Goal: Information Seeking & Learning: Get advice/opinions

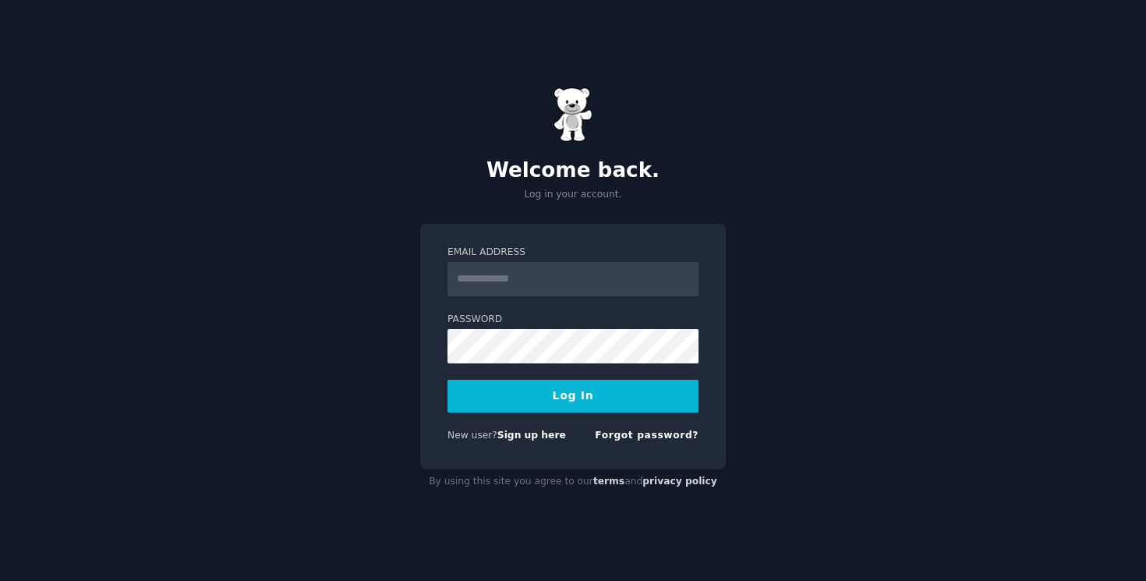
click at [509, 278] on input "Email Address" at bounding box center [573, 279] width 251 height 34
type input "**********"
click at [527, 435] on link "Sign up here" at bounding box center [532, 435] width 69 height 11
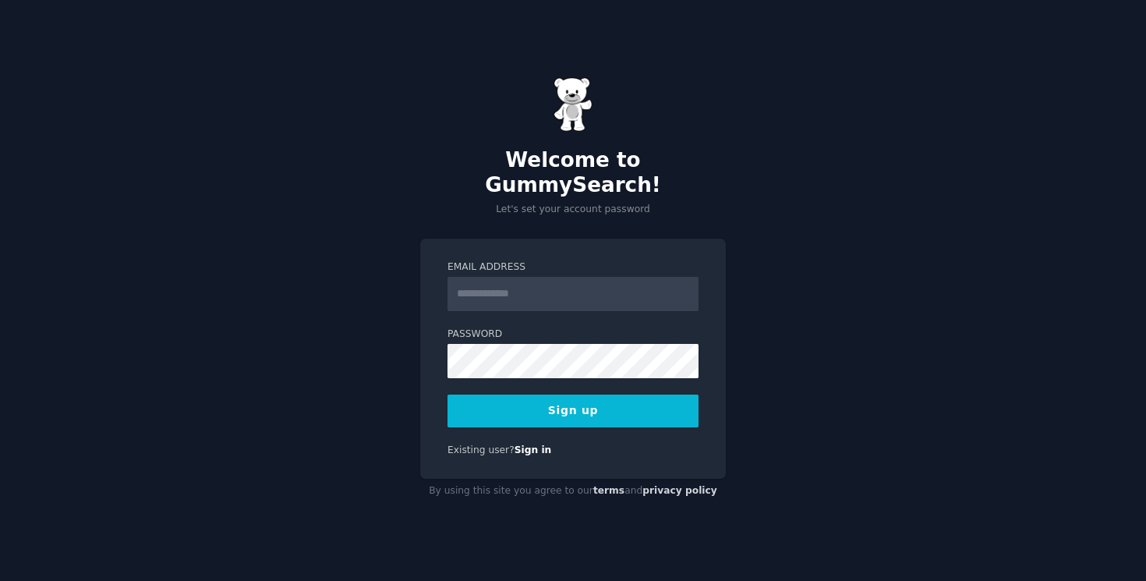
click at [595, 297] on input "Email Address" at bounding box center [573, 294] width 251 height 34
type input "**********"
click at [0, 580] on nordpass-autofill-portal at bounding box center [0, 581] width 0 height 0
click at [612, 406] on button "Sign up" at bounding box center [573, 411] width 251 height 33
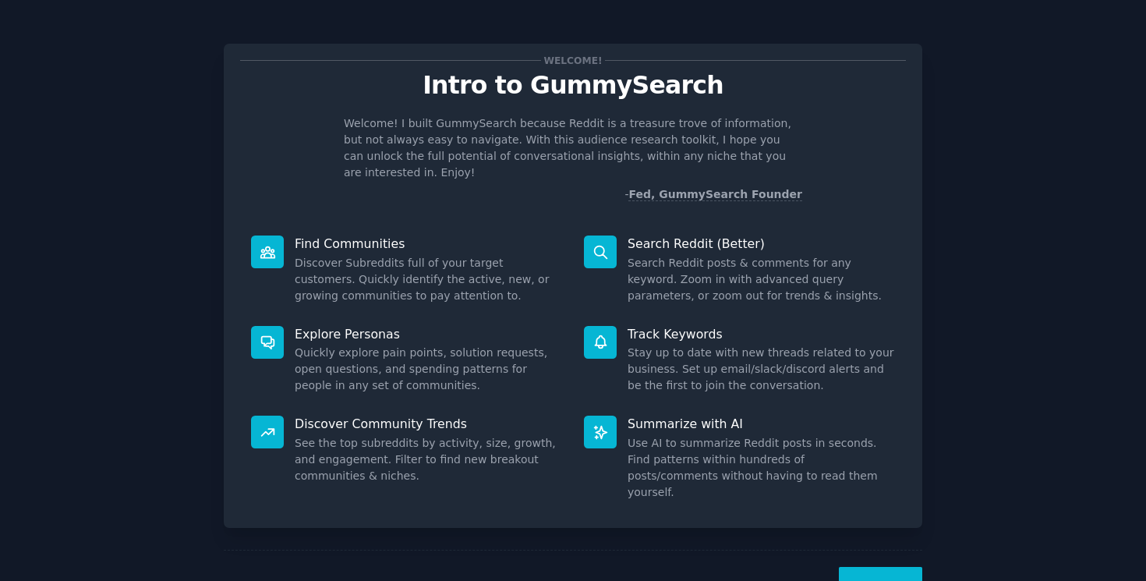
click at [0, 580] on nordpass-portal at bounding box center [0, 581] width 0 height 0
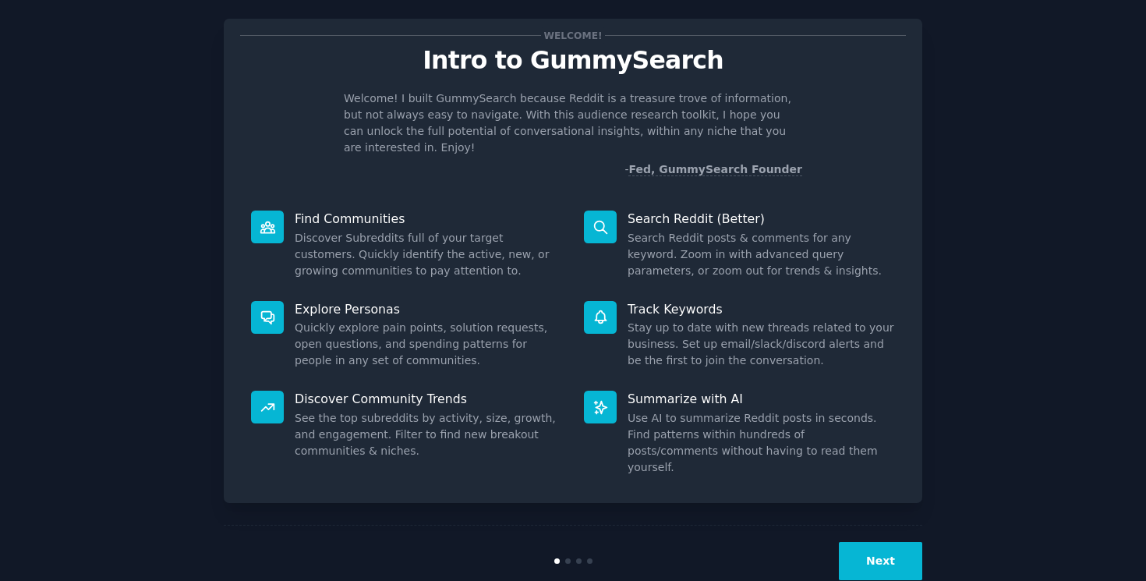
scroll to position [29, 0]
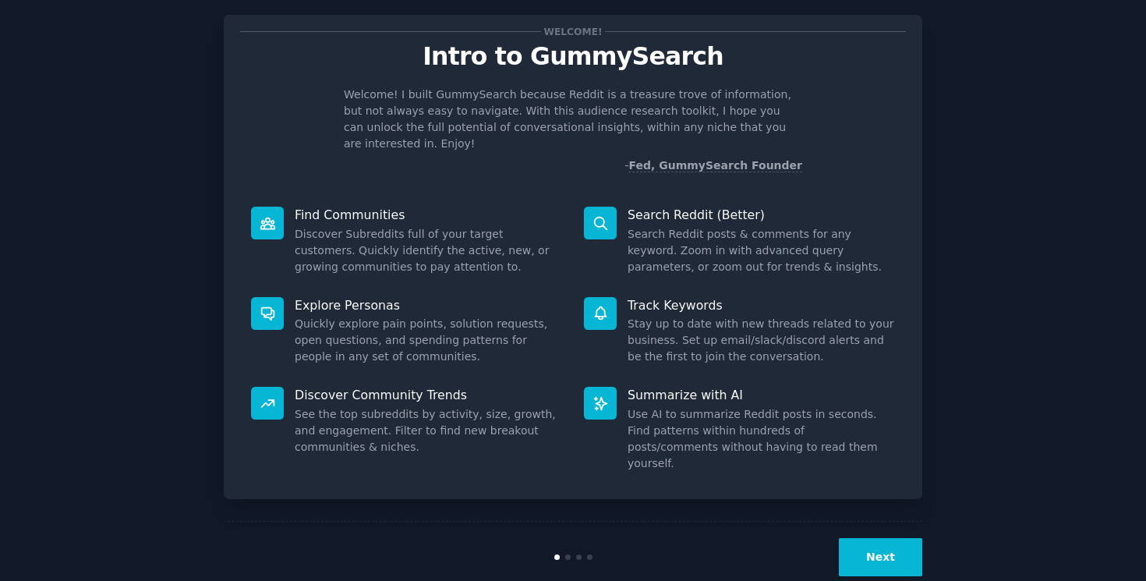
click at [876, 538] on button "Next" at bounding box center [880, 557] width 83 height 38
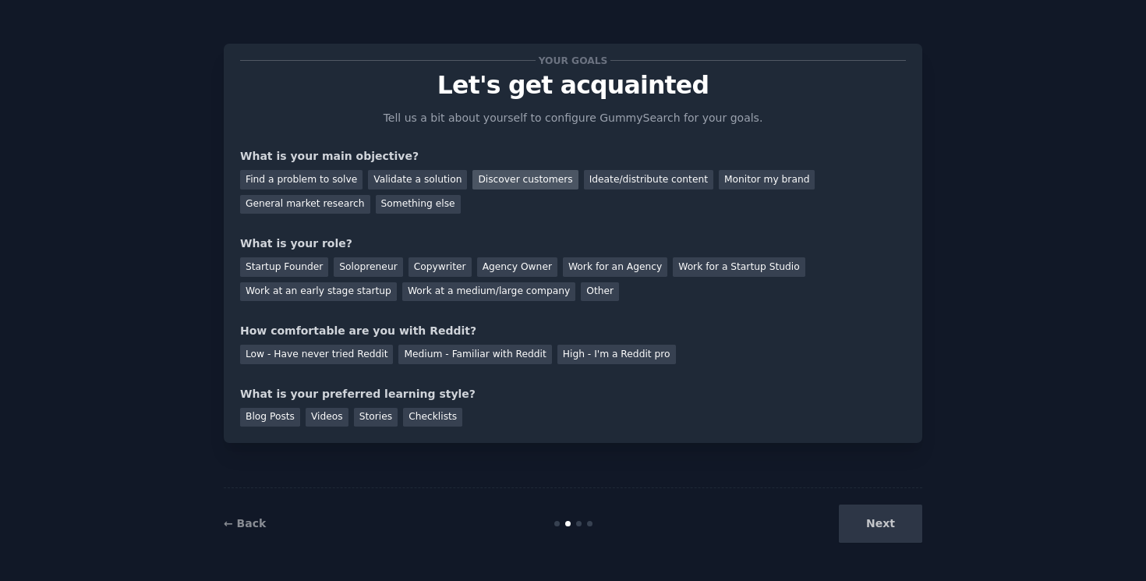
click at [504, 179] on div "Discover customers" at bounding box center [525, 179] width 105 height 19
click at [725, 179] on div "Monitor my brand" at bounding box center [767, 179] width 96 height 19
click at [431, 299] on div "Work at a medium/large company" at bounding box center [488, 291] width 173 height 19
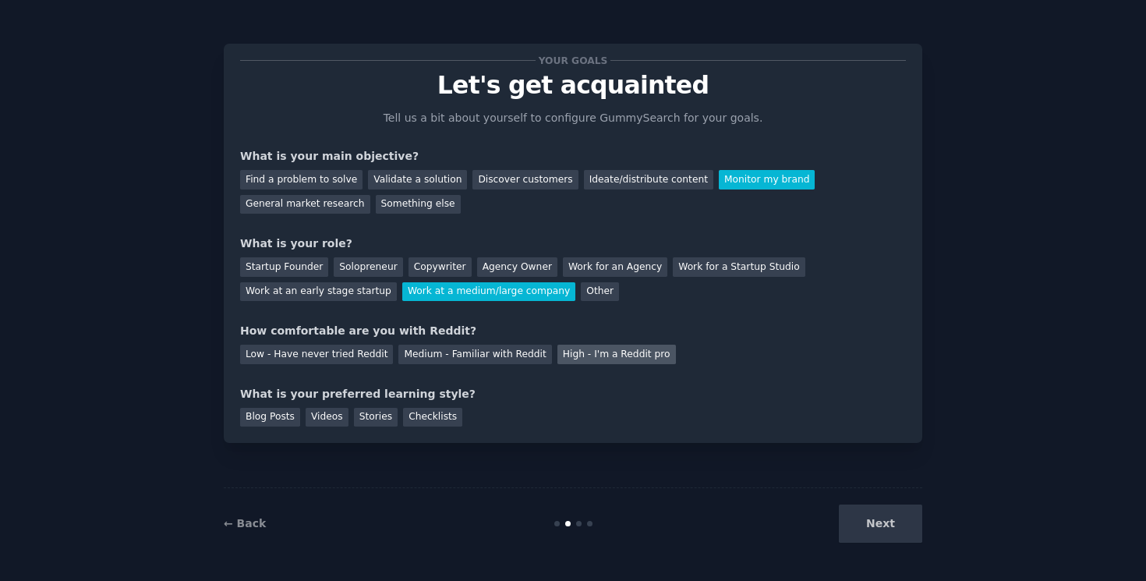
click at [594, 362] on div "High - I'm a Reddit pro" at bounding box center [617, 354] width 119 height 19
click at [276, 419] on div "Blog Posts" at bounding box center [270, 417] width 60 height 19
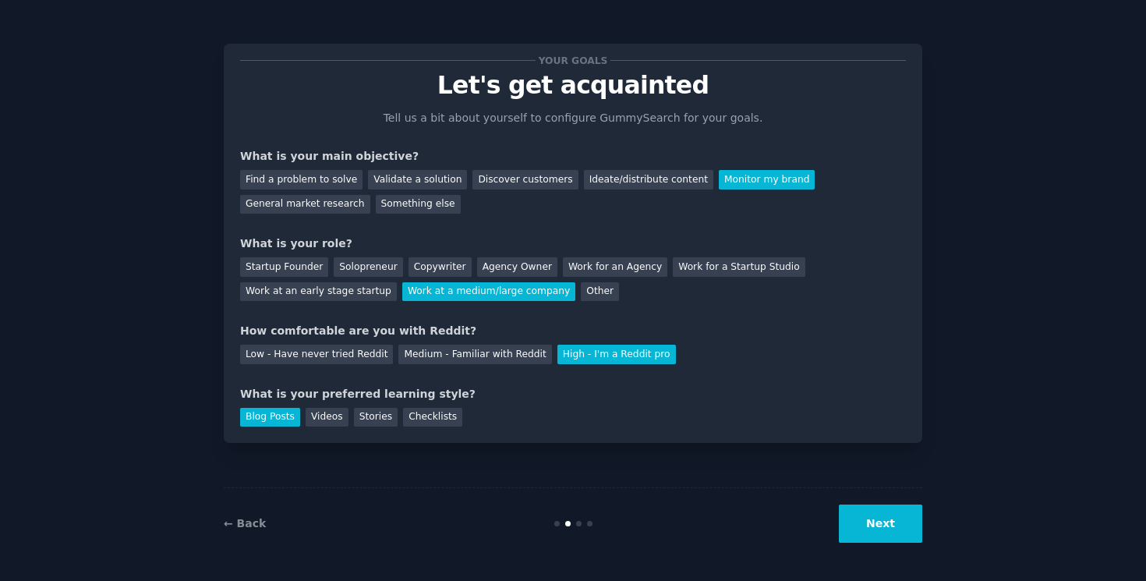
click at [854, 521] on button "Next" at bounding box center [880, 524] width 83 height 38
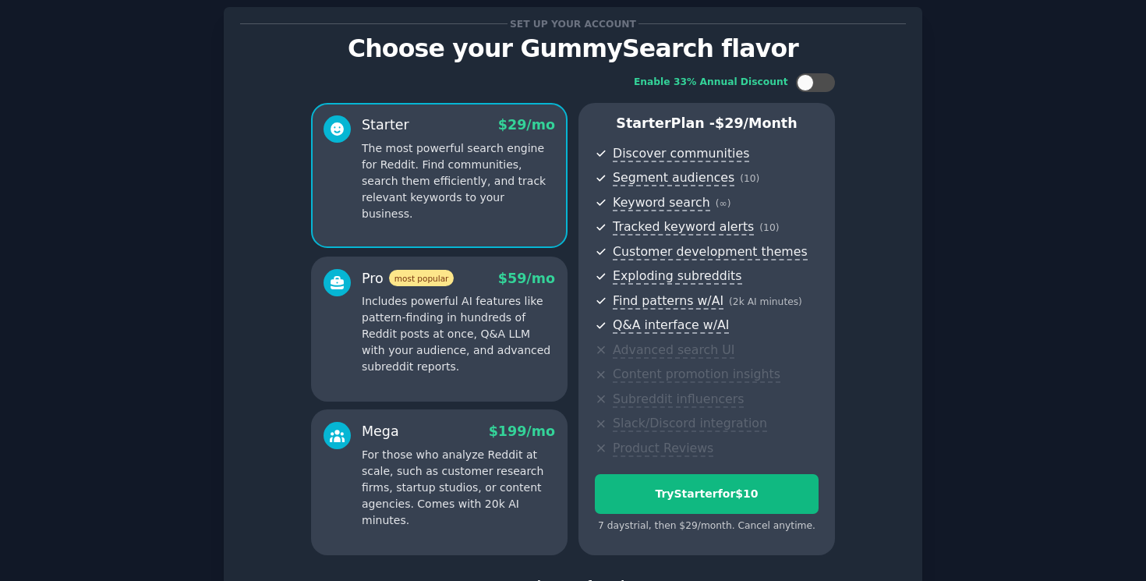
scroll to position [38, 0]
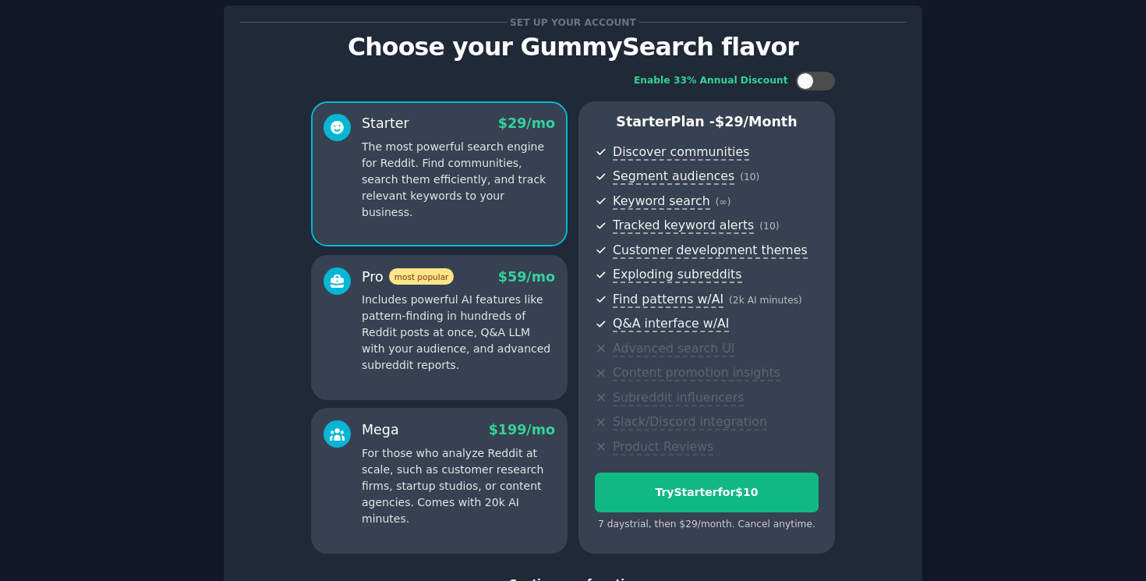
click at [494, 332] on p "Includes powerful AI features like pattern-finding in hundreds of Reddit posts …" at bounding box center [458, 333] width 193 height 82
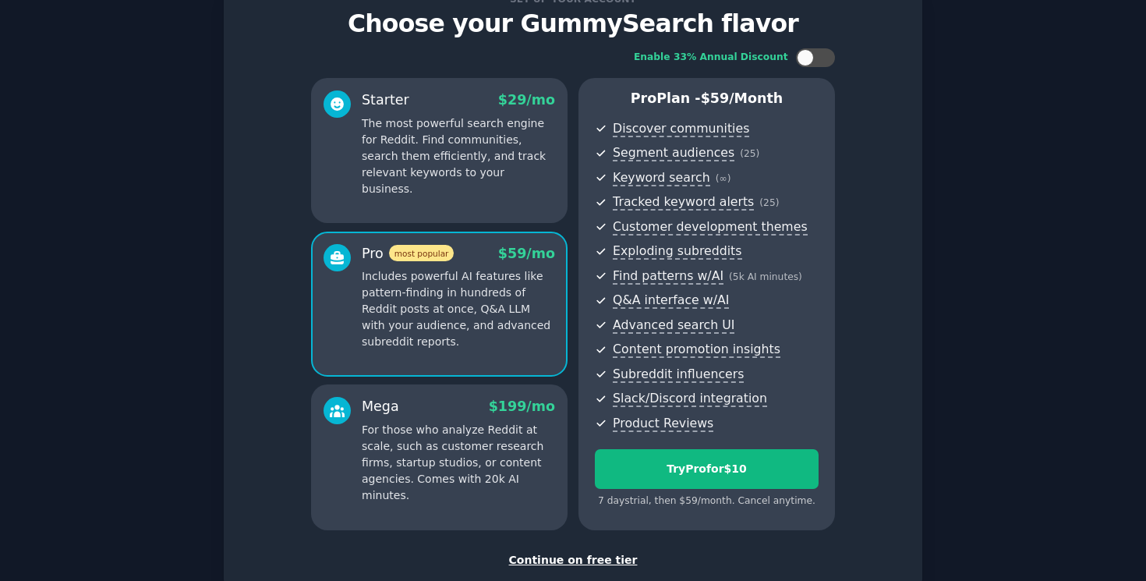
scroll to position [61, 0]
click at [501, 451] on p "For those who analyze Reddit at scale, such as customer research firms, startup…" at bounding box center [458, 464] width 193 height 82
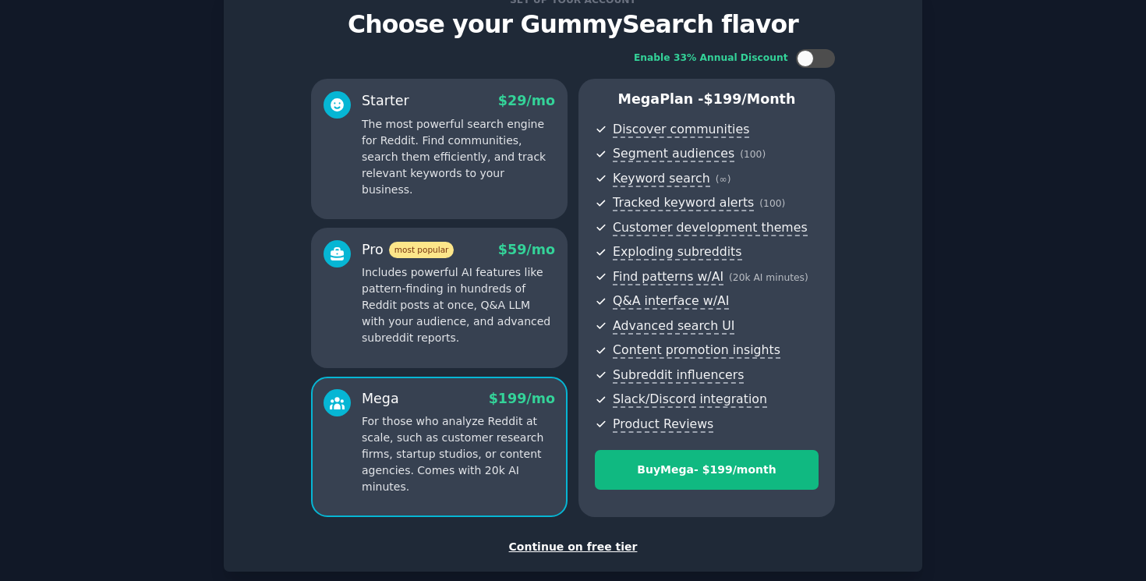
click at [489, 327] on p "Includes powerful AI features like pattern-finding in hundreds of Reddit posts …" at bounding box center [458, 305] width 193 height 82
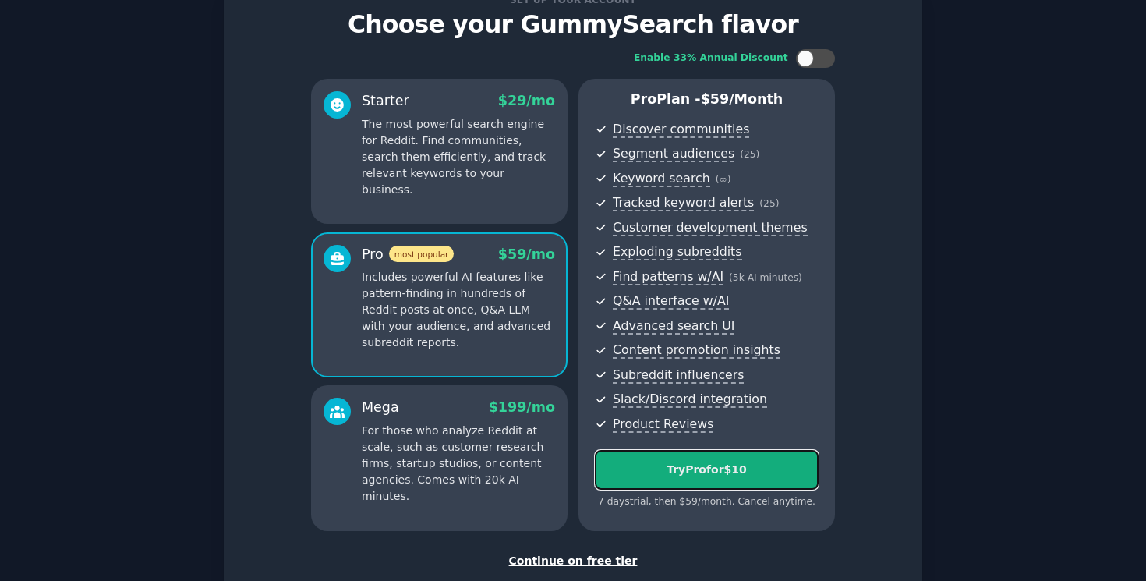
click at [686, 473] on div "Try Pro for $10" at bounding box center [707, 470] width 222 height 16
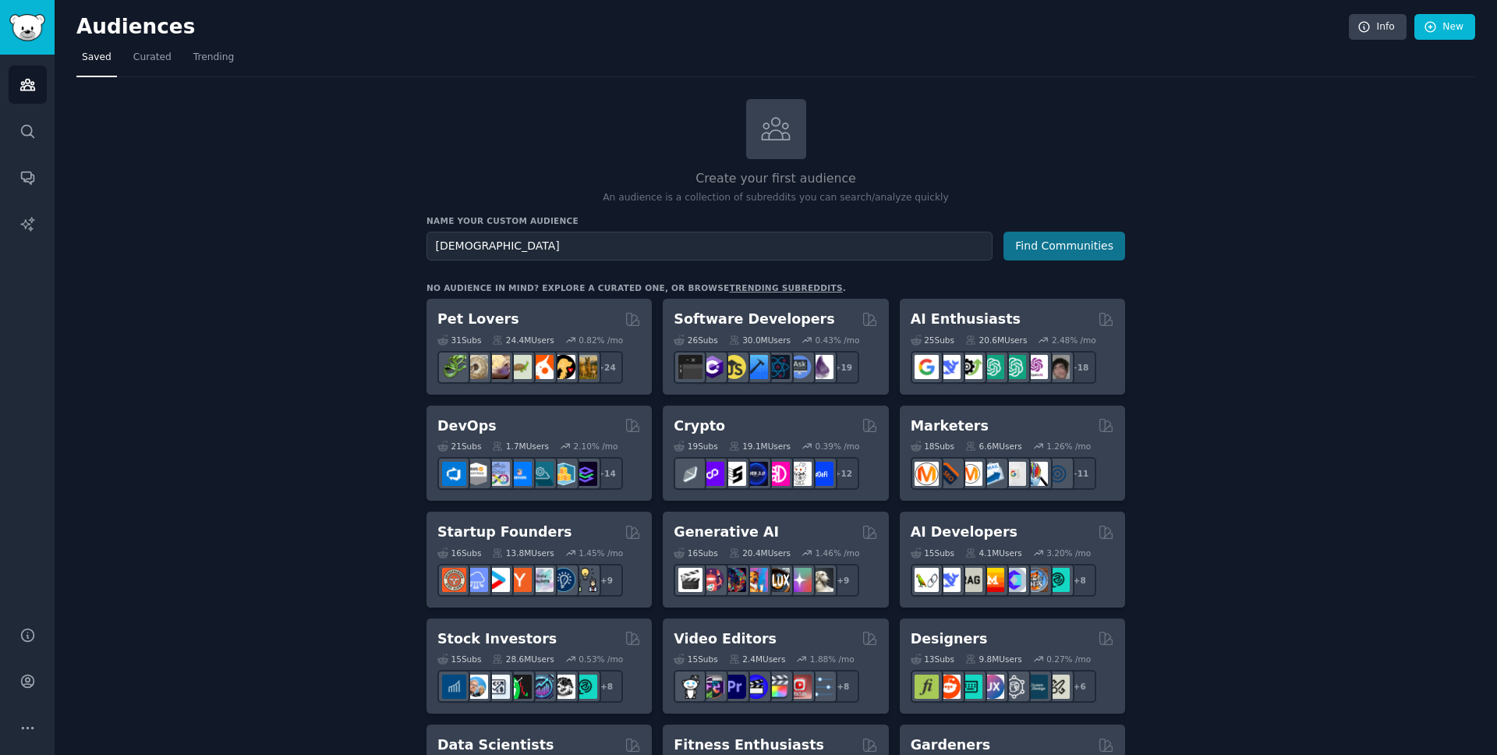
type input "[DEMOGRAPHIC_DATA]"
click at [1061, 238] on button "Find Communities" at bounding box center [1065, 246] width 122 height 29
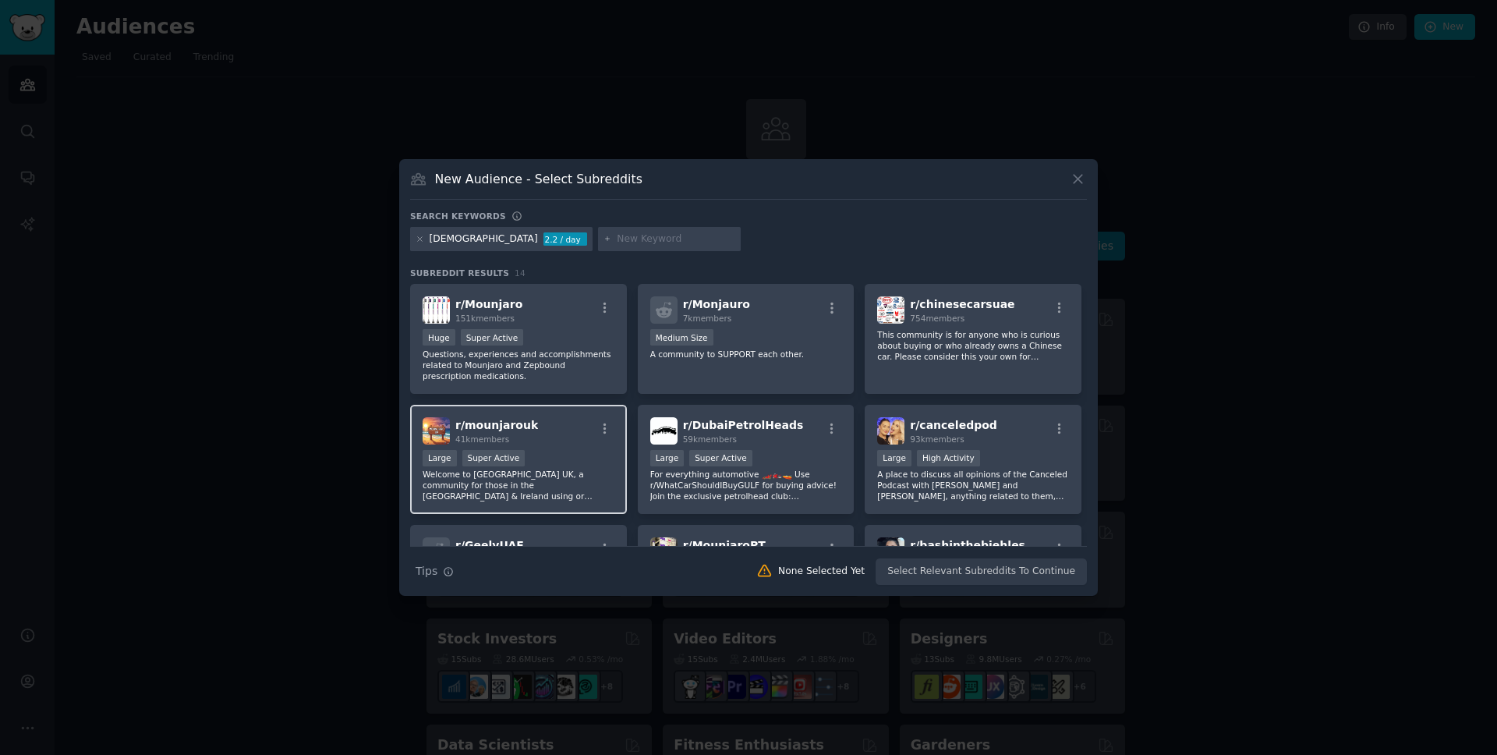
click at [572, 460] on div ">= 95th percentile for submissions / day Large Super Active" at bounding box center [519, 459] width 192 height 19
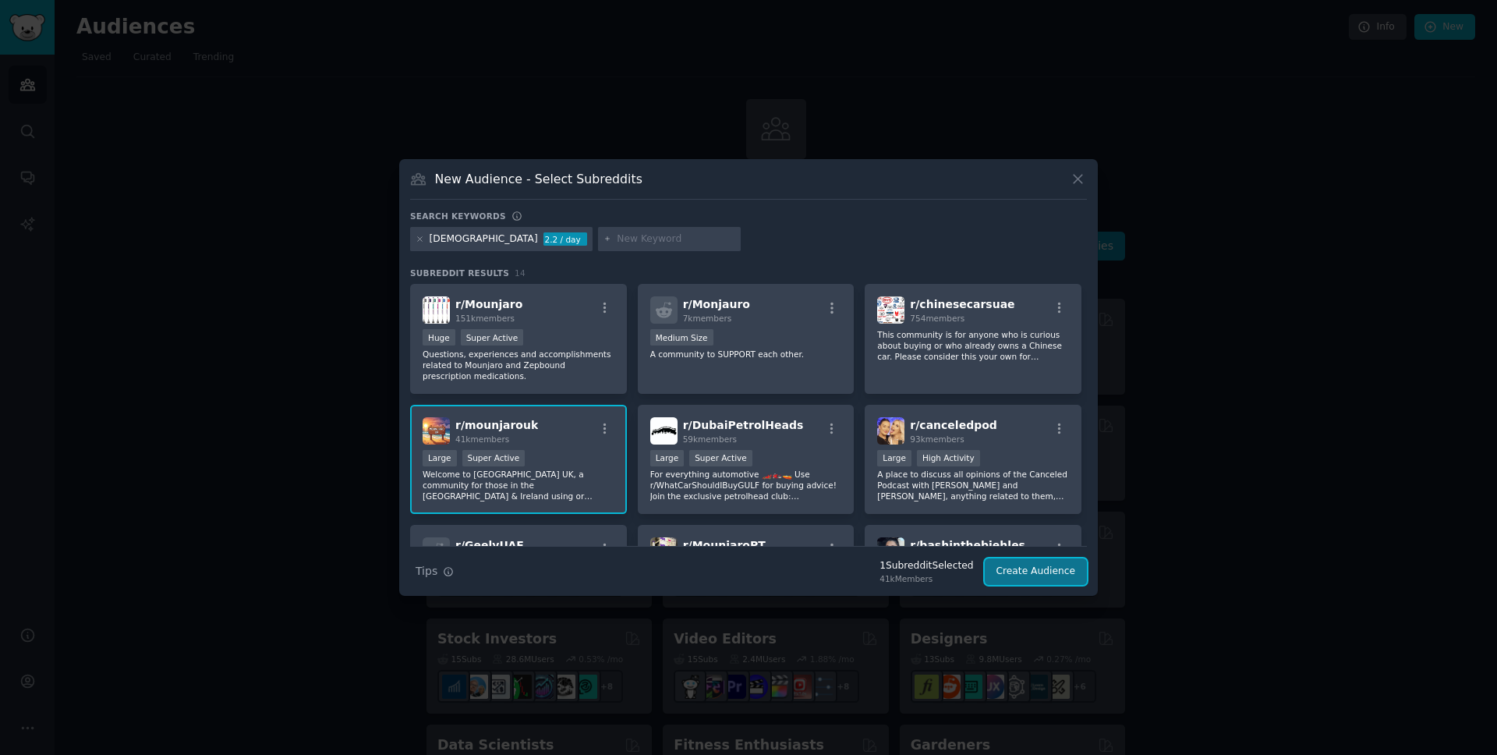
click at [1051, 572] on button "Create Audience" at bounding box center [1036, 571] width 103 height 27
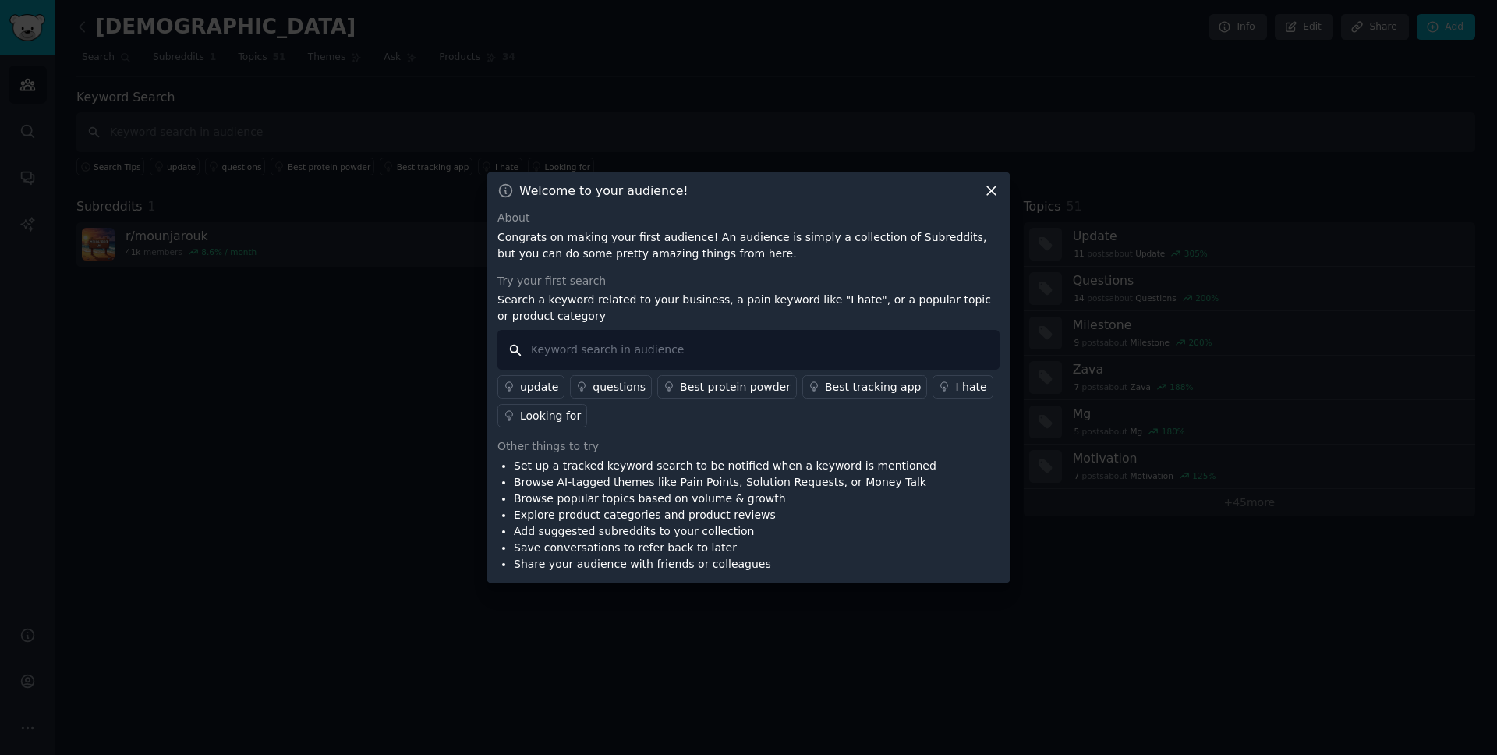
click at [623, 352] on input "text" at bounding box center [749, 350] width 502 height 40
type input "b"
type input "voy"
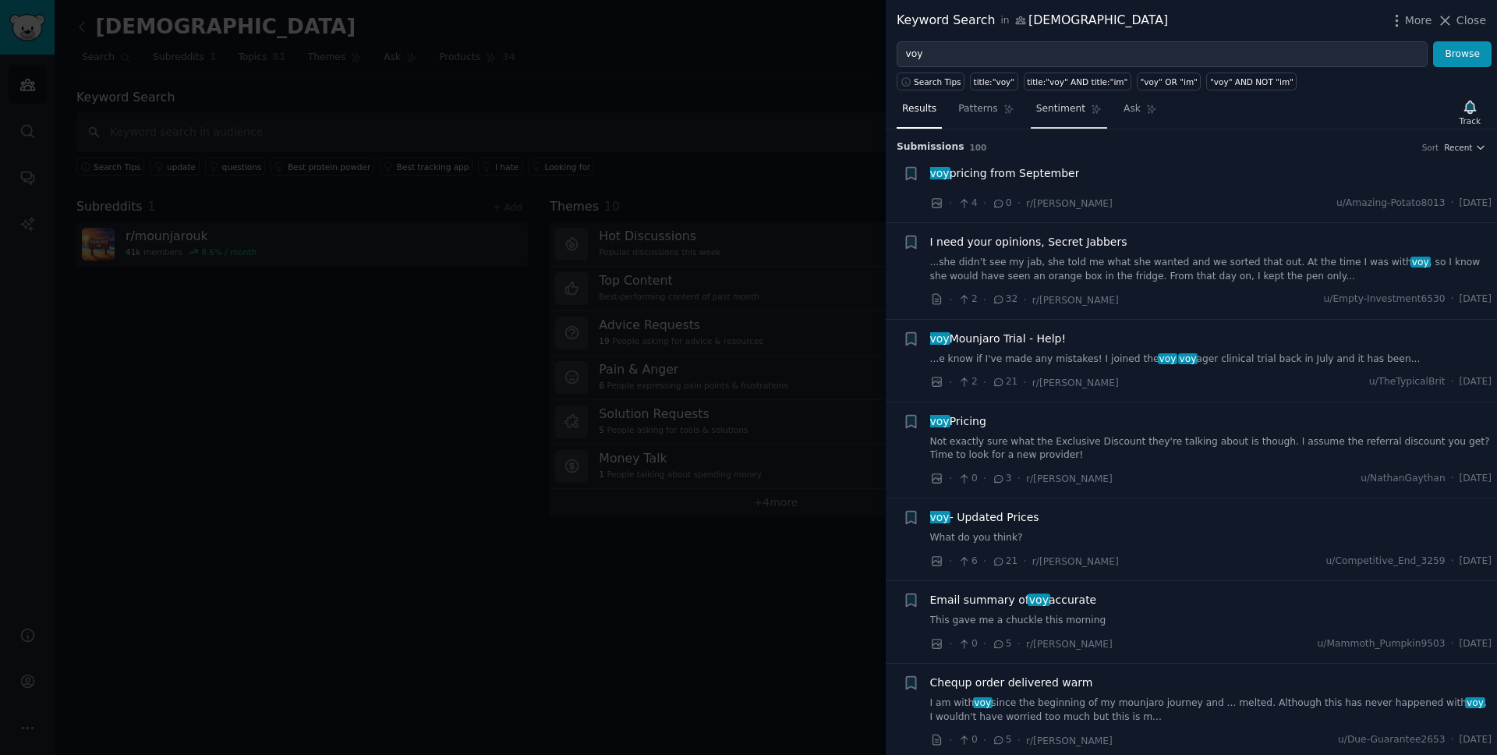
click at [1060, 110] on span "Sentiment" at bounding box center [1061, 109] width 49 height 14
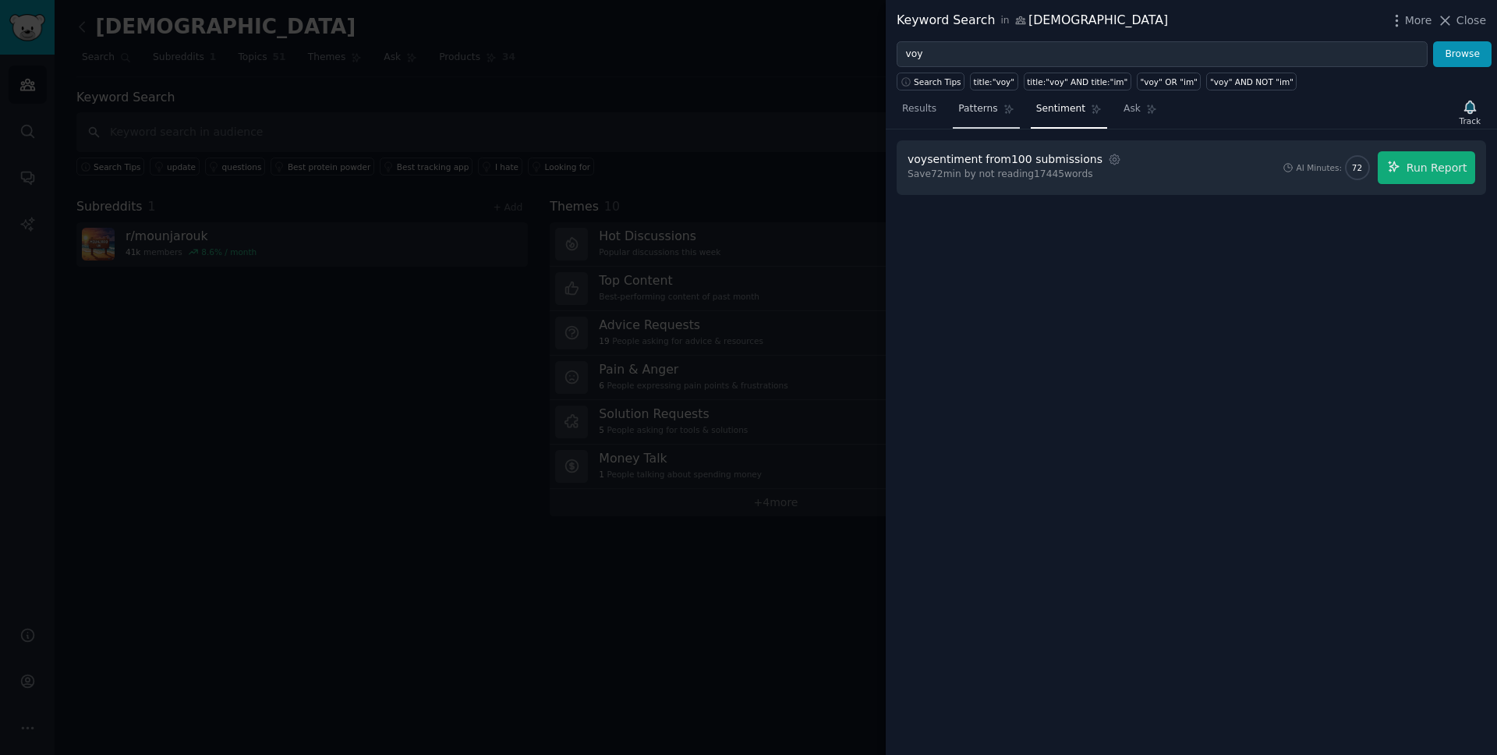
click at [1001, 112] on link "Patterns" at bounding box center [986, 113] width 66 height 32
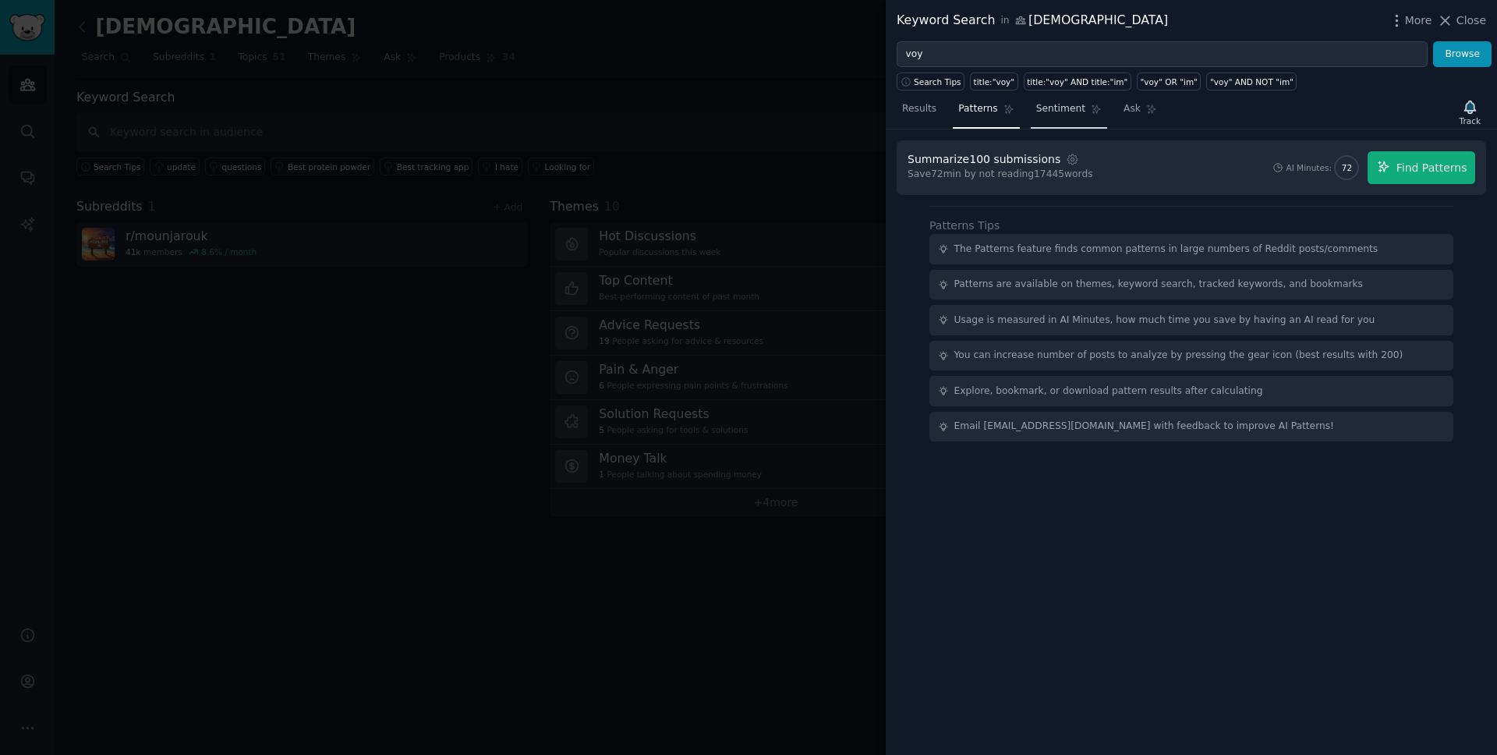
click at [1056, 108] on span "Sentiment" at bounding box center [1061, 109] width 49 height 14
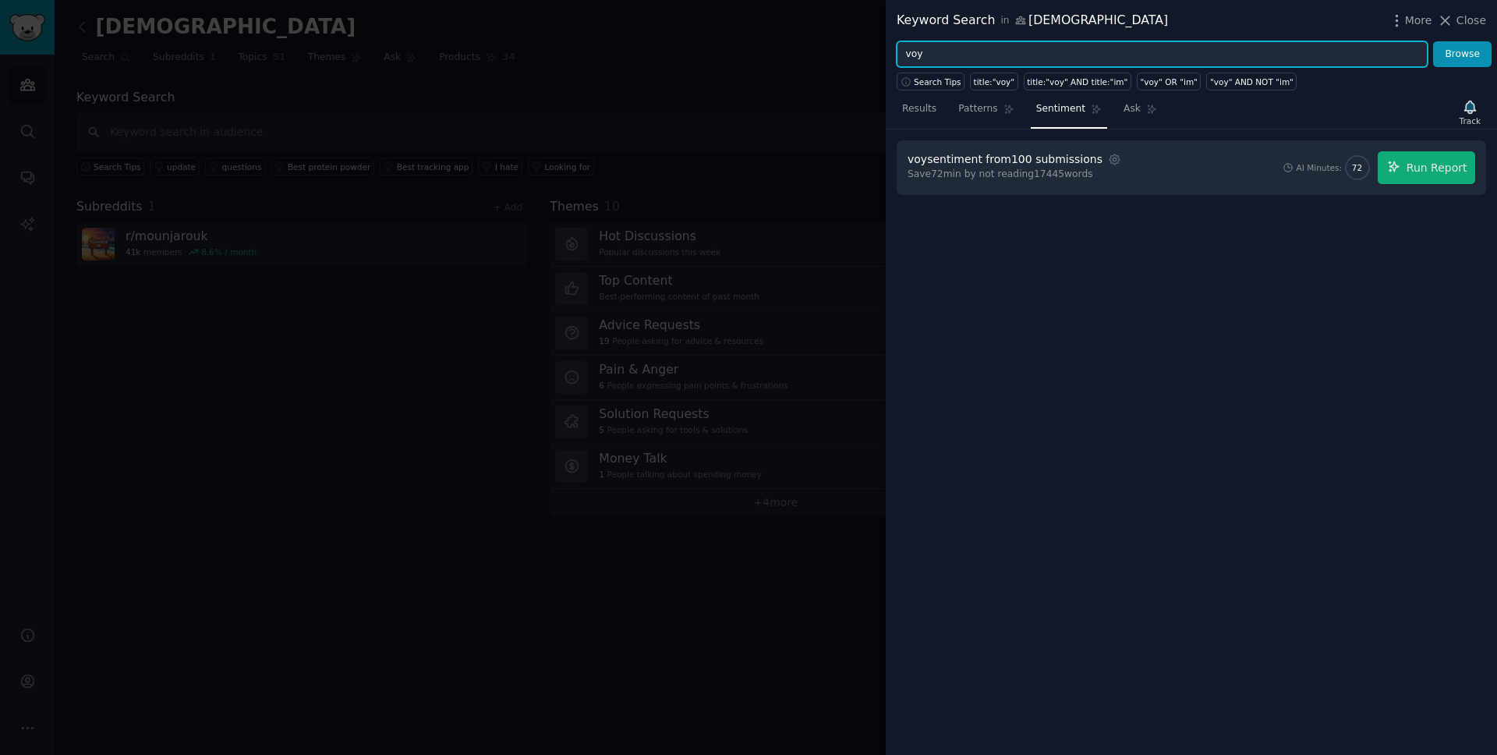
click at [960, 54] on input "voy" at bounding box center [1162, 54] width 531 height 27
click at [983, 54] on input "voy price" at bounding box center [1162, 54] width 531 height 27
type input "voy price"
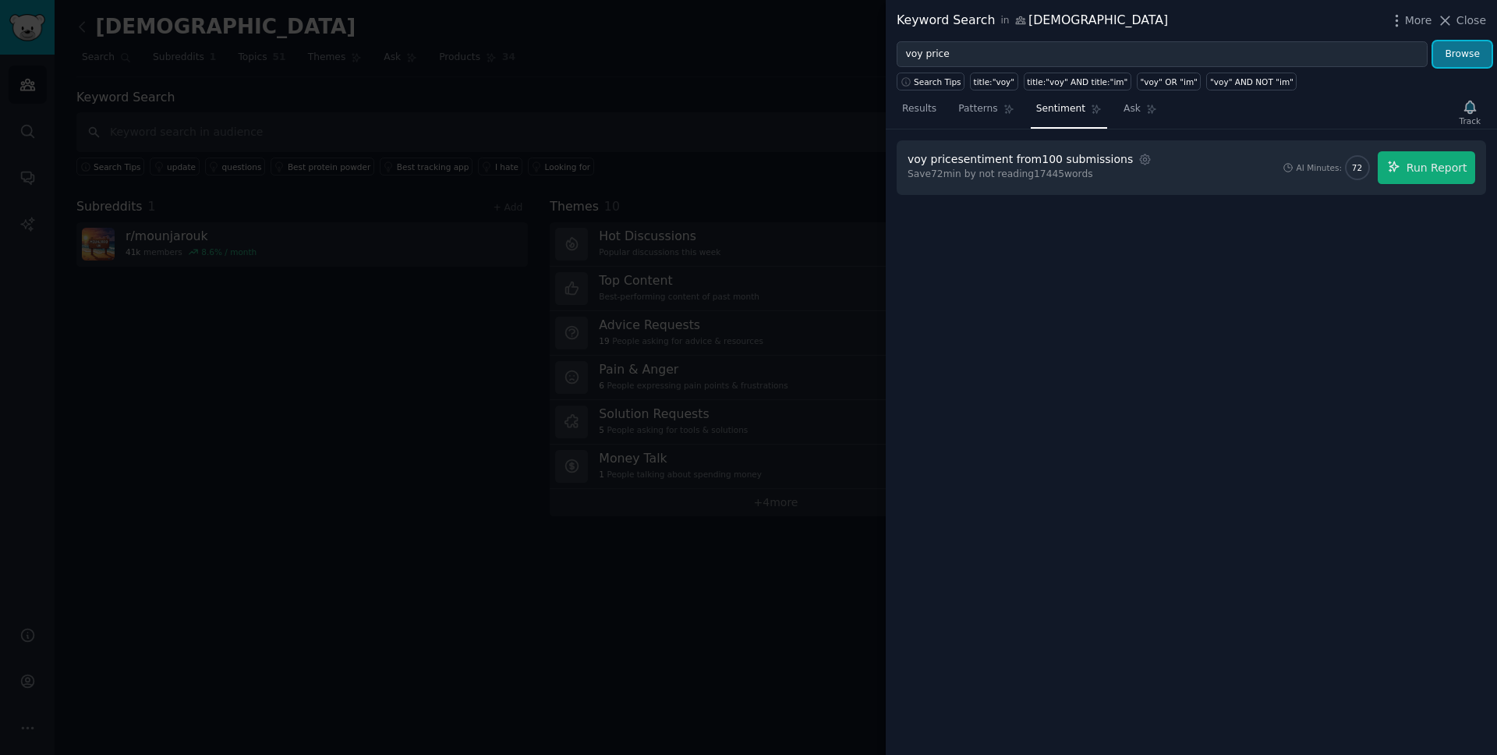
click at [1469, 51] on button "Browse" at bounding box center [1463, 54] width 58 height 27
click at [1411, 23] on span "More" at bounding box center [1418, 20] width 27 height 16
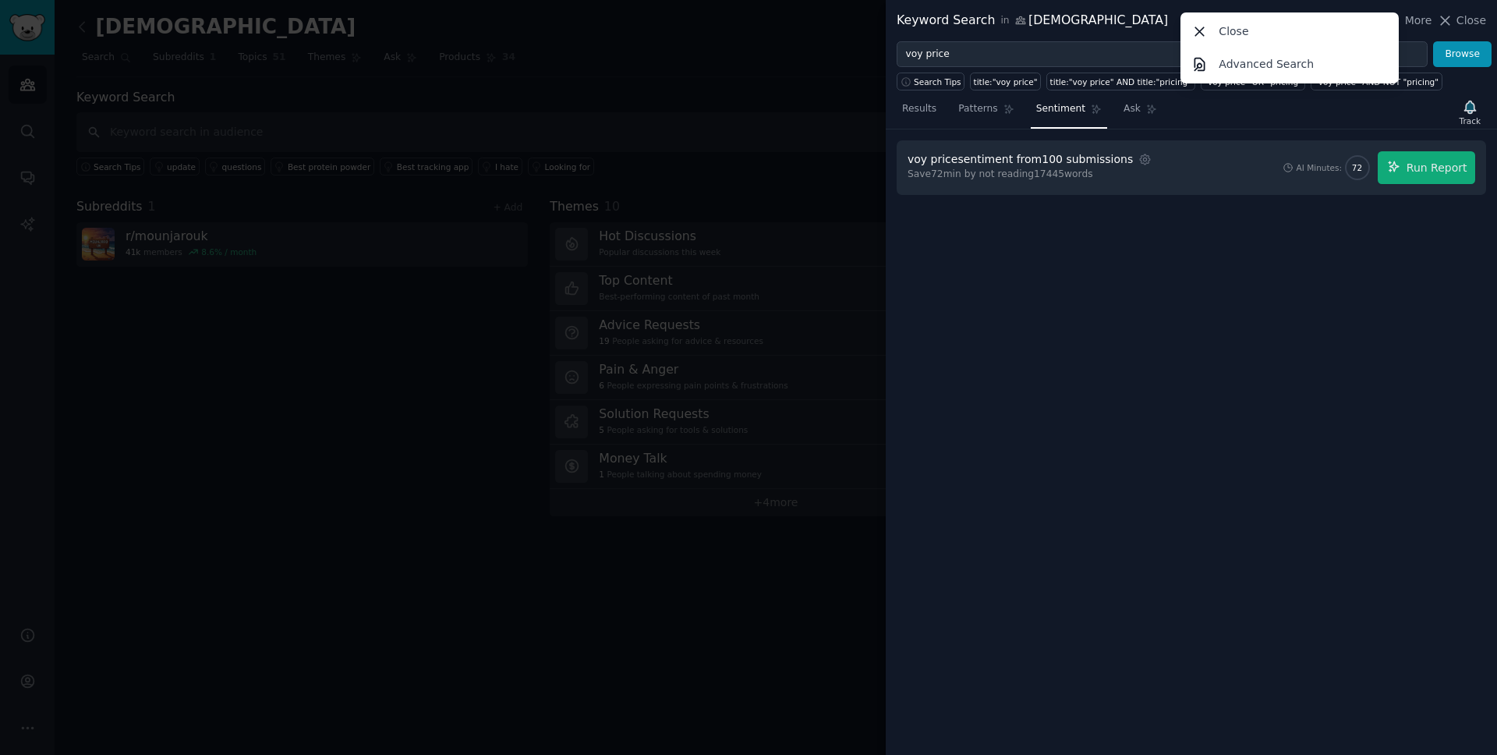
click at [1177, 295] on div "voy price sentiment from 100 submissions Settings Save 72 min by not reading 17…" at bounding box center [1191, 442] width 611 height 626
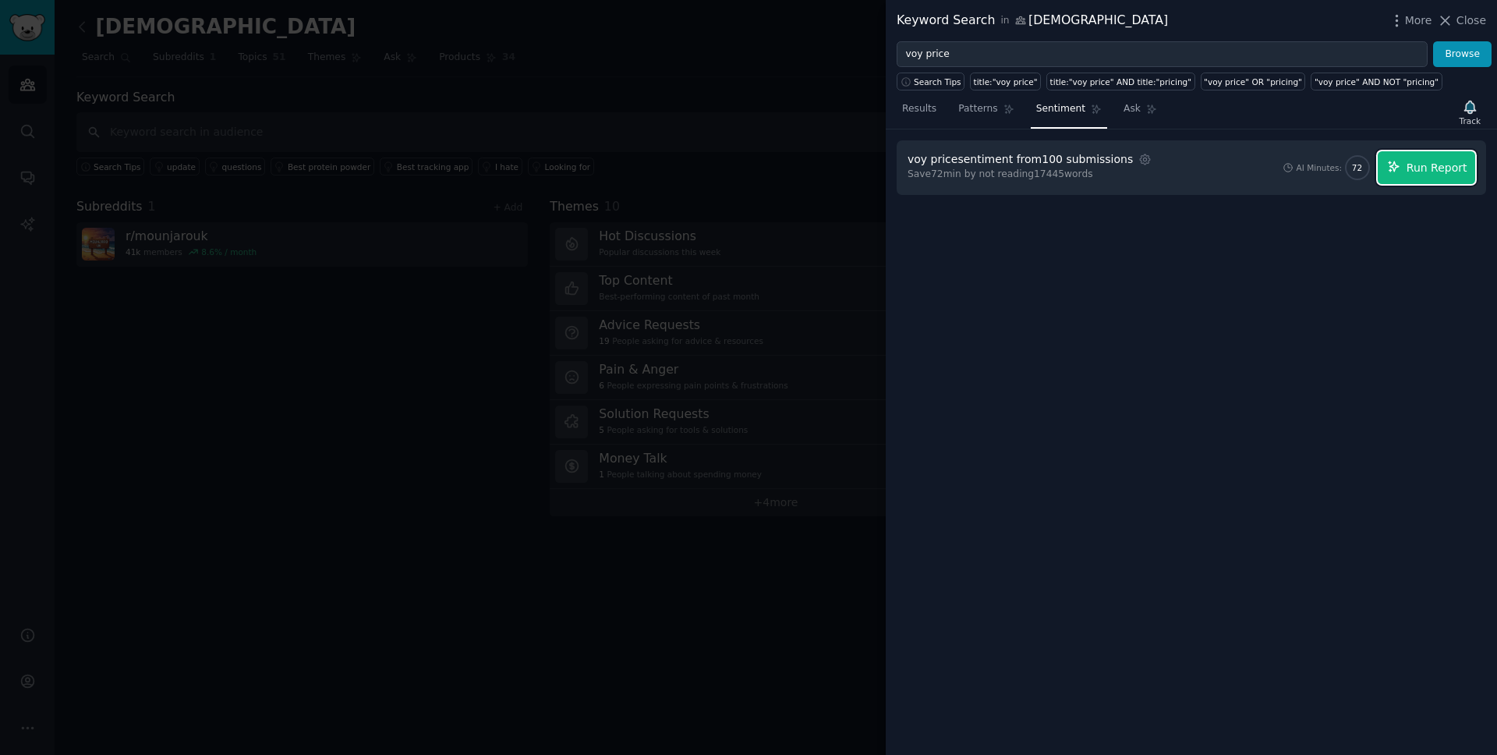
click at [1406, 170] on button "Run Report" at bounding box center [1426, 167] width 97 height 33
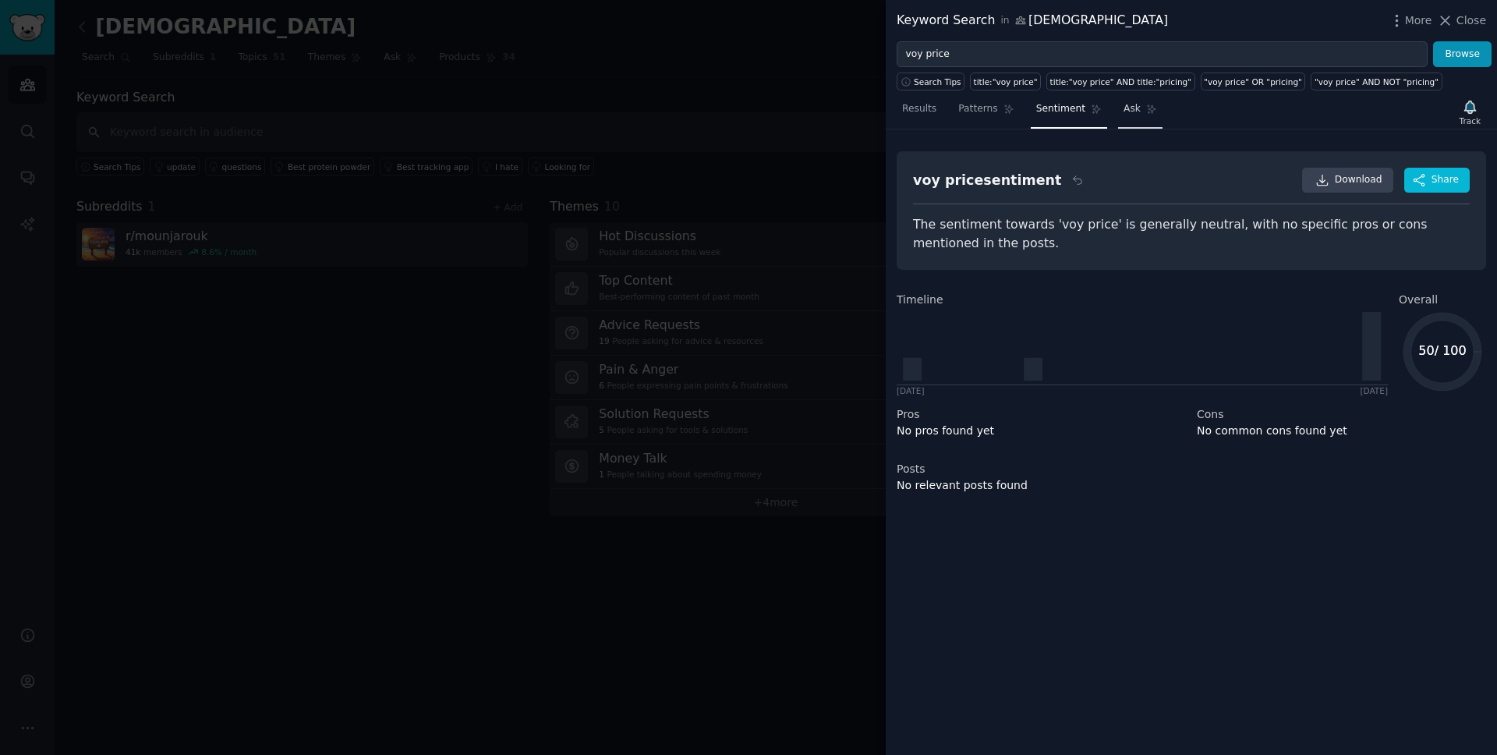
click at [1137, 107] on link "Ask" at bounding box center [1140, 113] width 44 height 32
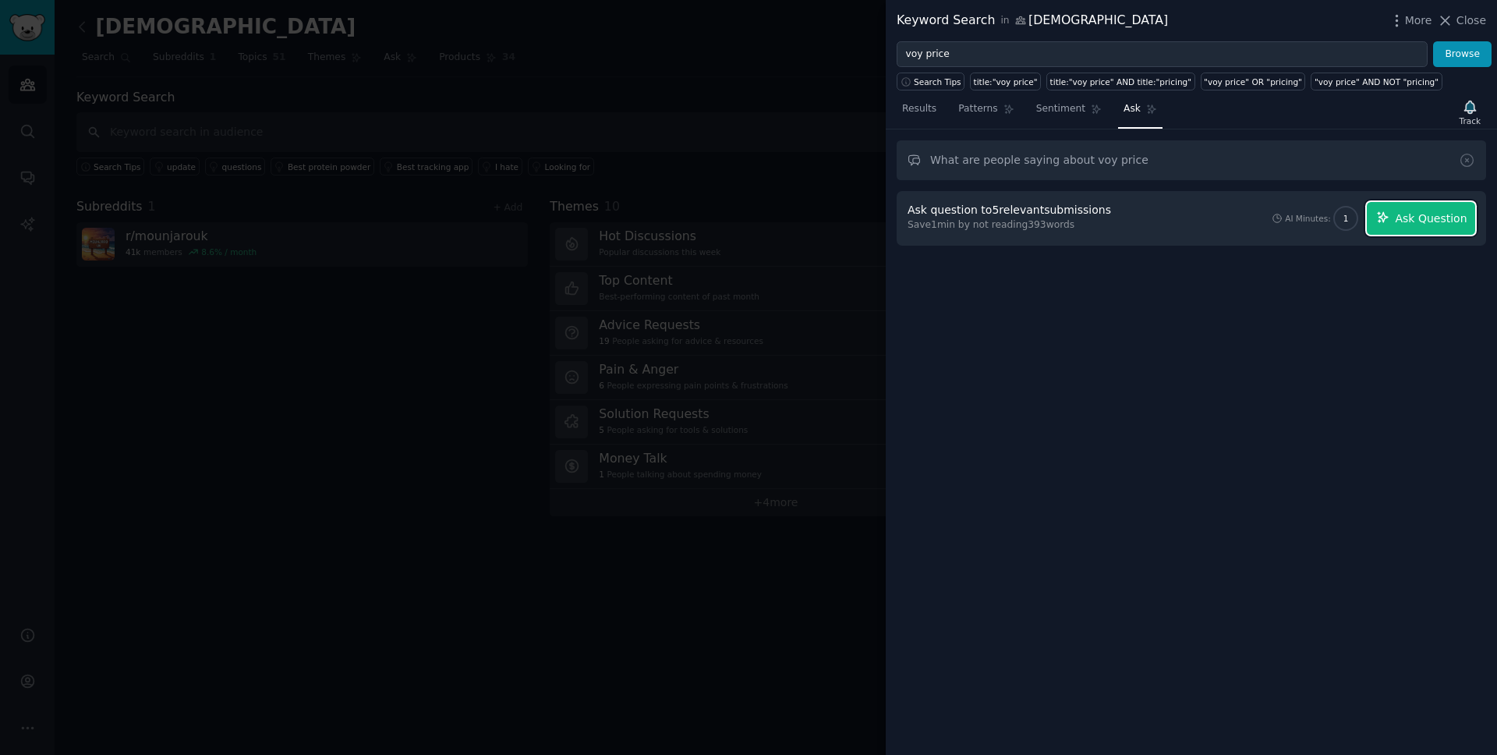
click at [1432, 218] on span "Ask Question" at bounding box center [1431, 219] width 72 height 16
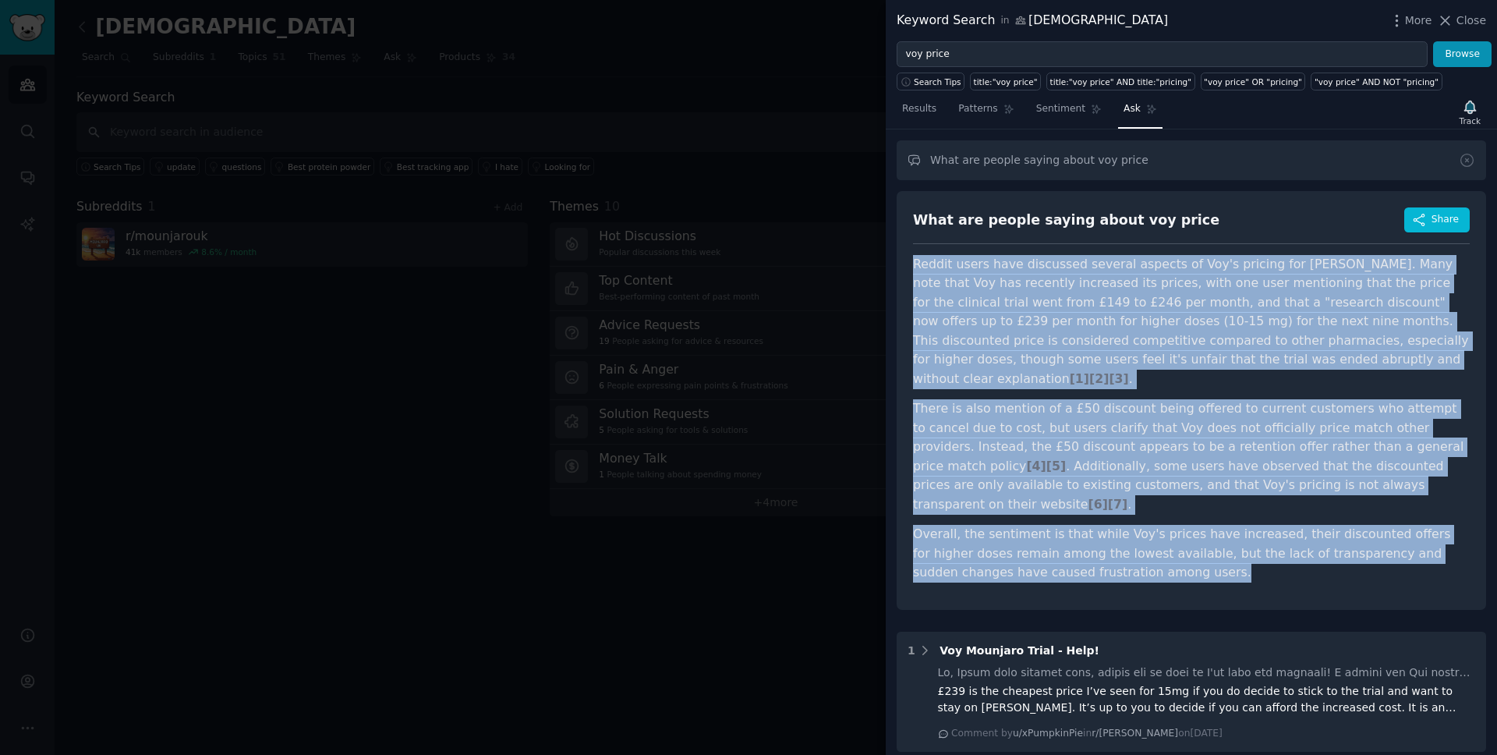
drag, startPoint x: 1094, startPoint y: 541, endPoint x: 905, endPoint y: 260, distance: 339.0
click at [905, 260] on div "What are people saying about voy price Share Reddit users have discussed severa…" at bounding box center [1192, 400] width 590 height 419
copy article "Loremi dolor sita consectet adipisc elitsed do Eiu't incidid utl Etdolore. Magn…"
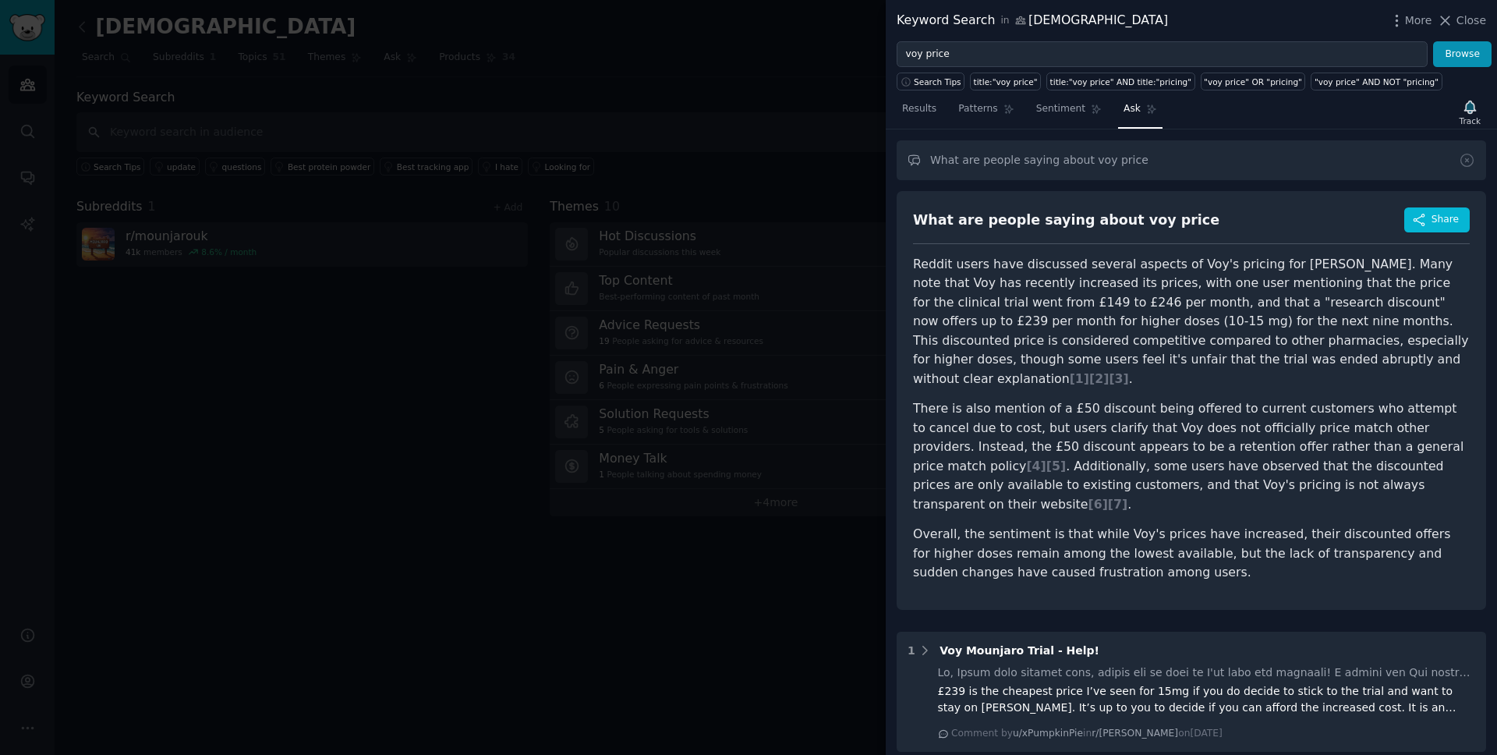
click at [1221, 264] on p "Reddit users have discussed several aspects of Voy's pricing for [PERSON_NAME].…" at bounding box center [1191, 322] width 557 height 134
click at [1416, 219] on icon "button" at bounding box center [1419, 220] width 14 height 14
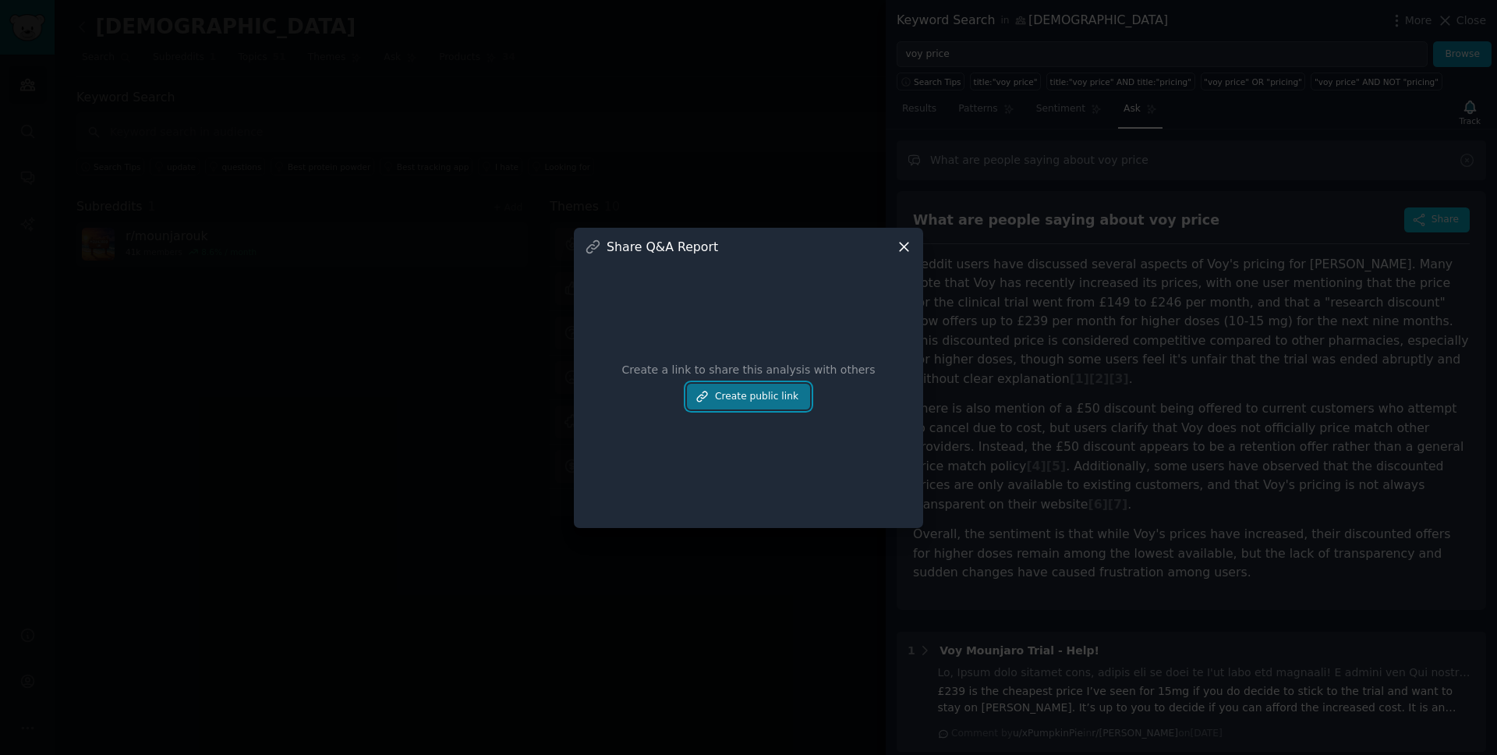
click at [760, 396] on button "Create public link" at bounding box center [748, 397] width 123 height 27
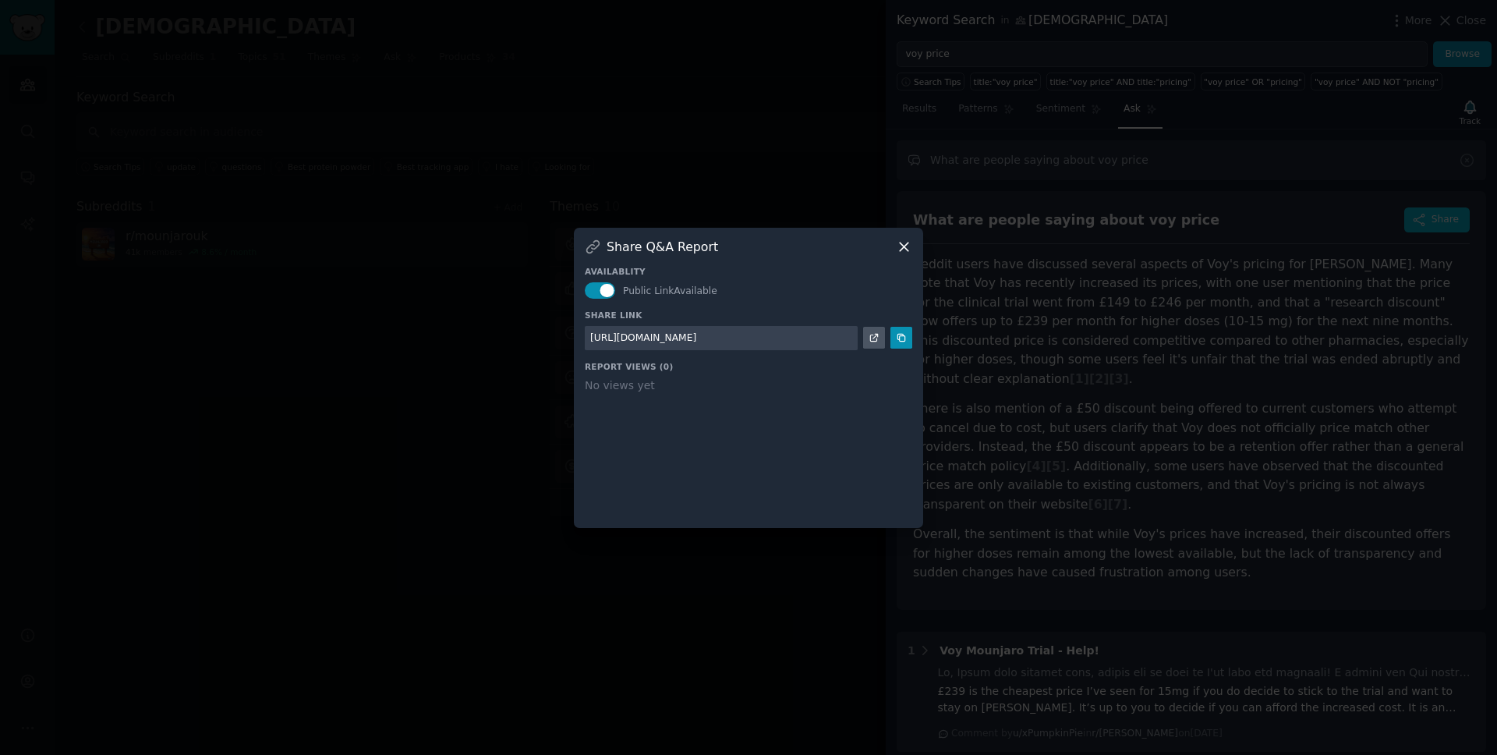
click at [696, 338] on div "[URL][DOMAIN_NAME]" at bounding box center [643, 338] width 106 height 14
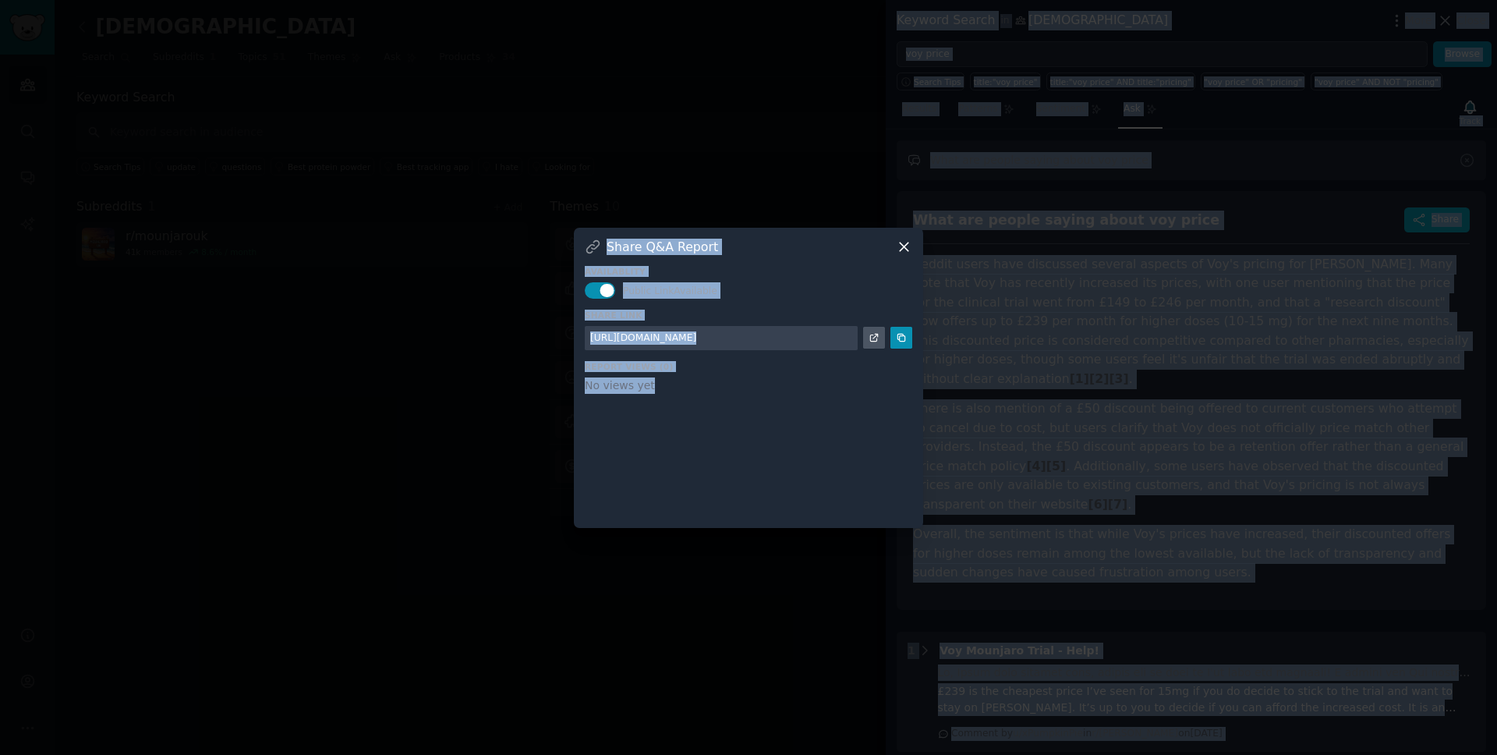
click at [696, 338] on div "[URL][DOMAIN_NAME]" at bounding box center [643, 338] width 106 height 14
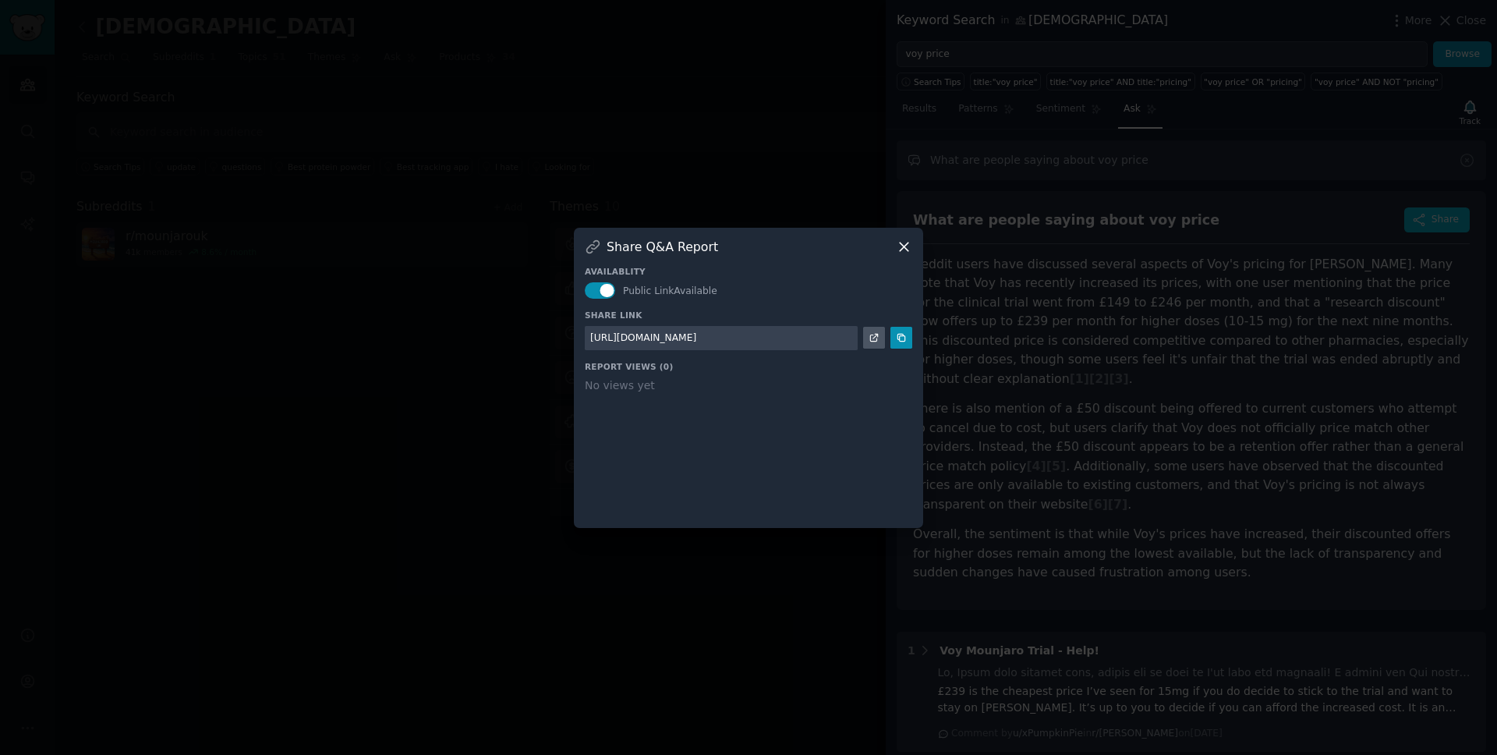
click at [696, 338] on div "[URL][DOMAIN_NAME]" at bounding box center [643, 338] width 106 height 14
click at [902, 256] on div "Availablity Public Link Available Share Link [URL][DOMAIN_NAME] Report Views ( …" at bounding box center [749, 386] width 328 height 262
click at [900, 244] on icon at bounding box center [904, 247] width 16 height 16
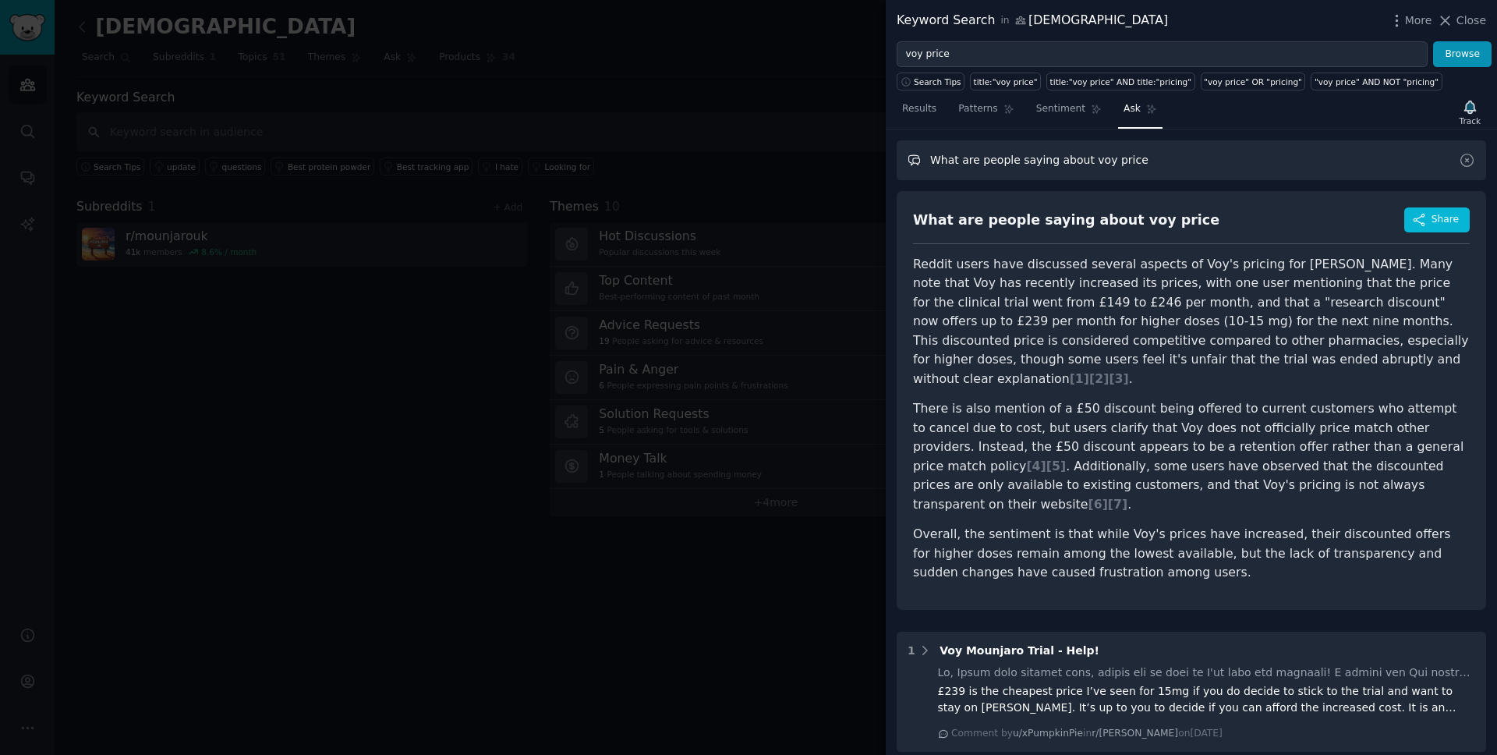
click at [1065, 155] on input "What are people saying about voy price" at bounding box center [1192, 160] width 590 height 40
type input "are people going to cancel their voy subscriptions"
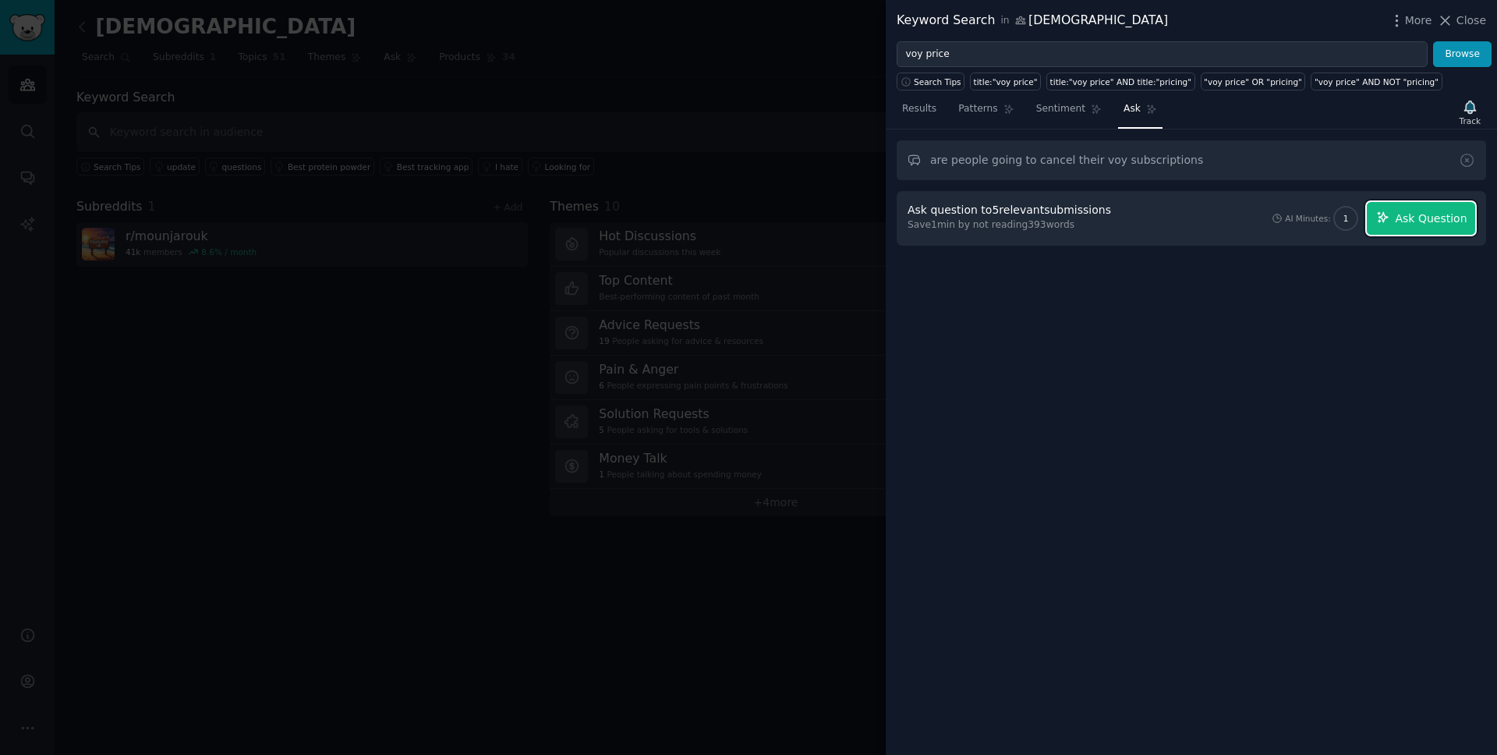
click at [1399, 219] on span "Ask Question" at bounding box center [1431, 219] width 72 height 16
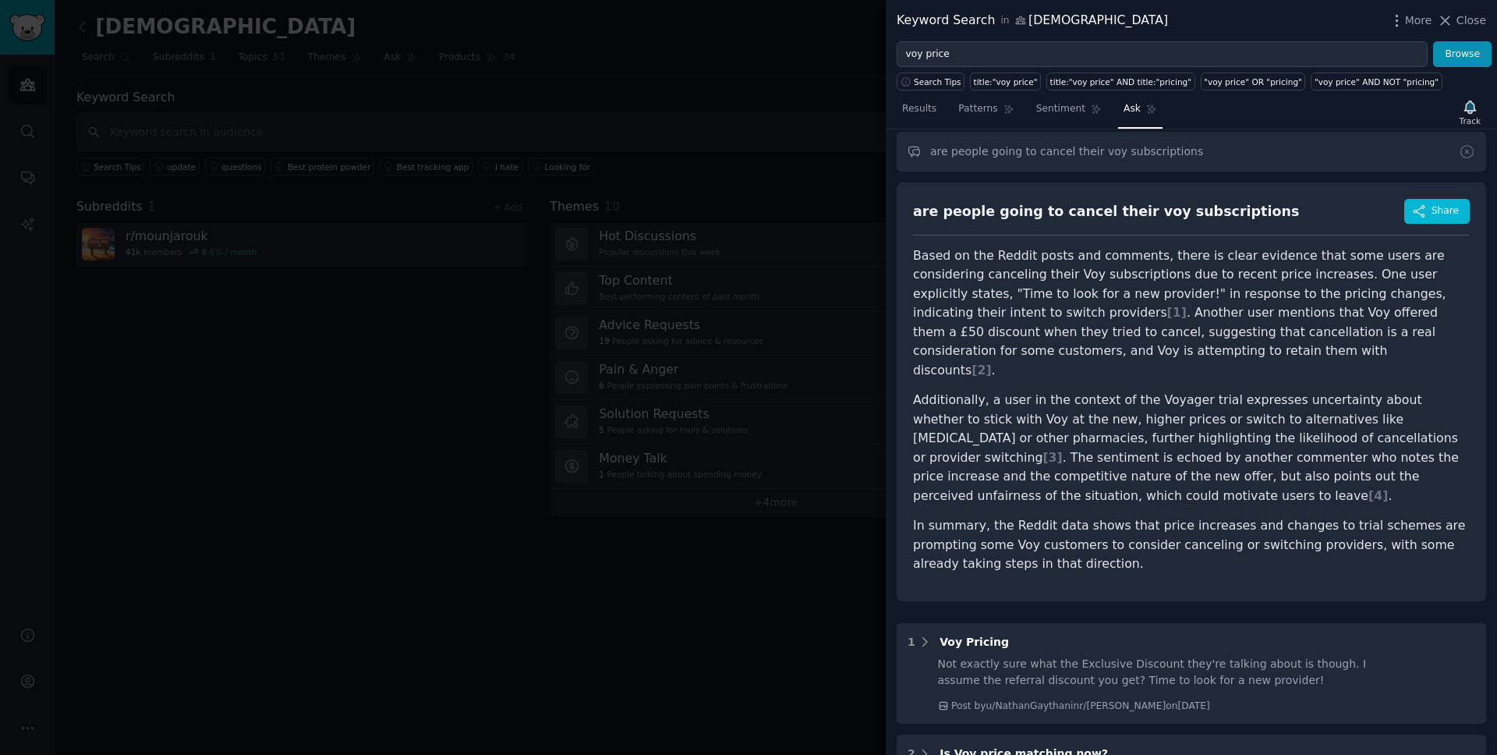
scroll to position [14, 0]
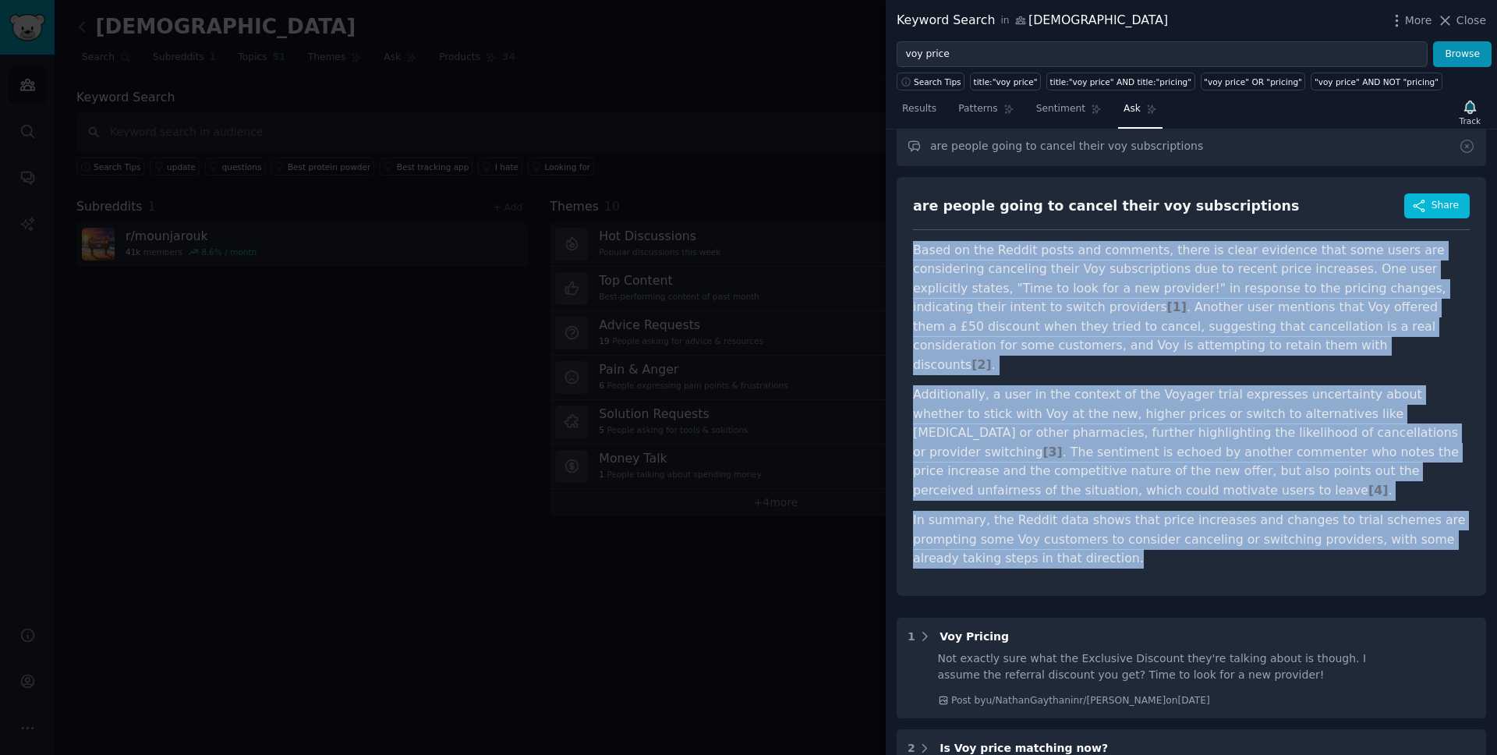
drag, startPoint x: 916, startPoint y: 249, endPoint x: 1099, endPoint y: 561, distance: 361.8
click at [1099, 561] on div "are people going to cancel their voy subscriptions Share Based on the Reddit po…" at bounding box center [1192, 386] width 590 height 419
copy article "Lorem ip dol Sitame conse adi elitsedd, eiusm te incid utlabore etdo magn aliqu…"
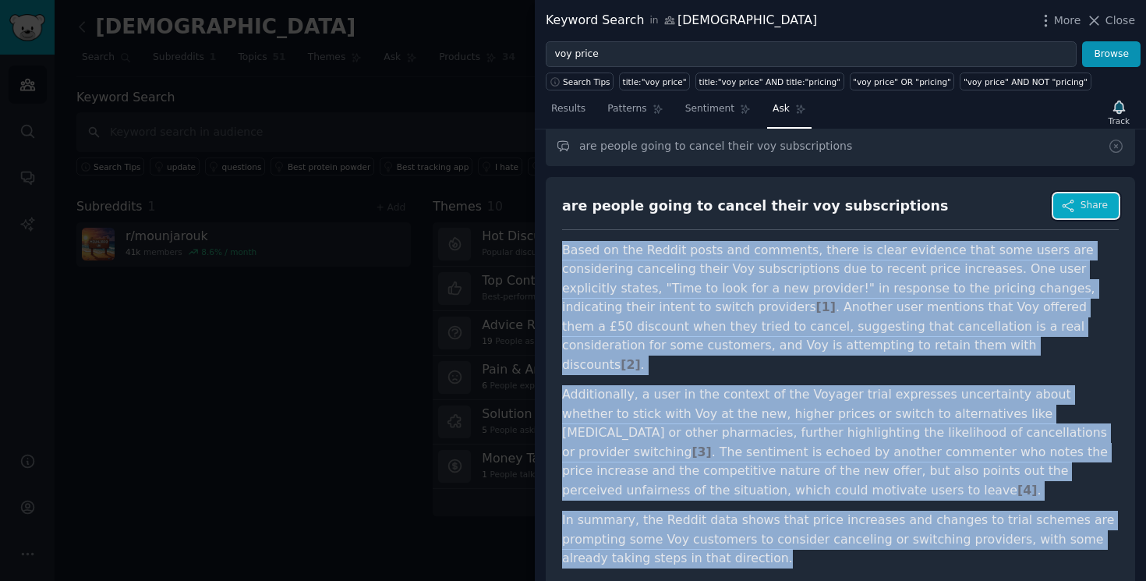
click at [1072, 208] on button "Share" at bounding box center [1087, 205] width 66 height 25
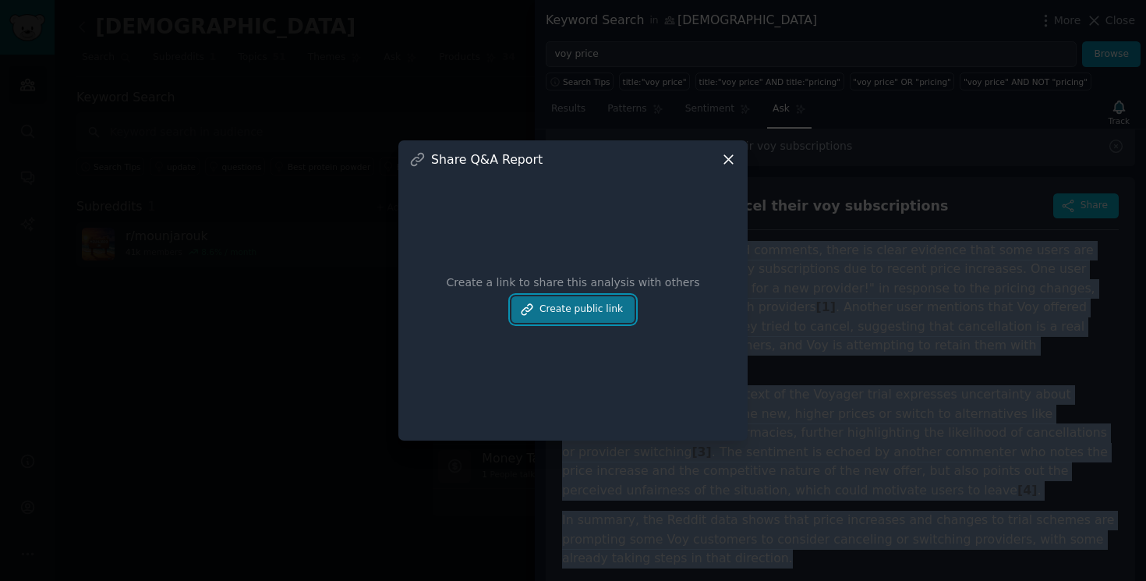
click at [565, 307] on button "Create public link" at bounding box center [573, 309] width 123 height 27
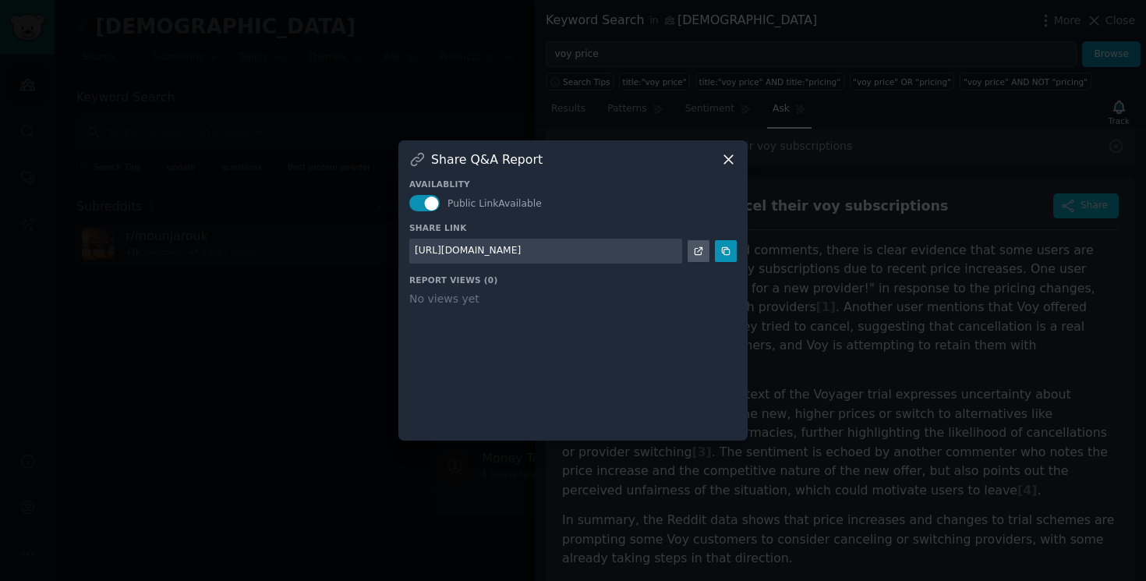
click at [521, 250] on div "[URL][DOMAIN_NAME]" at bounding box center [468, 251] width 106 height 14
copy div "[URL][DOMAIN_NAME]"
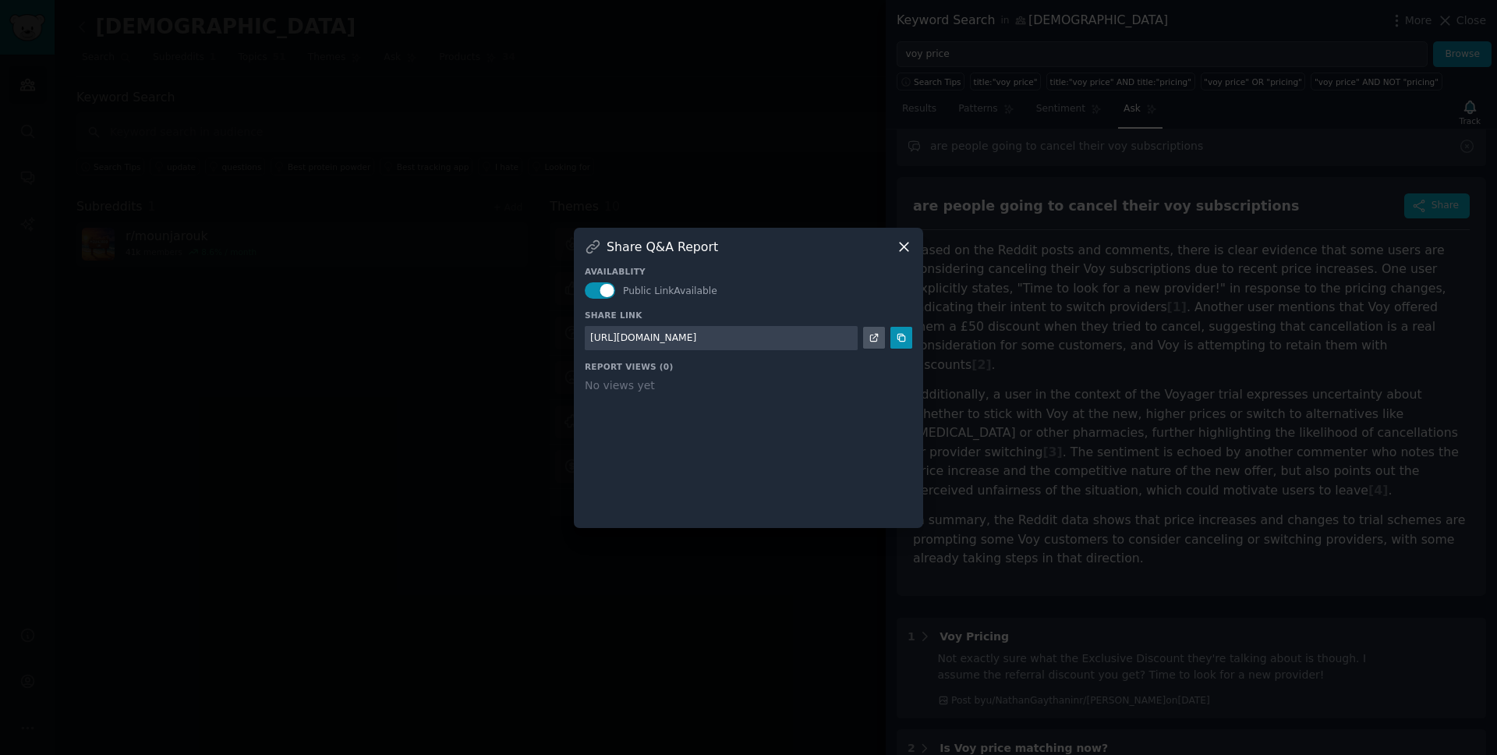
click at [916, 244] on div "Share Q&A Report Availablity Public Link Available Share Link [URL][DOMAIN_NAME…" at bounding box center [748, 378] width 349 height 300
click at [905, 245] on icon at bounding box center [904, 247] width 9 height 9
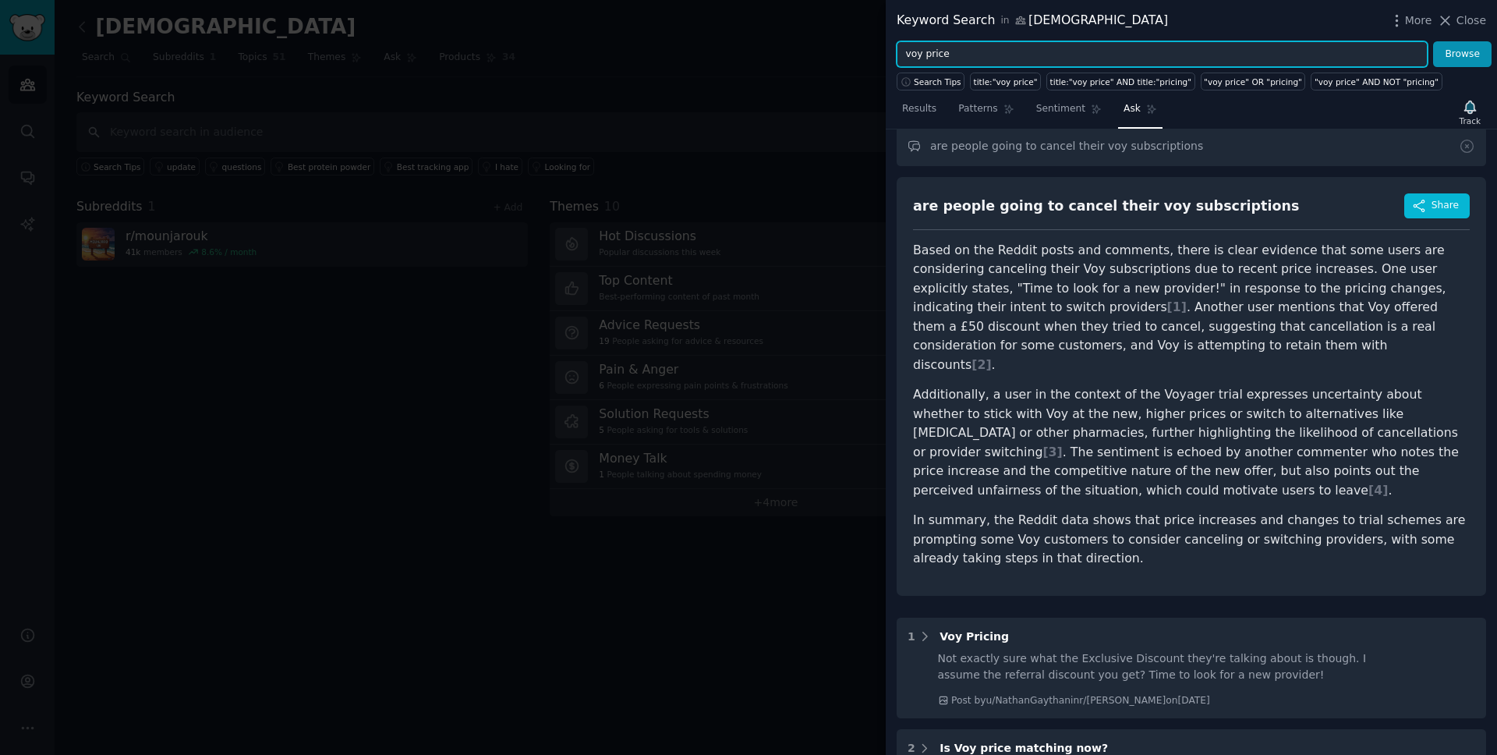
click at [962, 59] on input "voy price" at bounding box center [1162, 54] width 531 height 27
type input "voy"
click at [1434, 41] on button "Browse" at bounding box center [1463, 54] width 58 height 27
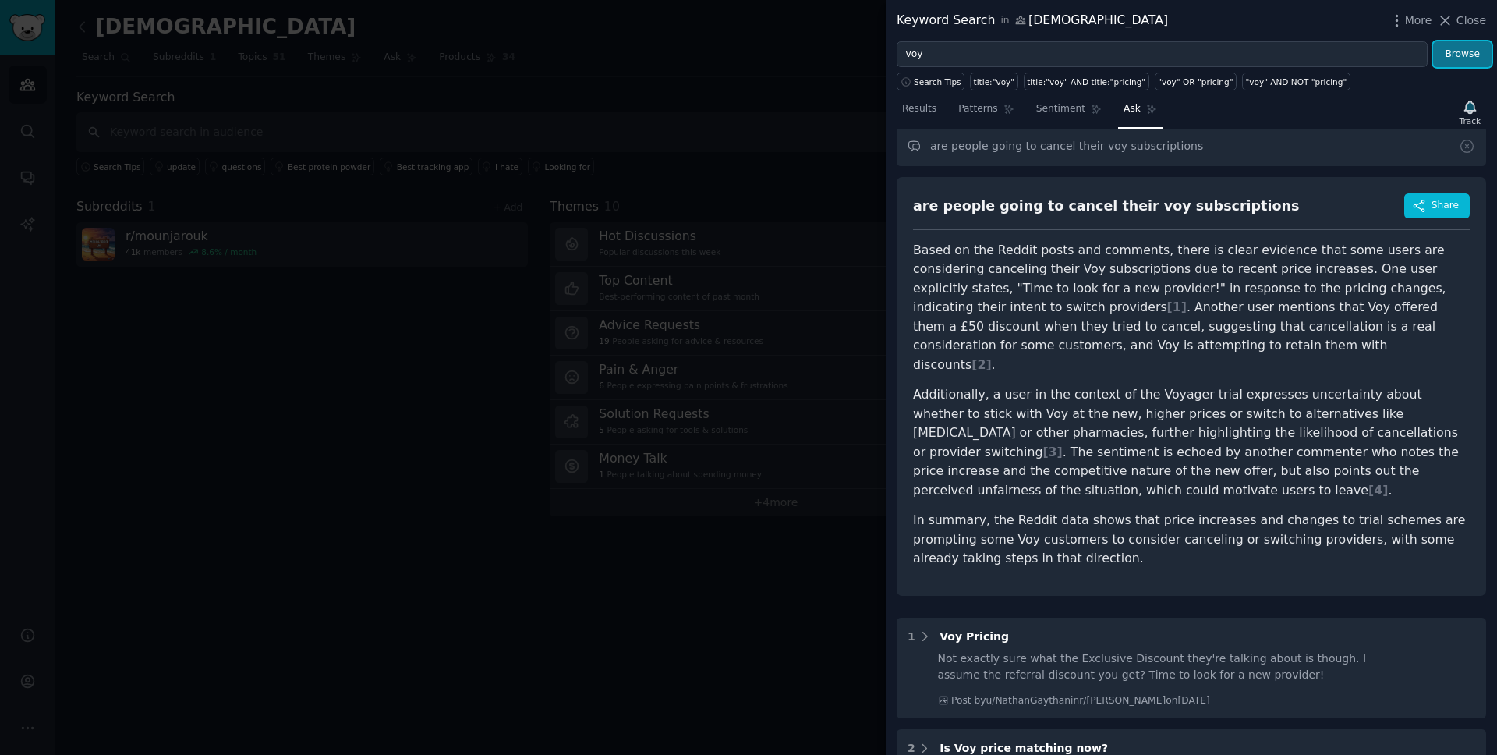
click at [1451, 53] on button "Browse" at bounding box center [1463, 54] width 58 height 27
click at [1079, 104] on span "Sentiment" at bounding box center [1061, 109] width 49 height 14
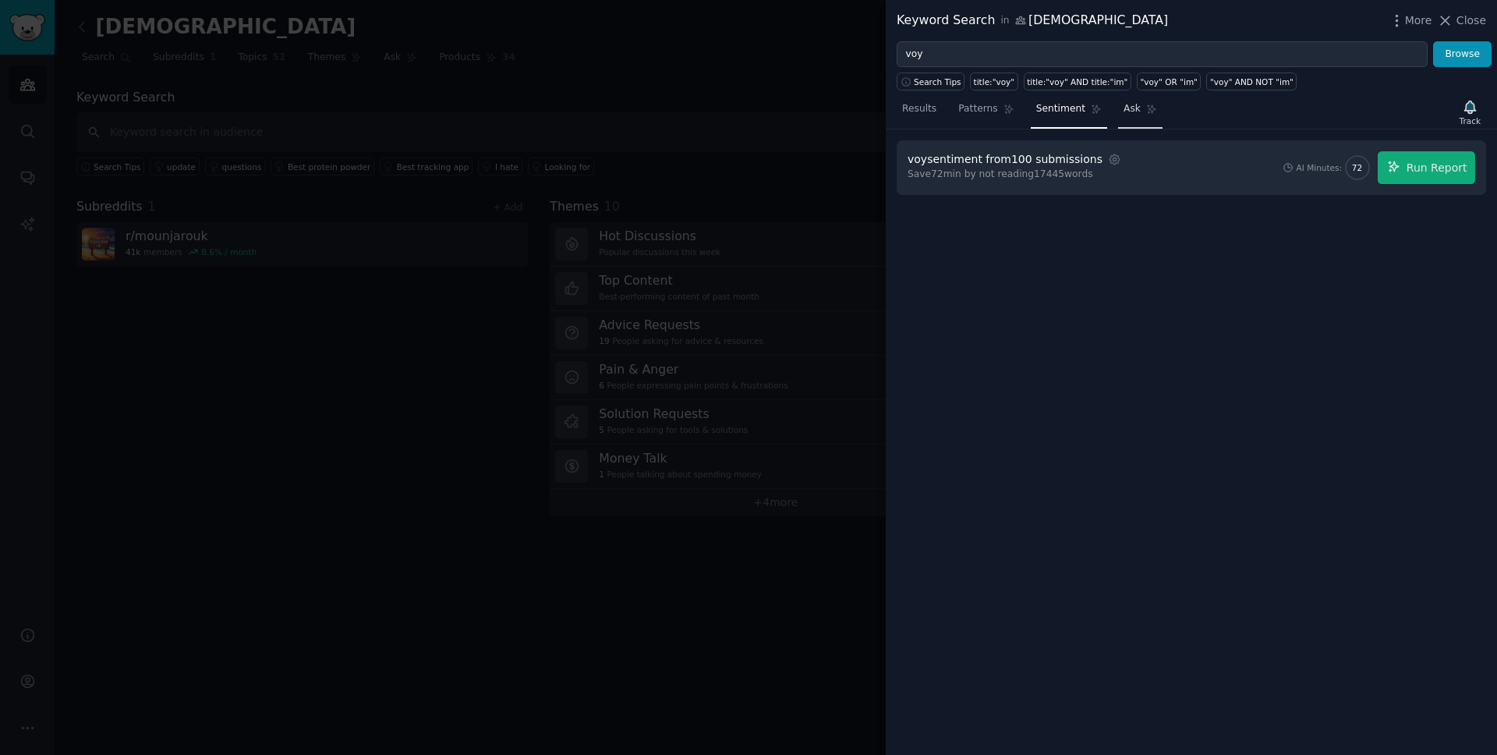
click at [1141, 111] on link "Ask" at bounding box center [1140, 113] width 44 height 32
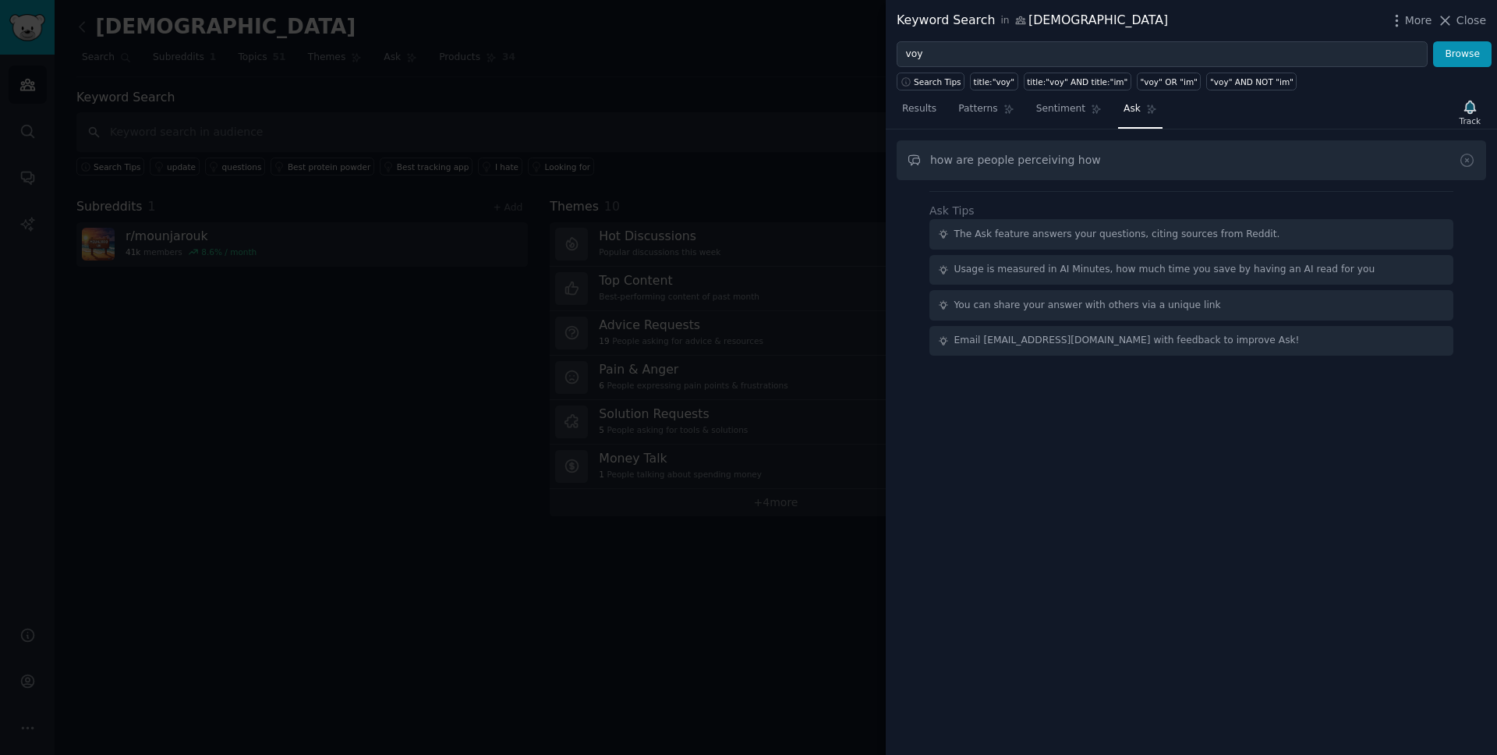
click at [1098, 161] on input "how are people perceiving how" at bounding box center [1192, 160] width 590 height 40
type input "how are people perceiving how voy has managed the mounjaro price increase"
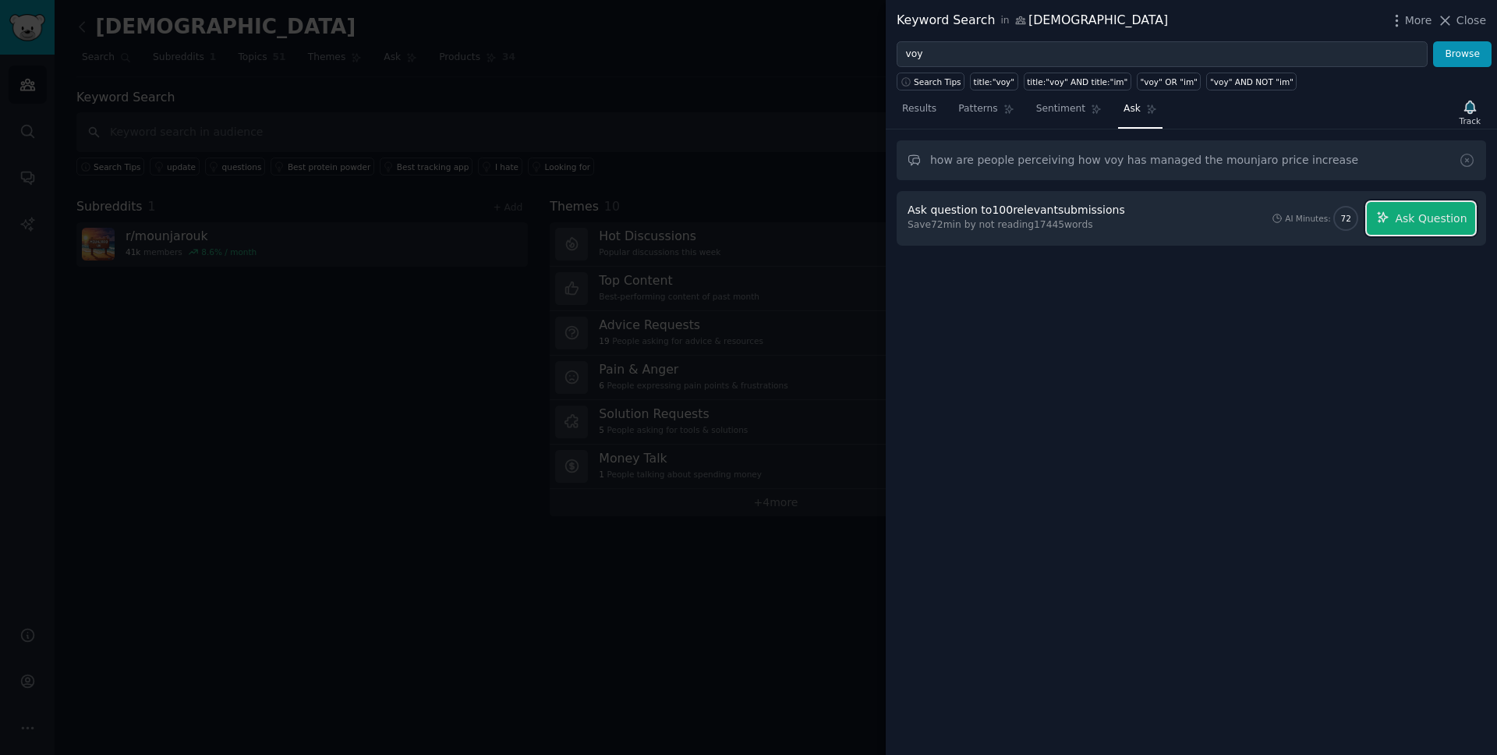
click at [1419, 217] on span "Ask Question" at bounding box center [1431, 219] width 72 height 16
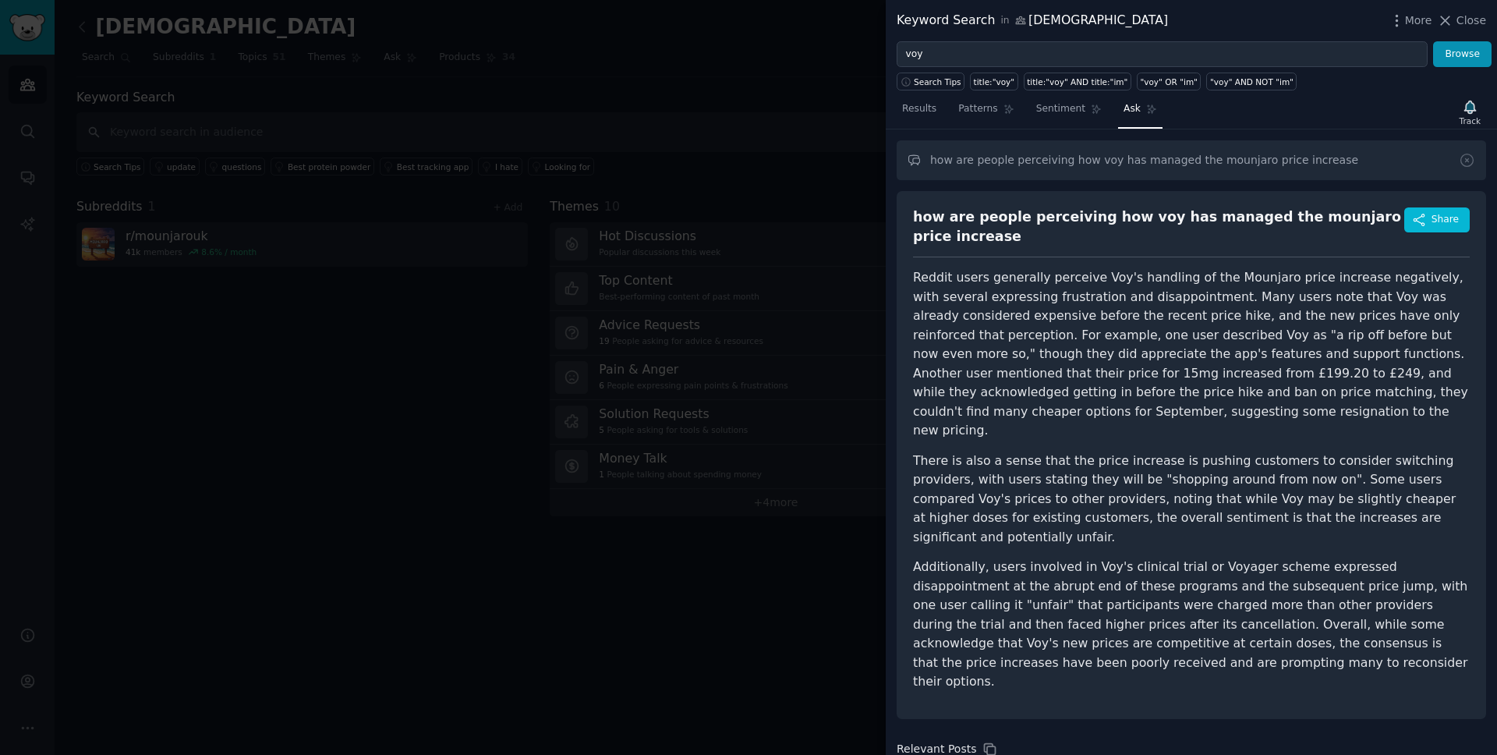
click at [923, 218] on div "how are people perceiving how voy has managed the mounjaro price increase" at bounding box center [1158, 226] width 491 height 38
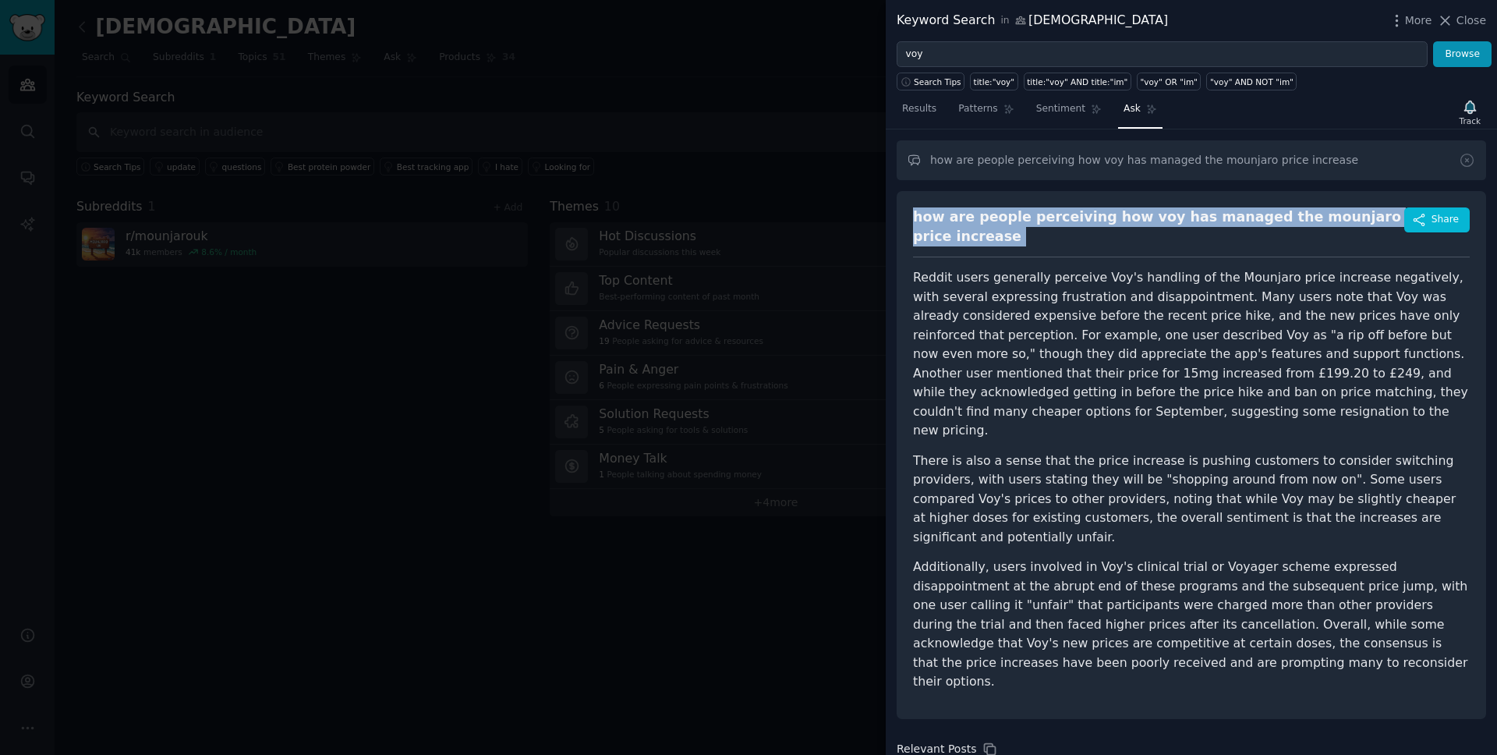
click at [923, 218] on div "how are people perceiving how voy has managed the mounjaro price increase" at bounding box center [1158, 226] width 491 height 38
copy div "how are people perceiving how voy has managed the mounjaro price increase"
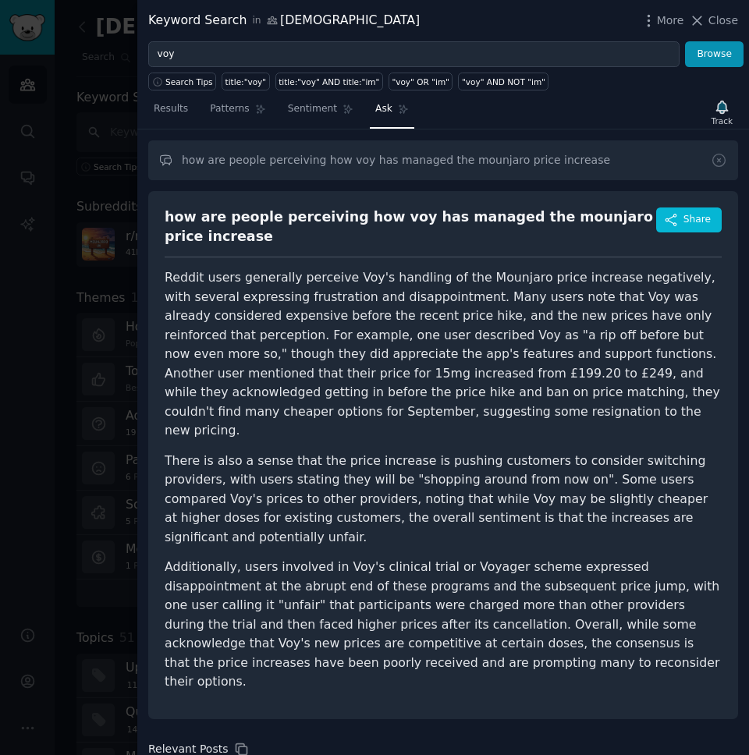
click at [402, 299] on p "Reddit users generally perceive Voy's handling of the Mounjaro price increase n…" at bounding box center [443, 354] width 557 height 172
click at [250, 237] on div "how are people perceiving how voy has managed the mounjaro price increase" at bounding box center [410, 226] width 491 height 38
click at [208, 225] on div "how are people perceiving how voy has managed the mounjaro price increase" at bounding box center [410, 226] width 491 height 38
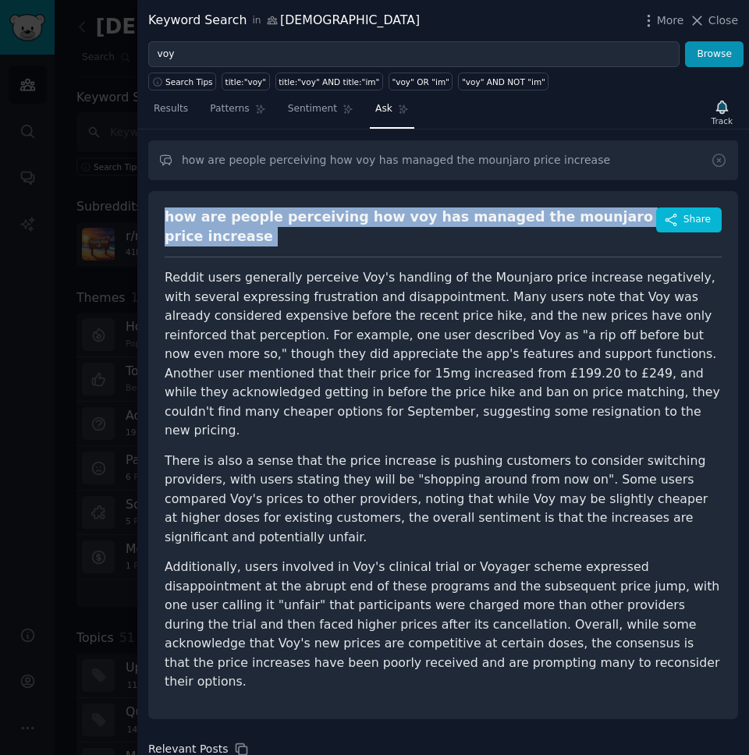
click at [208, 225] on div "how are people perceiving how voy has managed the mounjaro price increase" at bounding box center [410, 226] width 491 height 38
copy div "how are people perceiving how voy has managed the mounjaro price increase"
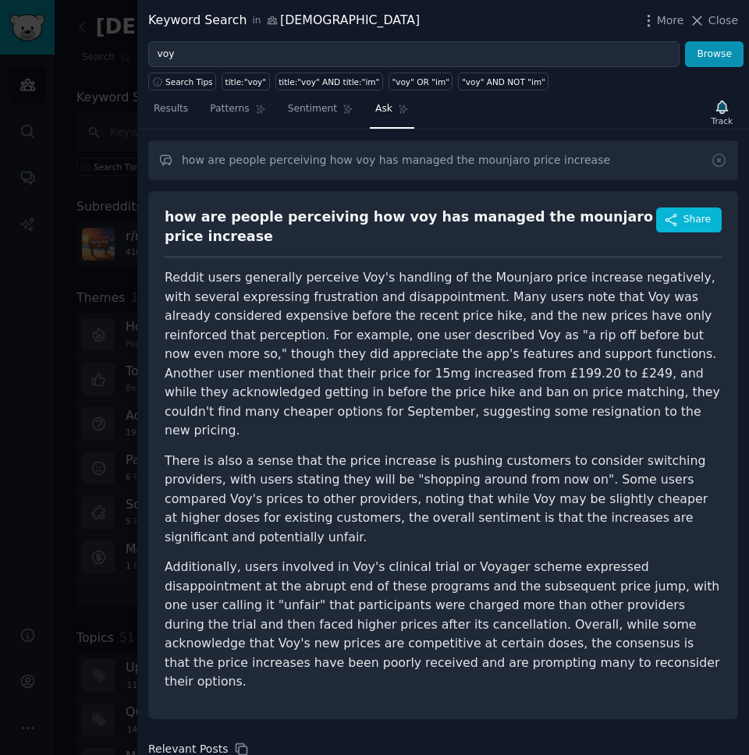
click at [405, 367] on p "Reddit users generally perceive Voy's handling of the Mounjaro price increase n…" at bounding box center [443, 354] width 557 height 172
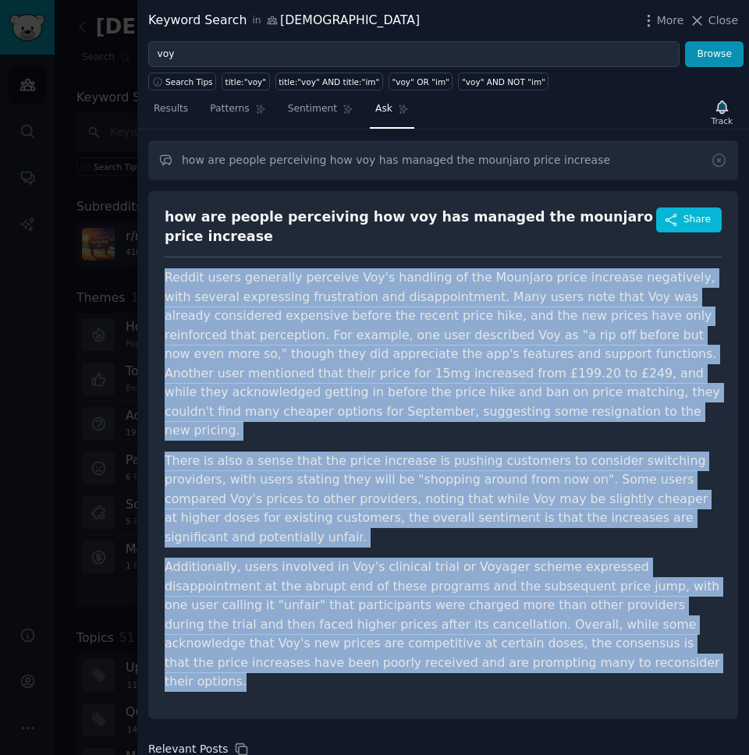
drag, startPoint x: 165, startPoint y: 274, endPoint x: 498, endPoint y: 638, distance: 493.0
click at [498, 638] on div "how are people perceiving how voy has managed the mounjaro price increase Share…" at bounding box center [443, 455] width 590 height 528
click at [691, 221] on span "Share" at bounding box center [696, 220] width 27 height 14
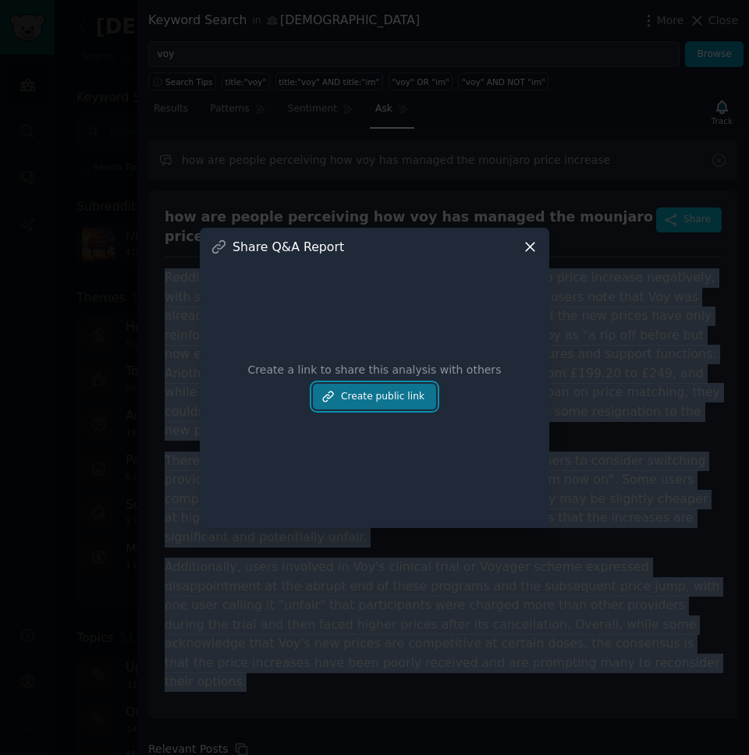
click at [406, 391] on button "Create public link" at bounding box center [374, 397] width 123 height 27
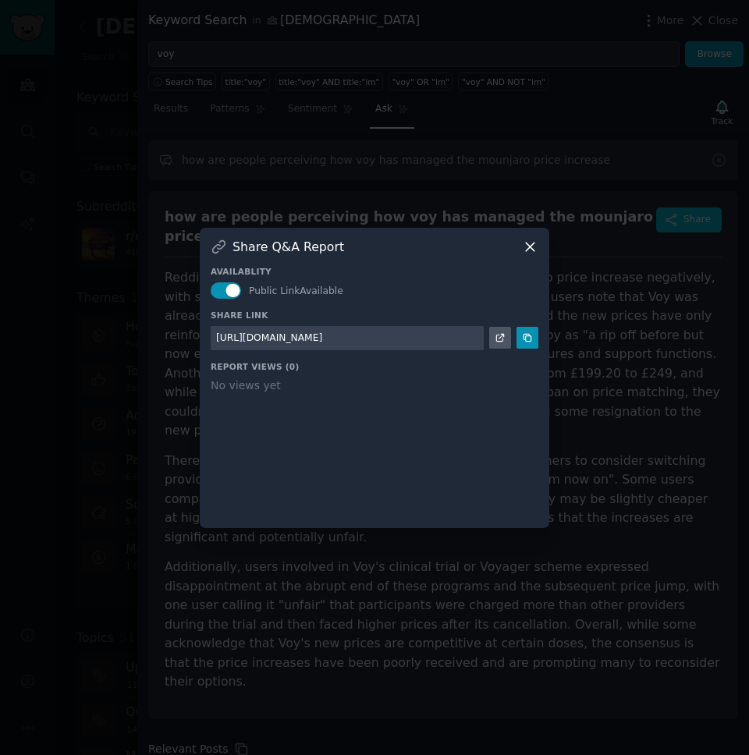
click at [322, 338] on div "[URL][DOMAIN_NAME]" at bounding box center [269, 338] width 106 height 14
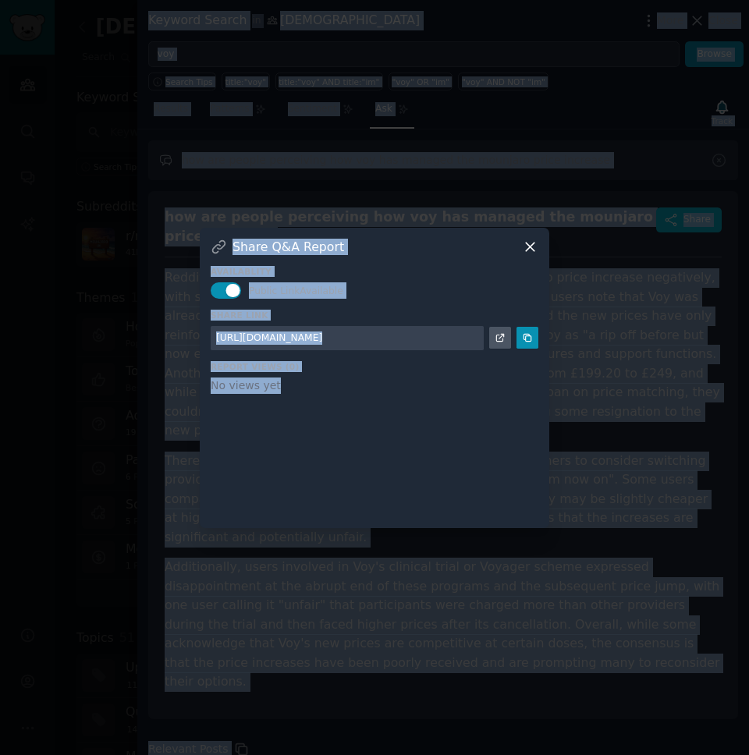
click at [322, 340] on div "[URL][DOMAIN_NAME]" at bounding box center [269, 338] width 106 height 14
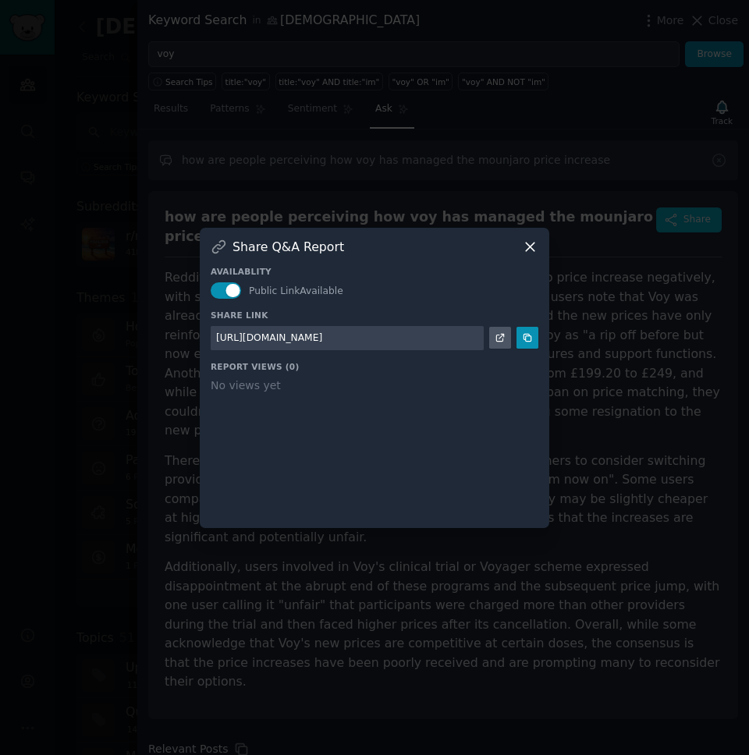
click at [322, 340] on div "[URL][DOMAIN_NAME]" at bounding box center [269, 338] width 106 height 14
click at [537, 242] on icon at bounding box center [530, 247] width 16 height 16
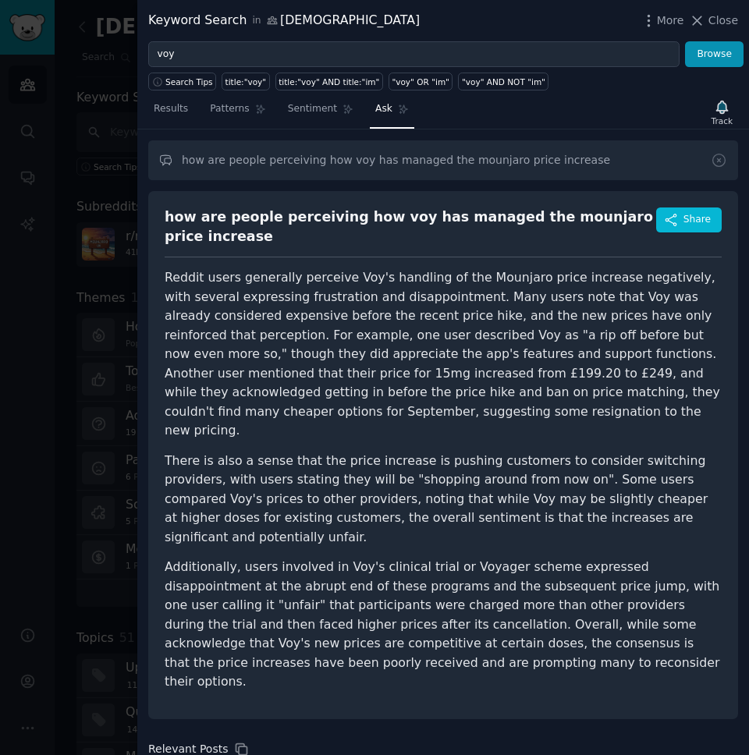
click at [356, 360] on p "Reddit users generally perceive Voy's handling of the Mounjaro price increase n…" at bounding box center [443, 354] width 557 height 172
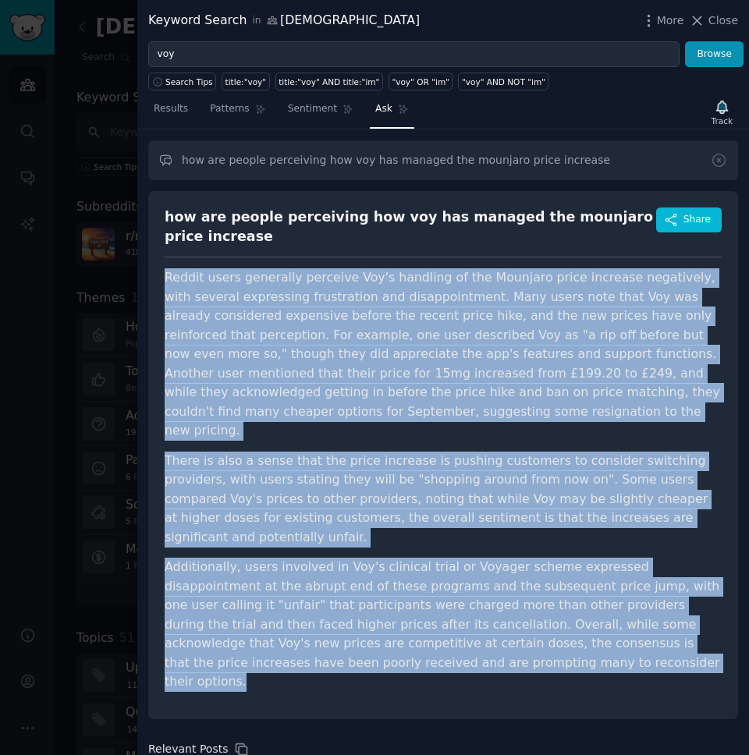
drag, startPoint x: 165, startPoint y: 275, endPoint x: 506, endPoint y: 628, distance: 490.9
click at [507, 629] on article "Reddit users generally perceive Voy's handling of the Mounjaro price increase n…" at bounding box center [443, 479] width 557 height 423
copy article "Loremi dolor sitametco adipisci Eli's doeiusmo te inc Utlabore etdol magnaali e…"
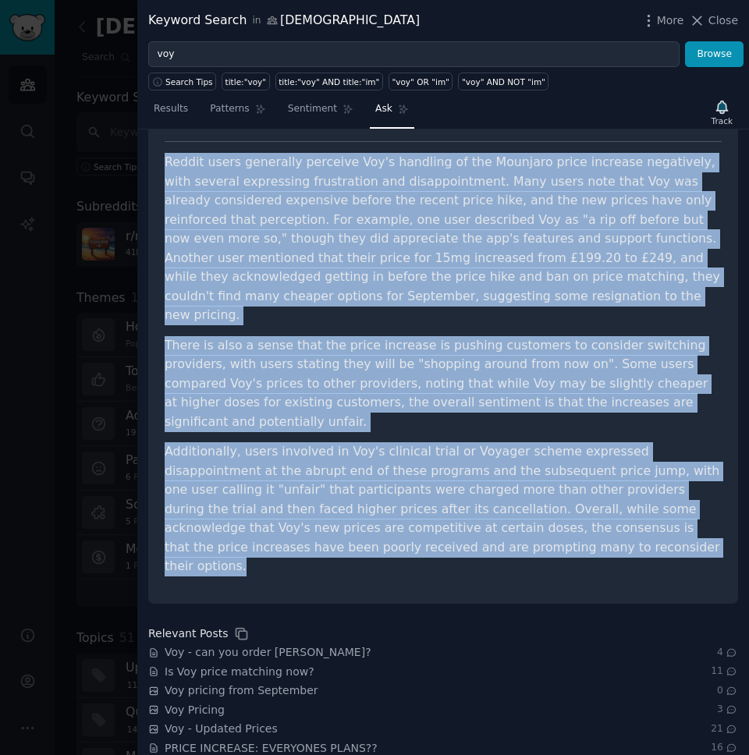
scroll to position [147, 0]
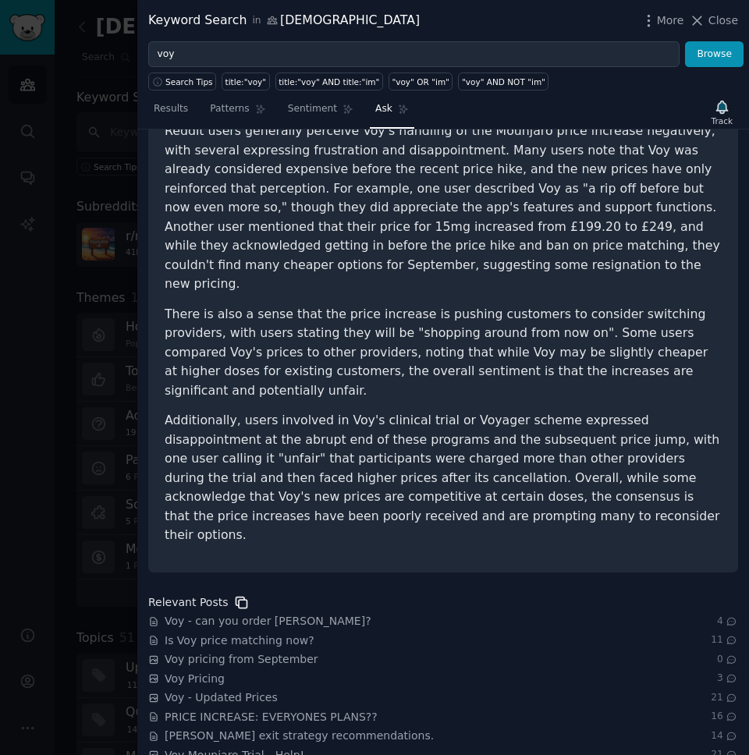
click at [238, 597] on icon at bounding box center [241, 602] width 11 height 11
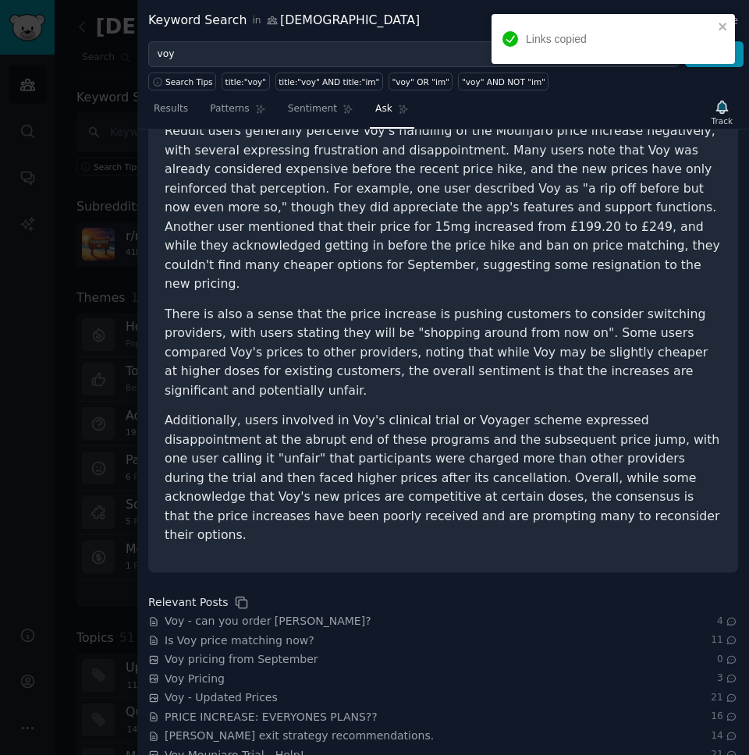
scroll to position [0, 0]
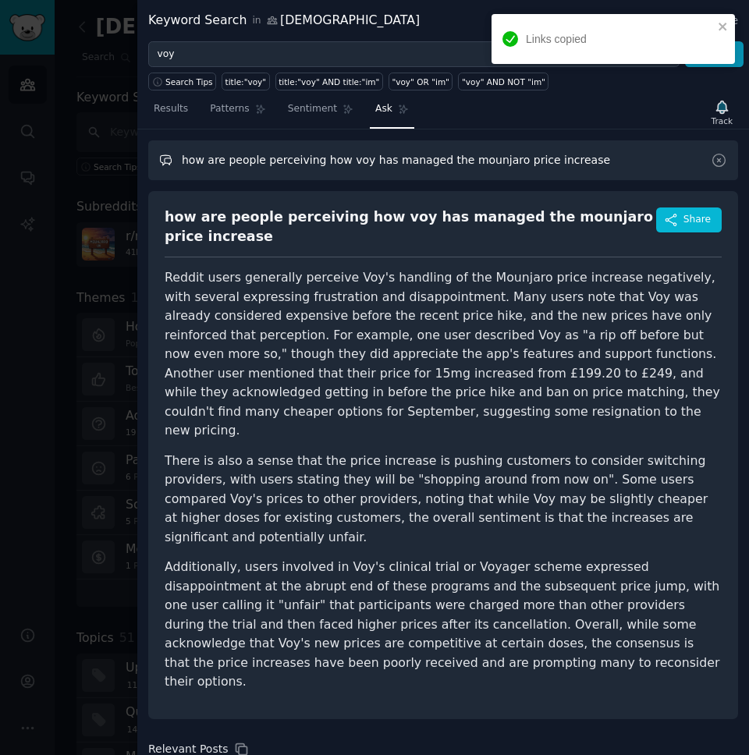
click at [268, 160] on input "how are people perceiving how voy has managed the mounjaro price increase" at bounding box center [443, 160] width 590 height 40
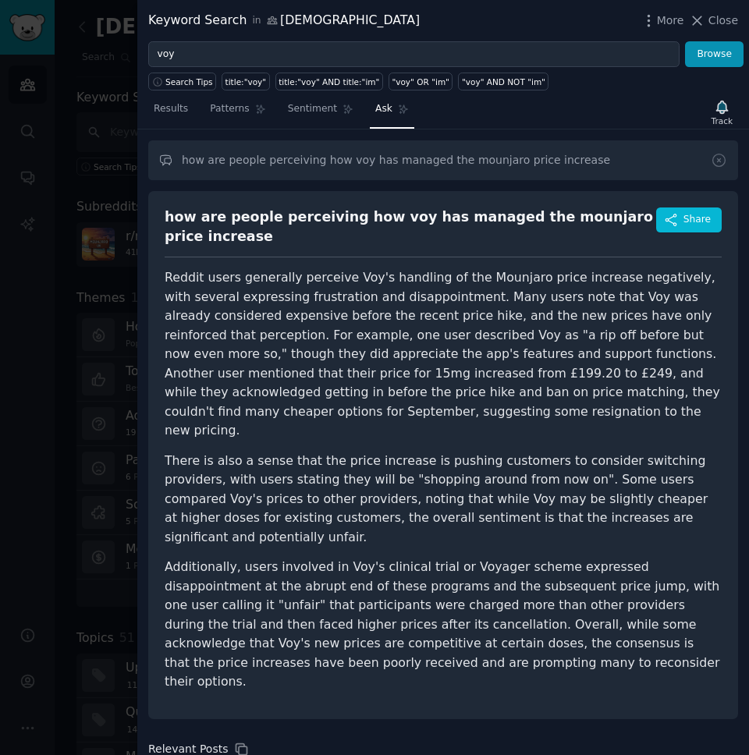
click at [105, 289] on div at bounding box center [374, 377] width 749 height 755
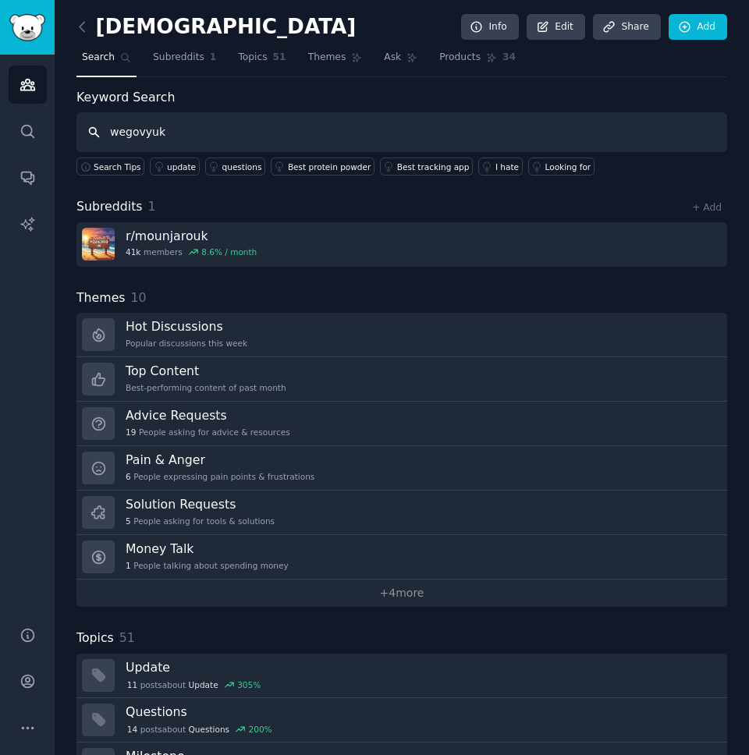
type input "wegovyuk"
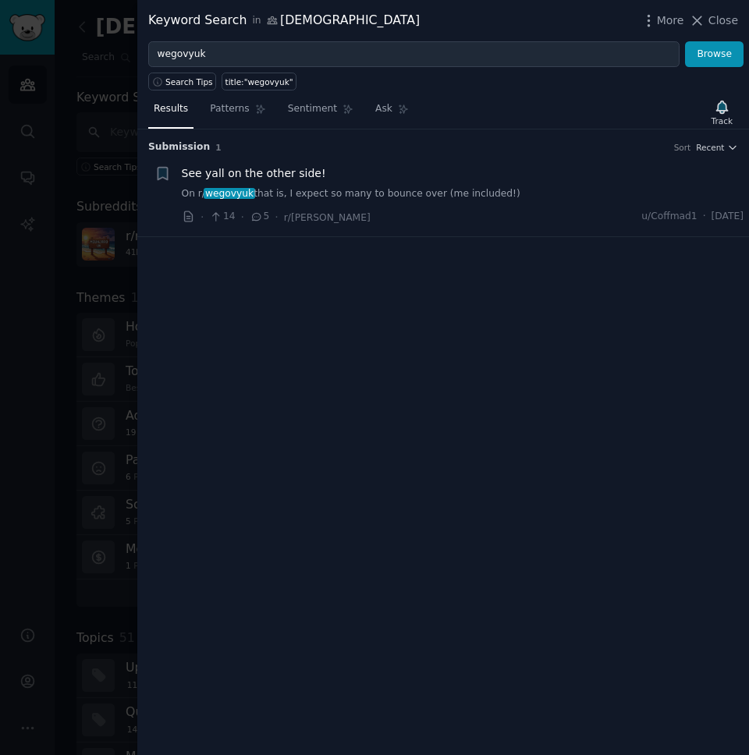
click at [81, 200] on div at bounding box center [374, 377] width 749 height 755
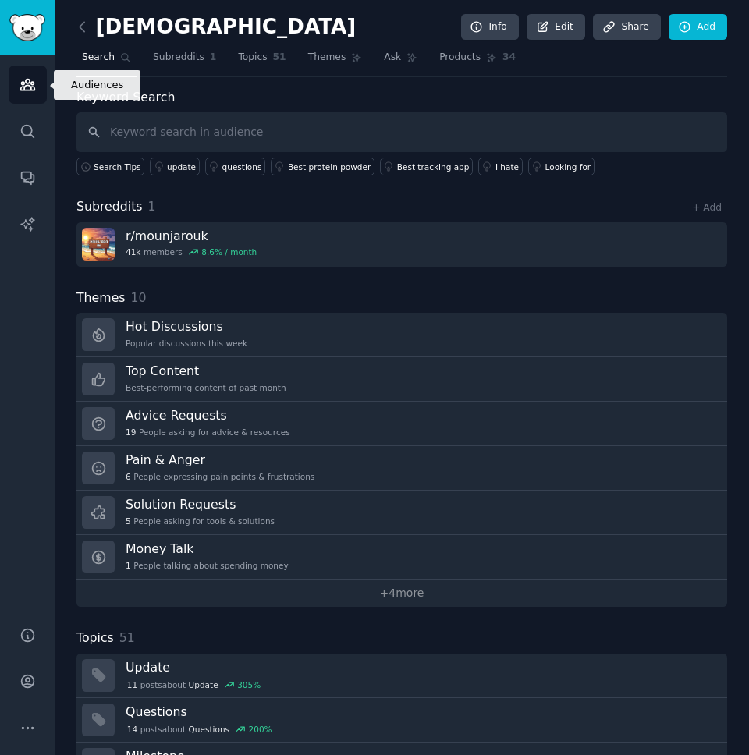
click at [18, 79] on link "Audiences" at bounding box center [28, 85] width 38 height 38
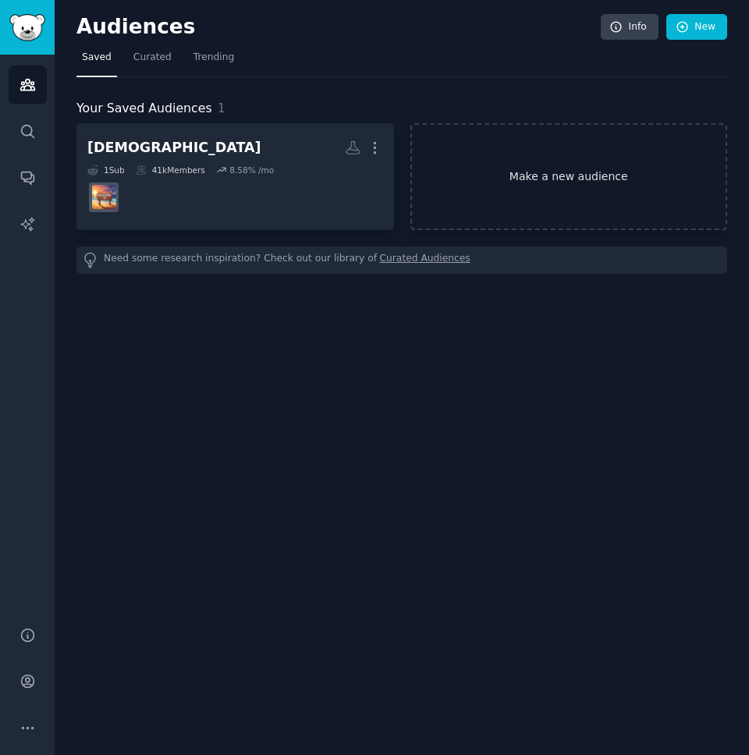
click at [543, 172] on link "Make a new audience" at bounding box center [568, 176] width 317 height 107
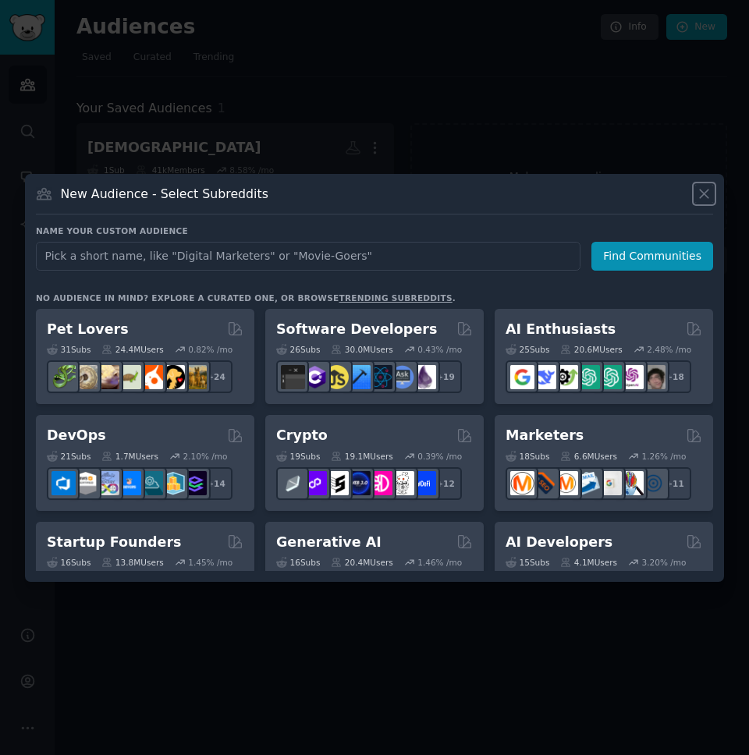
click at [699, 189] on icon at bounding box center [704, 194] width 16 height 16
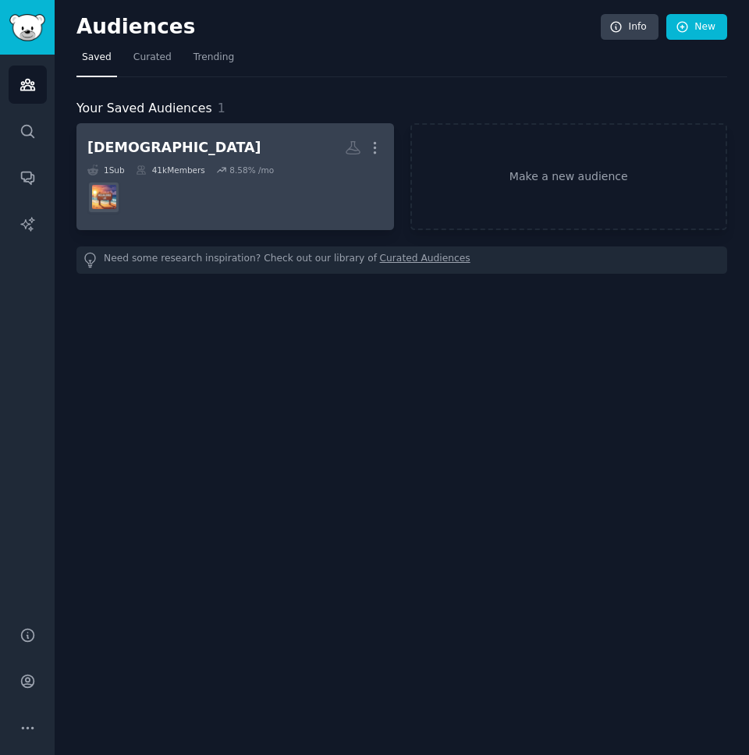
click at [229, 193] on div at bounding box center [235, 197] width 296 height 33
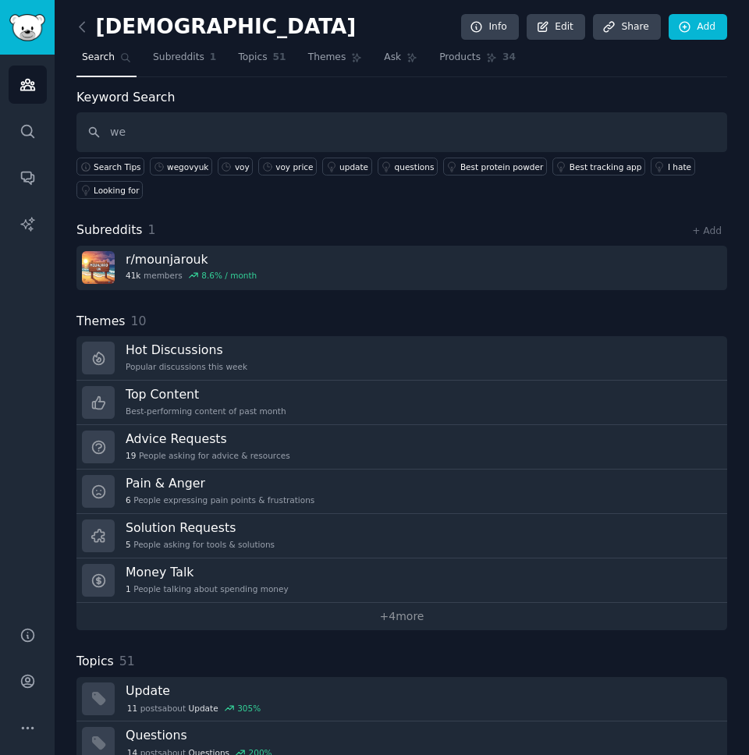
type input "w"
click at [174, 45] on link "Subreddits 1" at bounding box center [184, 61] width 74 height 32
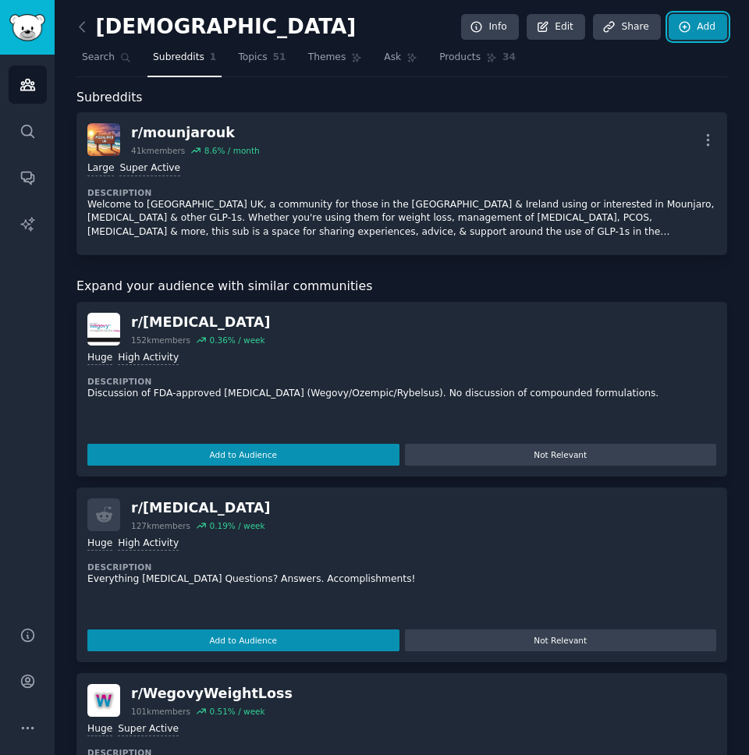
click at [692, 27] on link "Add" at bounding box center [697, 27] width 58 height 27
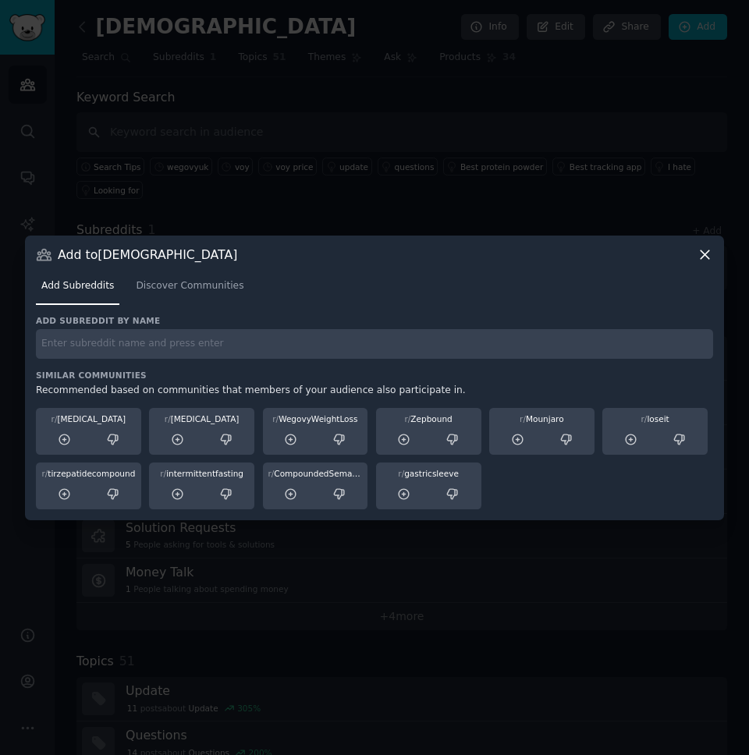
click at [241, 354] on input "text" at bounding box center [374, 344] width 677 height 30
type input "[MEDICAL_DATA]"
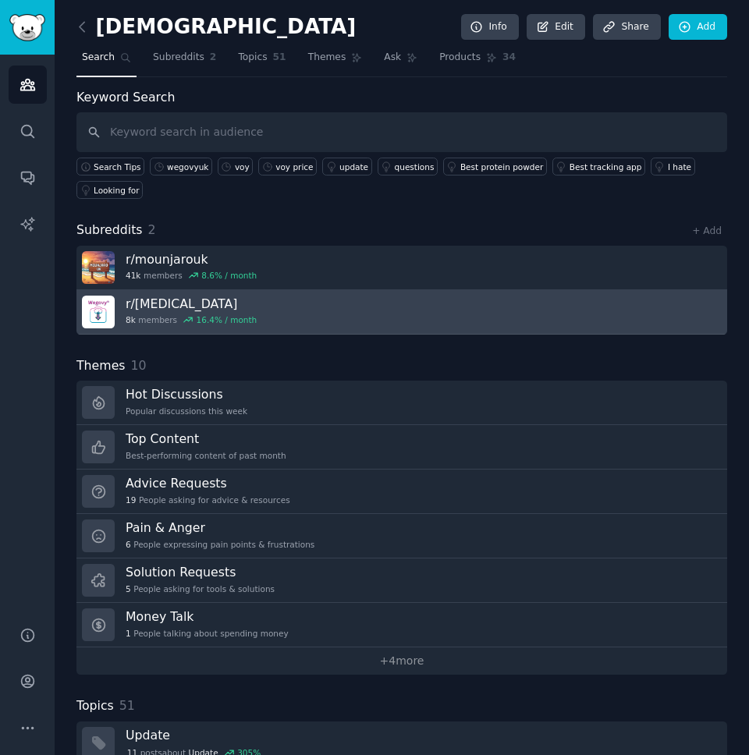
click at [218, 314] on div "16.4 % / month" at bounding box center [227, 319] width 61 height 11
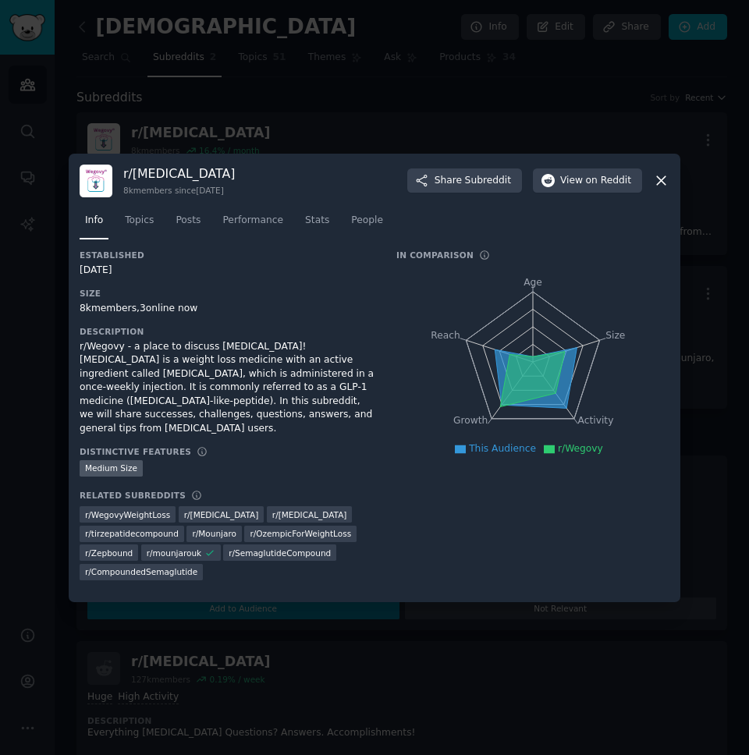
click at [660, 185] on icon at bounding box center [661, 180] width 16 height 16
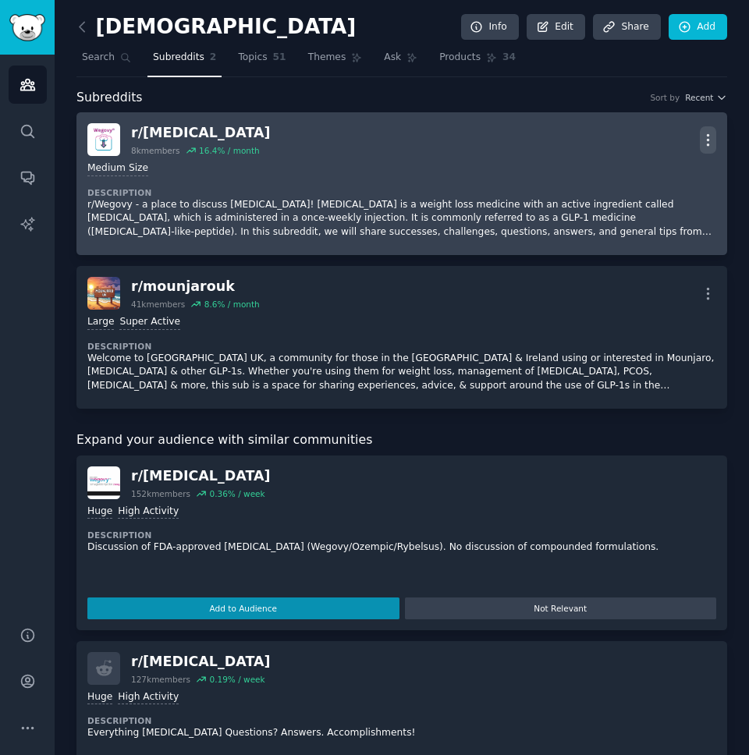
click at [707, 139] on icon "button" at bounding box center [708, 139] width 2 height 11
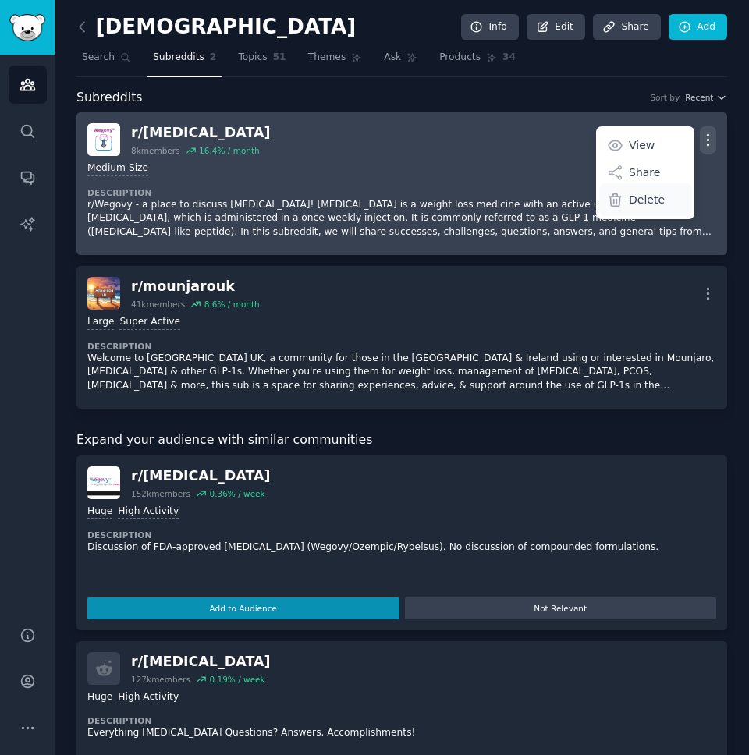
click at [661, 197] on div "Delete" at bounding box center [645, 199] width 93 height 33
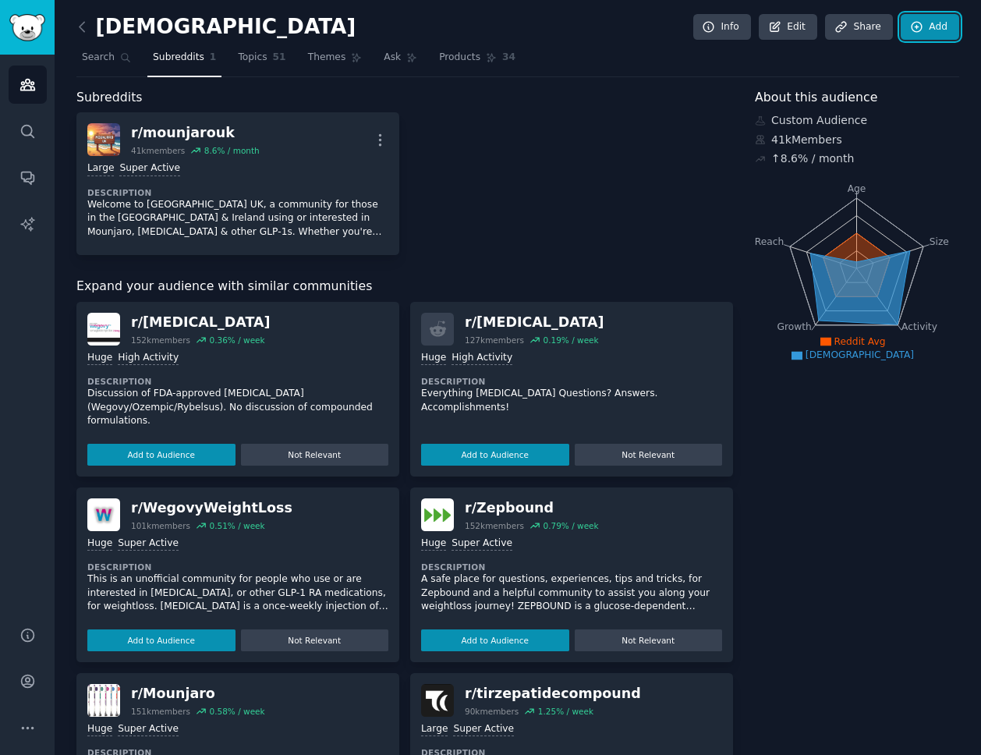
click at [919, 23] on icon at bounding box center [917, 27] width 14 height 14
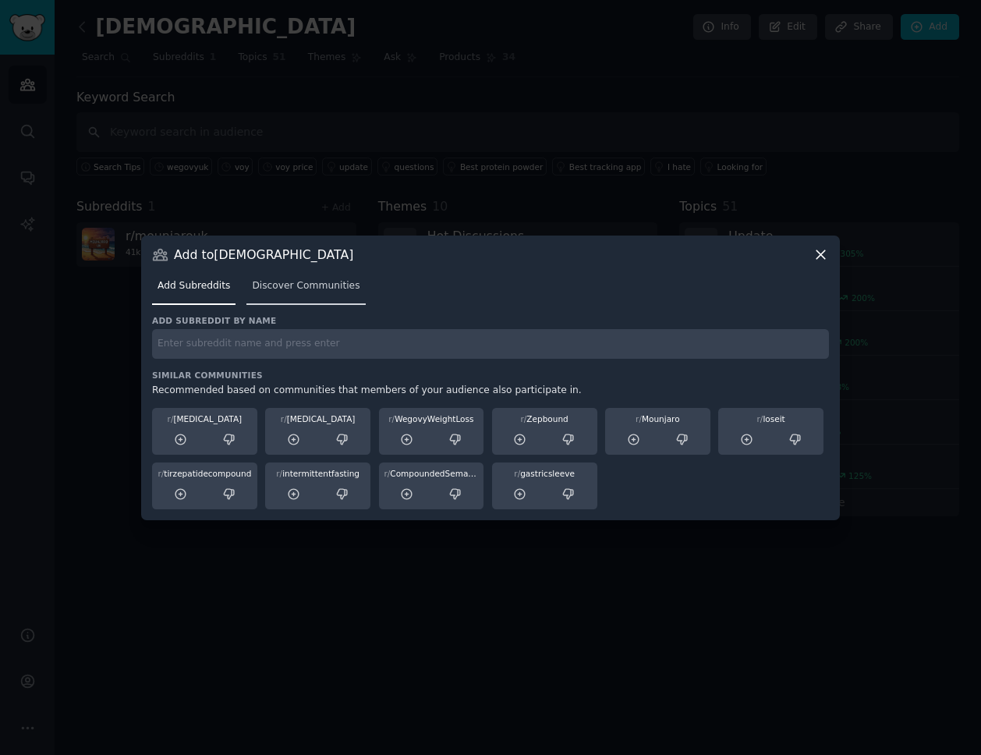
click at [313, 296] on link "Discover Communities" at bounding box center [305, 290] width 119 height 32
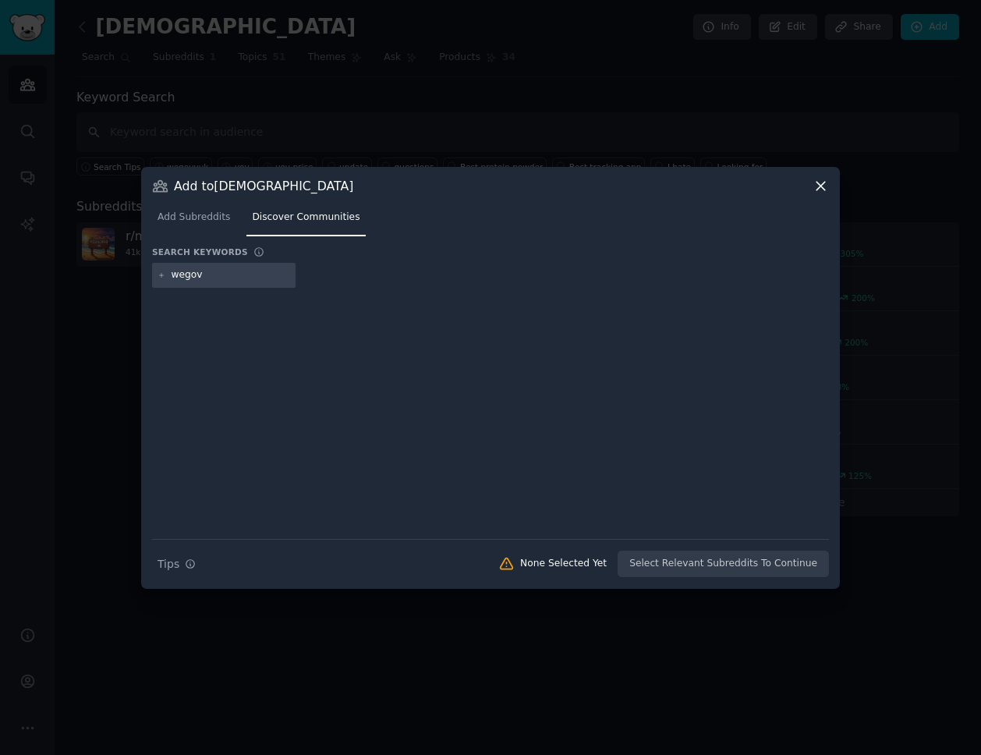
type input "[MEDICAL_DATA]"
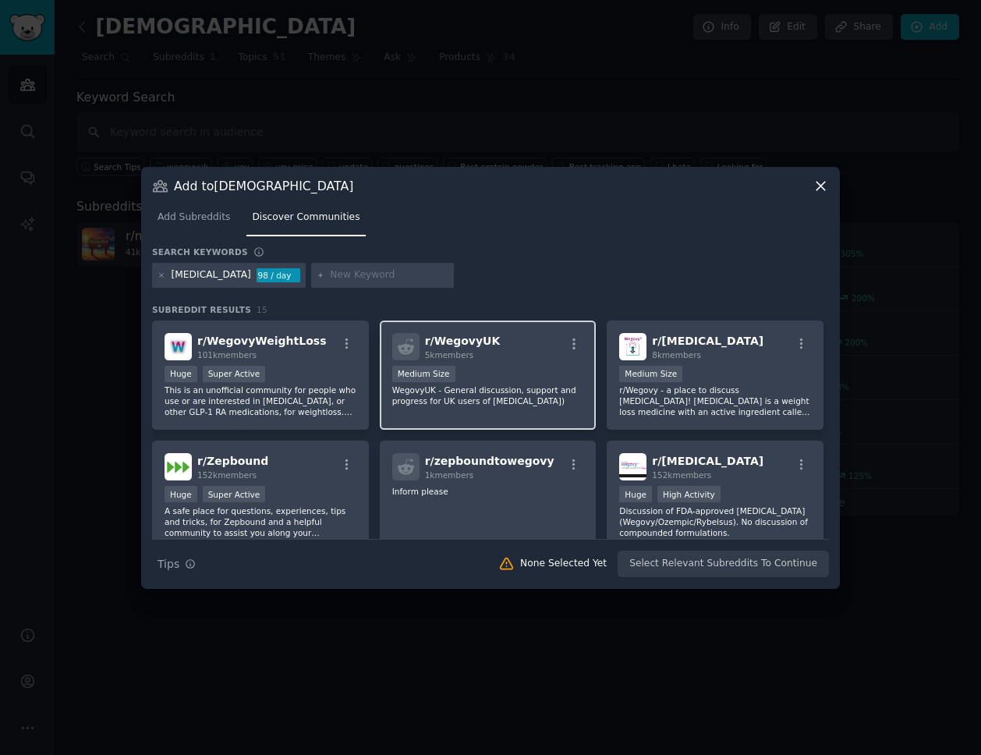
click at [521, 359] on div "r/ WegovyUK 5k members" at bounding box center [488, 346] width 192 height 27
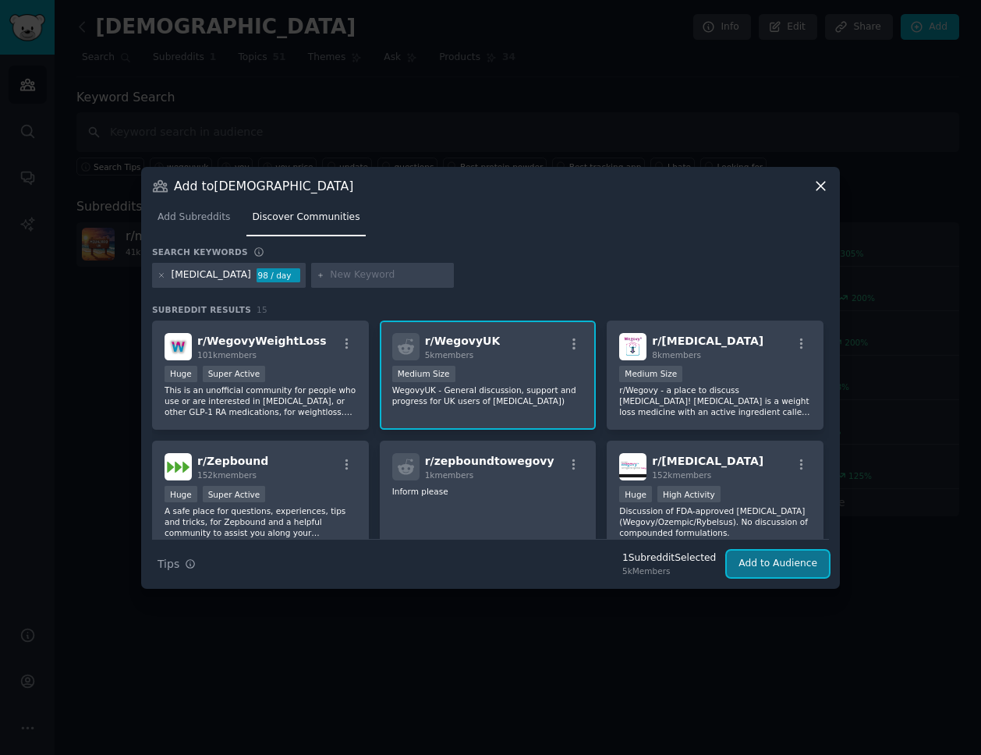
click at [770, 562] on button "Add to Audience" at bounding box center [778, 564] width 102 height 27
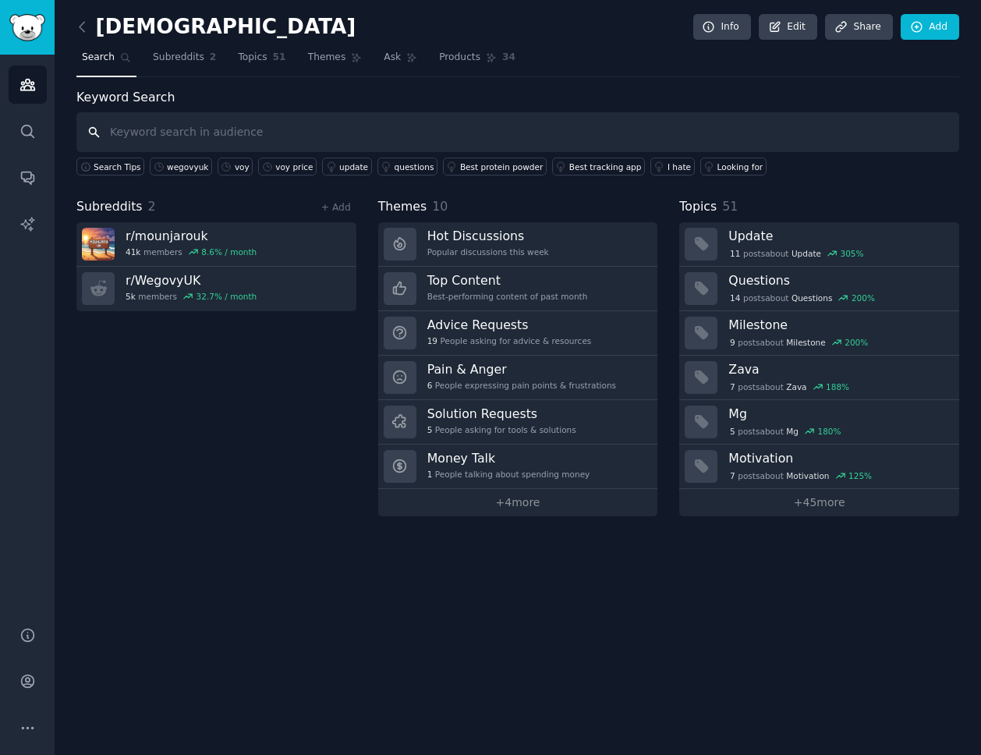
paste input "mounjaromaintenanceuk"
type input "mounjaromaintenanceuk"
click at [195, 53] on span "Subreddits" at bounding box center [178, 58] width 51 height 14
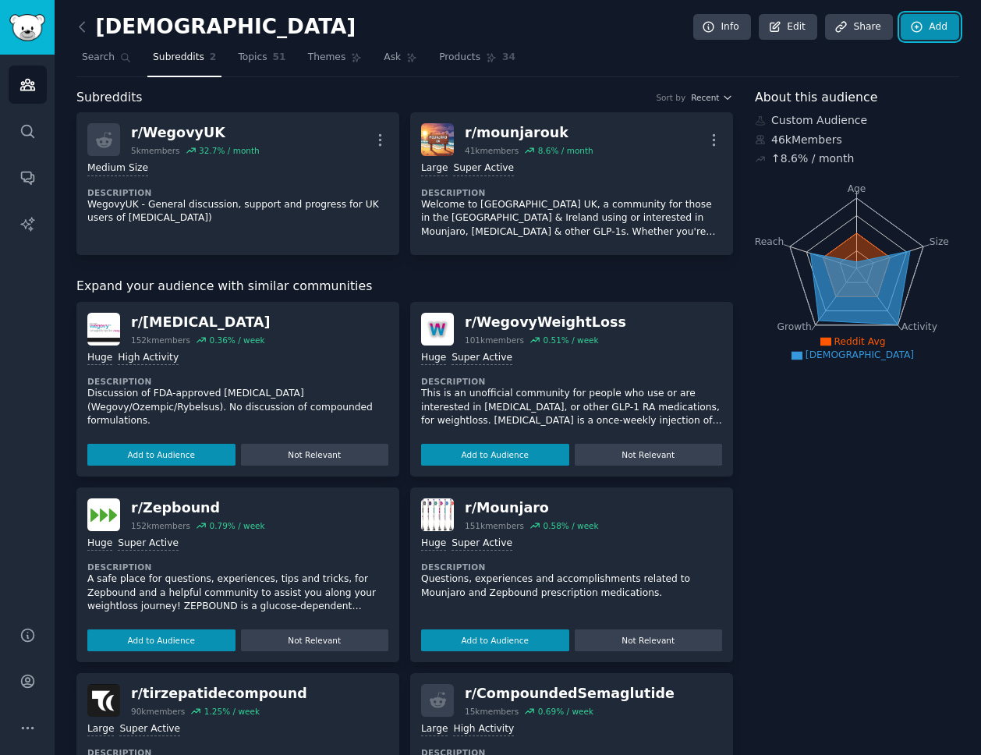
click at [922, 24] on link "Add" at bounding box center [930, 27] width 58 height 27
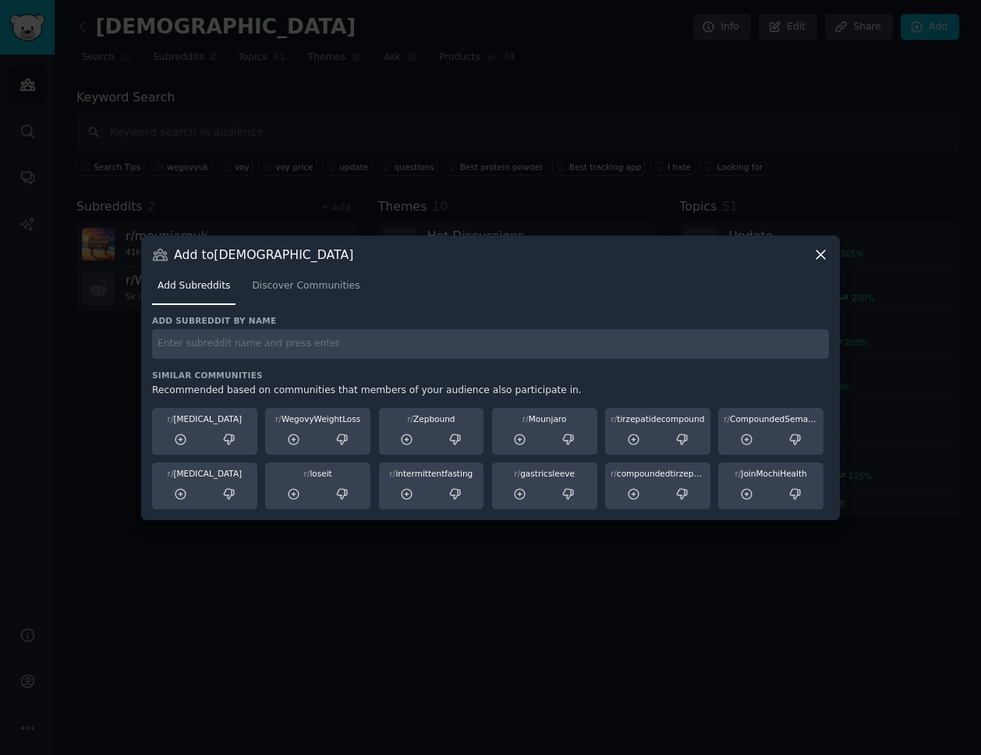
click at [426, 344] on input "text" at bounding box center [490, 344] width 677 height 30
paste input "mounjaromaintenanceuk"
type input "mounjaromaintenanceuk"
click at [309, 291] on span "Discover Communities" at bounding box center [306, 286] width 108 height 14
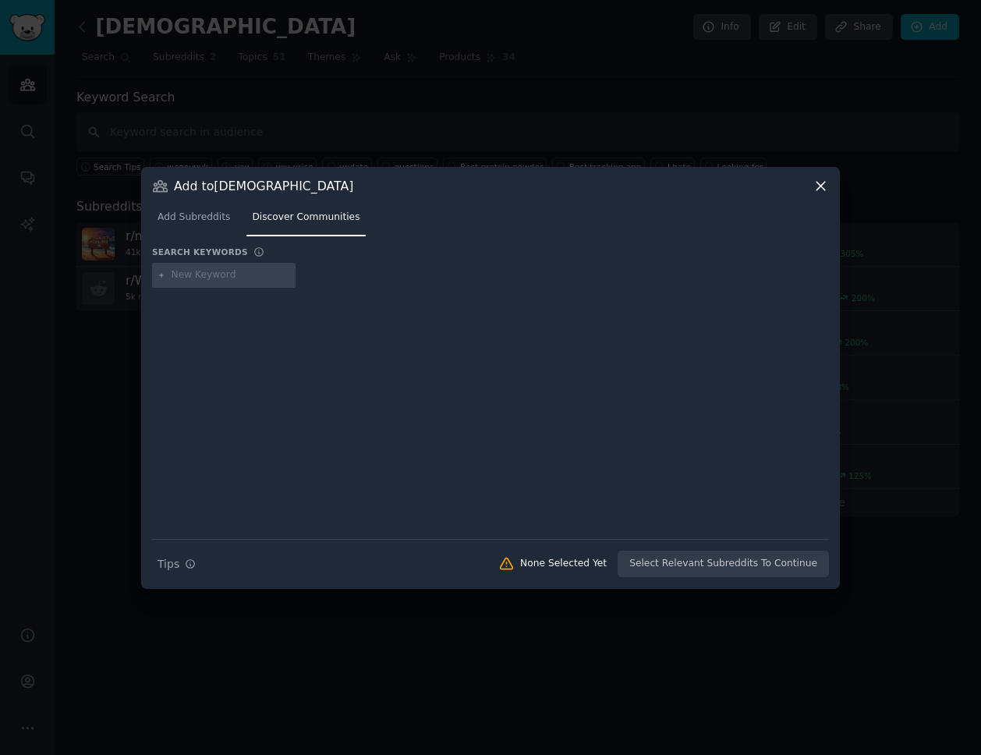
type input "mounjaromaintenanceuk"
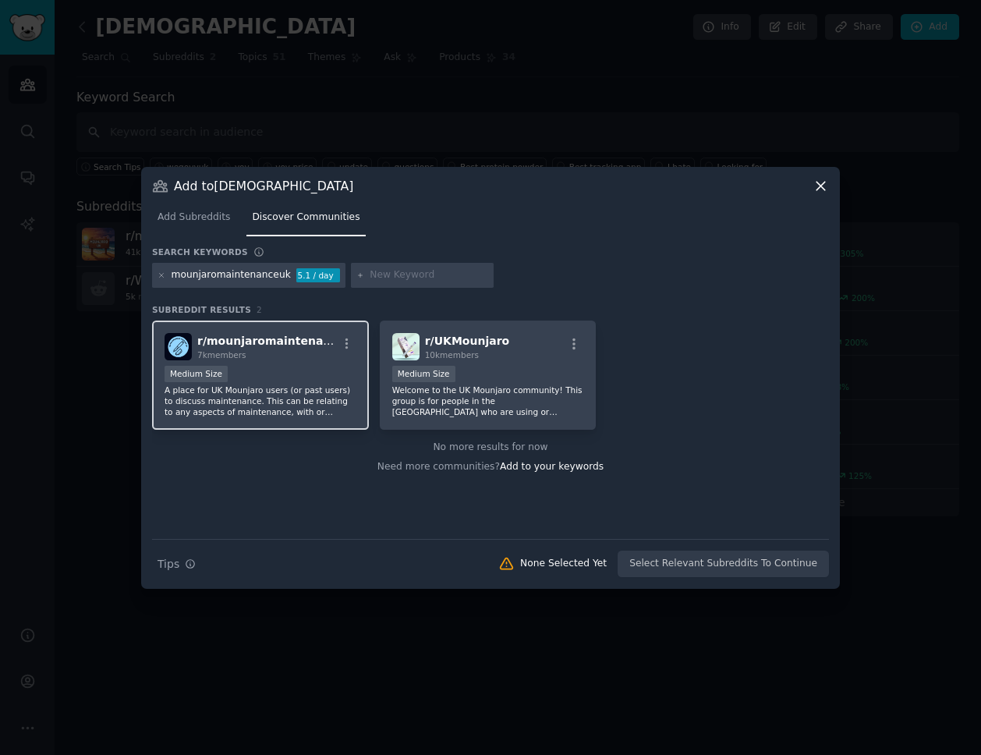
click at [301, 370] on div "Medium Size" at bounding box center [261, 375] width 192 height 19
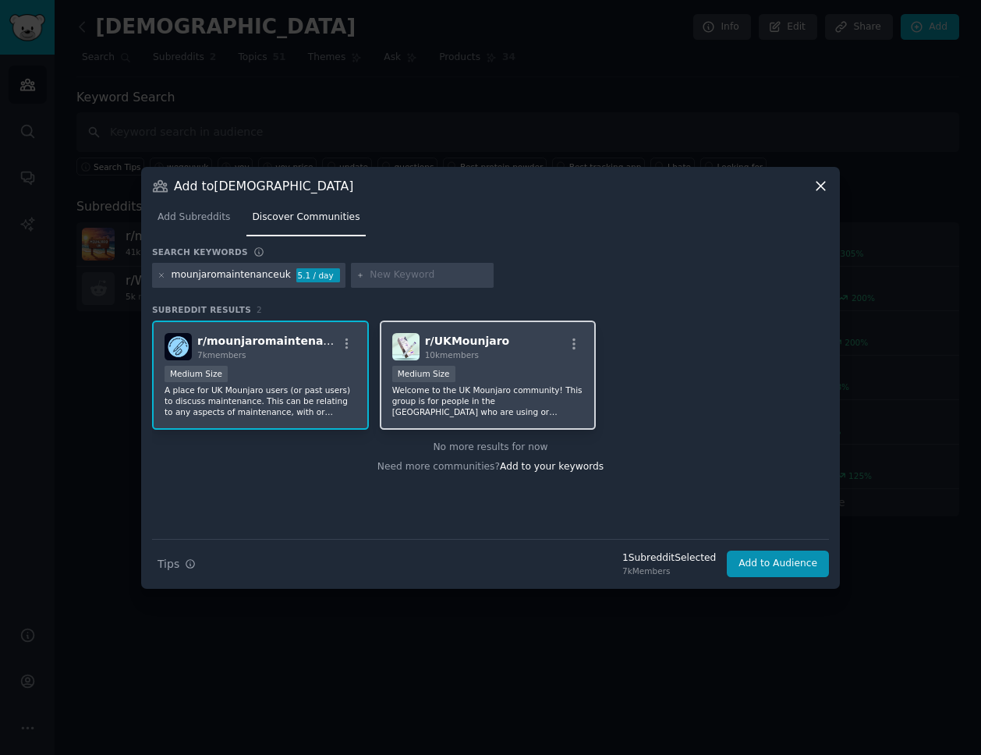
click at [492, 402] on p "Welcome to the UK Mounjaro community! This group is for people in the [GEOGRAPH…" at bounding box center [488, 401] width 192 height 33
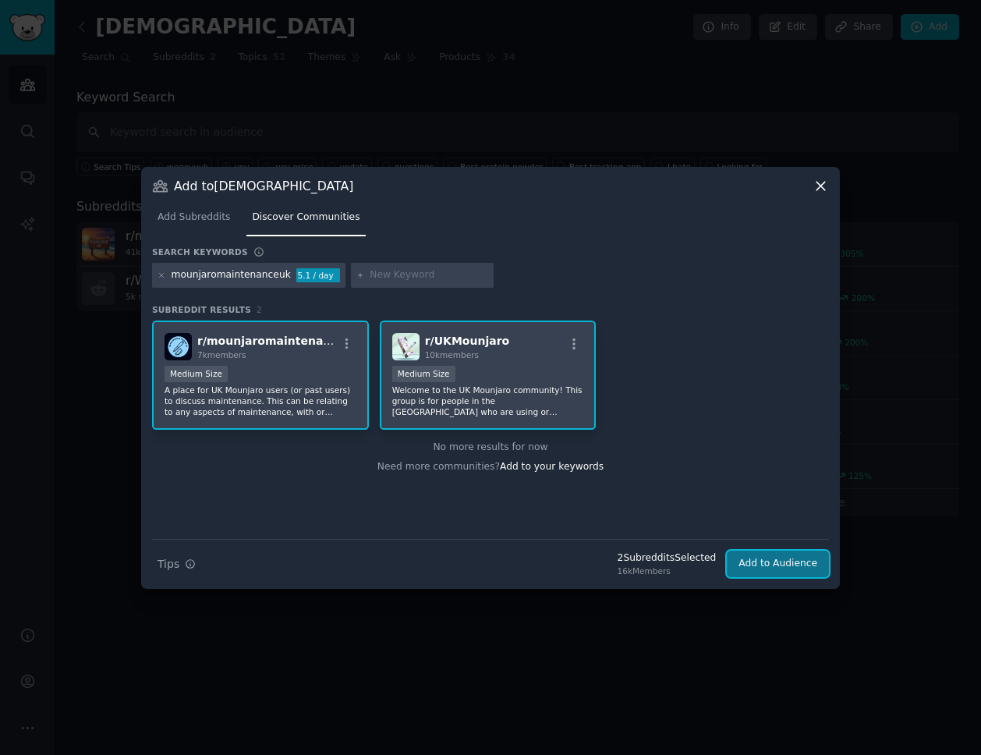
click at [785, 571] on button "Add to Audience" at bounding box center [778, 564] width 102 height 27
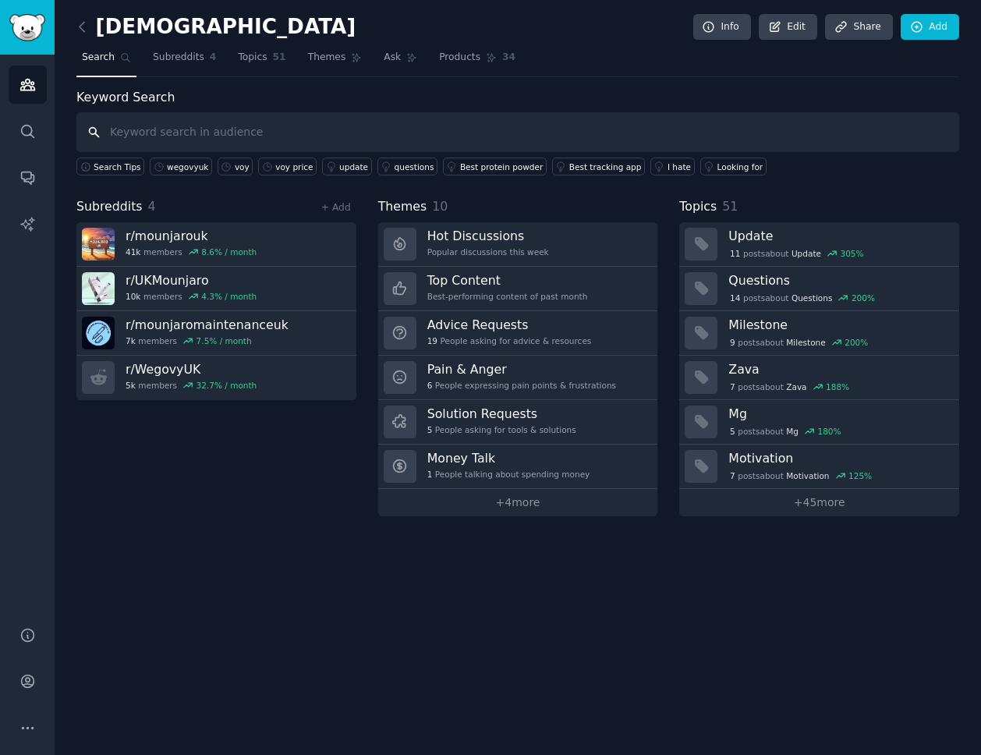
paste input "[URL][DOMAIN_NAME]"
type input "[URL][DOMAIN_NAME]"
click at [180, 66] on link "Subreddits 4" at bounding box center [184, 61] width 74 height 32
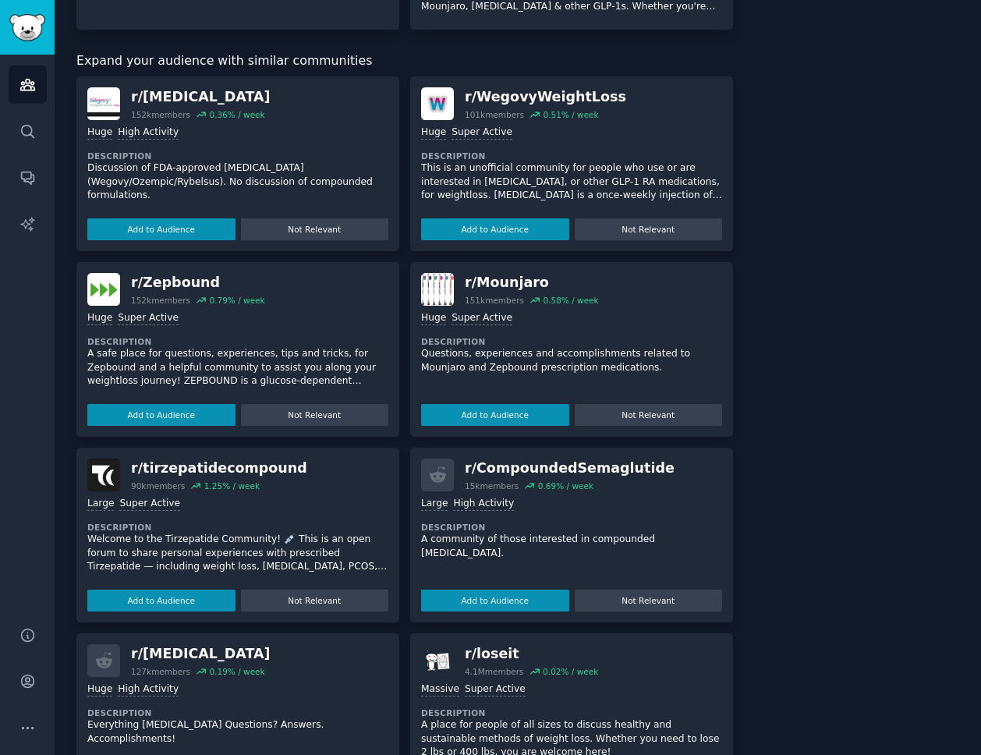
scroll to position [416, 0]
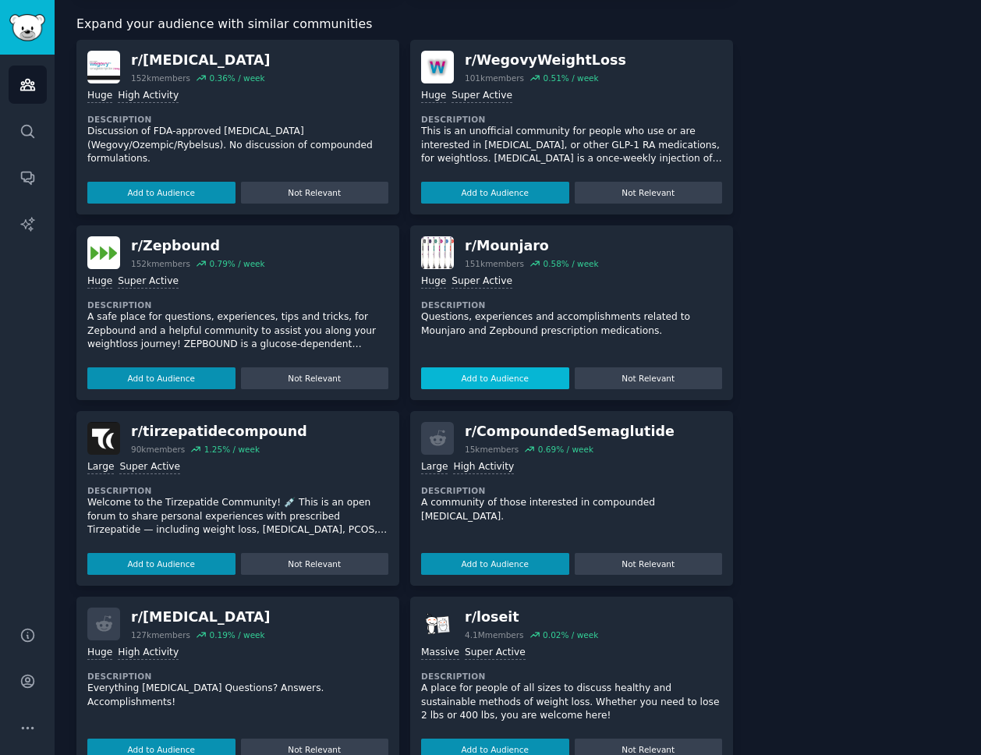
click at [467, 377] on button "Add to Audience" at bounding box center [495, 378] width 148 height 22
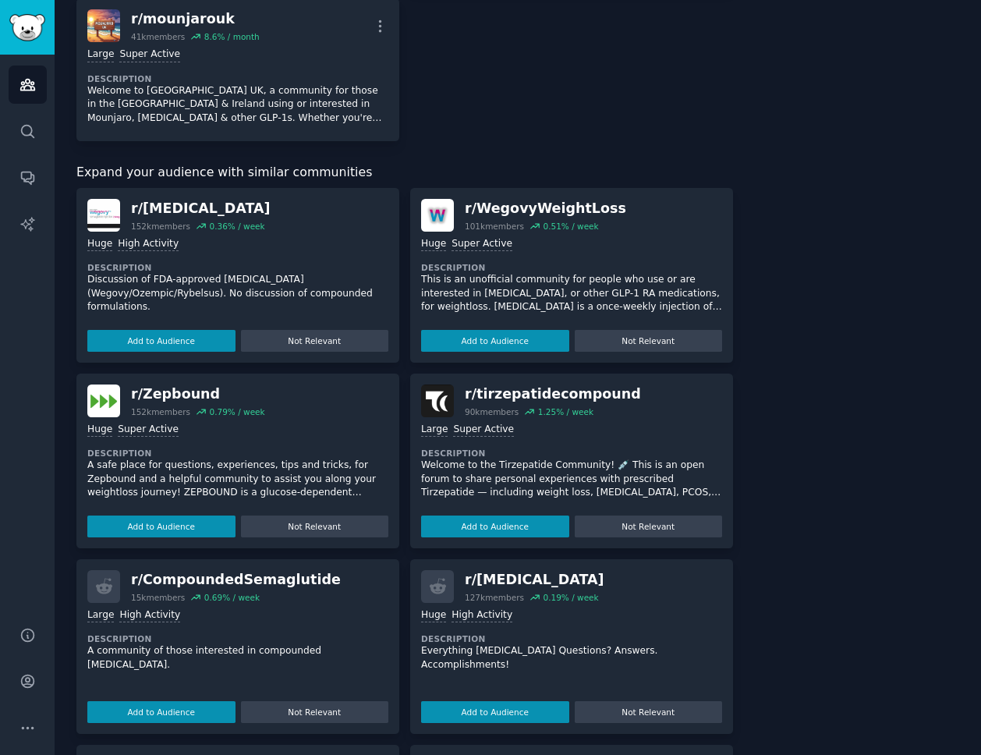
scroll to position [396, 0]
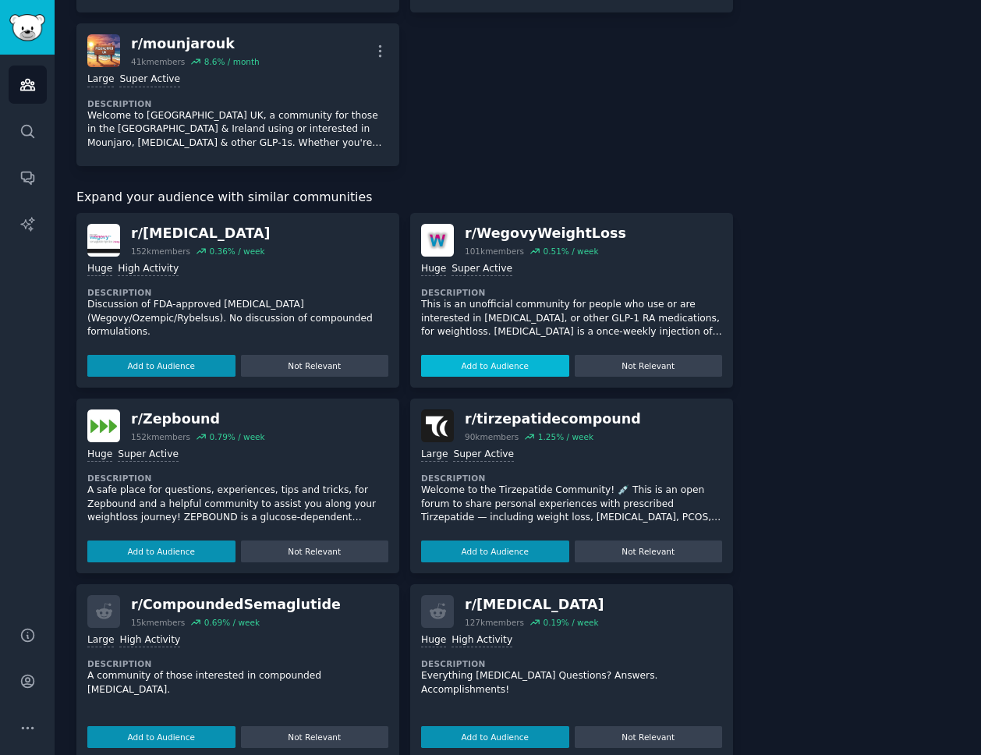
click at [465, 367] on button "Add to Audience" at bounding box center [495, 366] width 148 height 22
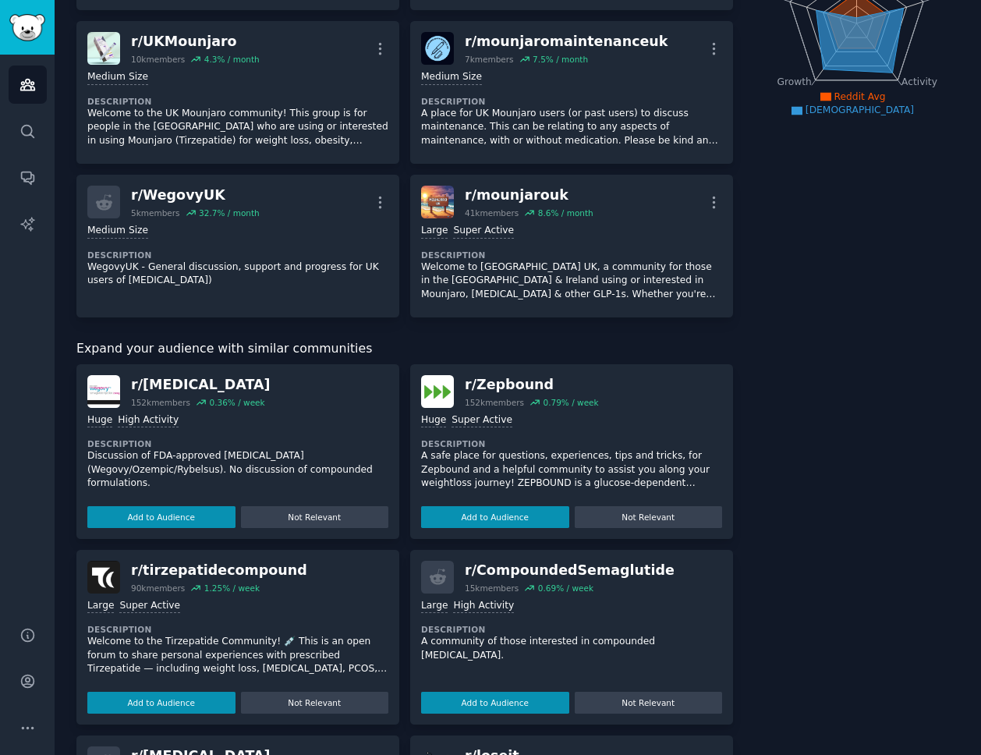
scroll to position [0, 0]
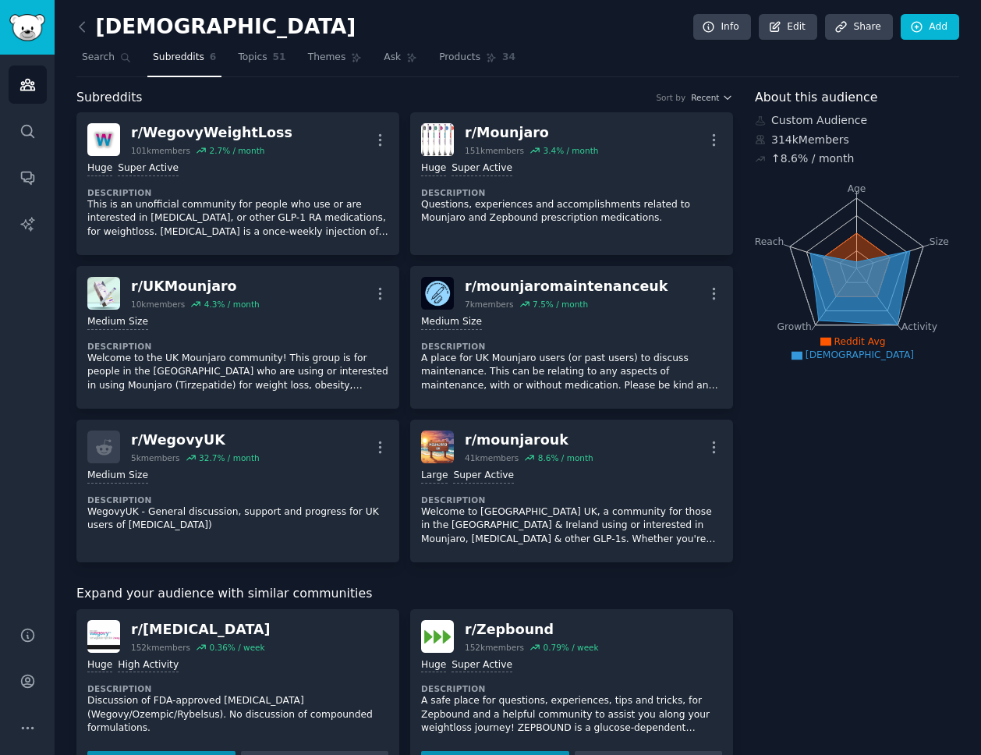
click at [853, 236] on icon at bounding box center [857, 264] width 67 height 63
click at [783, 140] on div "314k Members" at bounding box center [857, 140] width 204 height 16
copy div "314k Members"
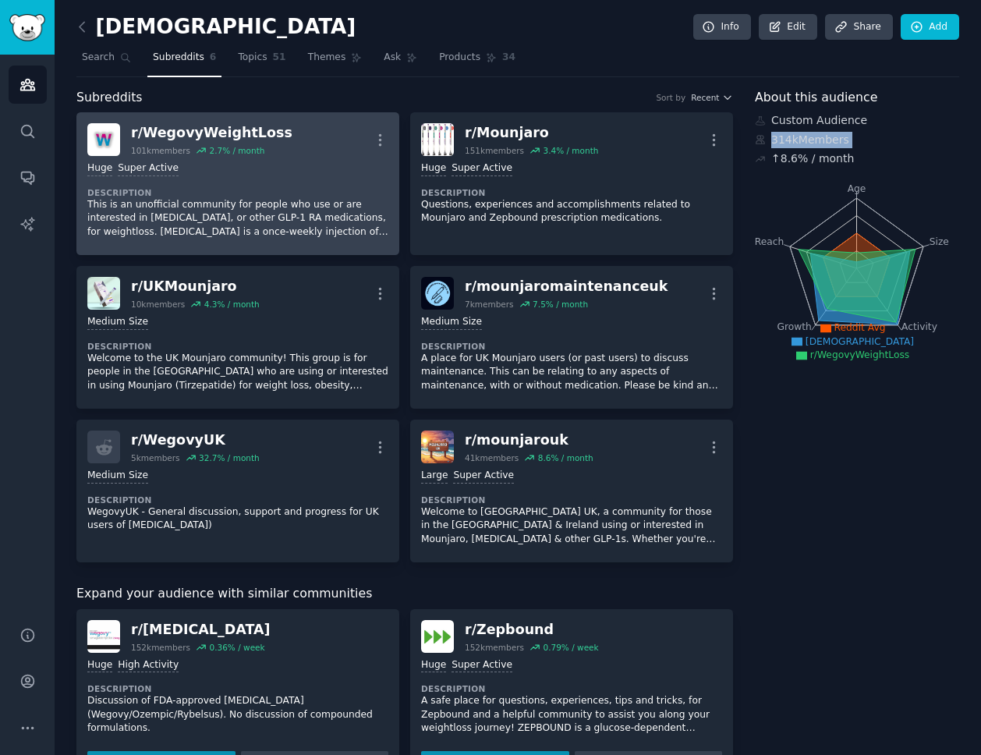
drag, startPoint x: 289, startPoint y: 129, endPoint x: 262, endPoint y: 129, distance: 26.5
click at [385, 133] on icon "button" at bounding box center [380, 140] width 16 height 16
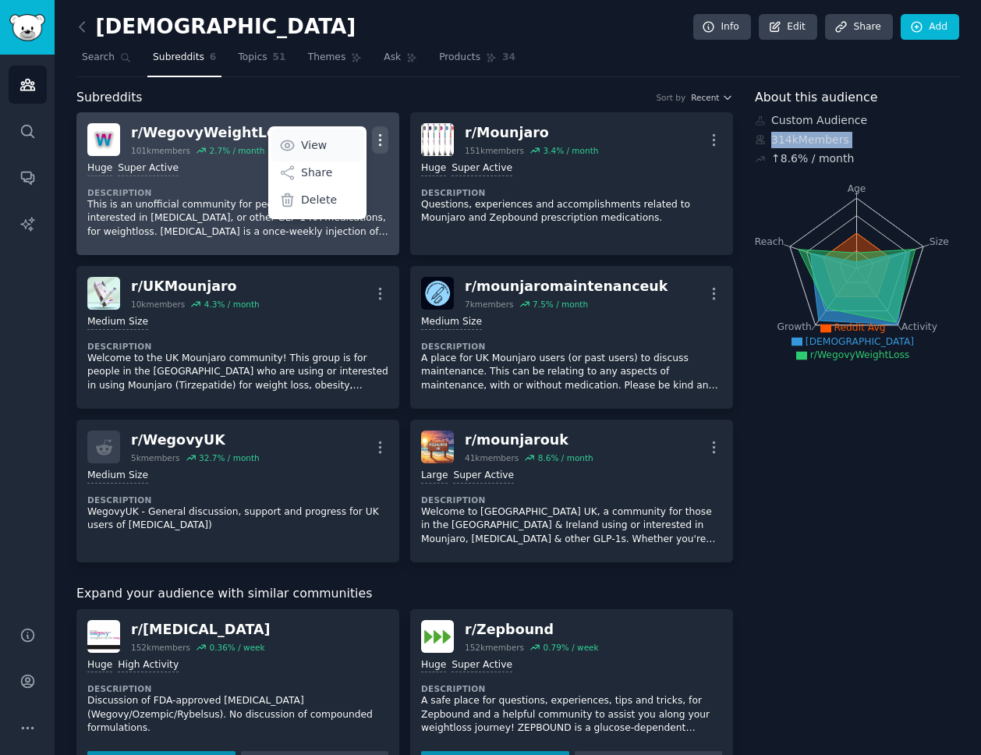
click at [315, 141] on p "View" at bounding box center [314, 145] width 26 height 16
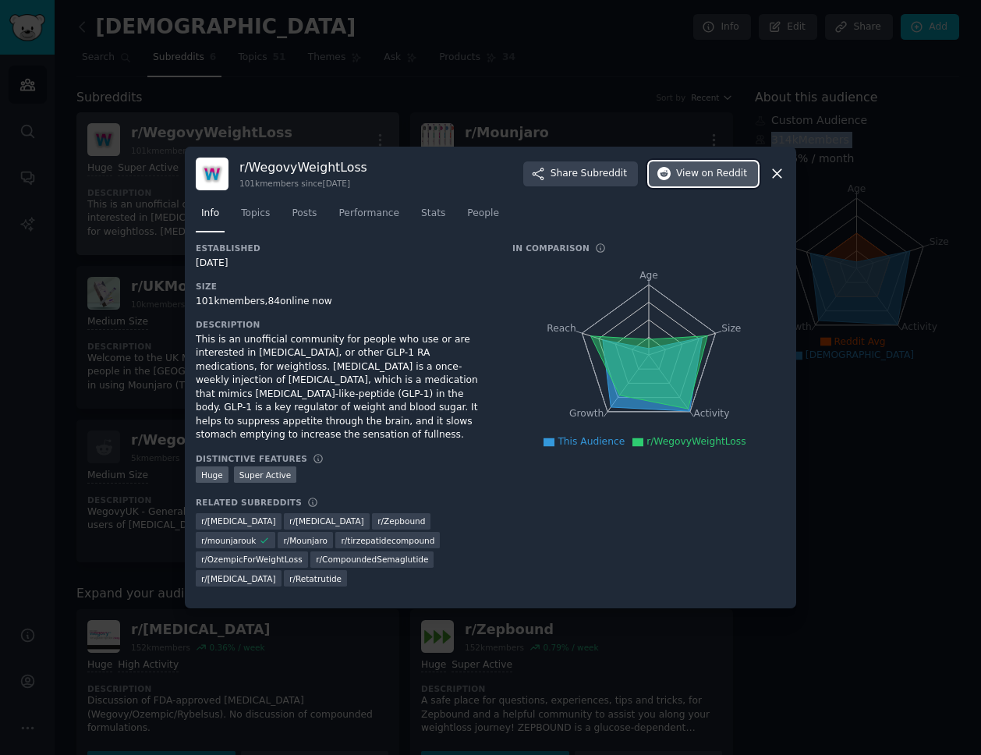
click at [703, 181] on span "on Reddit" at bounding box center [724, 174] width 45 height 14
click at [434, 221] on span "Stats" at bounding box center [433, 214] width 24 height 14
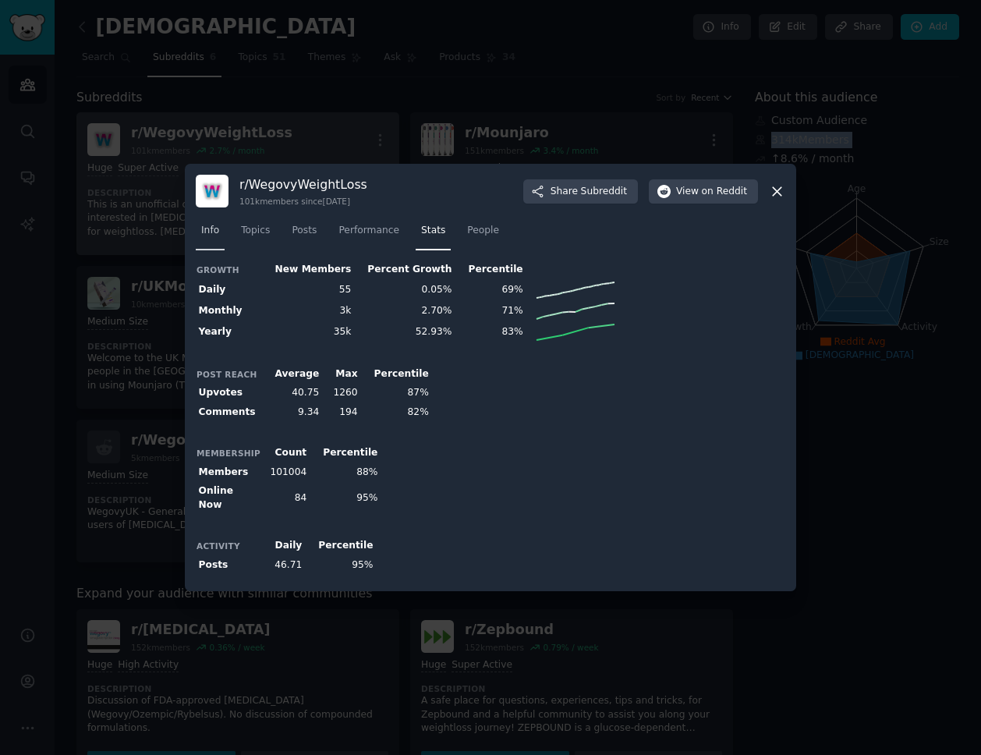
click at [210, 235] on span "Info" at bounding box center [210, 231] width 18 height 14
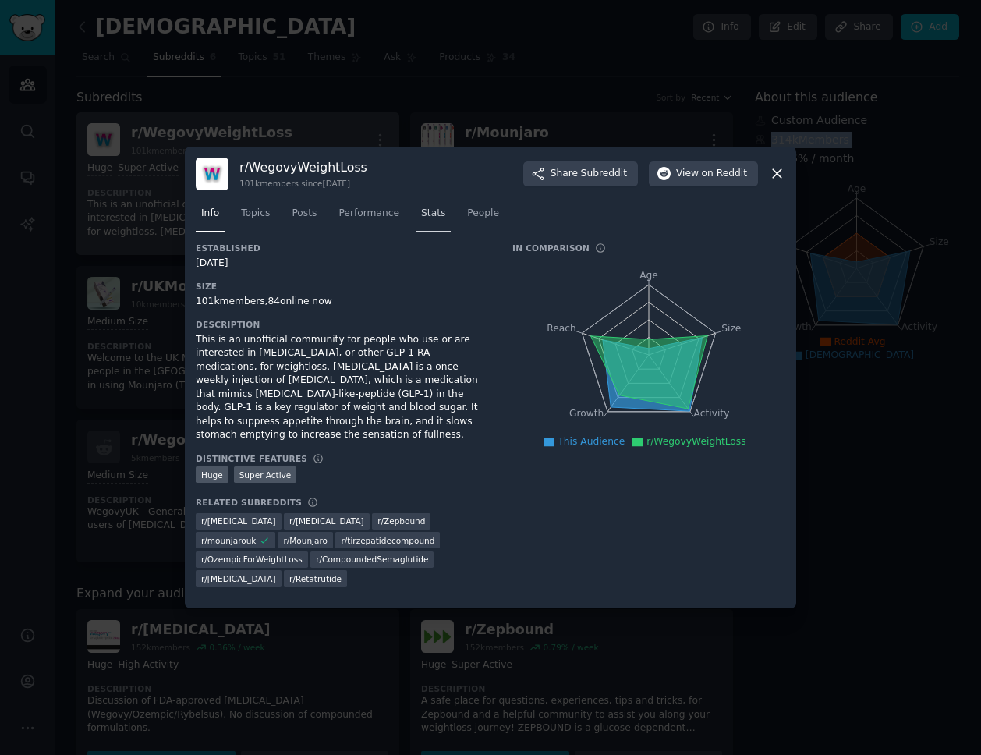
click at [431, 221] on span "Stats" at bounding box center [433, 214] width 24 height 14
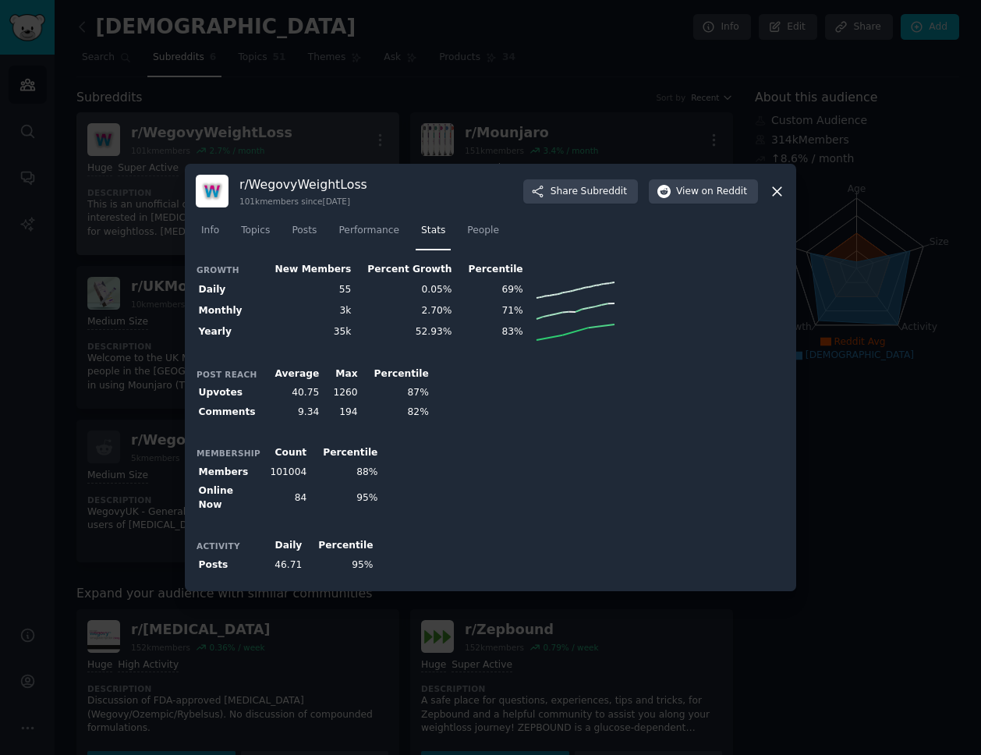
click at [550, 106] on div at bounding box center [490, 377] width 981 height 755
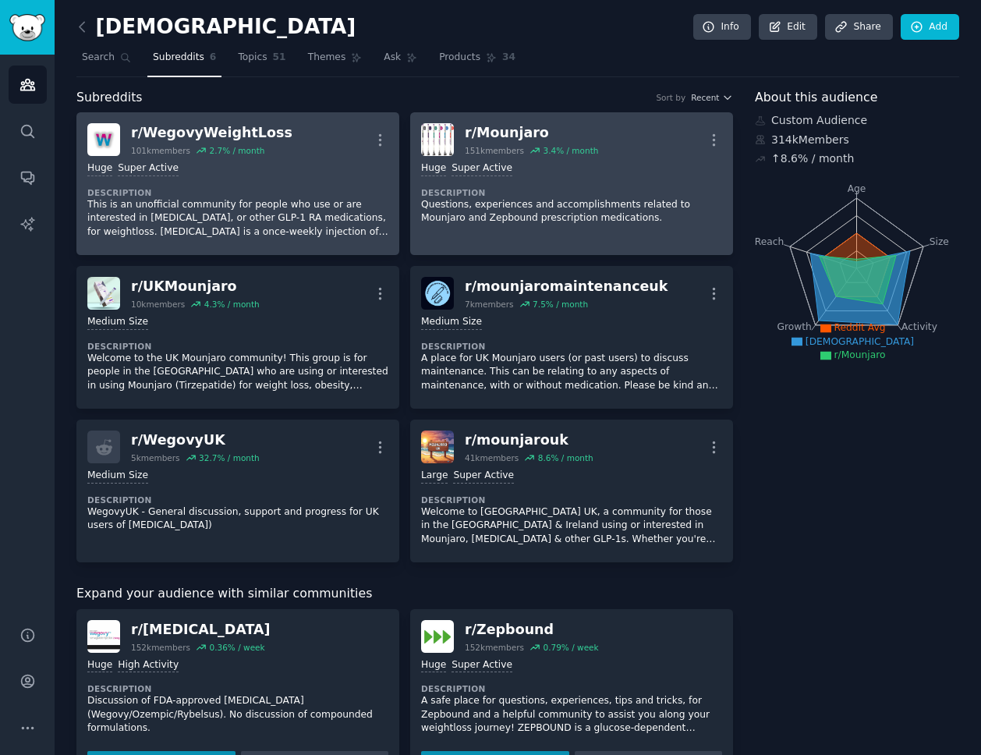
click at [613, 198] on p "Questions, experiences and accomplishments related to Mounjaro and Zepbound pre…" at bounding box center [571, 211] width 301 height 27
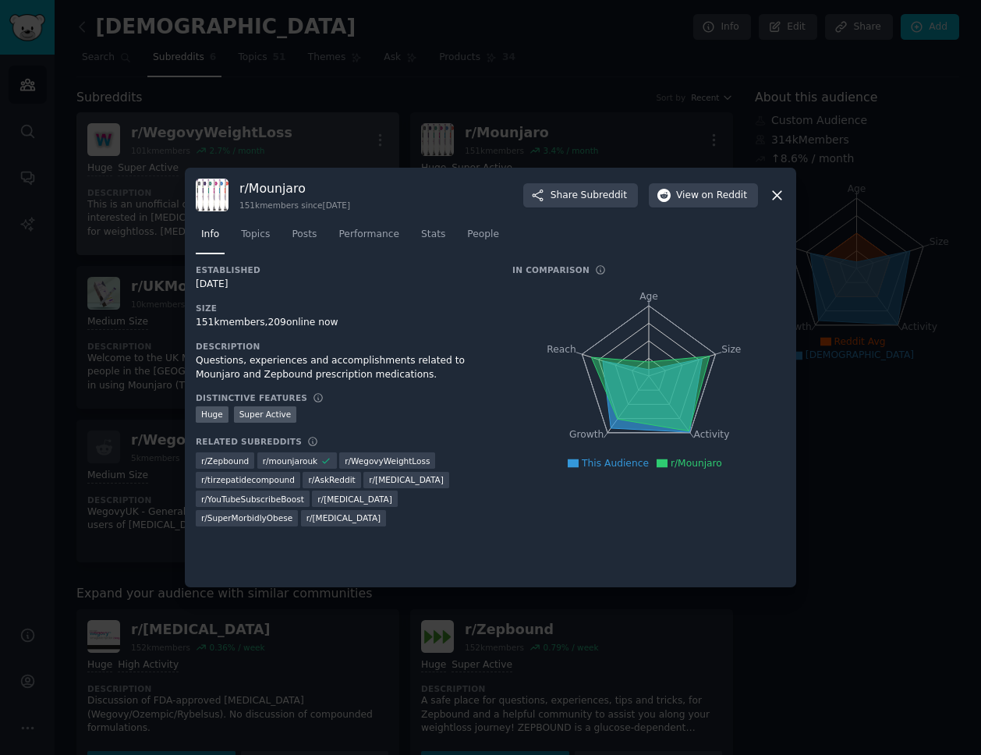
click at [397, 306] on h3 "Size" at bounding box center [343, 308] width 295 height 11
click at [687, 190] on span "View on Reddit" at bounding box center [711, 196] width 71 height 14
click at [705, 197] on span "on Reddit" at bounding box center [724, 196] width 45 height 14
click at [200, 322] on div "151k members, 209 online now" at bounding box center [343, 323] width 295 height 14
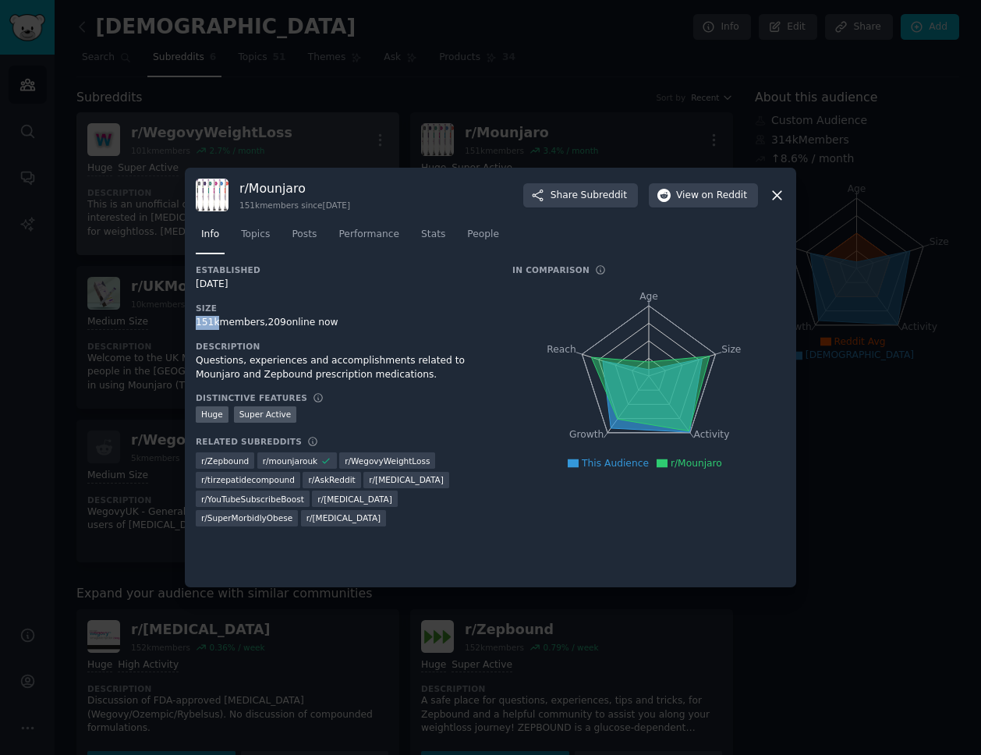
copy div "151k"
click at [421, 235] on span "Stats" at bounding box center [433, 235] width 24 height 14
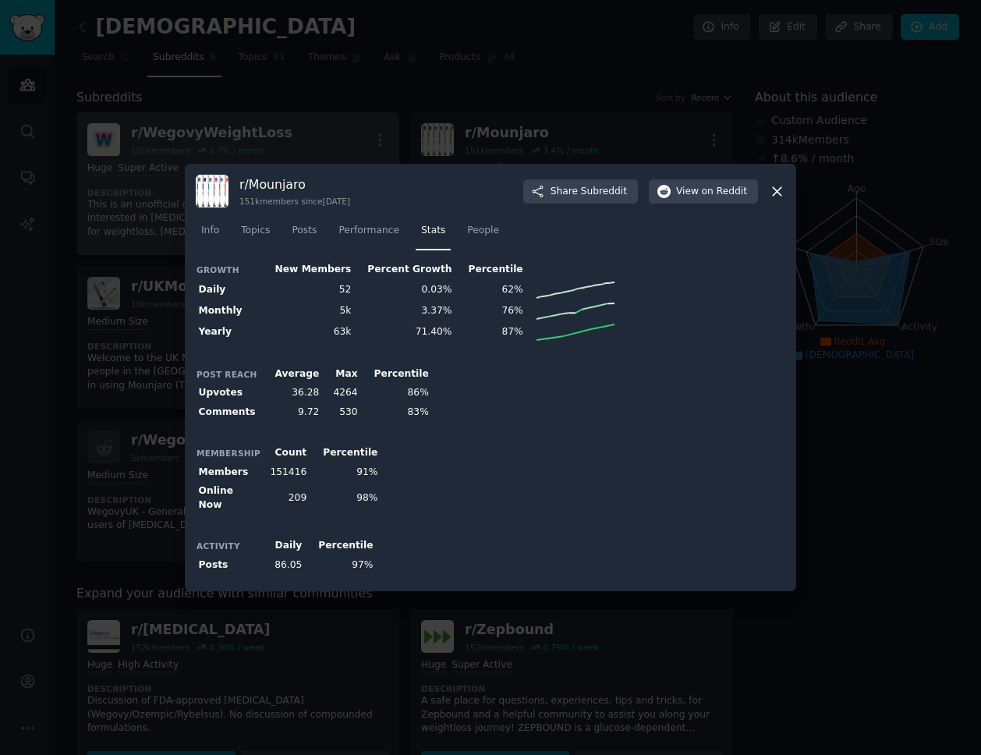
click at [776, 196] on icon at bounding box center [777, 191] width 9 height 9
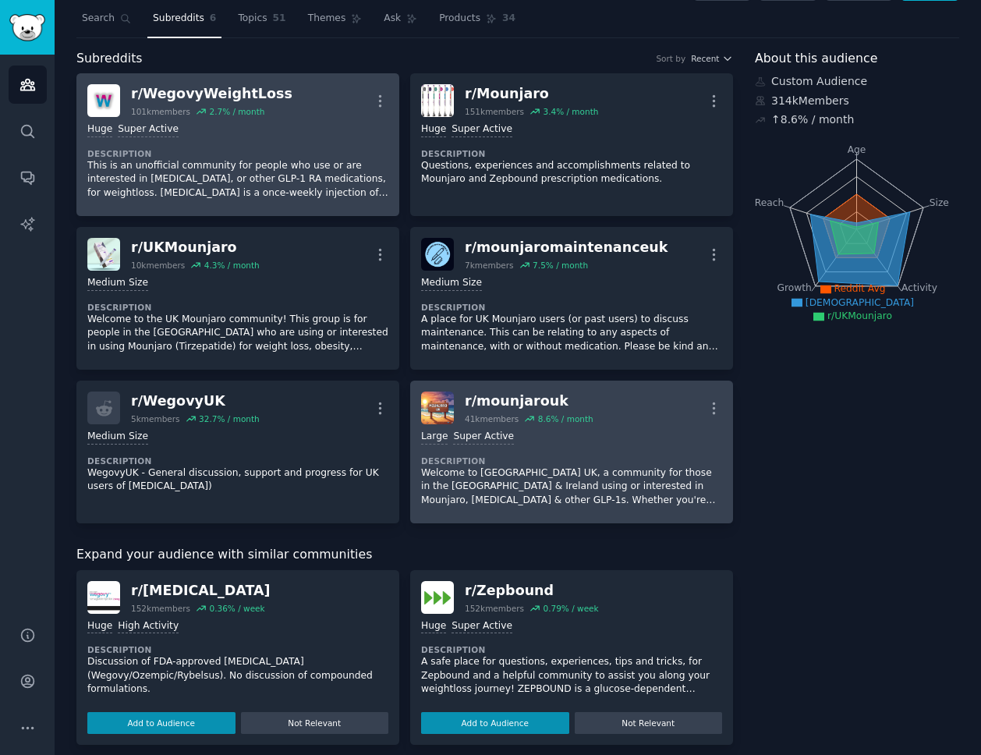
scroll to position [40, 0]
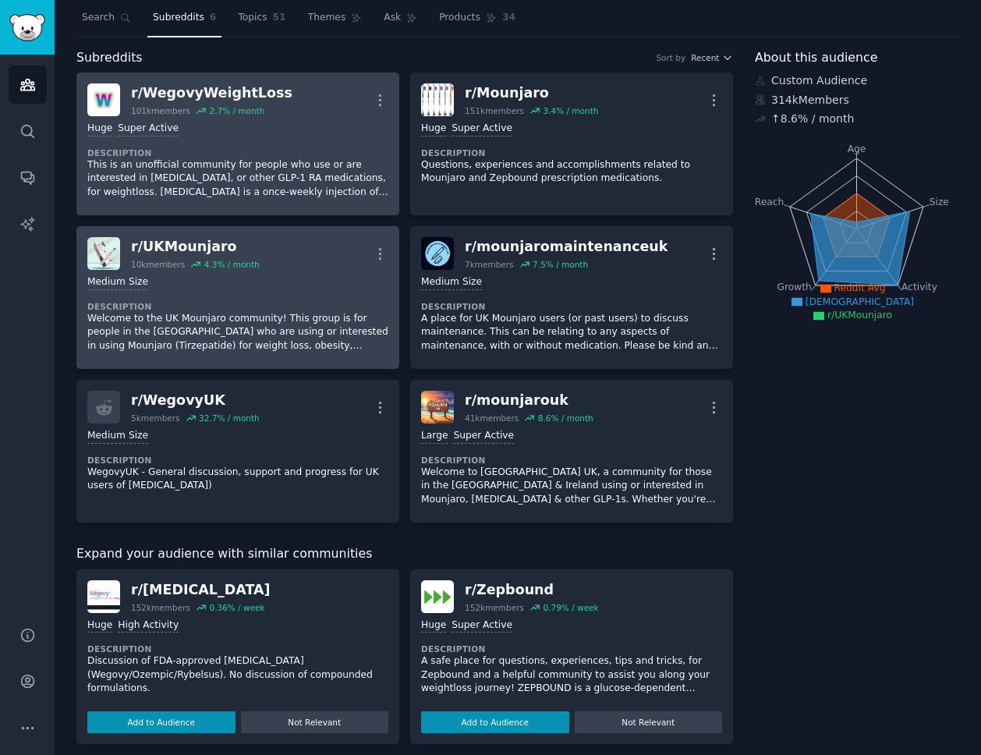
click at [314, 279] on div "Medium Size" at bounding box center [237, 282] width 301 height 15
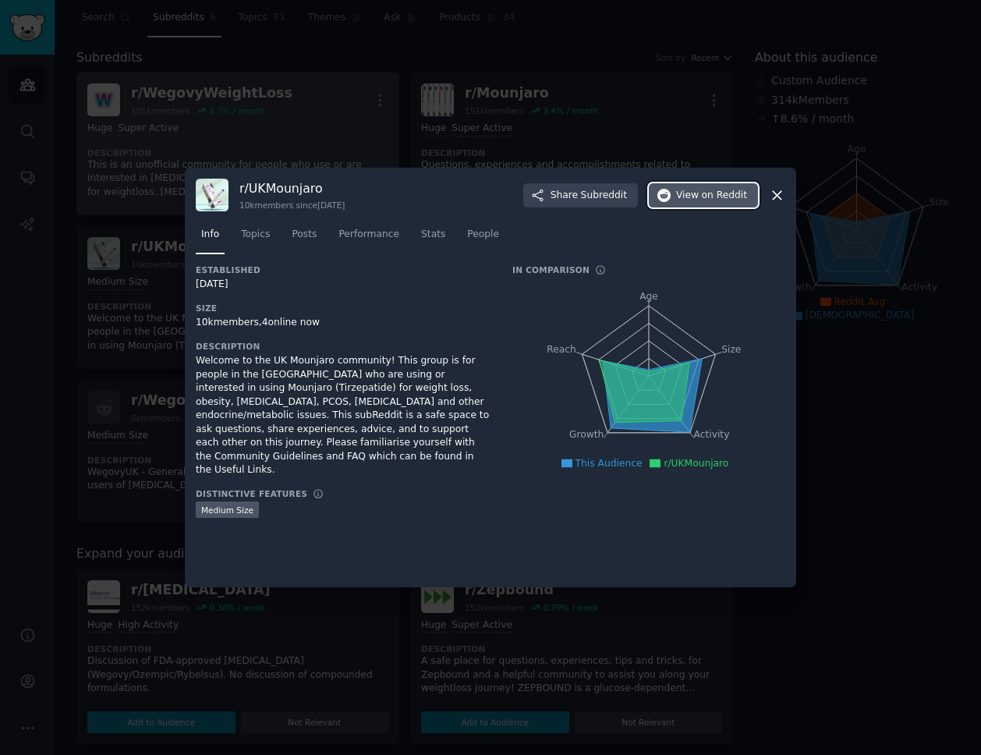
click at [693, 189] on span "View on Reddit" at bounding box center [711, 196] width 71 height 14
click at [430, 236] on span "Stats" at bounding box center [433, 235] width 24 height 14
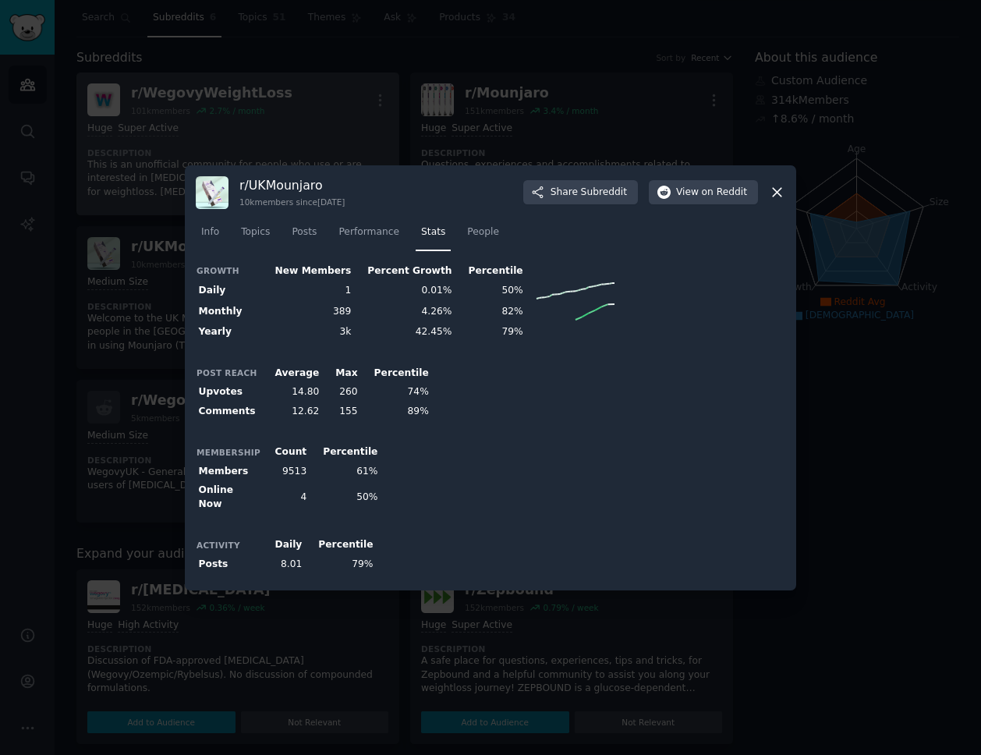
click at [360, 147] on div at bounding box center [490, 377] width 981 height 755
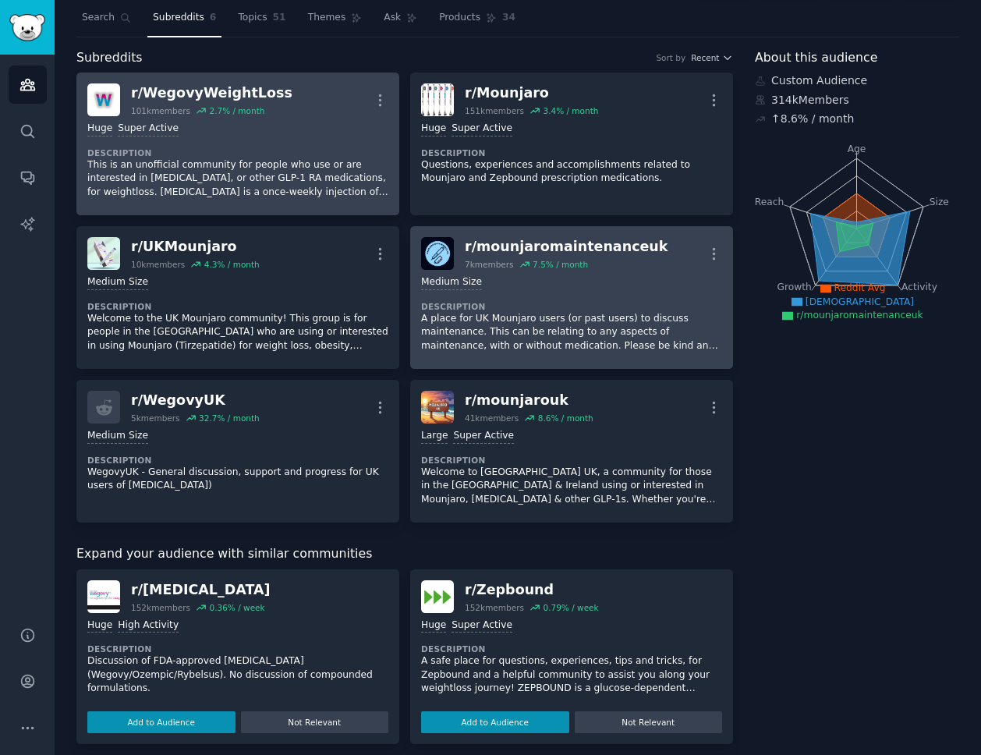
click at [514, 321] on p "A place for UK Mounjaro users (or past users) to discuss maintenance. This can …" at bounding box center [571, 332] width 301 height 41
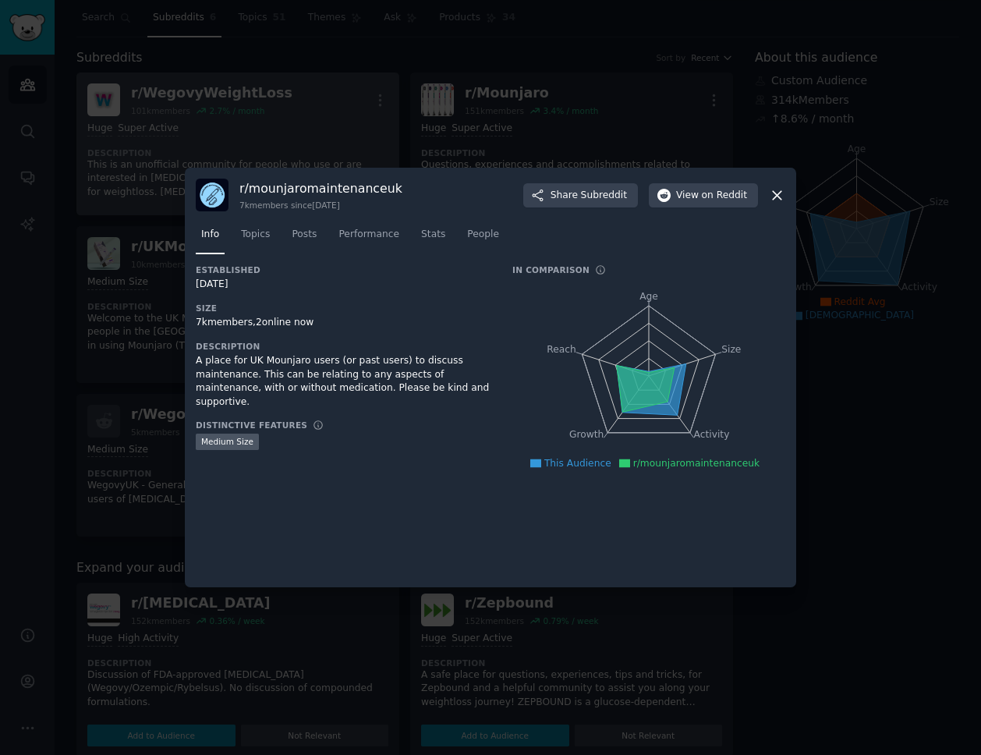
click at [413, 151] on div at bounding box center [490, 377] width 981 height 755
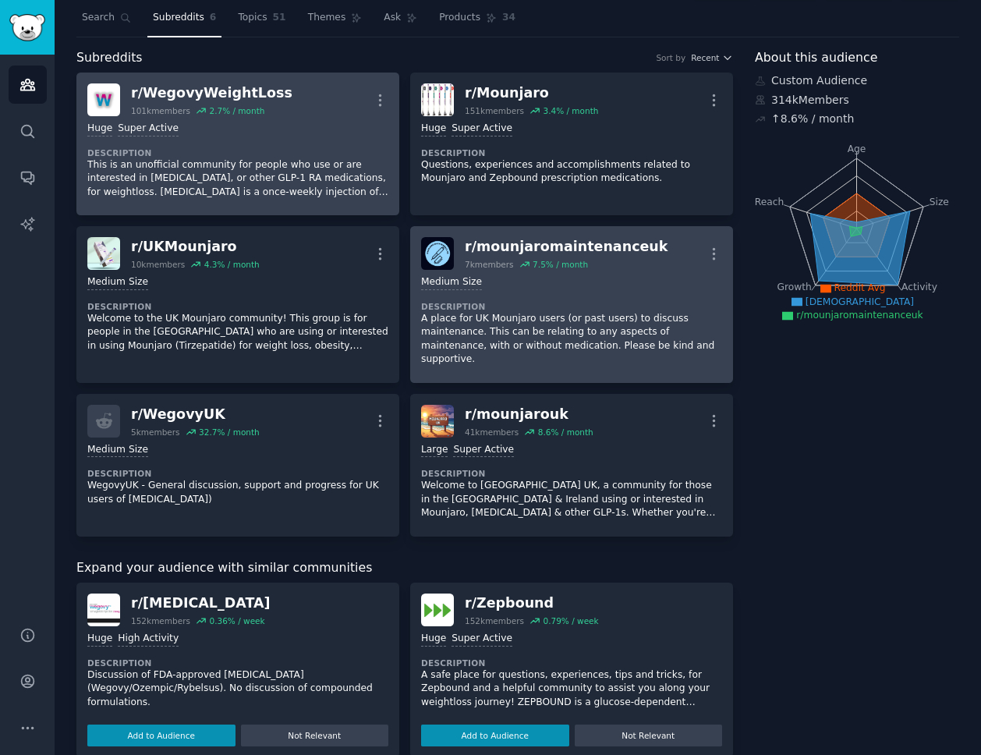
click at [579, 319] on p "A place for UK Mounjaro users (or past users) to discuss maintenance. This can …" at bounding box center [571, 339] width 301 height 55
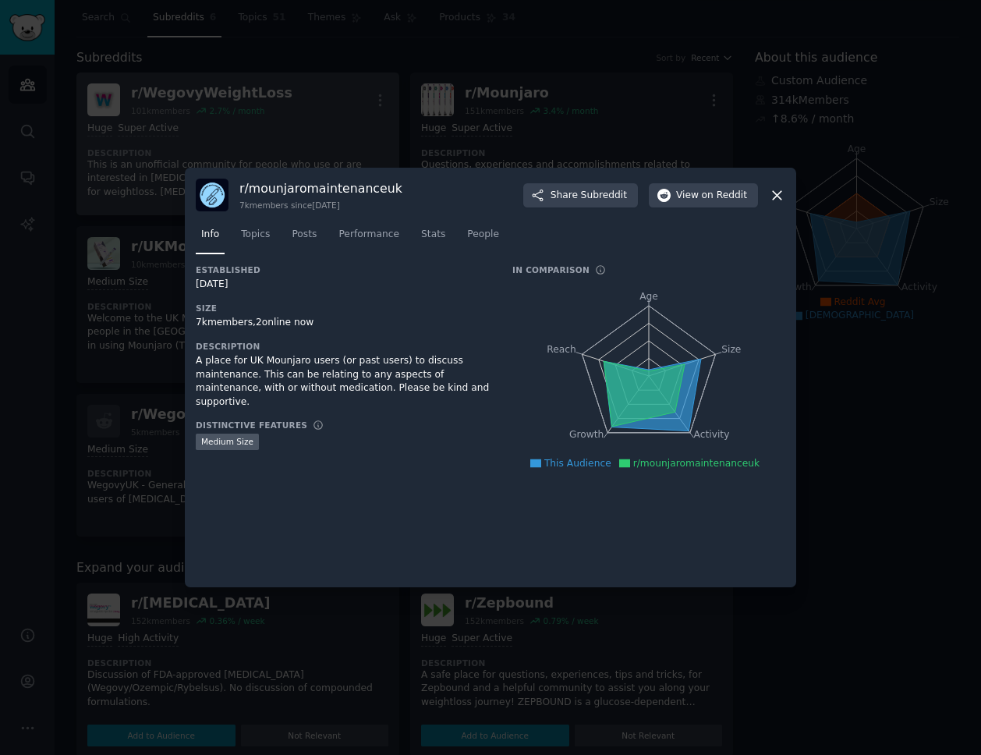
click at [312, 187] on h3 "r/ mounjaromaintenanceuk" at bounding box center [320, 188] width 163 height 16
click at [698, 190] on span "View on Reddit" at bounding box center [711, 196] width 71 height 14
click at [399, 139] on div at bounding box center [490, 377] width 981 height 755
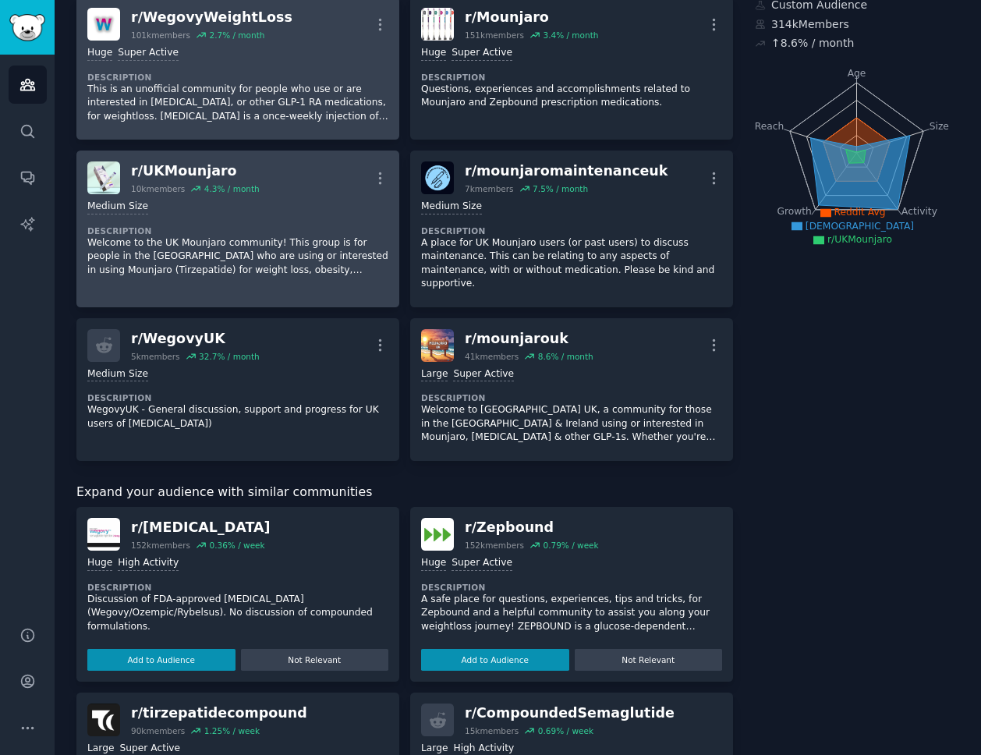
scroll to position [127, 0]
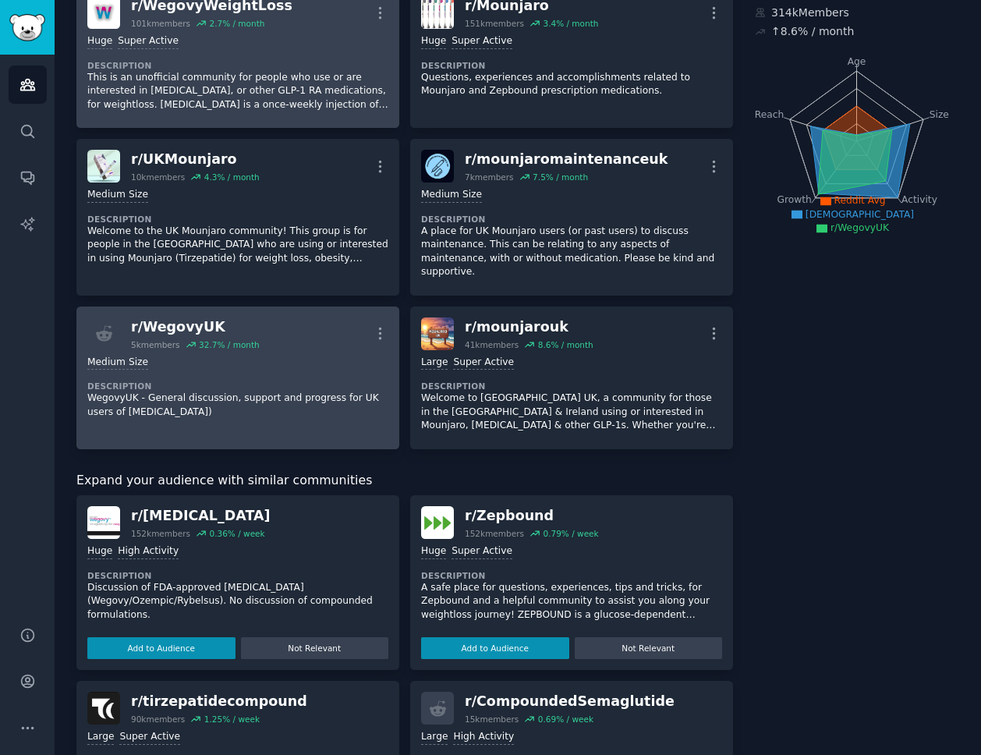
click at [290, 362] on div "Medium Size Description WegovyUK - General discussion, support and progress for…" at bounding box center [237, 387] width 301 height 75
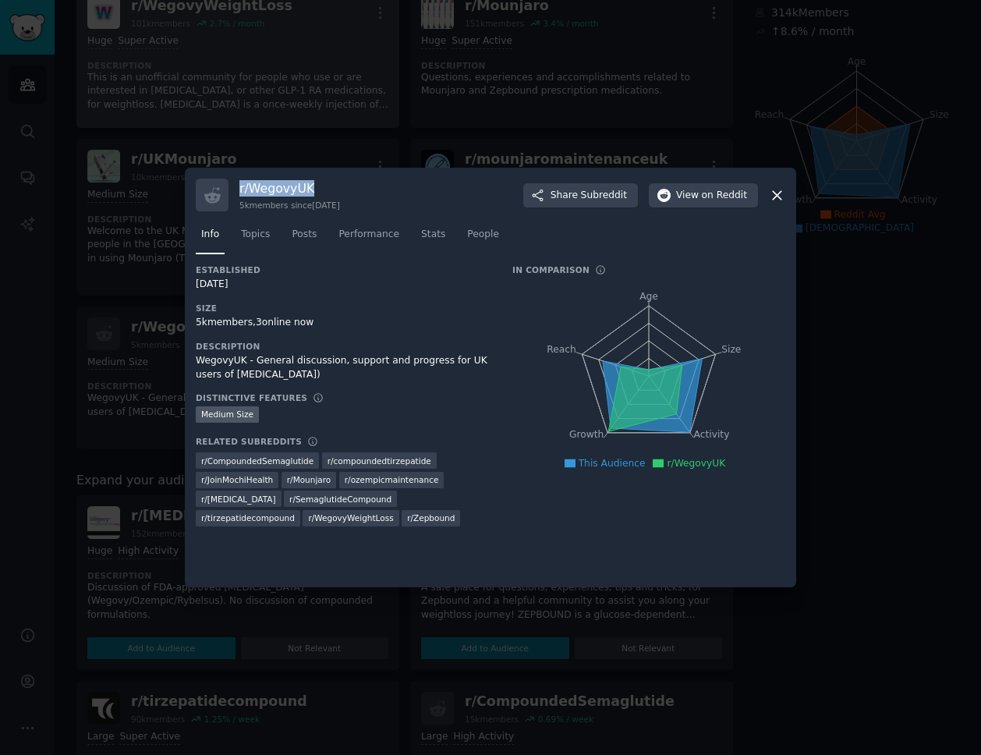
drag, startPoint x: 323, startPoint y: 184, endPoint x: 237, endPoint y: 185, distance: 85.8
click at [237, 185] on div "r/ WegovyUK 5k members since [DATE] Share Subreddit View on Reddit" at bounding box center [491, 195] width 590 height 33
click at [730, 190] on span "on Reddit" at bounding box center [724, 196] width 45 height 14
click at [544, 121] on div at bounding box center [490, 377] width 981 height 755
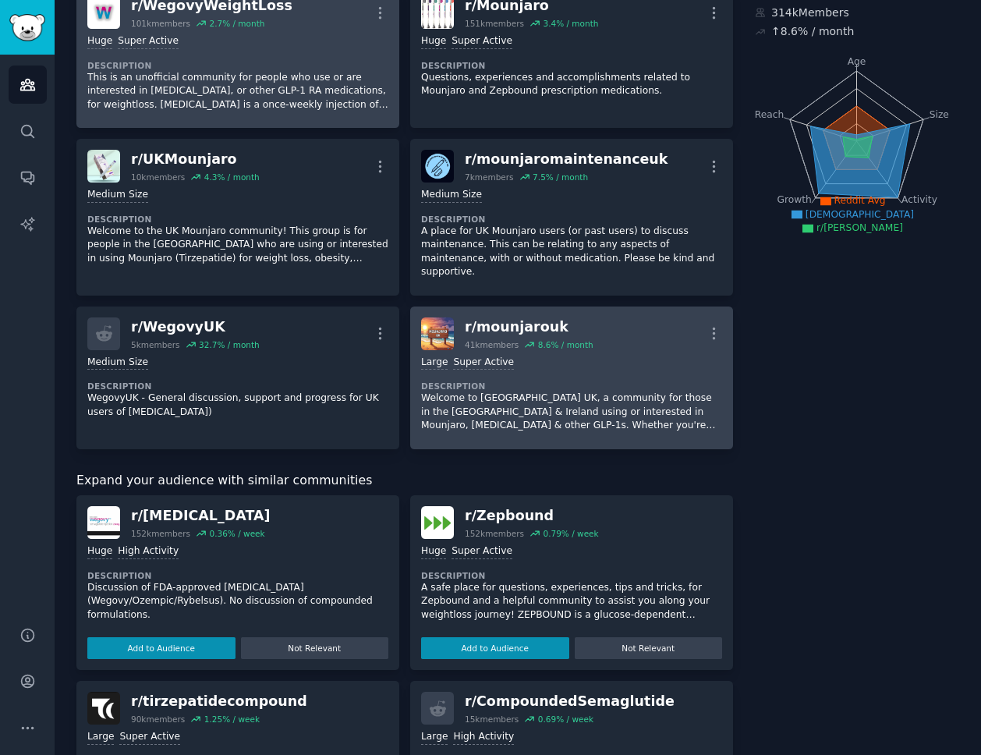
click at [548, 361] on div "10,000 - 100,000 members Large Super Active Description Welcome to Mounjaro UK,…" at bounding box center [571, 394] width 301 height 88
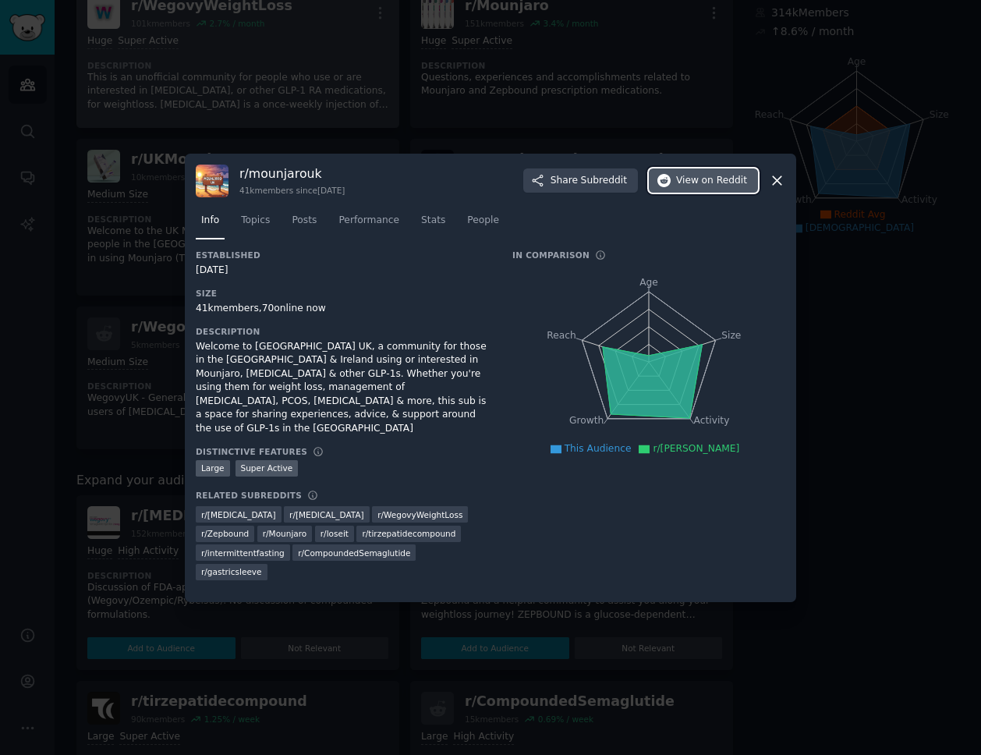
click at [698, 188] on span "View on Reddit" at bounding box center [711, 181] width 71 height 14
click at [782, 189] on icon at bounding box center [777, 180] width 16 height 16
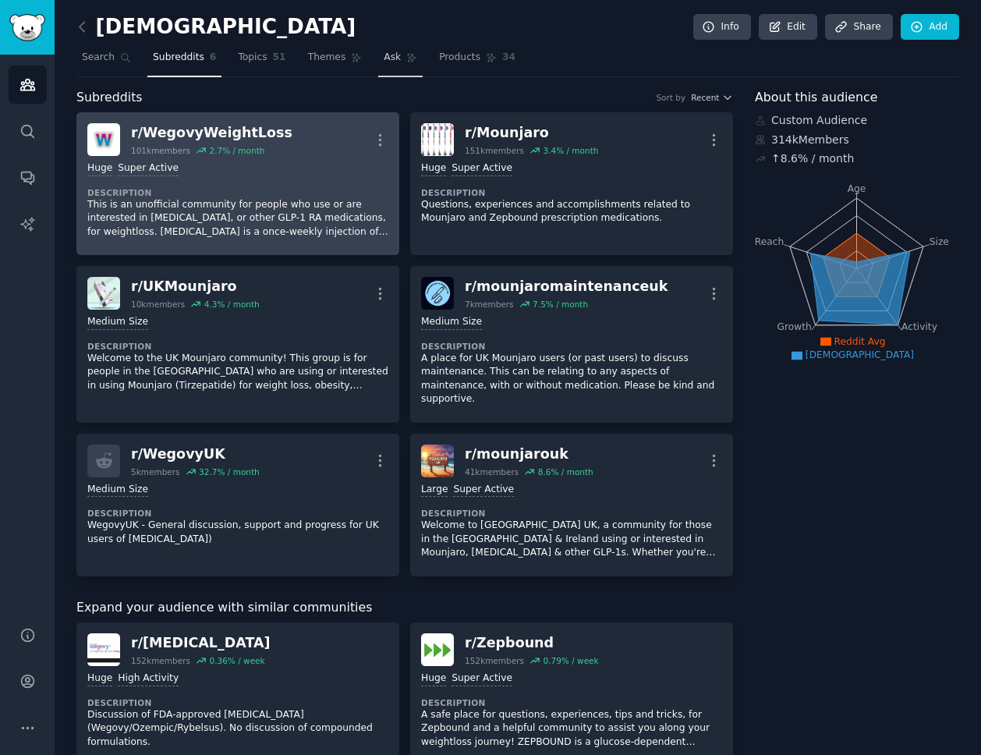
click at [394, 65] on link "Ask" at bounding box center [400, 61] width 44 height 32
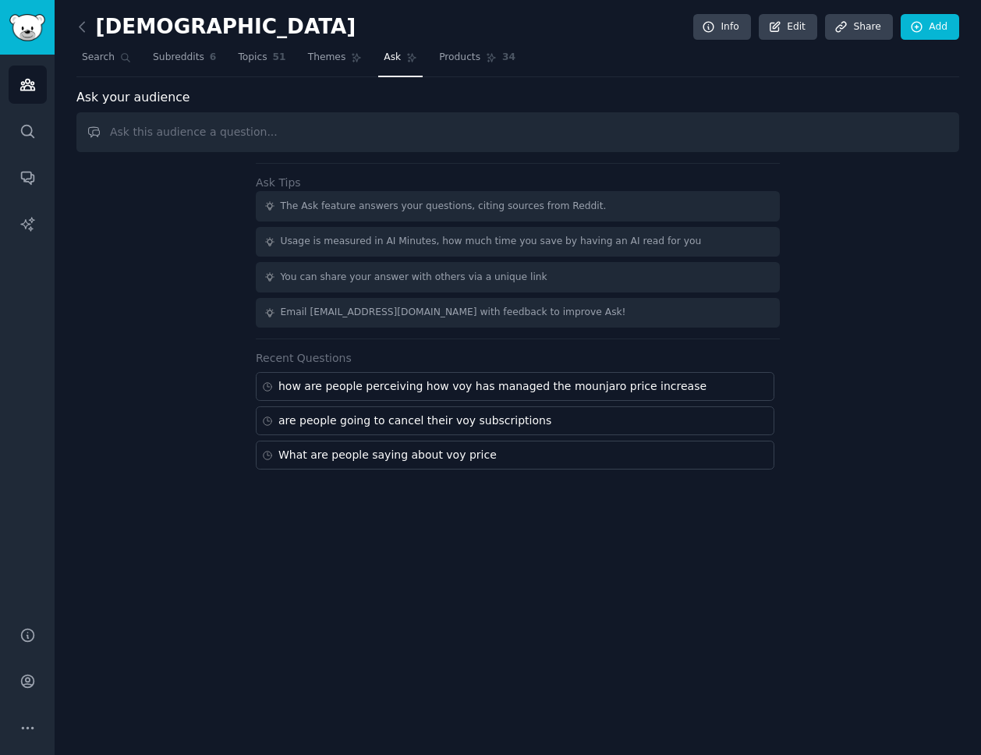
click at [385, 136] on input "text" at bounding box center [517, 132] width 883 height 40
click at [278, 133] on input "How are people perceiving how voy has managed the mounjaro price increase?" at bounding box center [517, 132] width 883 height 40
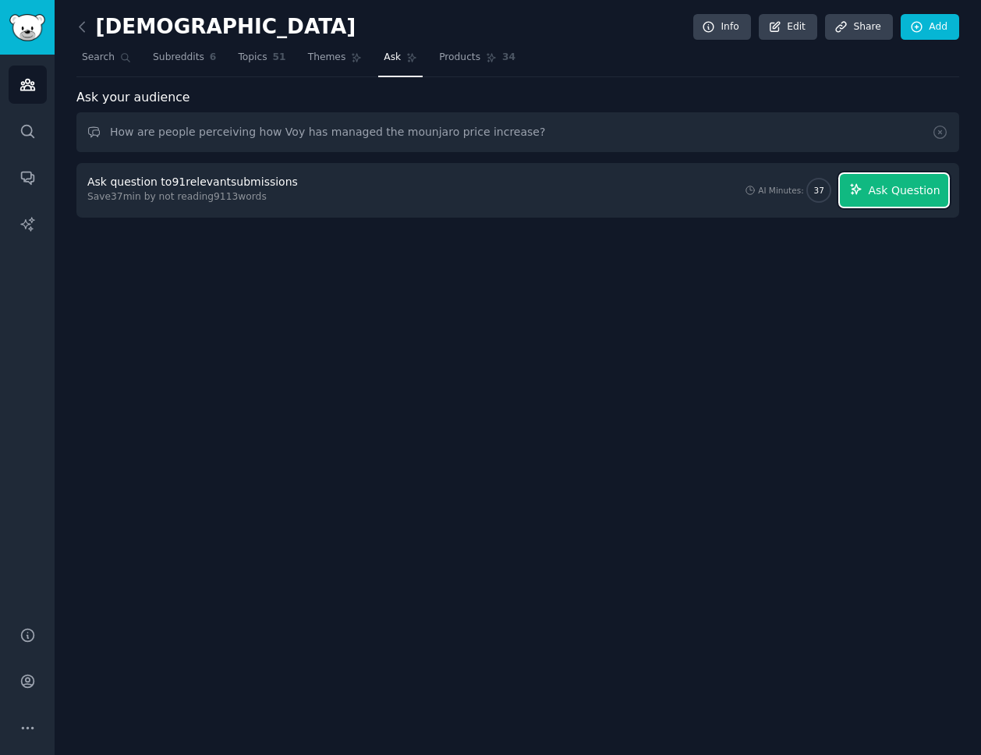
click at [896, 190] on span "Ask Question" at bounding box center [904, 191] width 72 height 16
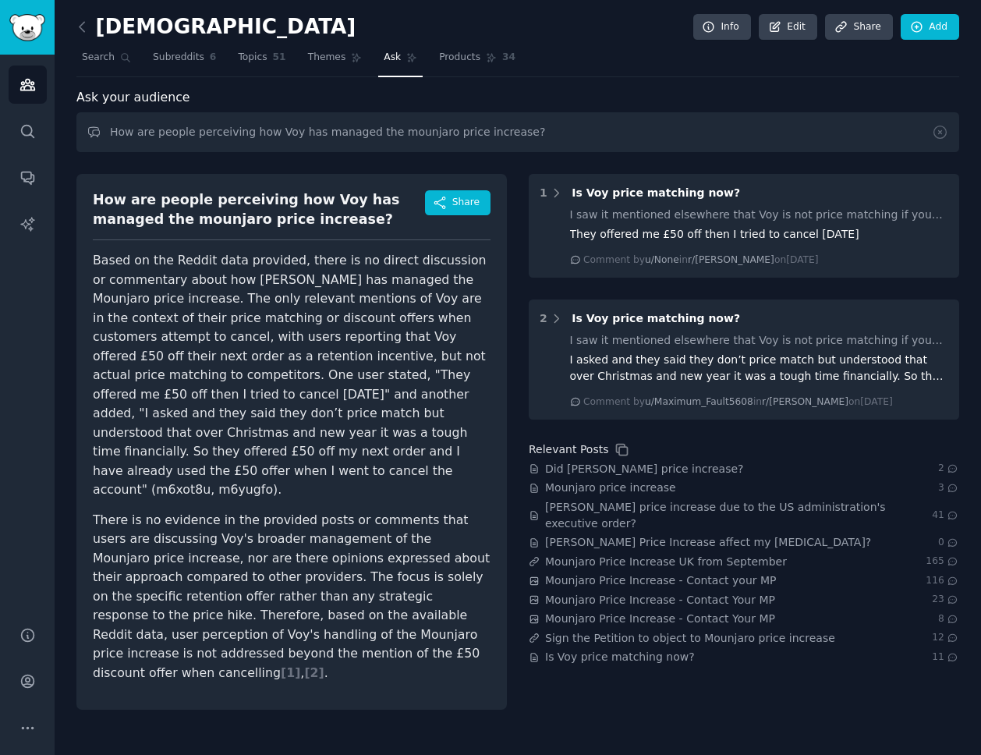
click at [501, 256] on div "How are people perceiving how Voy has managed the mounjaro price increase? Shar…" at bounding box center [291, 442] width 431 height 536
click at [311, 363] on p "Based on the Reddit data provided, there is no direct discussion or commentary …" at bounding box center [292, 375] width 398 height 249
click at [281, 121] on input "How are people perceiving how Voy has managed the mounjaro price increase?" at bounding box center [517, 132] width 883 height 40
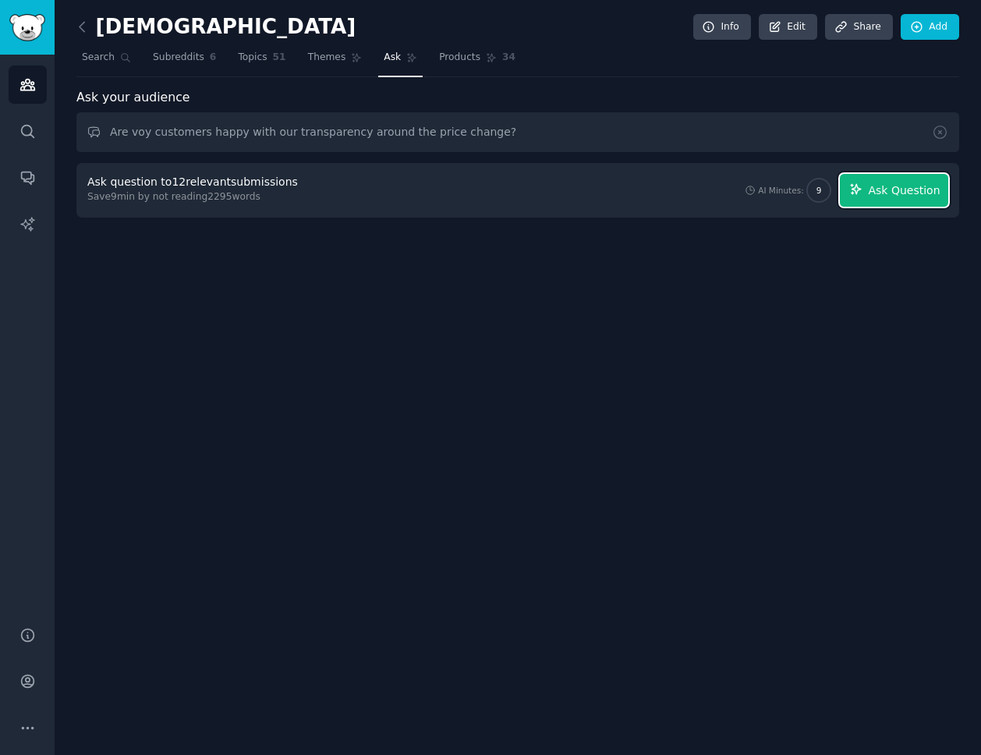
click at [921, 190] on span "Ask Question" at bounding box center [904, 191] width 72 height 16
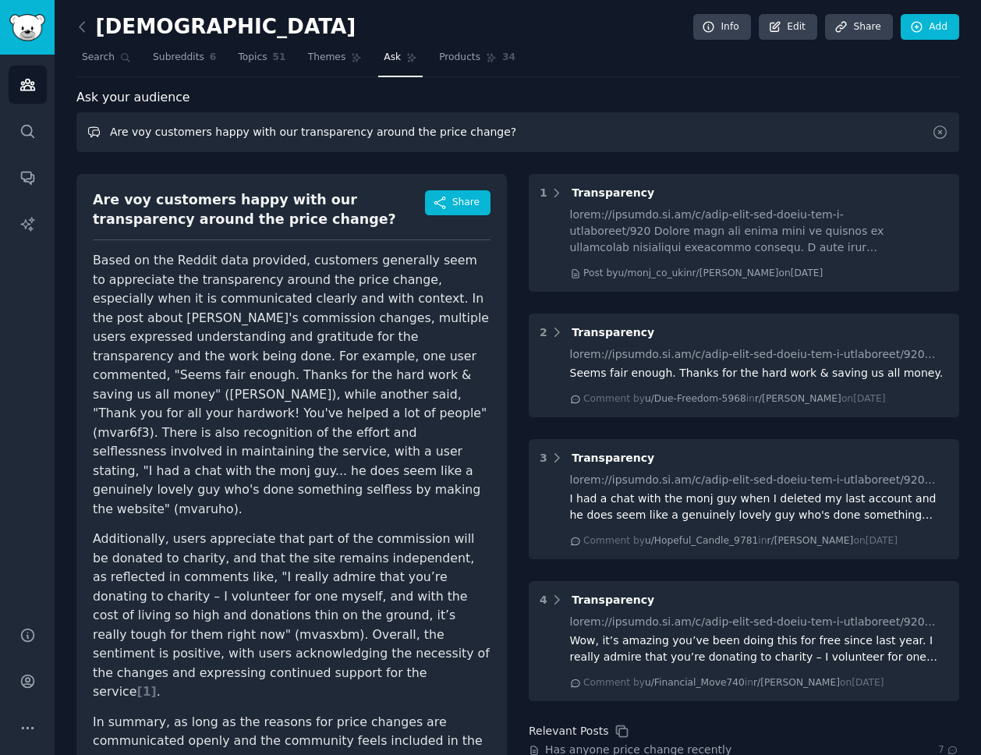
click at [179, 136] on input "Are voy customers happy with our transparency around the price change?" at bounding box center [517, 132] width 883 height 40
click at [269, 130] on input "Are voy customers happy with our transparency around the price change?" at bounding box center [517, 132] width 883 height 40
click at [302, 131] on input "Are voy customers happy with their transparency around the price change?" at bounding box center [517, 132] width 883 height 40
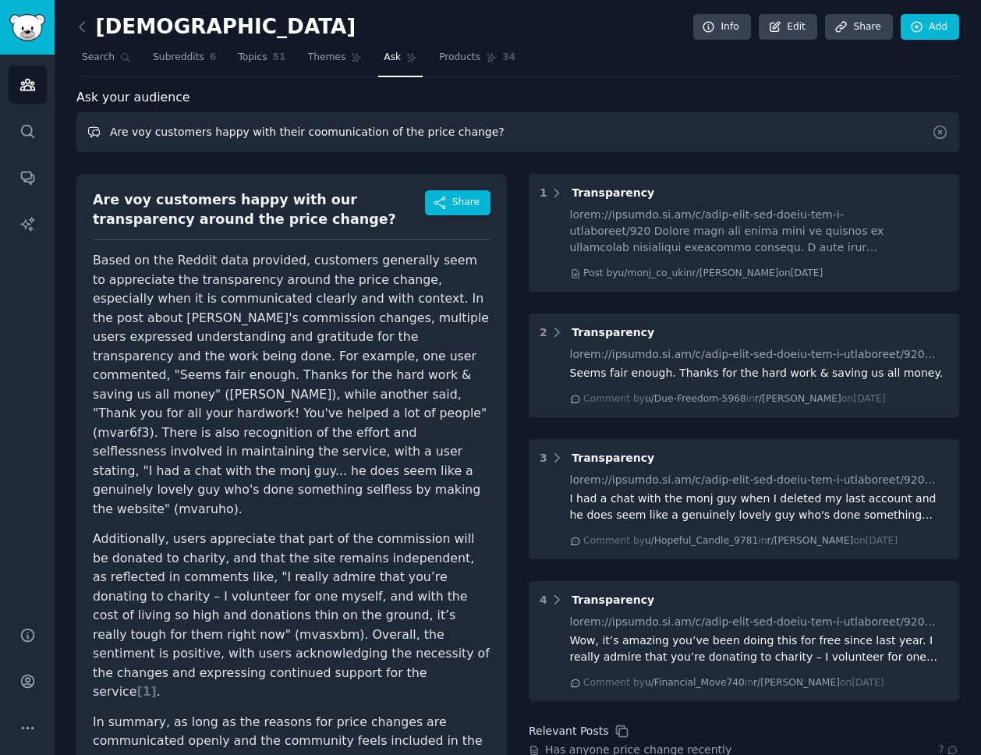
click at [397, 131] on input "Are voy customers happy with their coomunication of the price change?" at bounding box center [517, 132] width 883 height 40
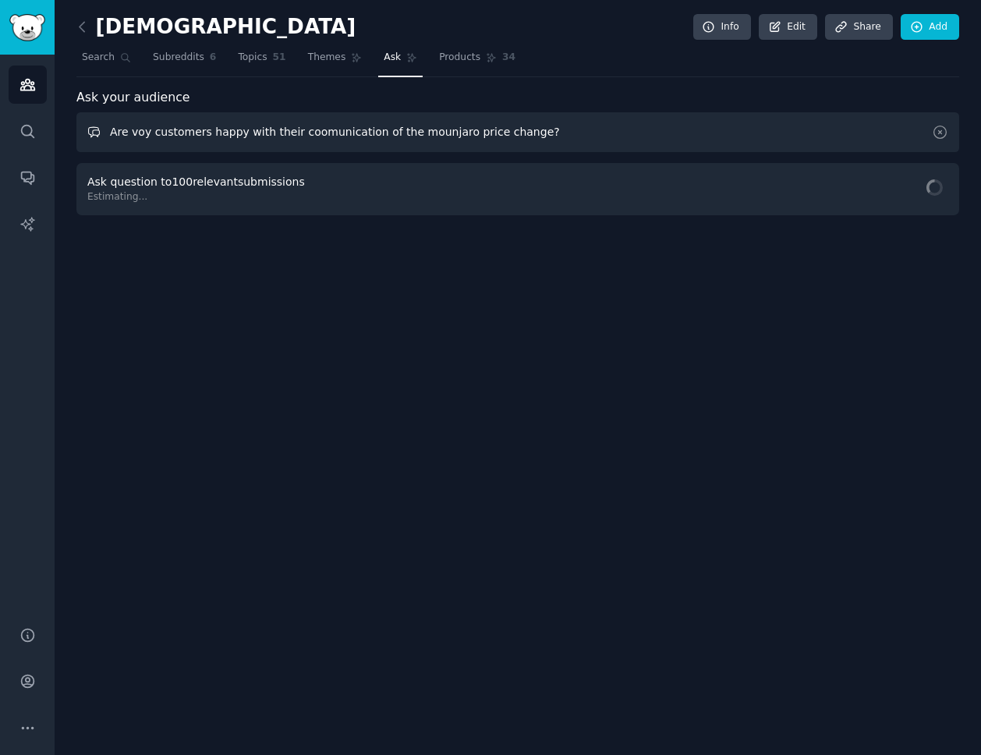
click at [338, 136] on input "Are voy customers happy with their coomunication of the mounjaro price change?" at bounding box center [517, 132] width 883 height 40
click at [305, 140] on input "Are voy customers happy with their coomunication of the mounjaro price change?" at bounding box center [517, 132] width 883 height 40
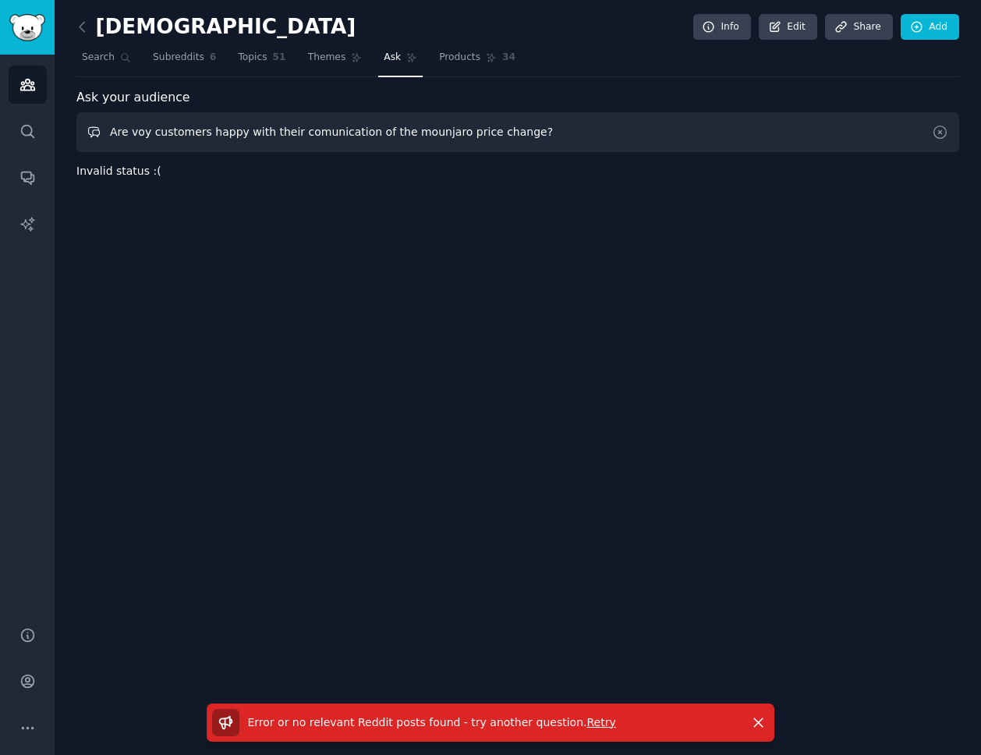
click at [604, 122] on input "Are voy customers happy with their comunication of the mounjaro price change?" at bounding box center [517, 132] width 883 height 40
click at [579, 140] on input "Are voy customers happy with their comunication of the mounjaro price change?" at bounding box center [517, 132] width 883 height 40
click at [539, 128] on input "Are voy customers happy with their communication of the mounjaro price change?" at bounding box center [517, 132] width 883 height 40
drag, startPoint x: 561, startPoint y: 134, endPoint x: 90, endPoint y: 122, distance: 470.4
click at [90, 122] on input "Are voy customers happy with their communication of the mounjaro price change?" at bounding box center [517, 132] width 883 height 40
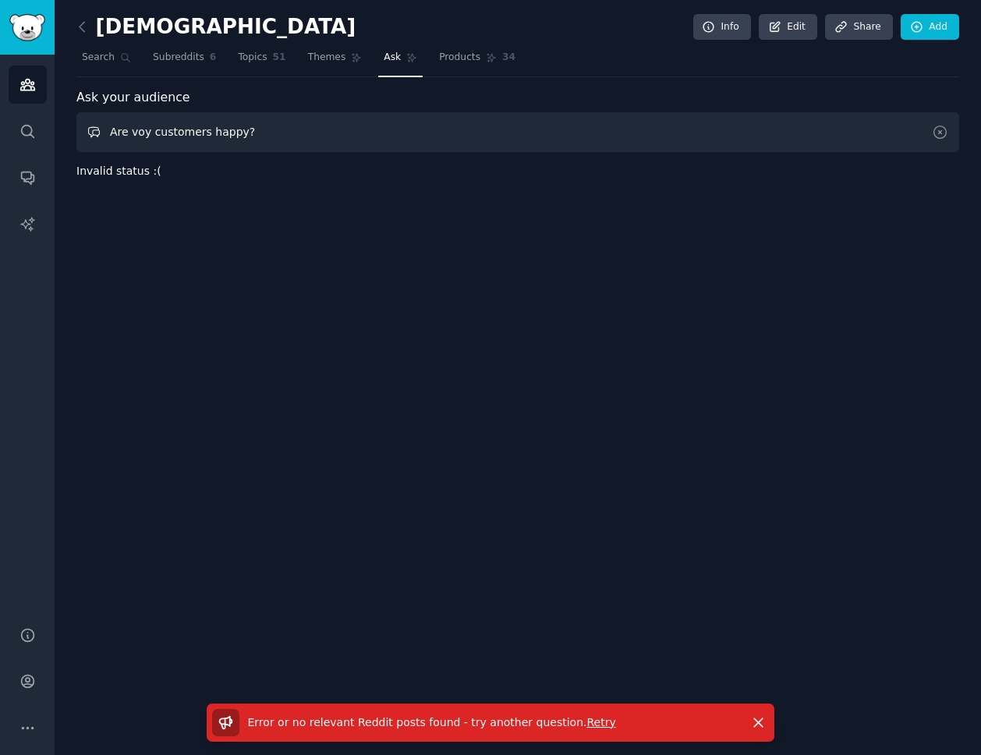
type input "Are voy customers happy?"
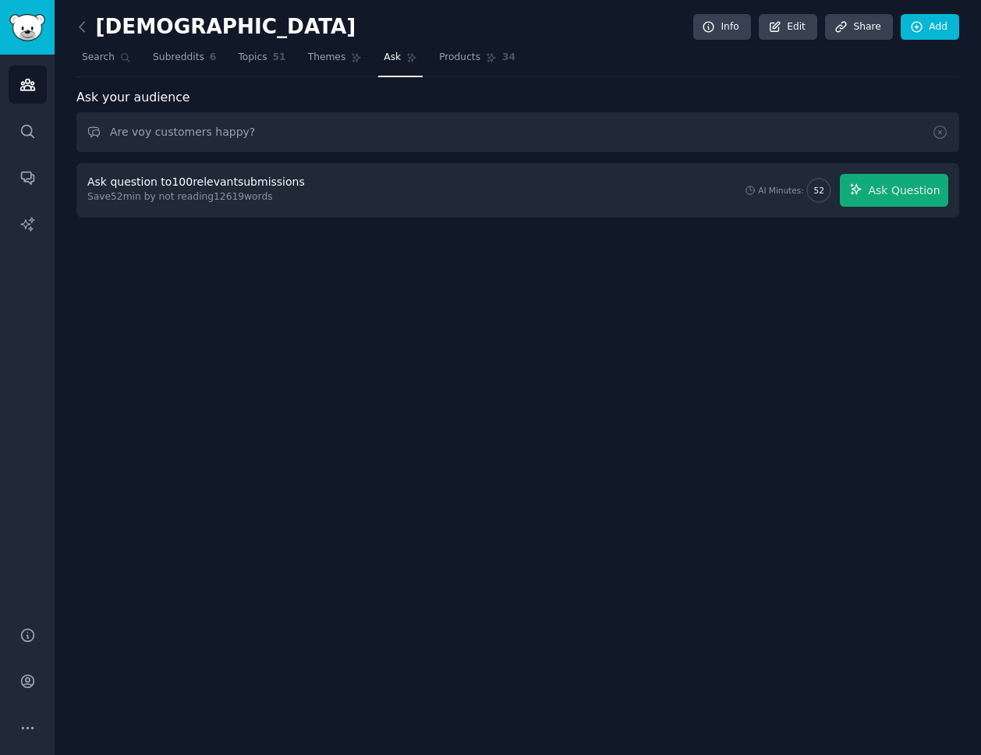
click at [568, 194] on div "Ask question to 100 relevant submissions Save 52 min by not reading 12619 words…" at bounding box center [517, 190] width 861 height 33
click at [910, 197] on span "Ask Question" at bounding box center [904, 191] width 72 height 16
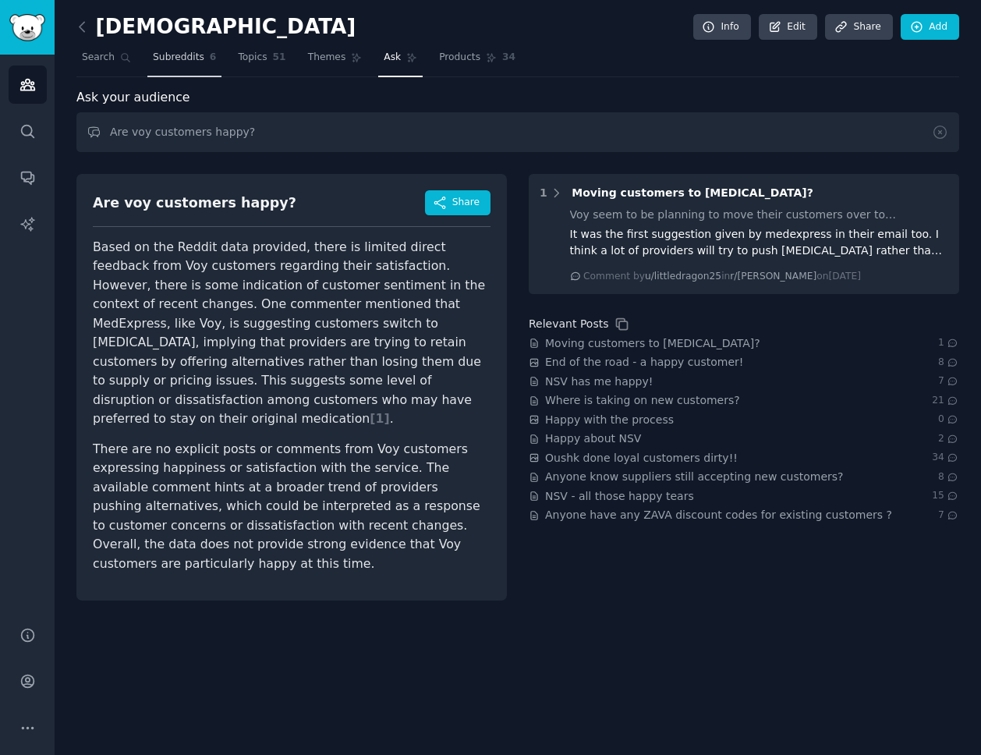
click at [189, 57] on span "Subreddits" at bounding box center [178, 58] width 51 height 14
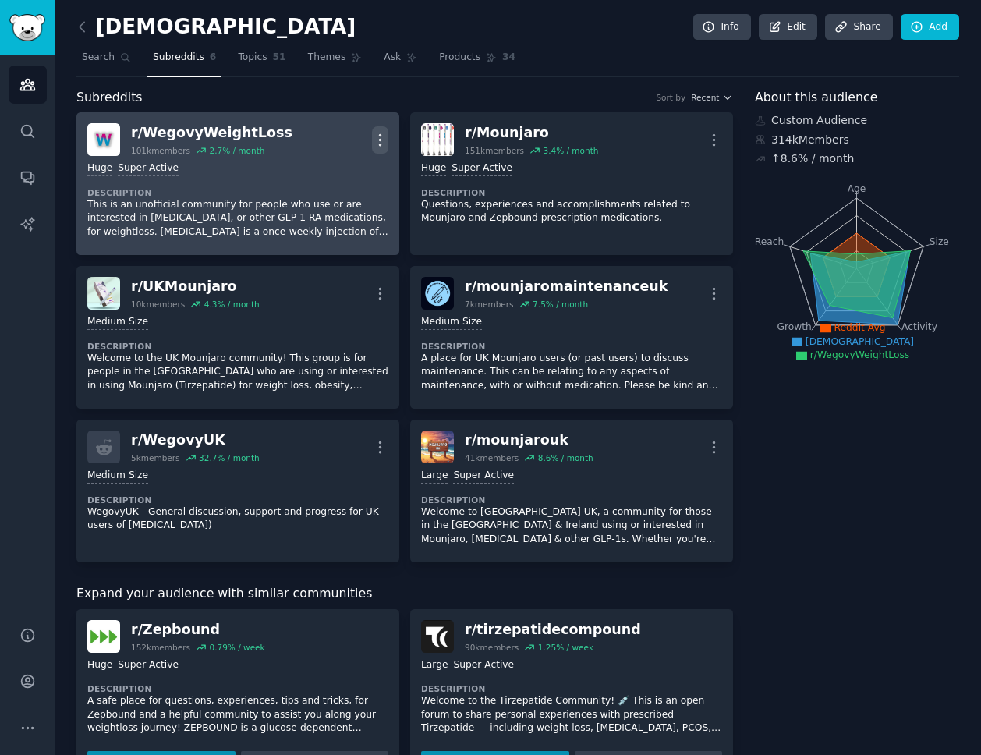
click at [383, 138] on icon "button" at bounding box center [380, 140] width 16 height 16
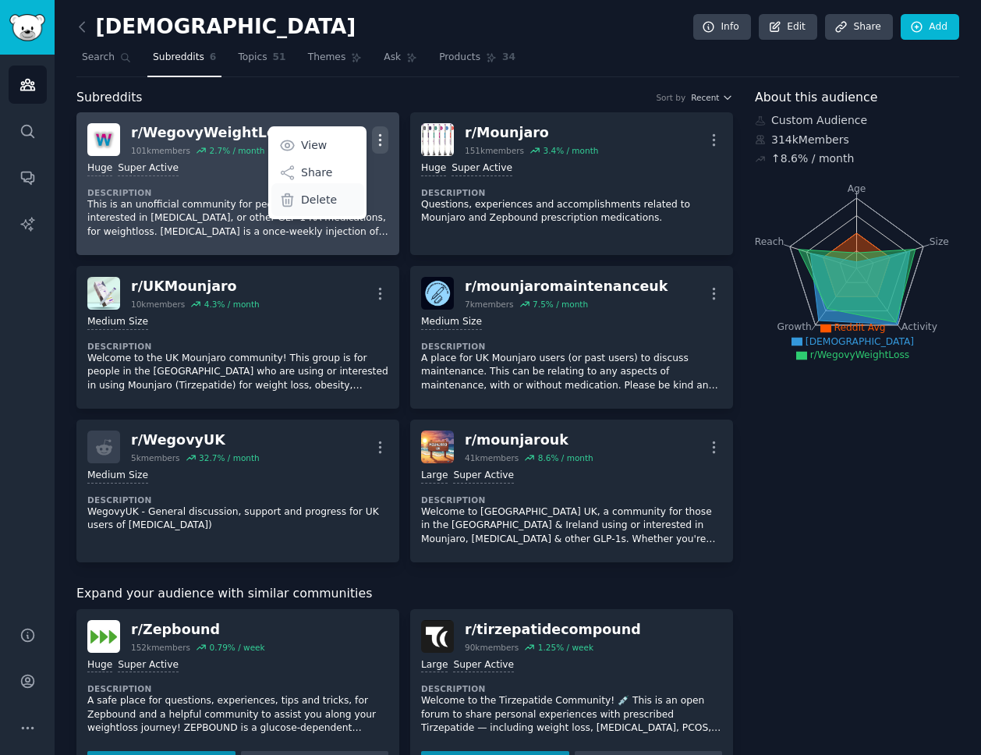
click at [349, 199] on div "Delete" at bounding box center [317, 199] width 93 height 33
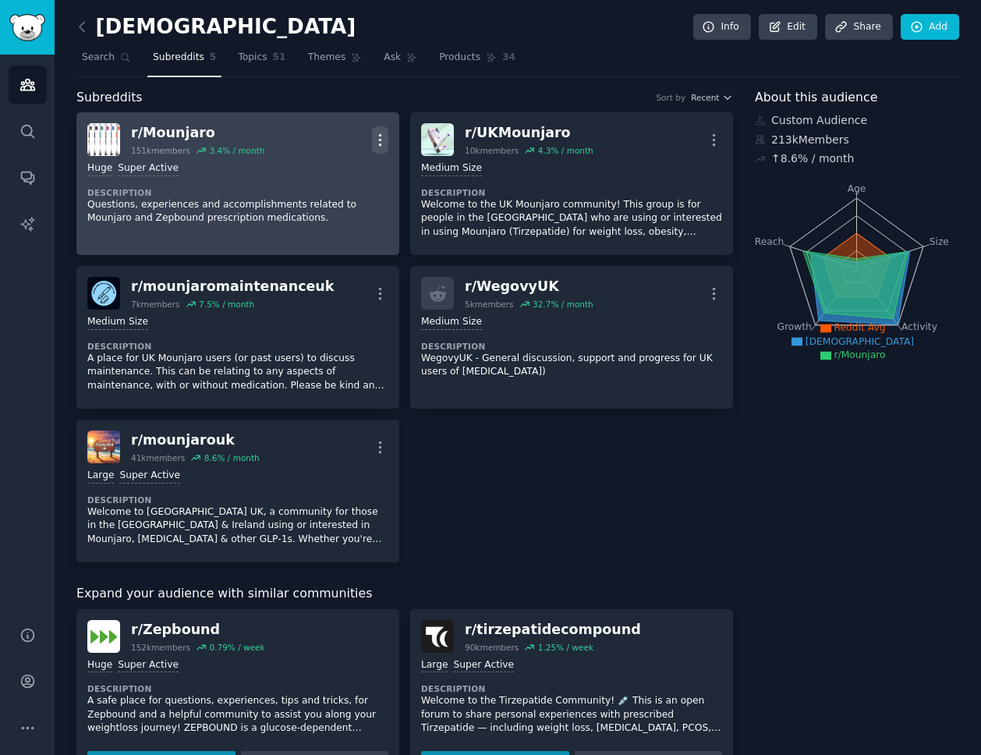
click at [376, 136] on icon "button" at bounding box center [380, 140] width 16 height 16
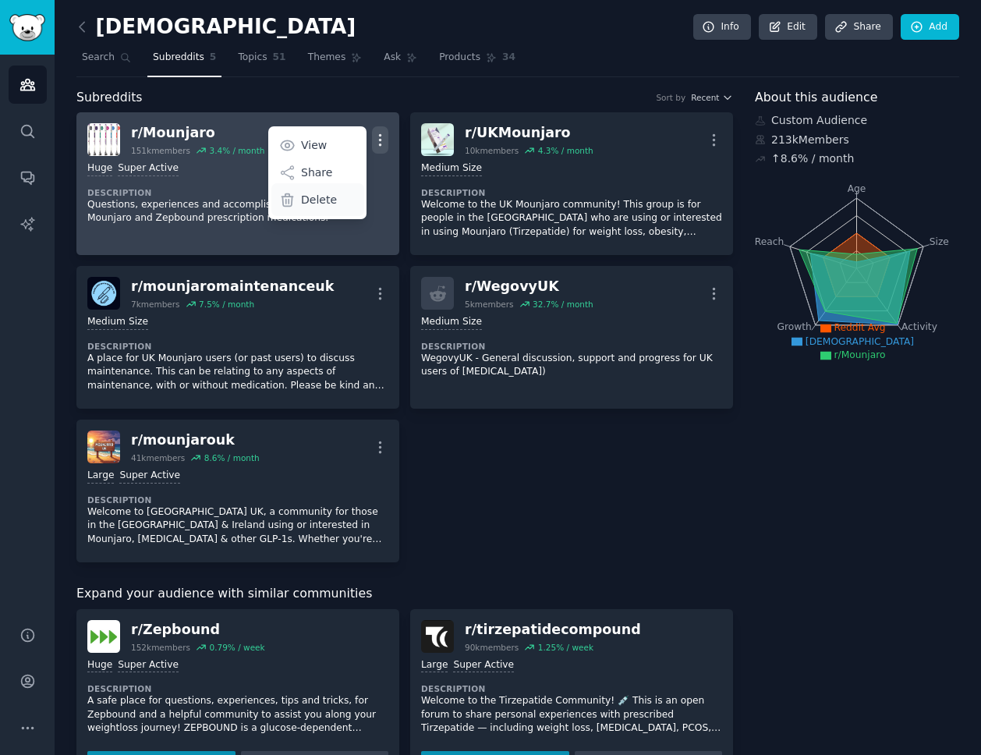
click at [324, 201] on p "Delete" at bounding box center [319, 200] width 36 height 16
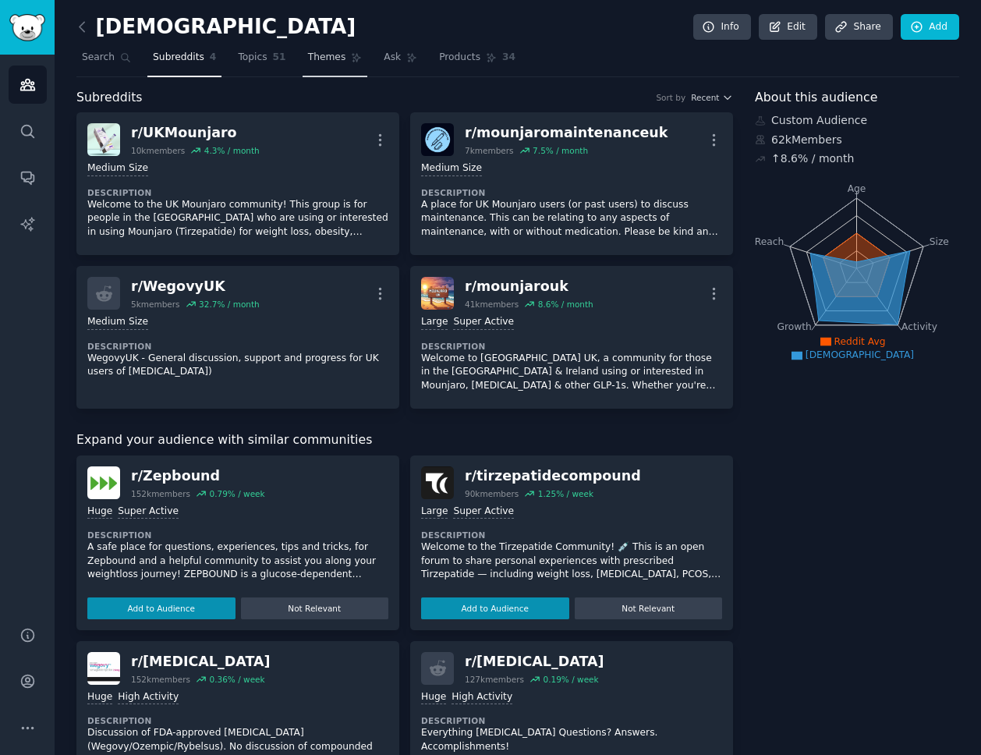
click at [328, 68] on link "Themes" at bounding box center [336, 61] width 66 height 32
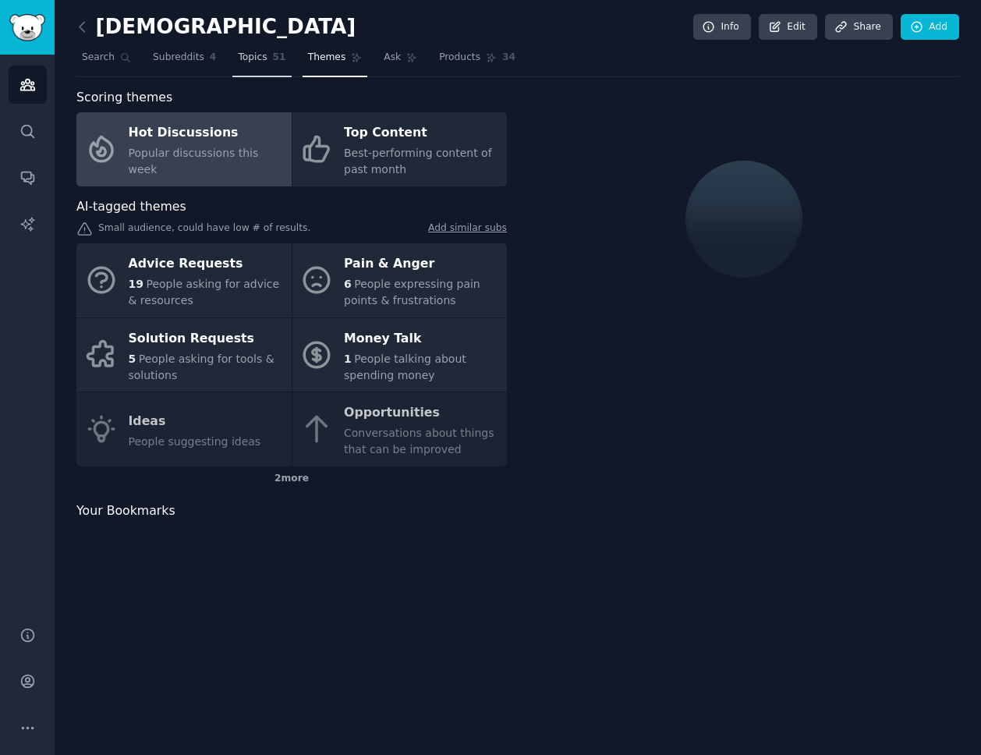
click at [253, 59] on span "Topics" at bounding box center [252, 58] width 29 height 14
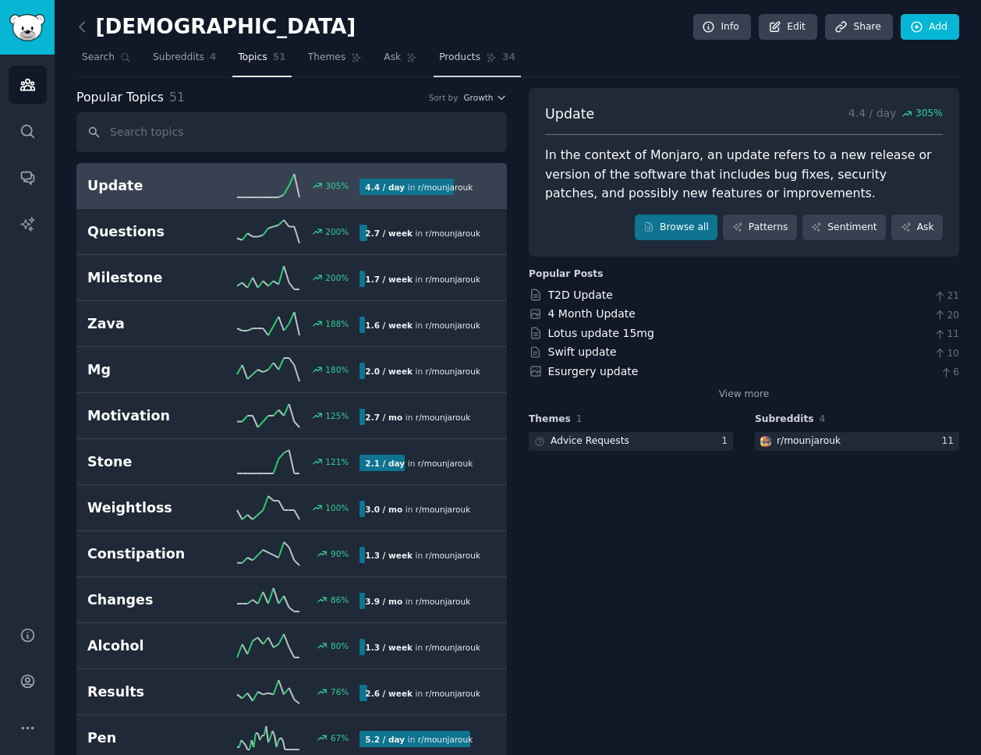
click at [450, 59] on span "Products" at bounding box center [459, 58] width 41 height 14
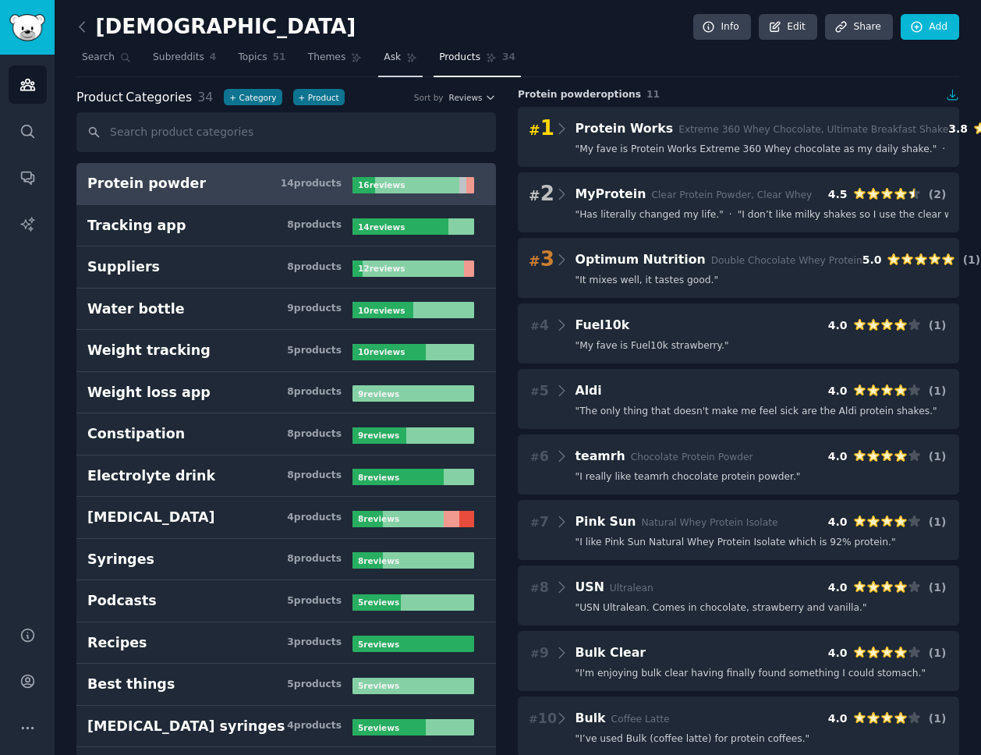
click at [397, 51] on link "Ask" at bounding box center [400, 61] width 44 height 32
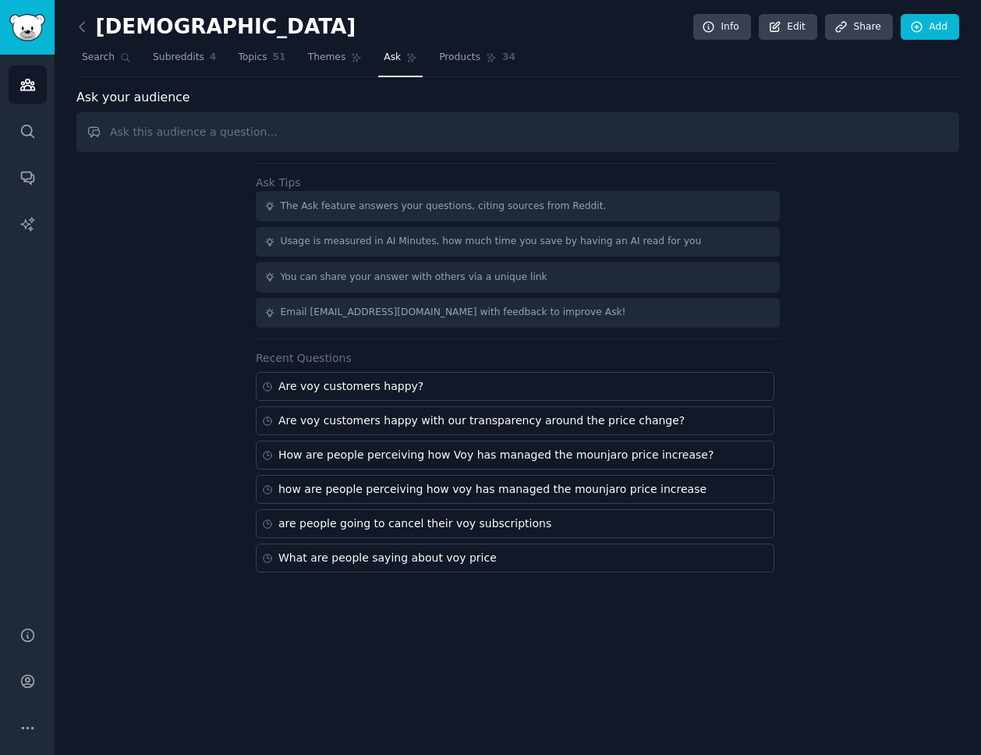
click at [358, 135] on input "text" at bounding box center [517, 132] width 883 height 40
type input "What are redditors saying about voy?"
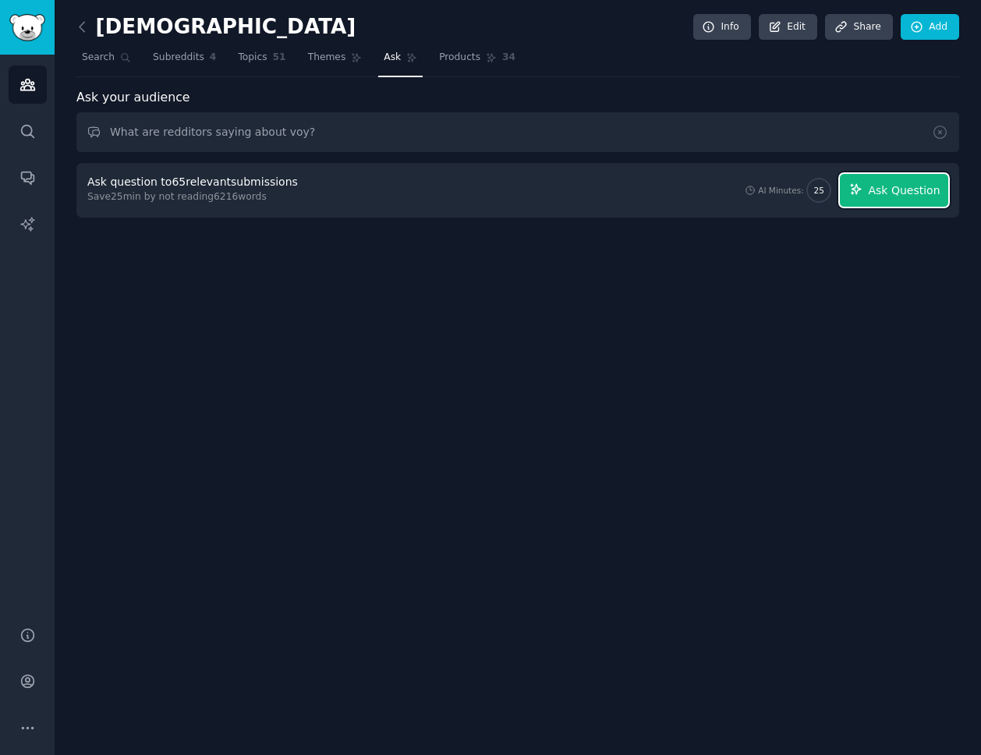
click at [890, 188] on span "Ask Question" at bounding box center [904, 191] width 72 height 16
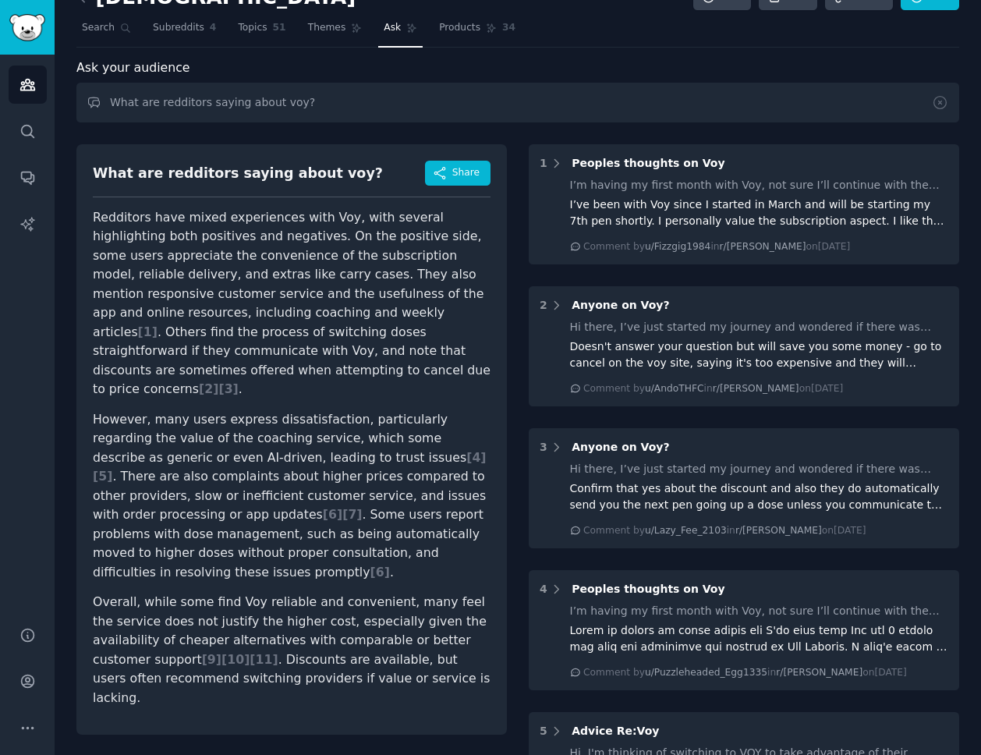
scroll to position [30, 0]
click at [114, 168] on div "What are redditors saying about voy?" at bounding box center [238, 172] width 290 height 19
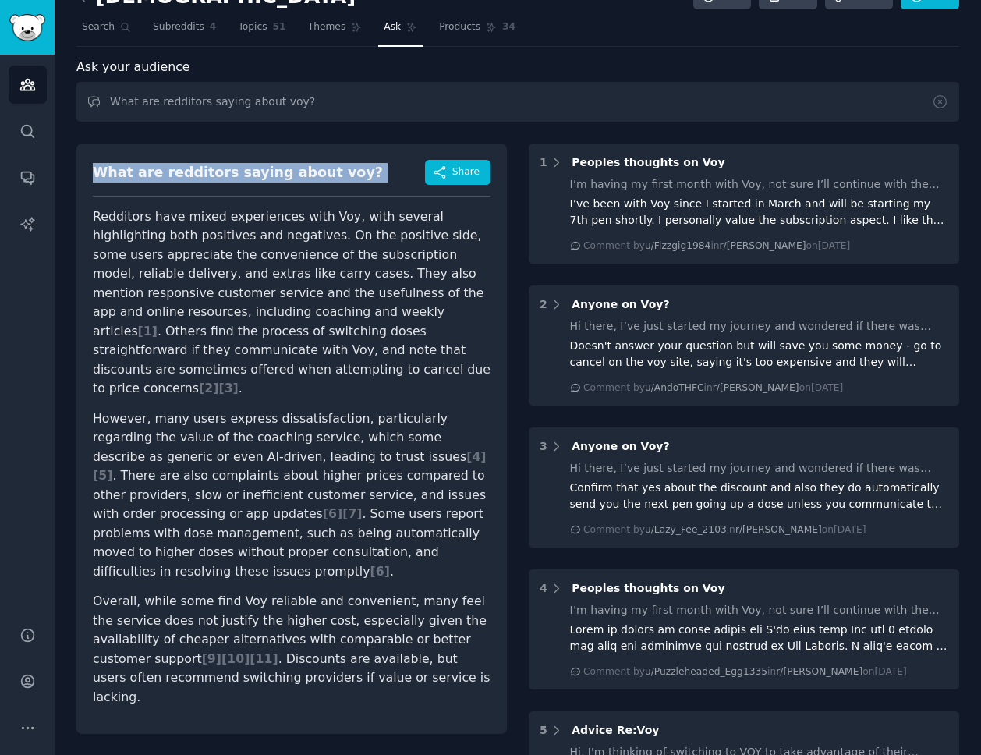
click at [114, 168] on div "What are redditors saying about voy?" at bounding box center [238, 172] width 290 height 19
copy div "What are redditors saying about voy?"
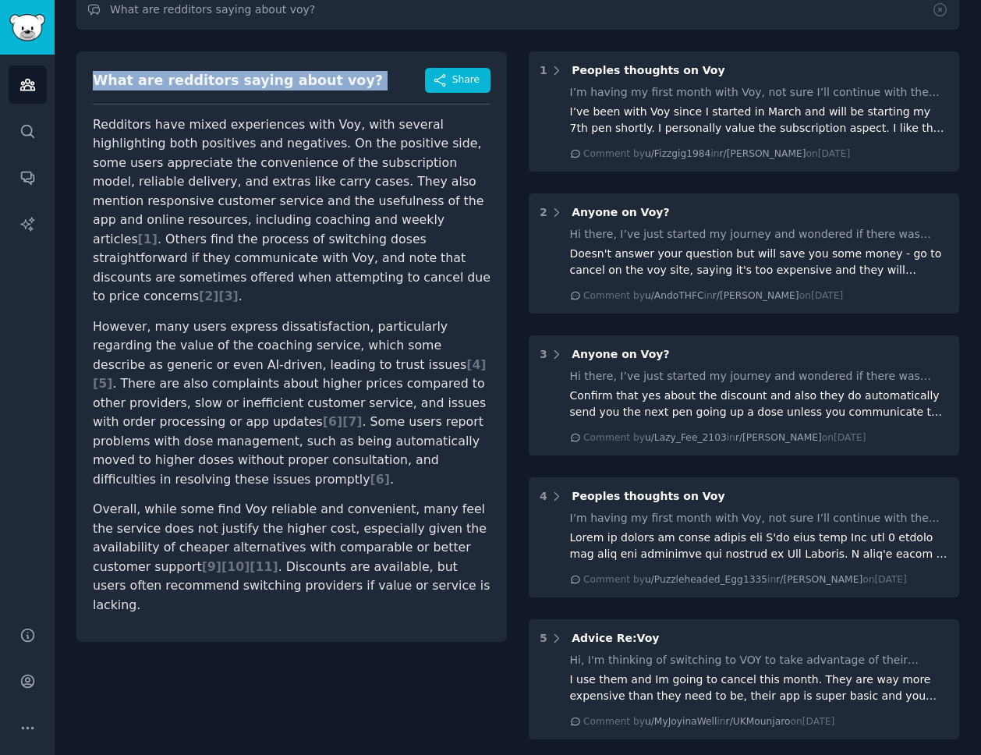
scroll to position [128, 0]
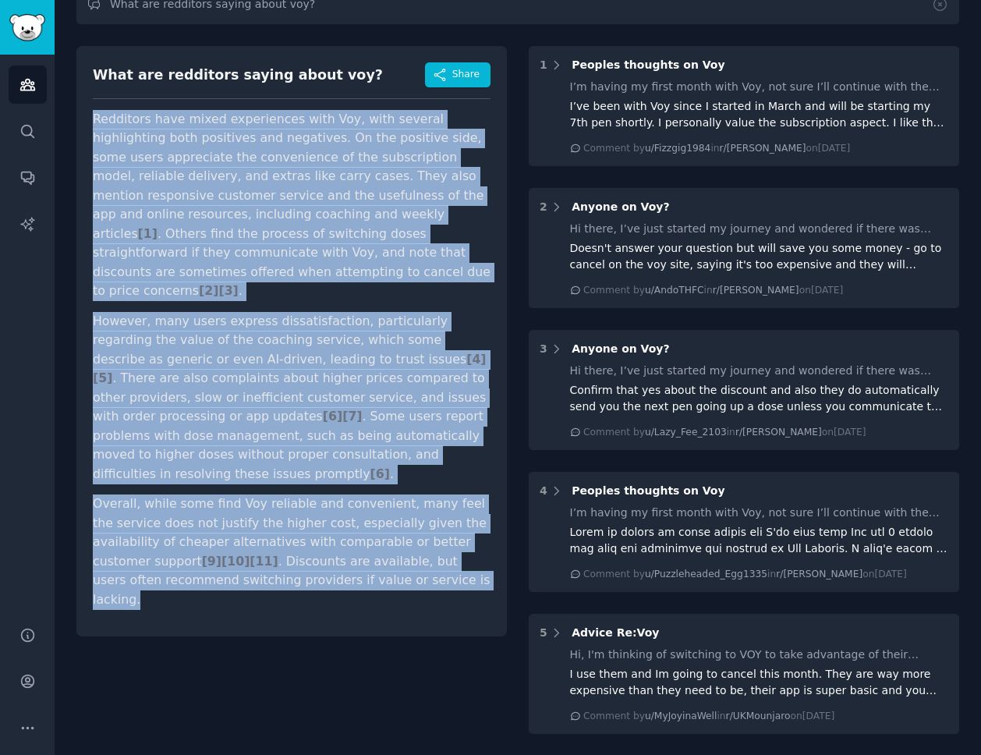
drag, startPoint x: 442, startPoint y: 540, endPoint x: 83, endPoint y: 115, distance: 557.3
click at [83, 115] on div "What are redditors saying about voy? Share Redditors have mixed experiences wit…" at bounding box center [291, 341] width 431 height 590
click at [456, 76] on span "Share" at bounding box center [465, 75] width 27 height 14
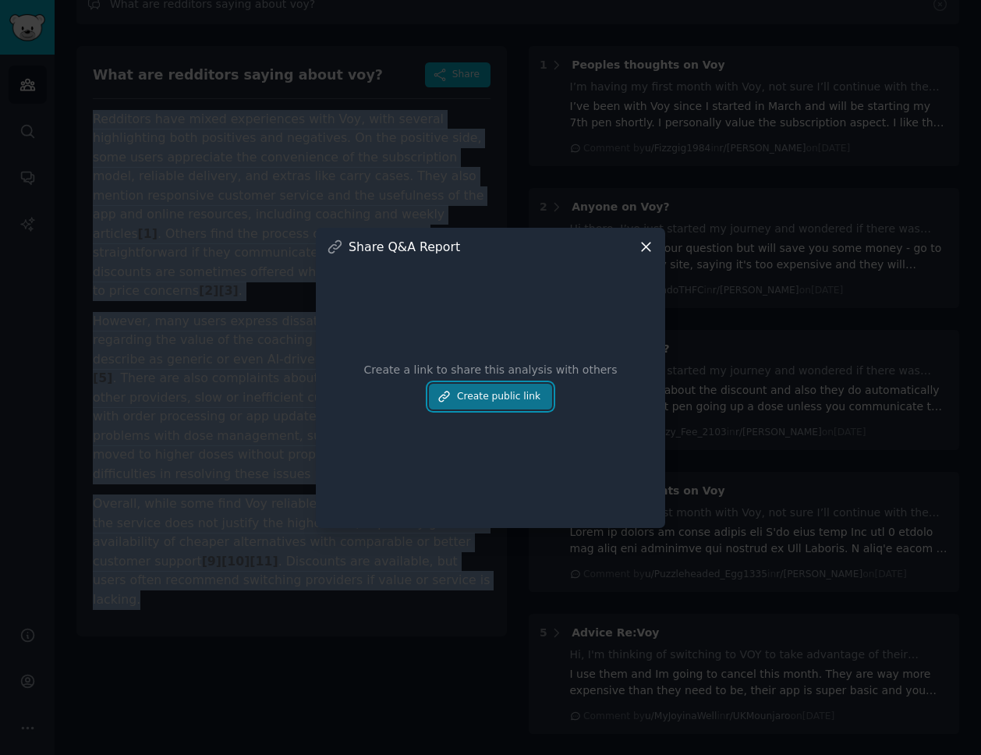
click at [496, 399] on button "Create public link" at bounding box center [490, 397] width 123 height 27
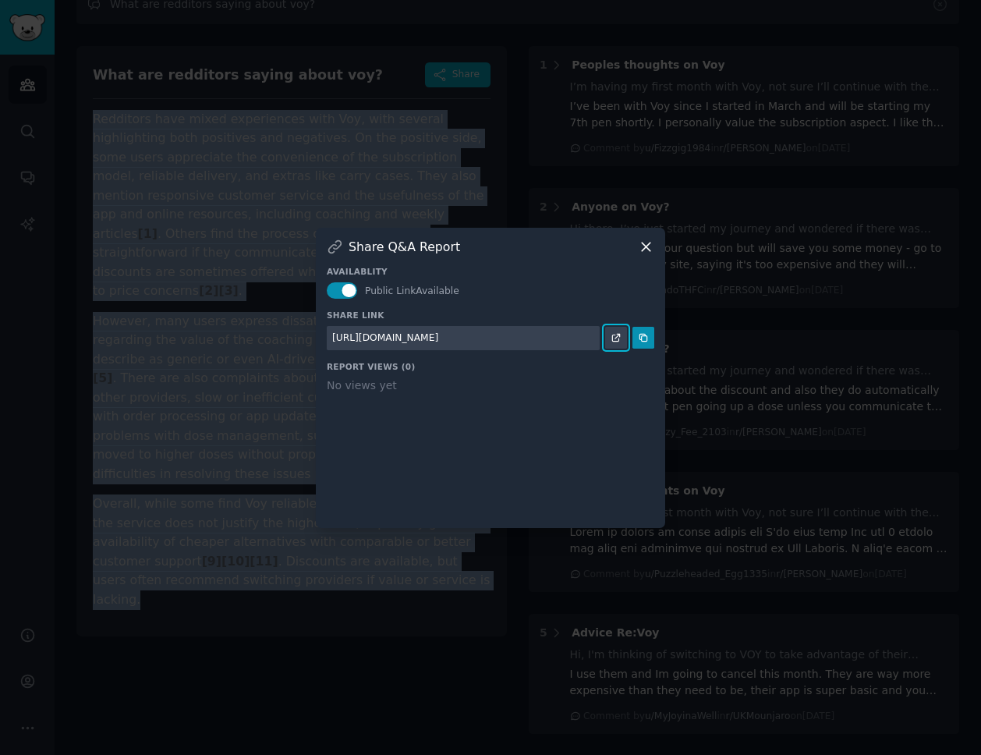
click at [620, 342] on icon at bounding box center [616, 337] width 11 height 11
click at [648, 252] on icon at bounding box center [646, 247] width 16 height 16
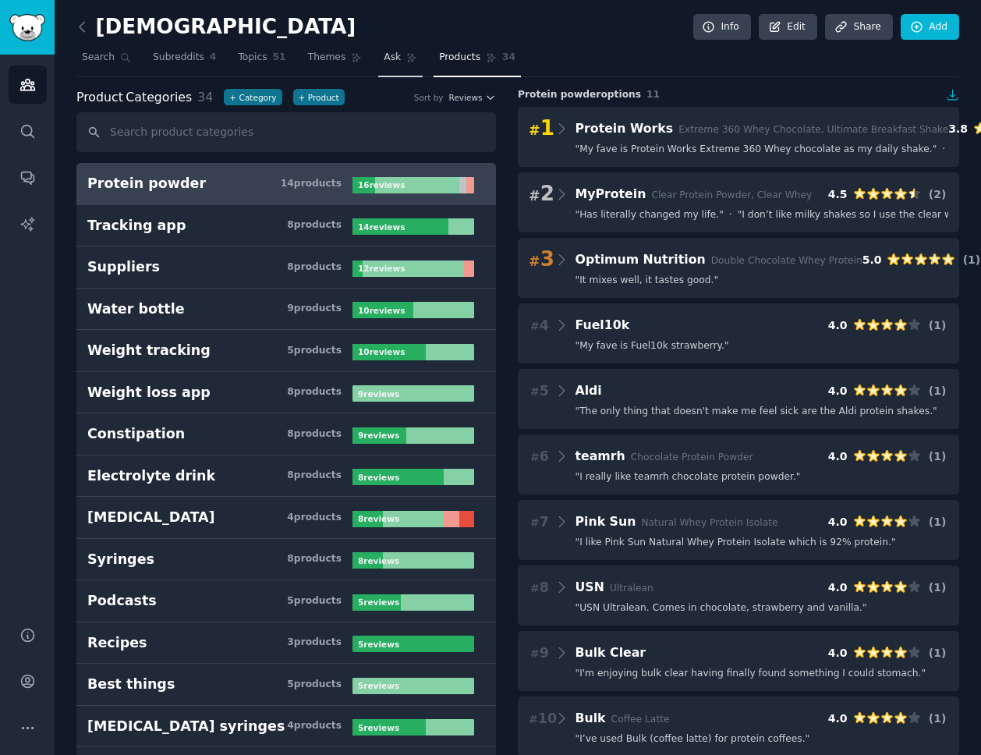
click at [392, 53] on span "Ask" at bounding box center [392, 58] width 17 height 14
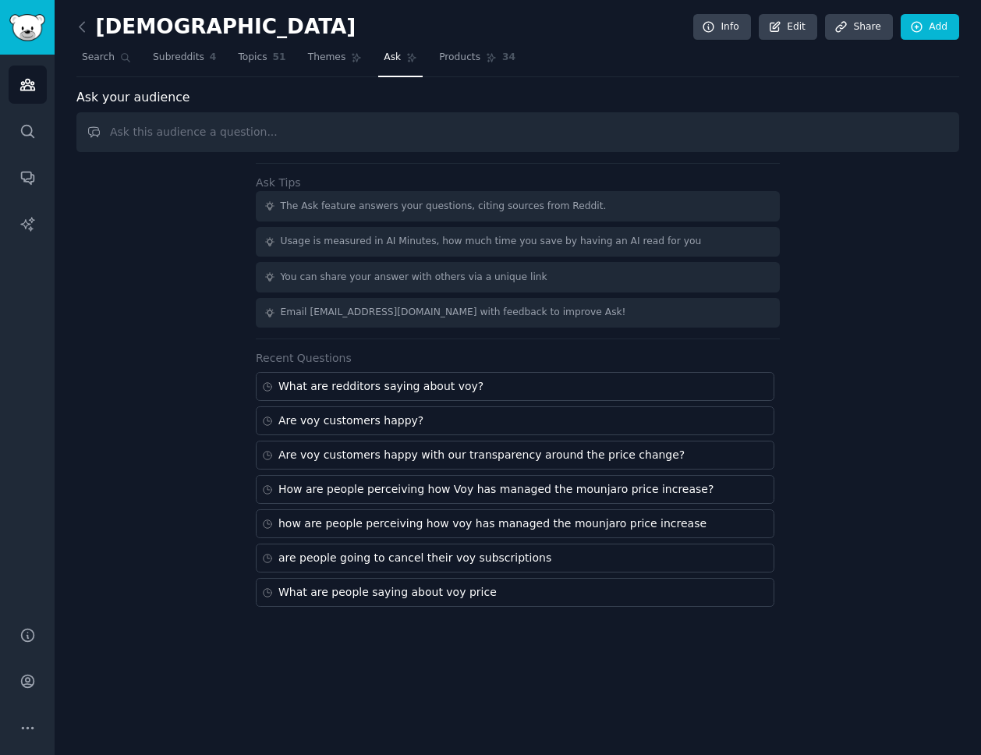
click at [346, 142] on input "text" at bounding box center [517, 132] width 883 height 40
type input "are people going to cancel their voy subscriptions?"
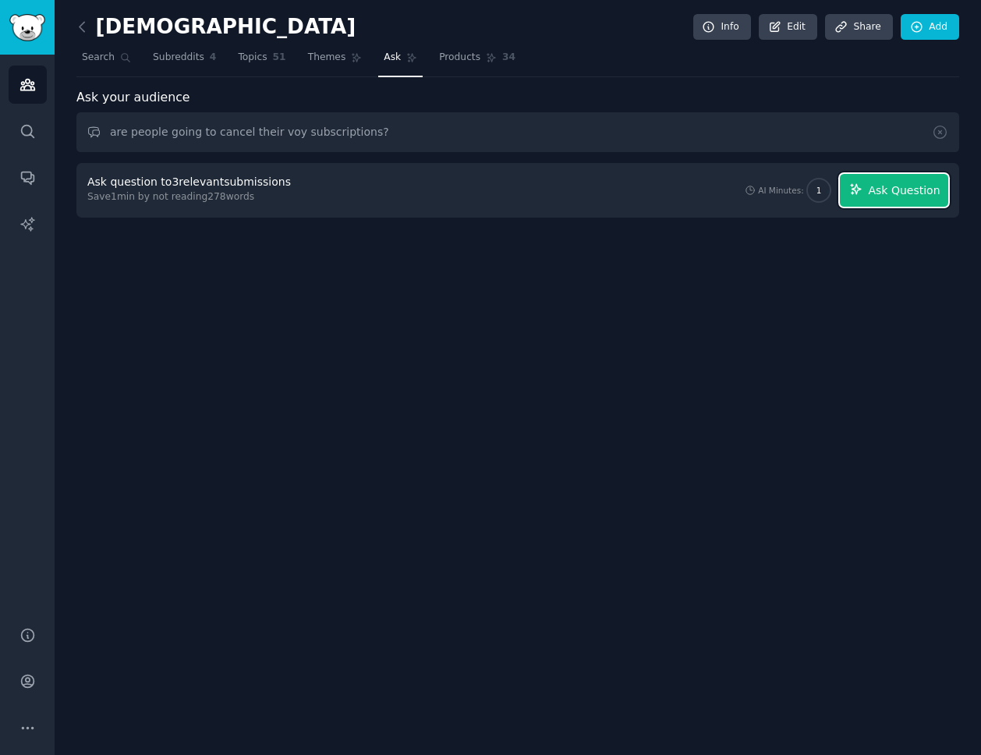
click at [894, 191] on span "Ask Question" at bounding box center [904, 191] width 72 height 16
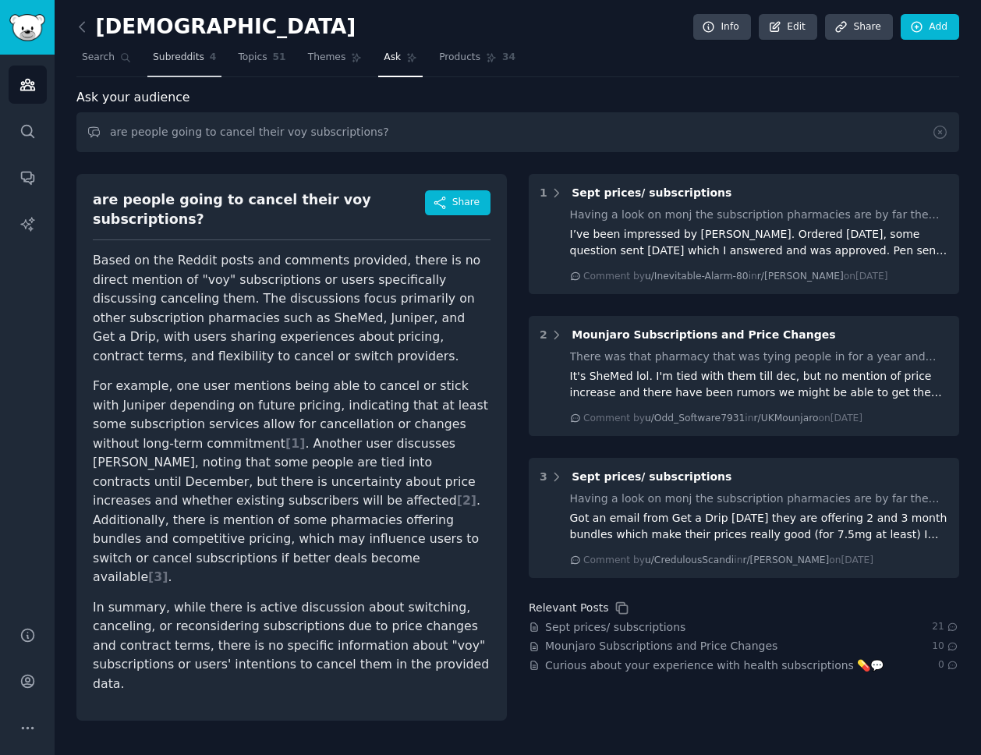
click at [193, 53] on span "Subreddits" at bounding box center [178, 58] width 51 height 14
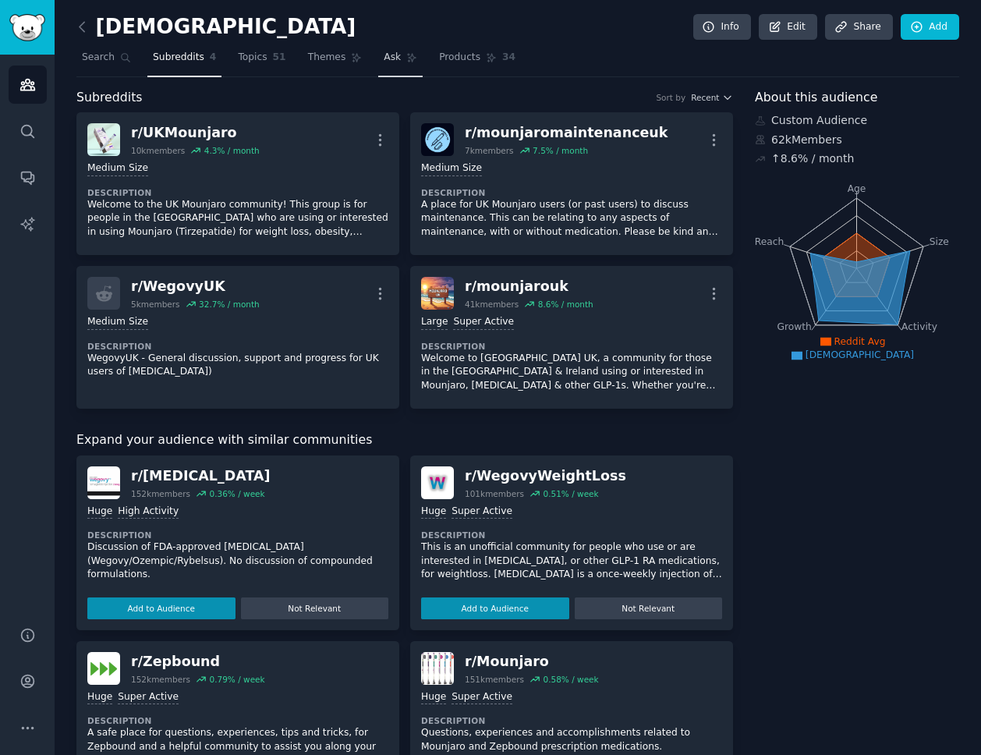
click at [391, 55] on span "Ask" at bounding box center [392, 58] width 17 height 14
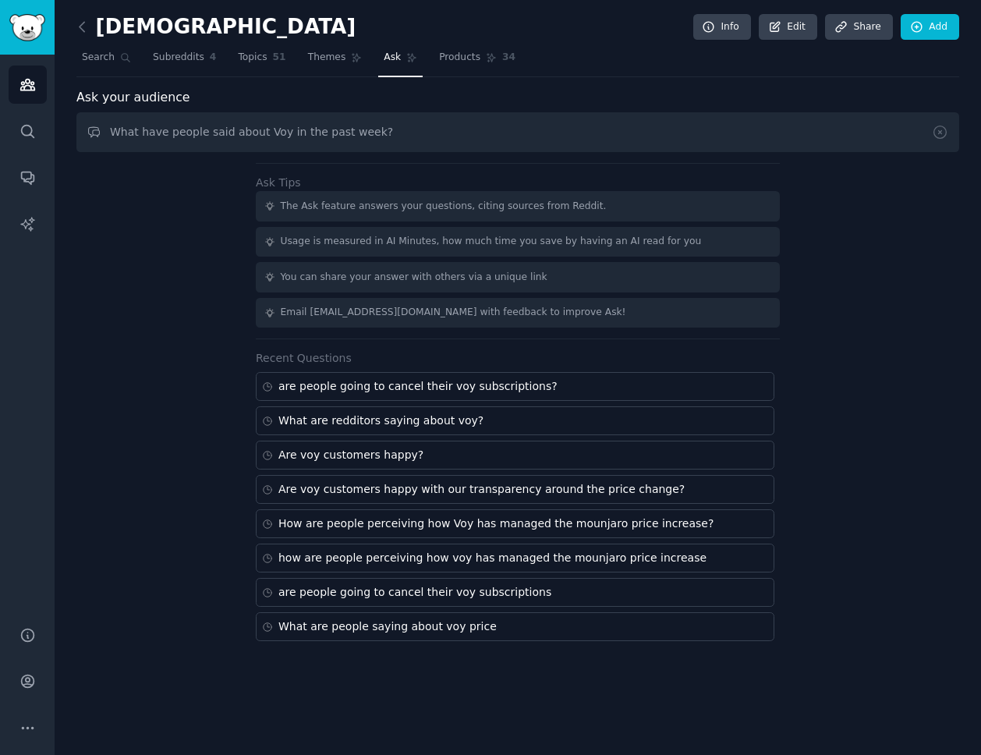
type input "What have people said about Voy in the past week?"
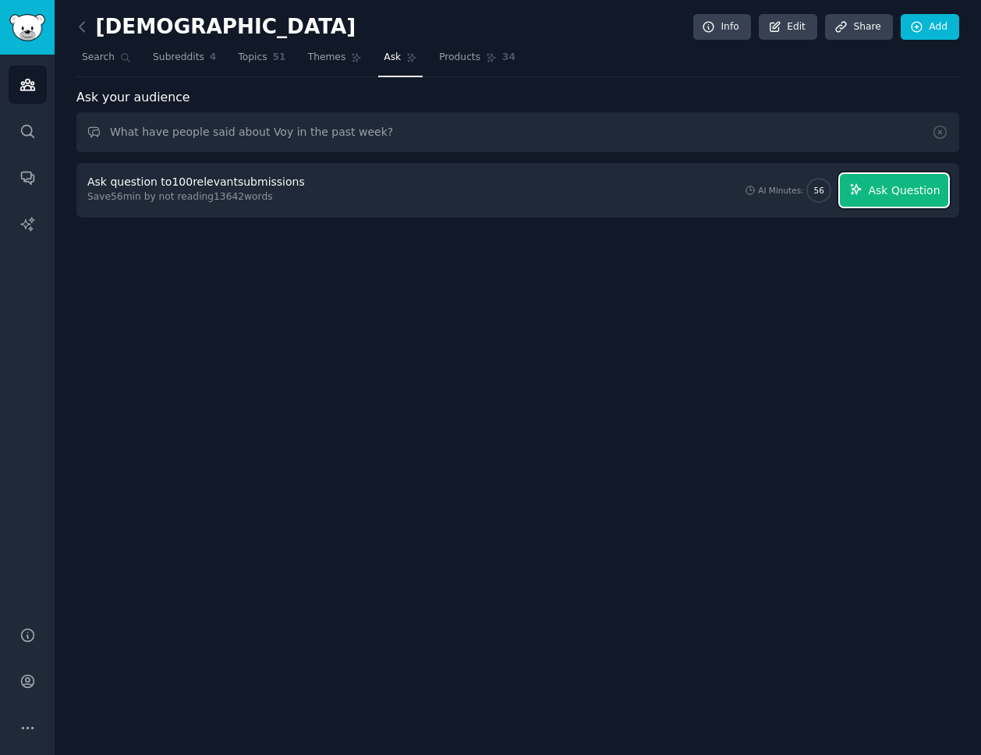
click at [889, 194] on span "Ask Question" at bounding box center [904, 191] width 72 height 16
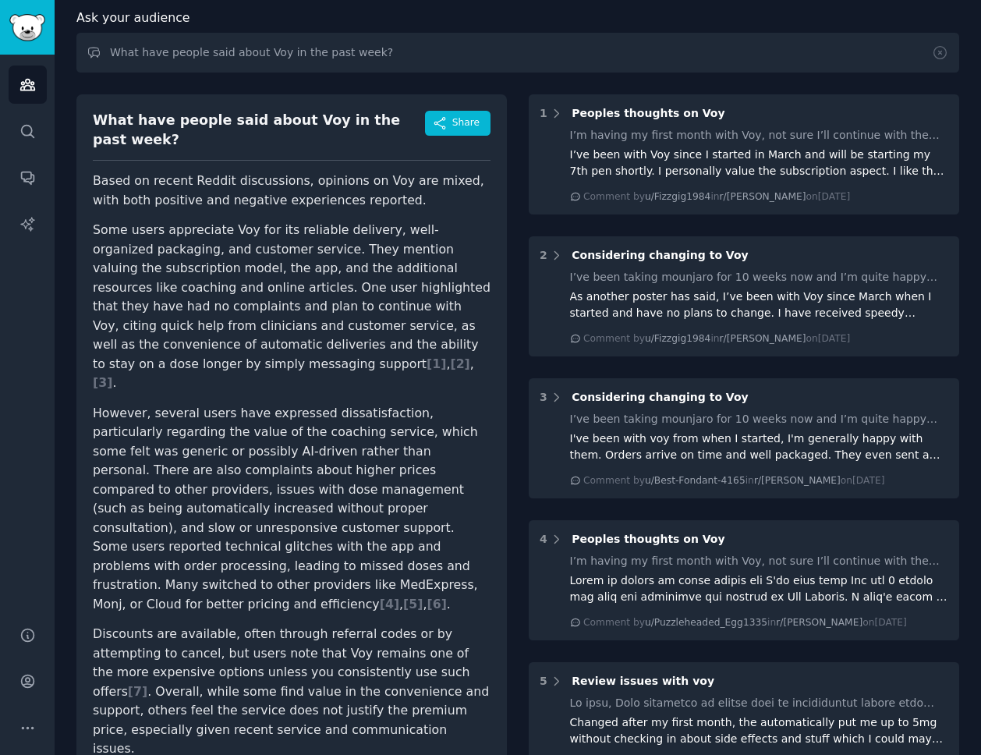
scroll to position [100, 0]
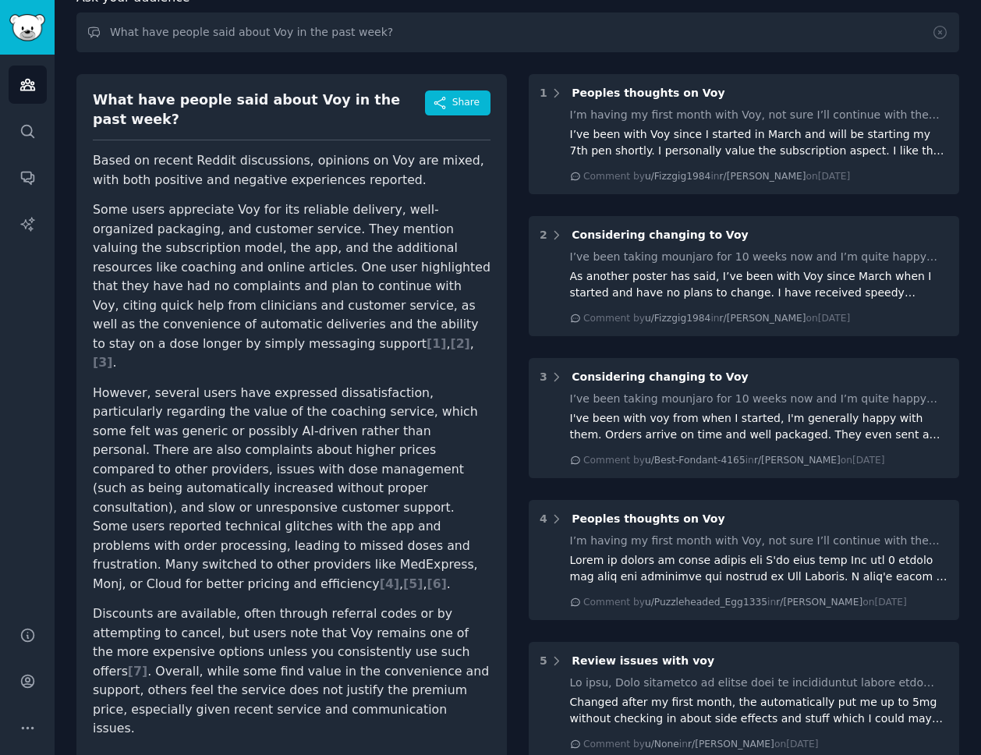
click at [278, 99] on div "What have people said about Voy in the past week?" at bounding box center [259, 109] width 332 height 38
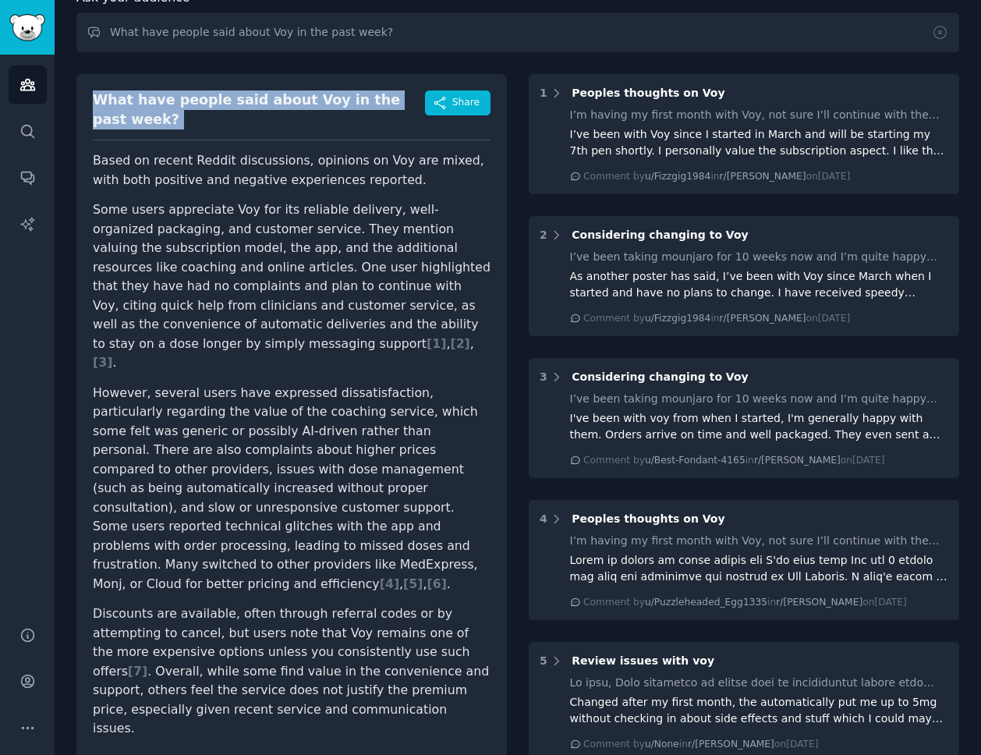
click at [278, 99] on div "What have people said about Voy in the past week?" at bounding box center [259, 109] width 332 height 38
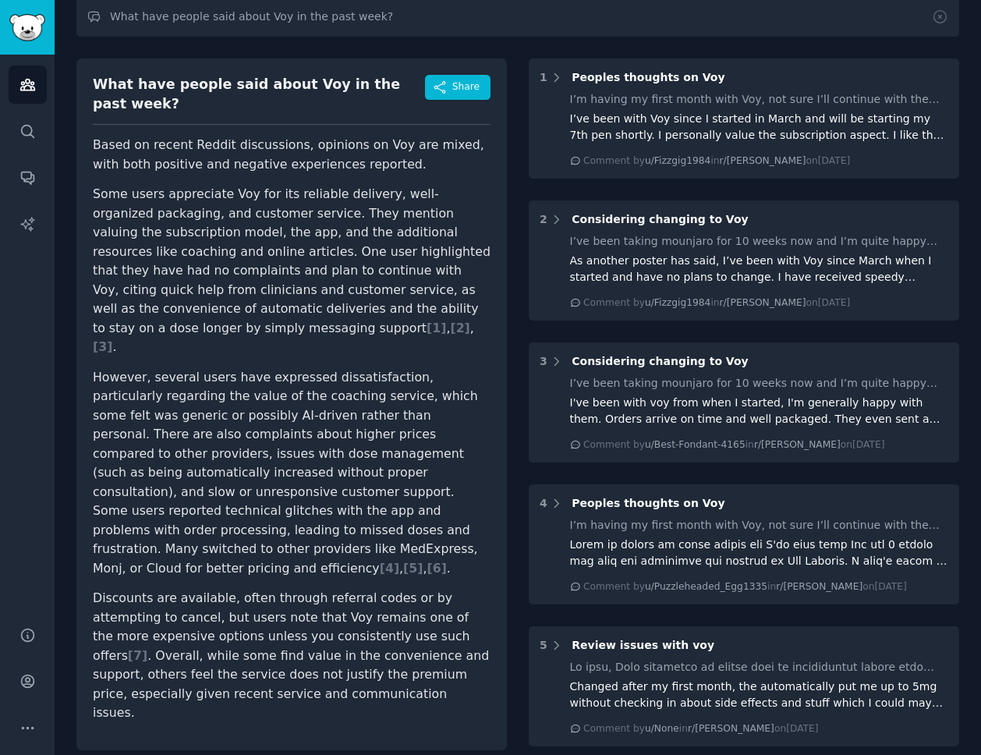
click at [487, 263] on p "Some users appreciate Voy for its reliable delivery, well-organized packaging, …" at bounding box center [292, 271] width 398 height 172
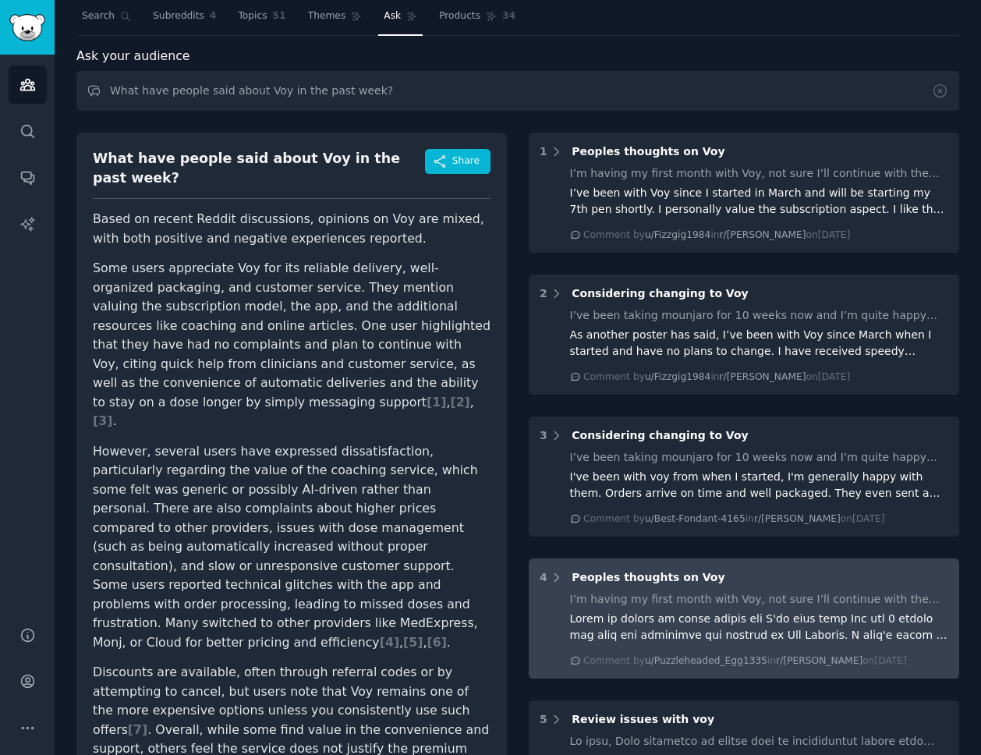
scroll to position [0, 0]
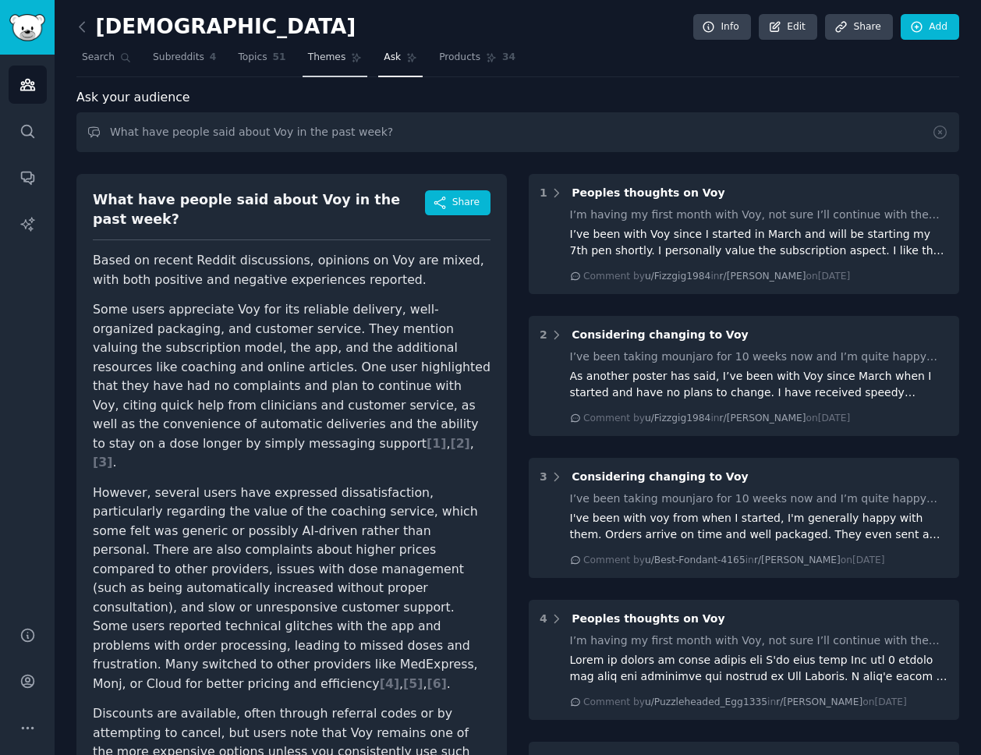
click at [328, 60] on span "Themes" at bounding box center [327, 58] width 38 height 14
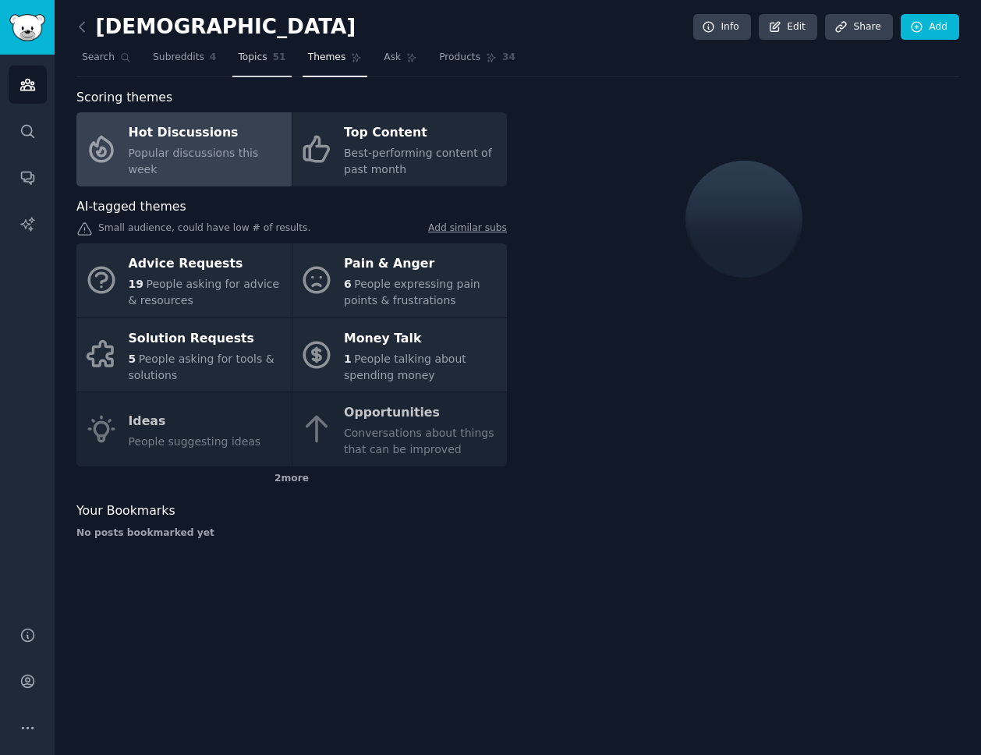
click at [232, 59] on link "Topics 51" at bounding box center [261, 61] width 58 height 32
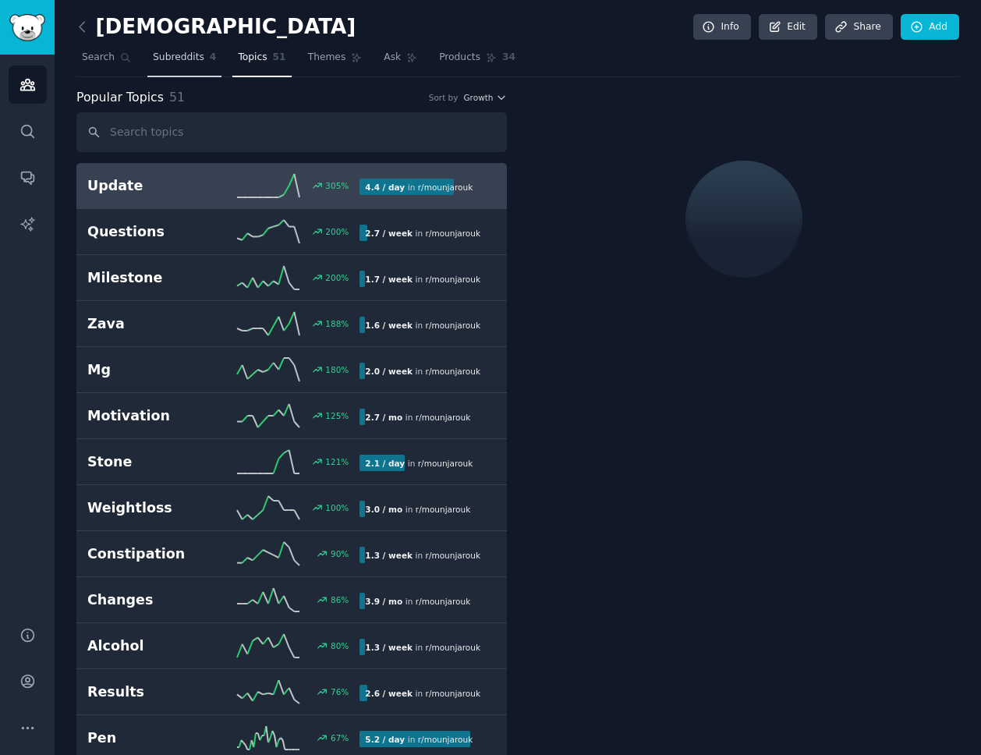
click at [166, 55] on span "Subreddits" at bounding box center [178, 58] width 51 height 14
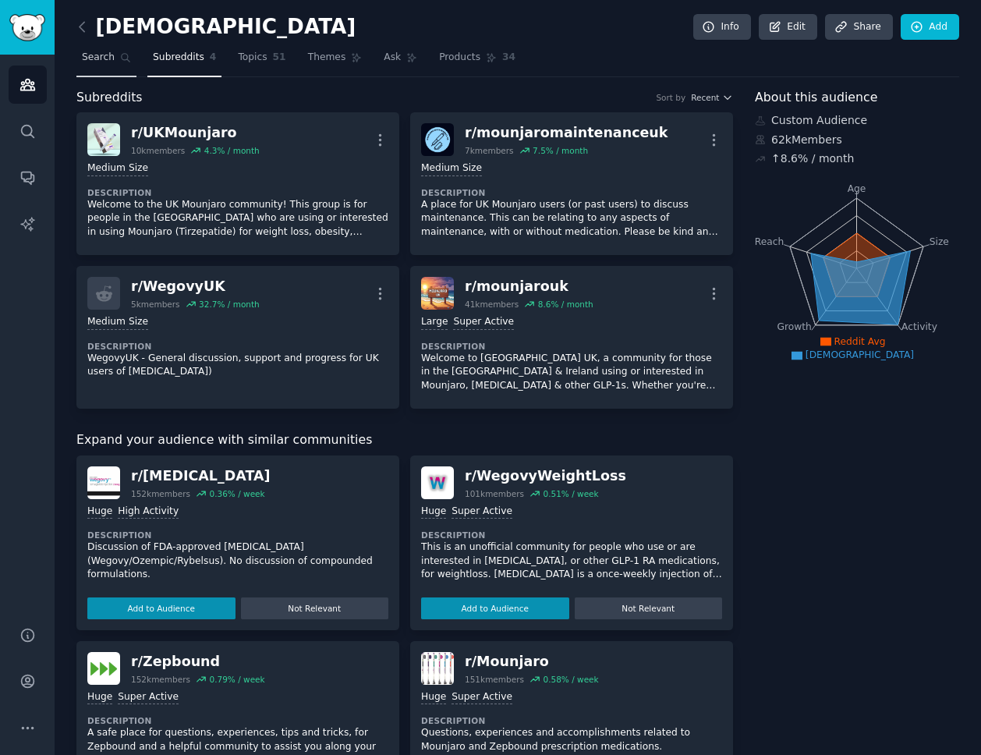
click at [99, 59] on span "Search" at bounding box center [98, 58] width 33 height 14
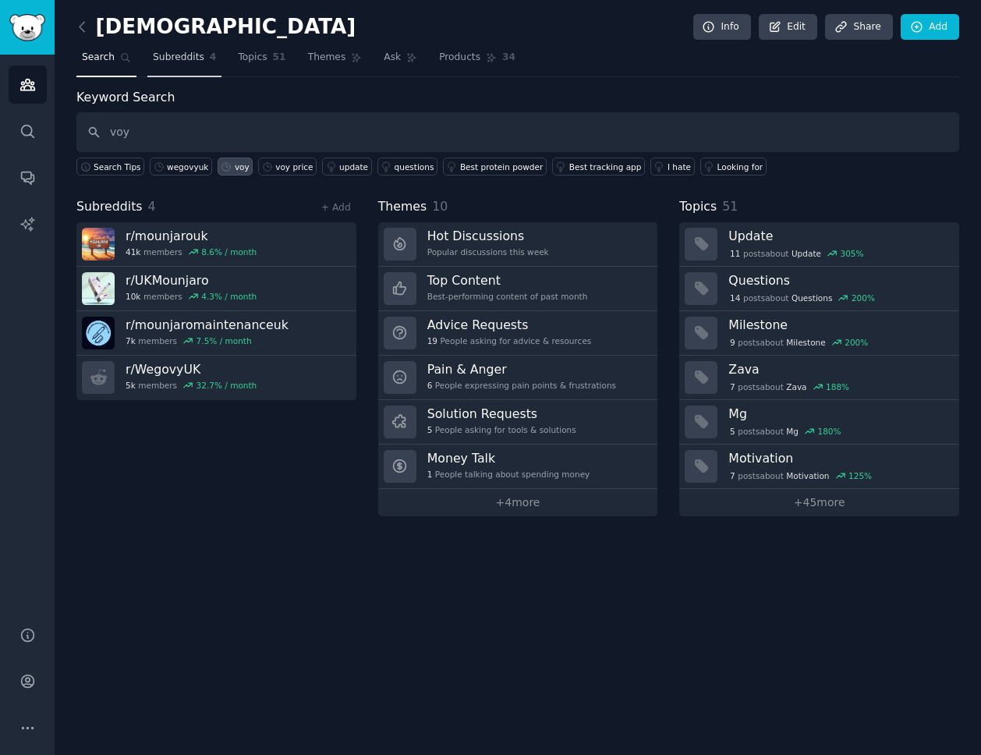
type input "voy"
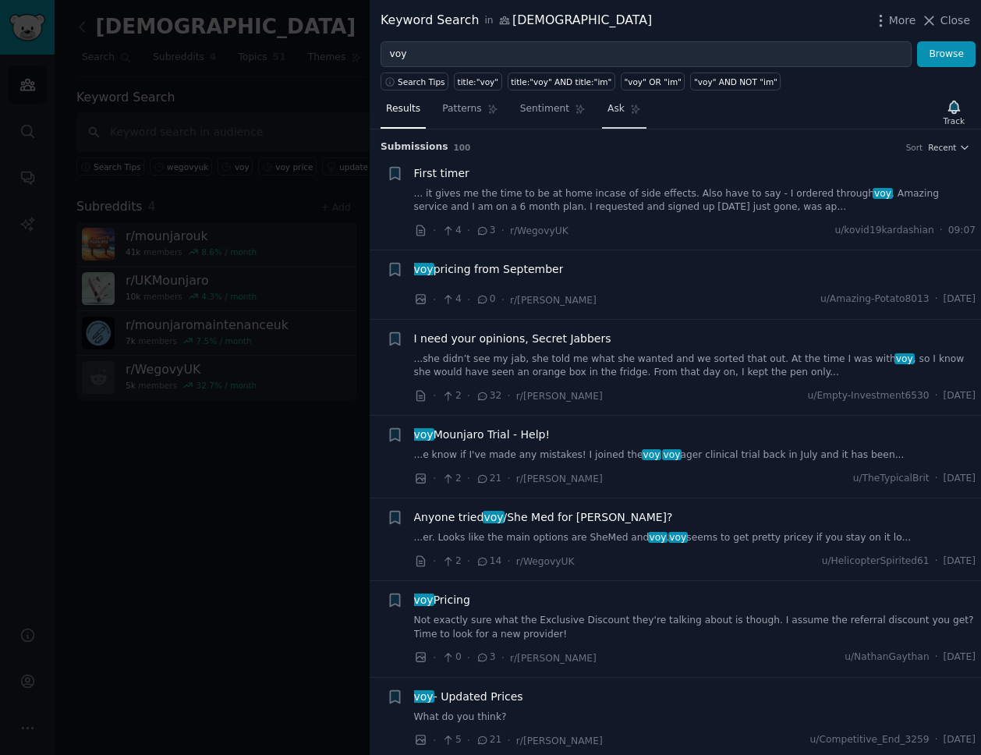
click at [618, 113] on span "Ask" at bounding box center [616, 109] width 17 height 14
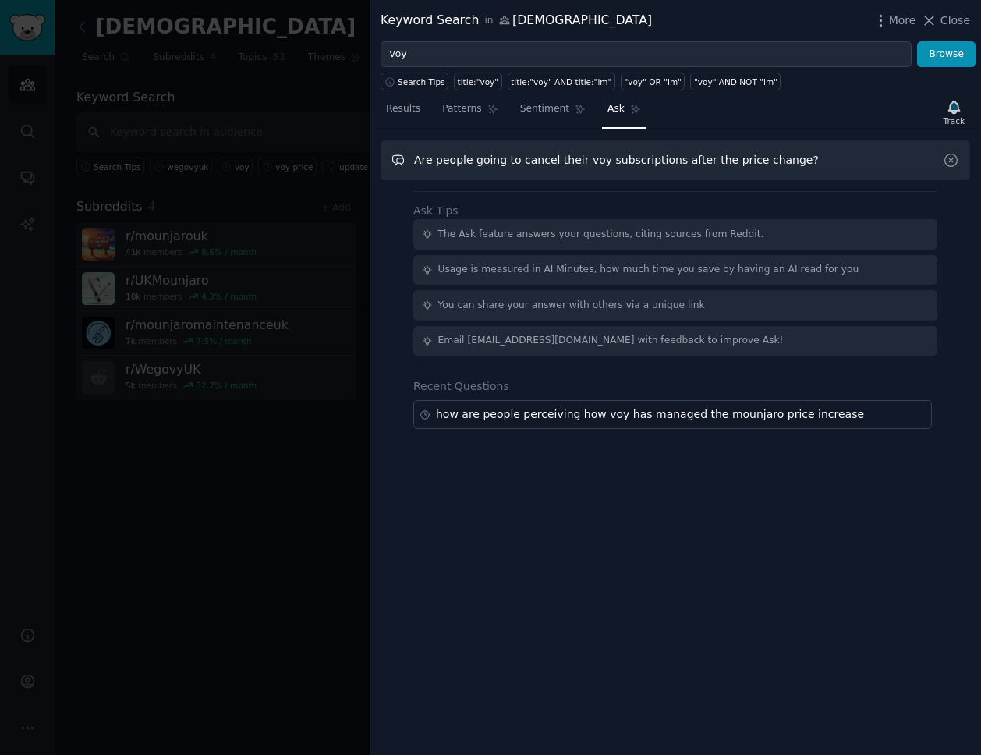
type input "Are people going to cancel their voy subscriptions after the price change?"
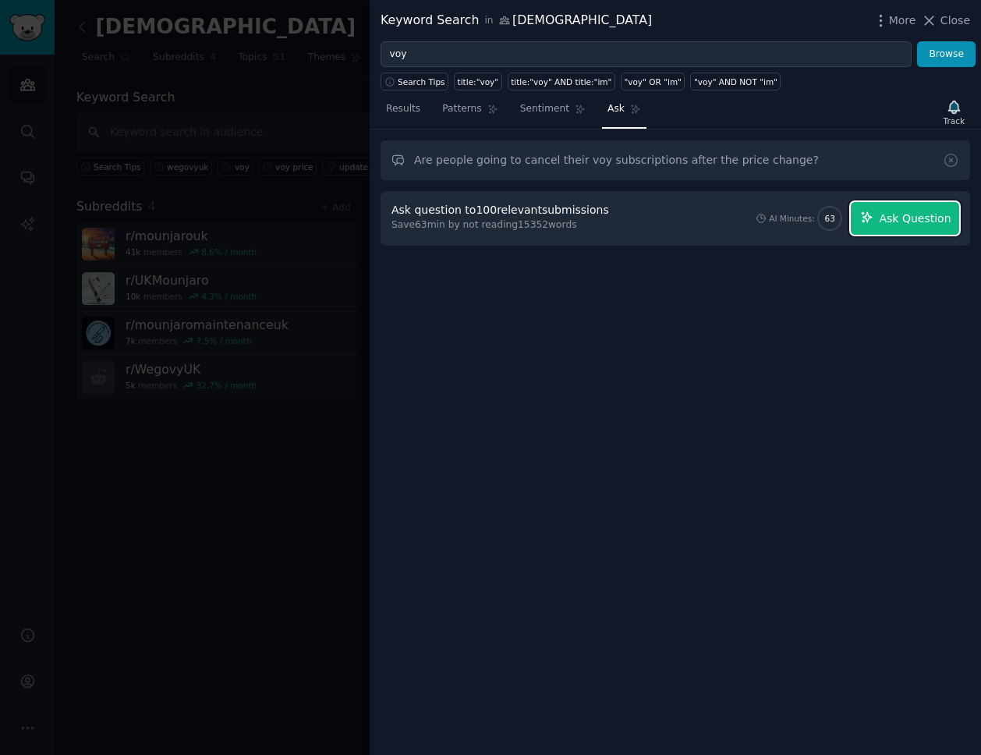
click at [906, 217] on span "Ask Question" at bounding box center [915, 219] width 72 height 16
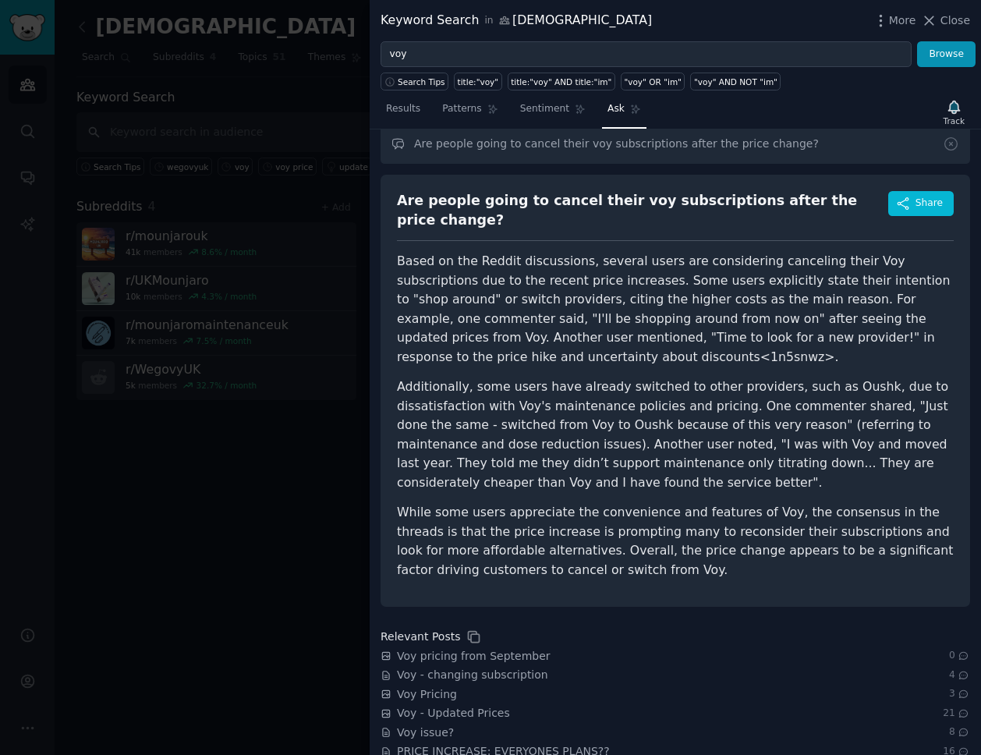
scroll to position [27, 0]
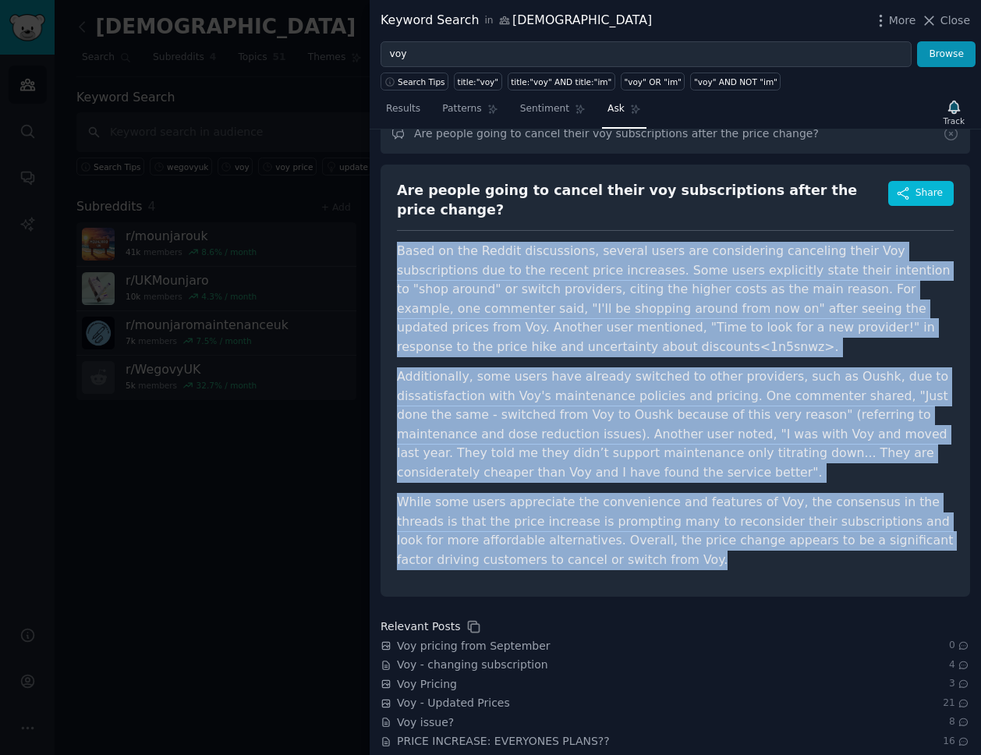
drag, startPoint x: 395, startPoint y: 237, endPoint x: 668, endPoint y: 549, distance: 414.5
click at [668, 549] on div "Are people going to cancel their voy subscriptions after the price change? Shar…" at bounding box center [676, 381] width 590 height 432
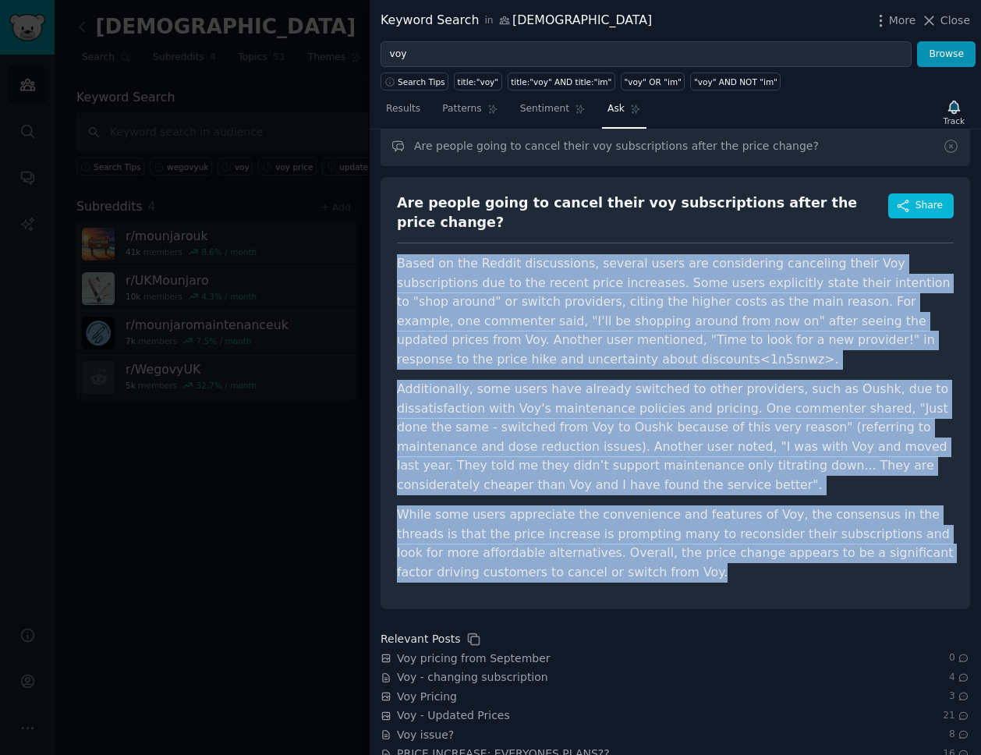
scroll to position [0, 0]
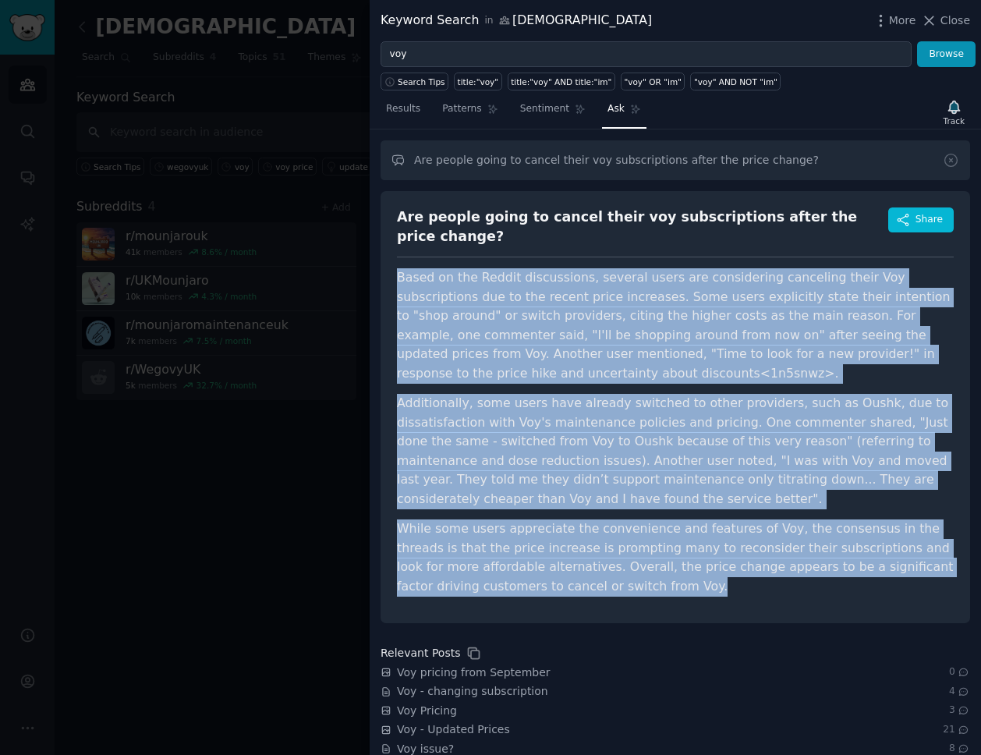
click at [785, 394] on p "Additionally, some users have already switched to other providers, such as Oush…" at bounding box center [675, 451] width 557 height 115
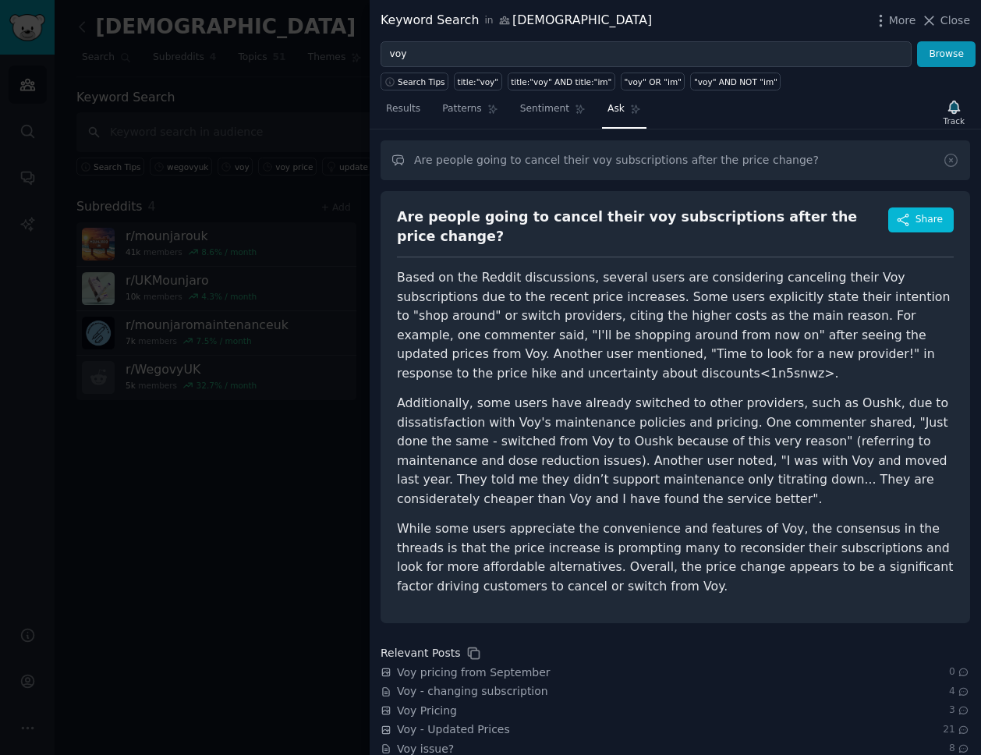
click at [576, 218] on div "Are people going to cancel their voy subscriptions after the price change?" at bounding box center [642, 226] width 491 height 38
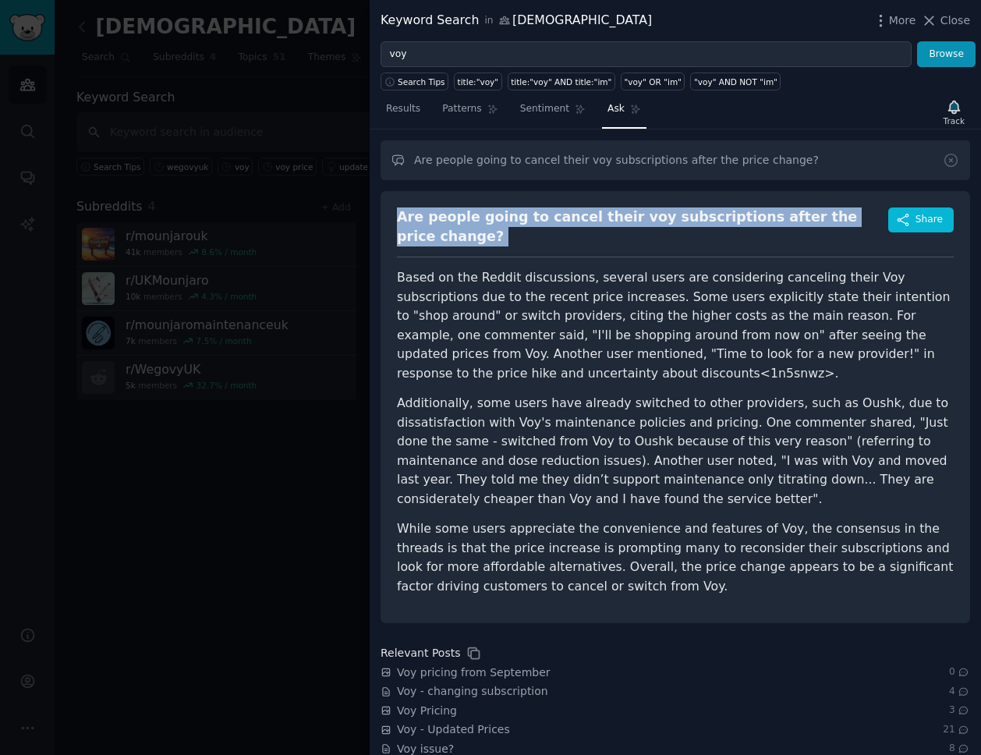
click at [576, 218] on div "Are people going to cancel their voy subscriptions after the price change?" at bounding box center [642, 226] width 491 height 38
click at [897, 214] on icon "button" at bounding box center [903, 220] width 14 height 14
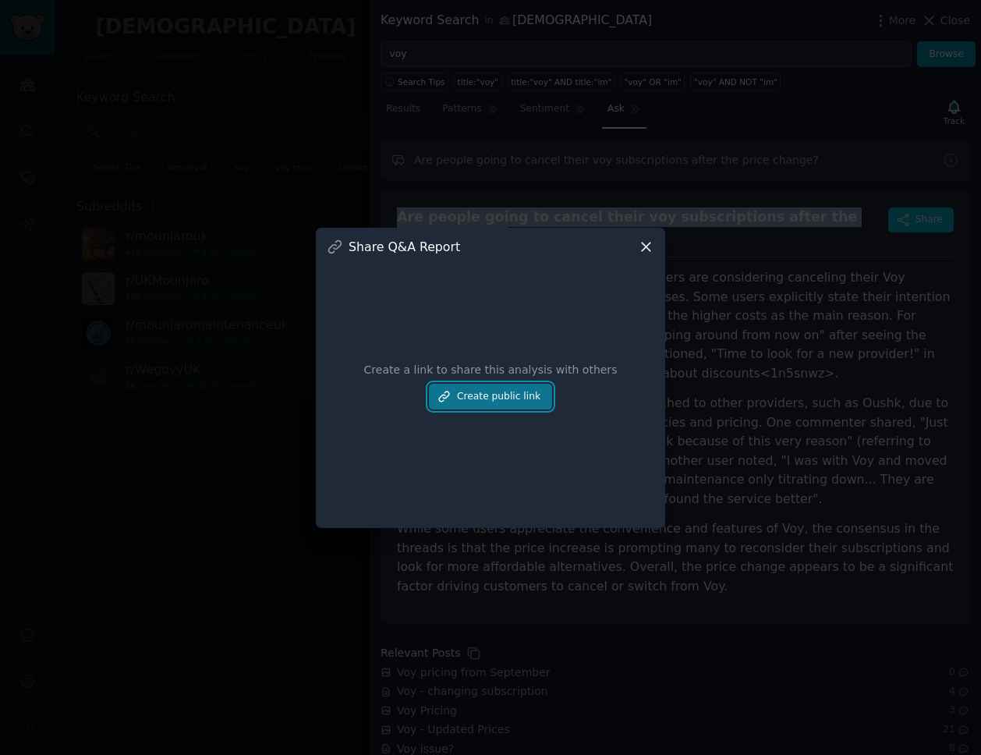
click at [512, 399] on button "Create public link" at bounding box center [490, 397] width 123 height 27
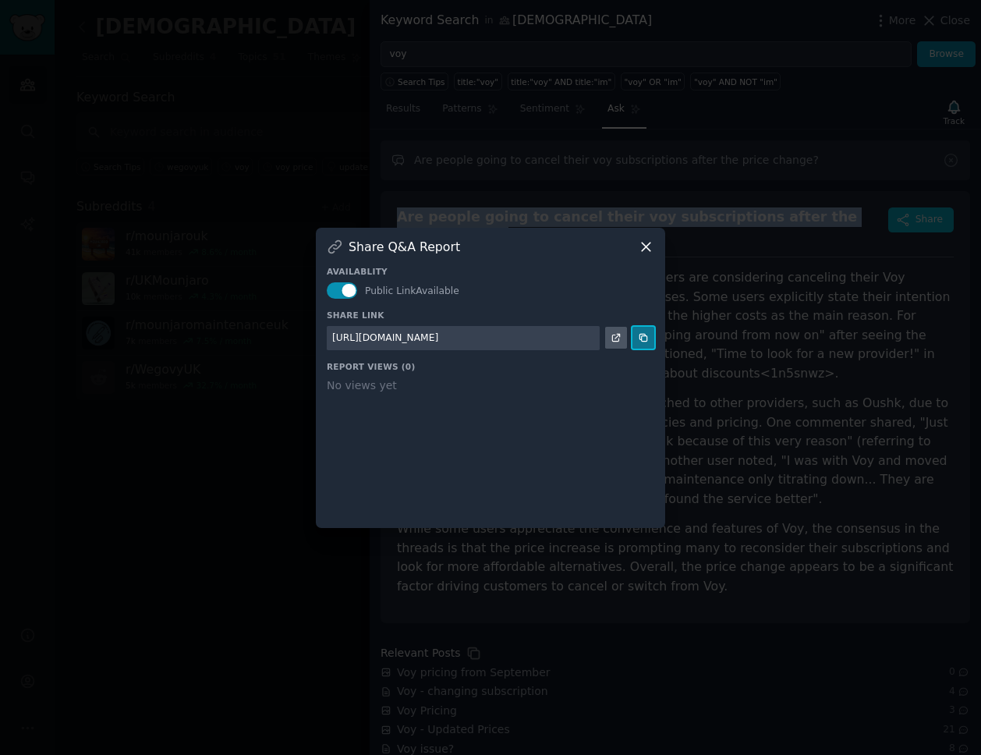
click at [641, 340] on icon at bounding box center [643, 338] width 7 height 7
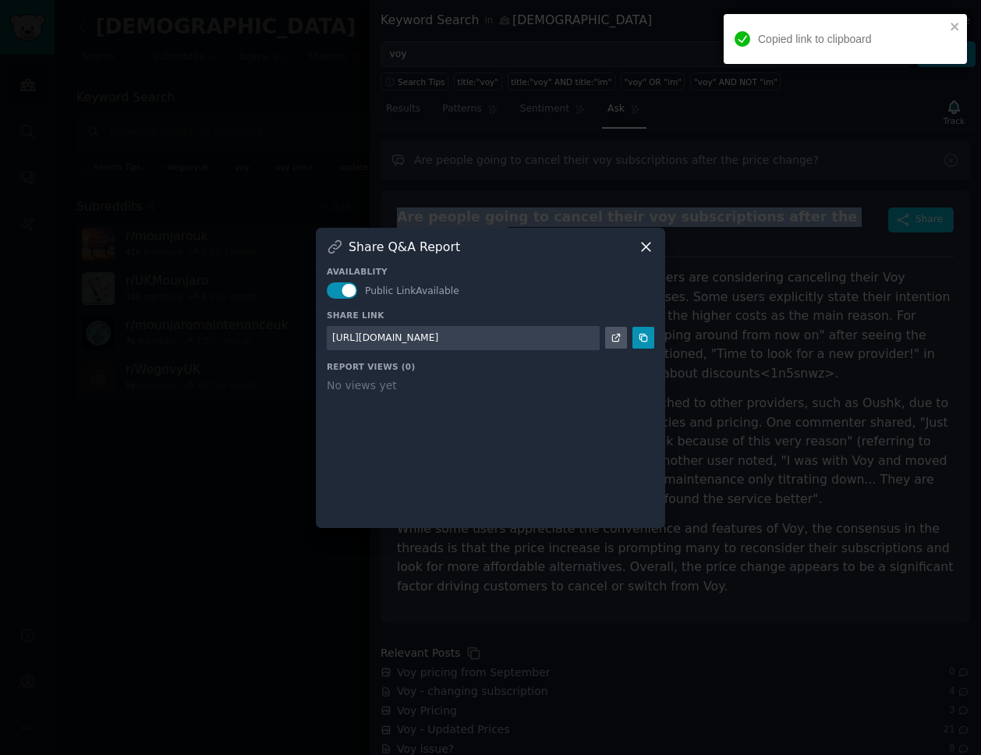
click at [644, 242] on icon at bounding box center [646, 247] width 16 height 16
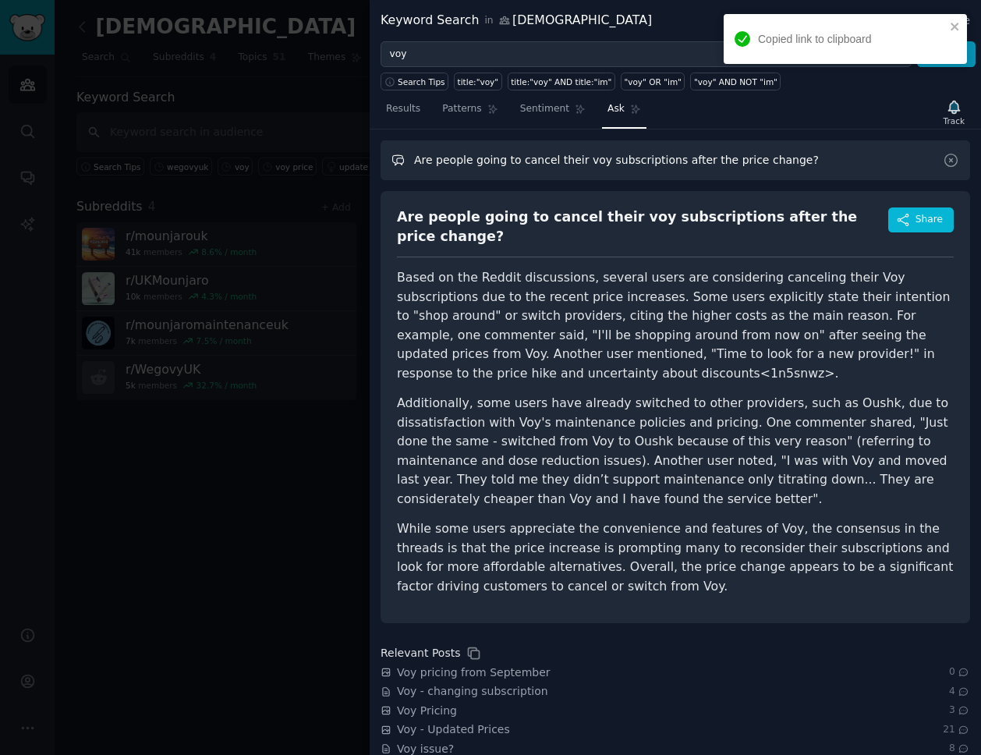
click at [553, 165] on input "Are people going to cancel their voy subscriptions after the price change?" at bounding box center [676, 160] width 590 height 40
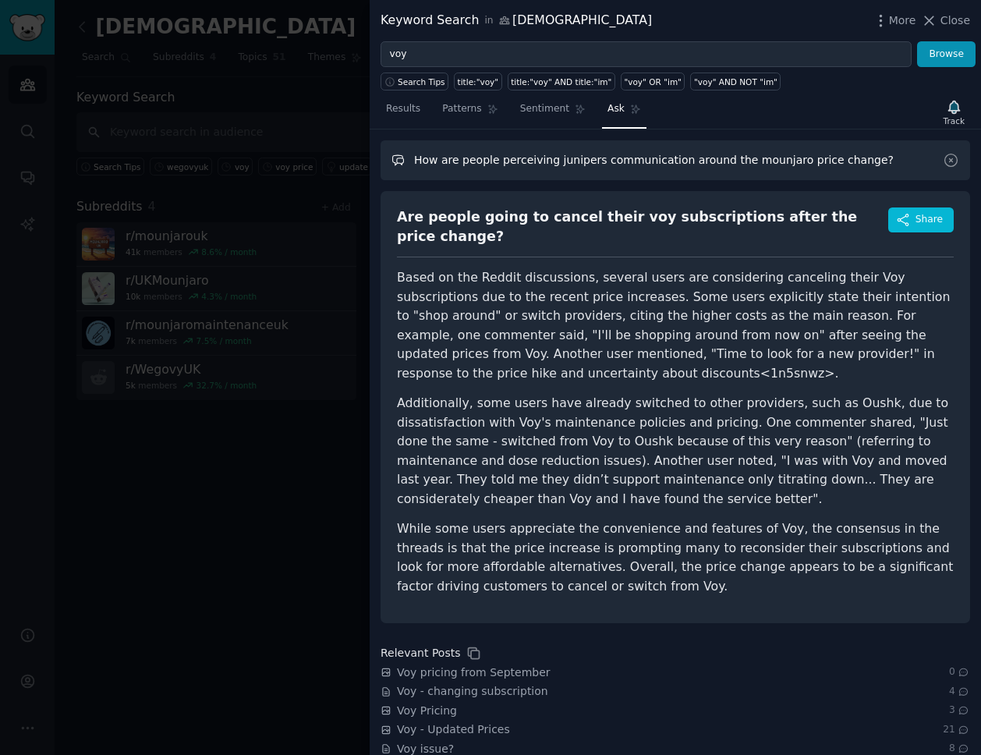
type input "How are people perceiving junipers communication around the mounjaro price chan…"
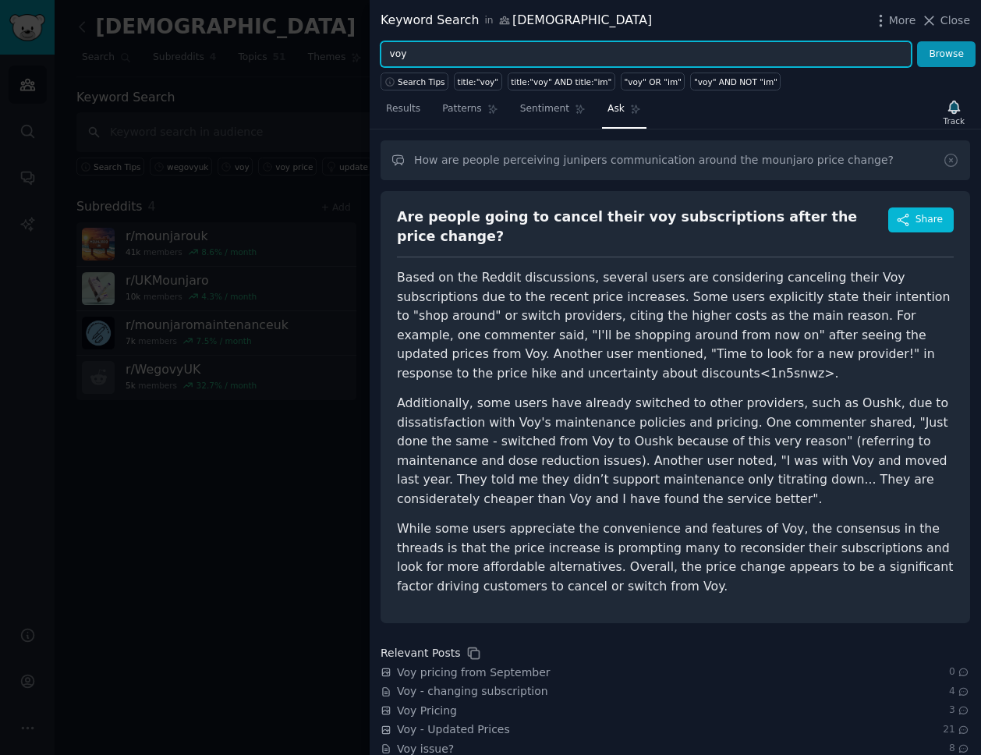
click at [507, 60] on input "voy" at bounding box center [646, 54] width 531 height 27
click at [917, 41] on button "Browse" at bounding box center [946, 54] width 58 height 27
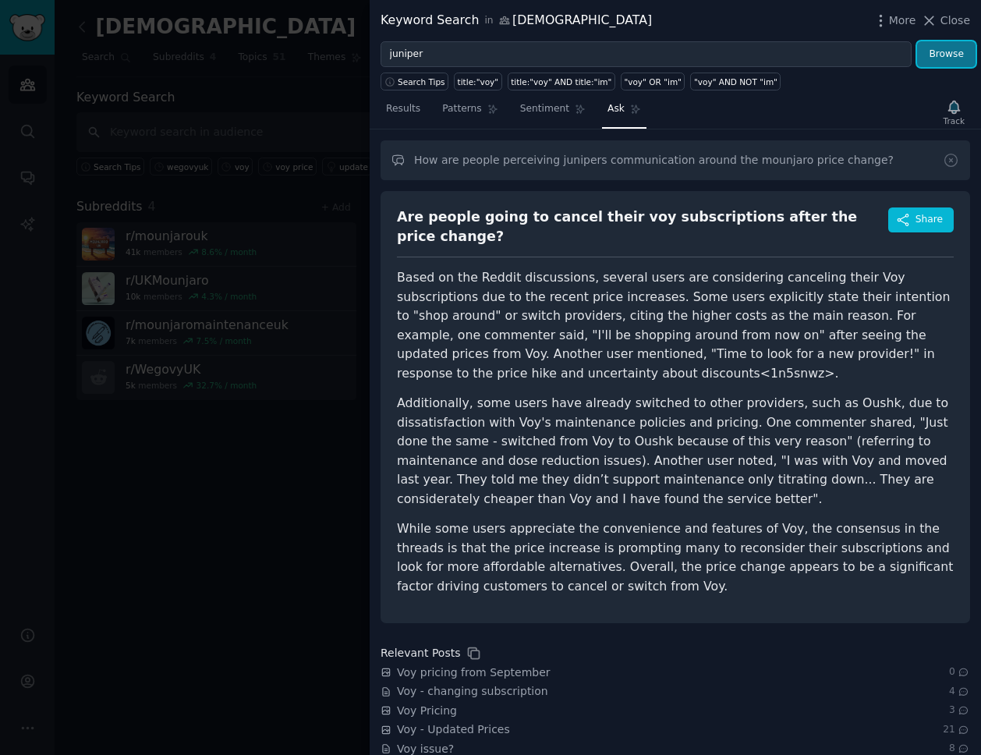
click at [936, 49] on button "Browse" at bounding box center [946, 54] width 58 height 27
click at [770, 161] on input "How are people perceiving junipers communication around the mounjaro price chan…" at bounding box center [676, 160] width 590 height 40
click at [792, 159] on input "How are people perceiving junipers communication around the mounjaro price chan…" at bounding box center [676, 160] width 590 height 40
click at [790, 162] on input "How are people perceiving junipers communication around the mounjaro price chan…" at bounding box center [676, 160] width 590 height 40
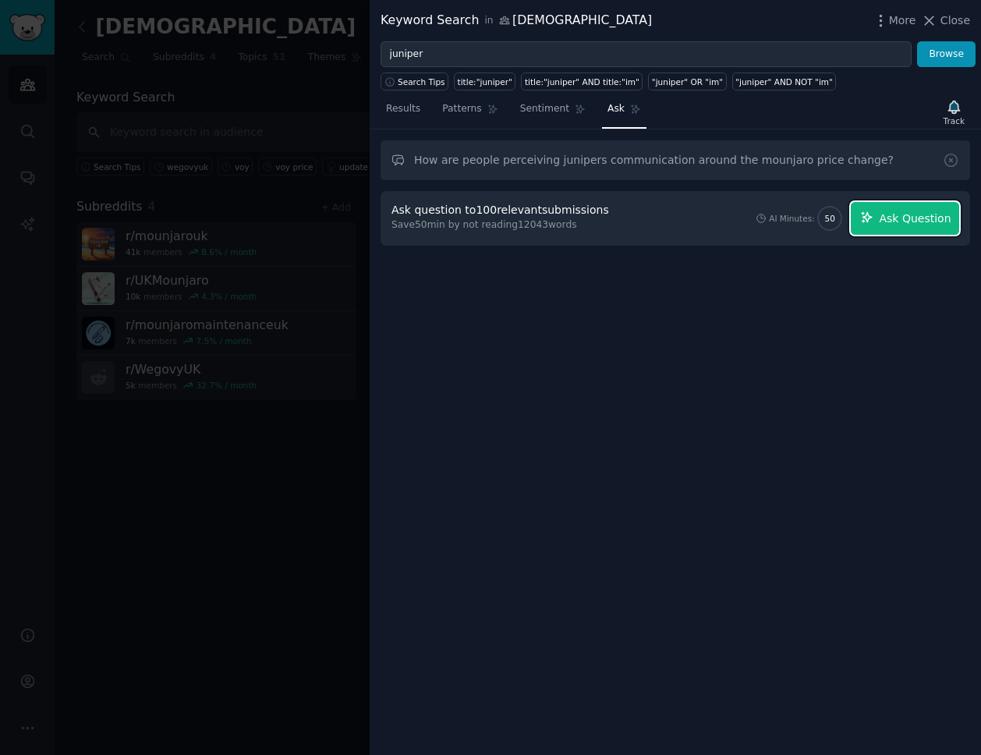
click at [881, 219] on button "Ask Question" at bounding box center [905, 218] width 108 height 33
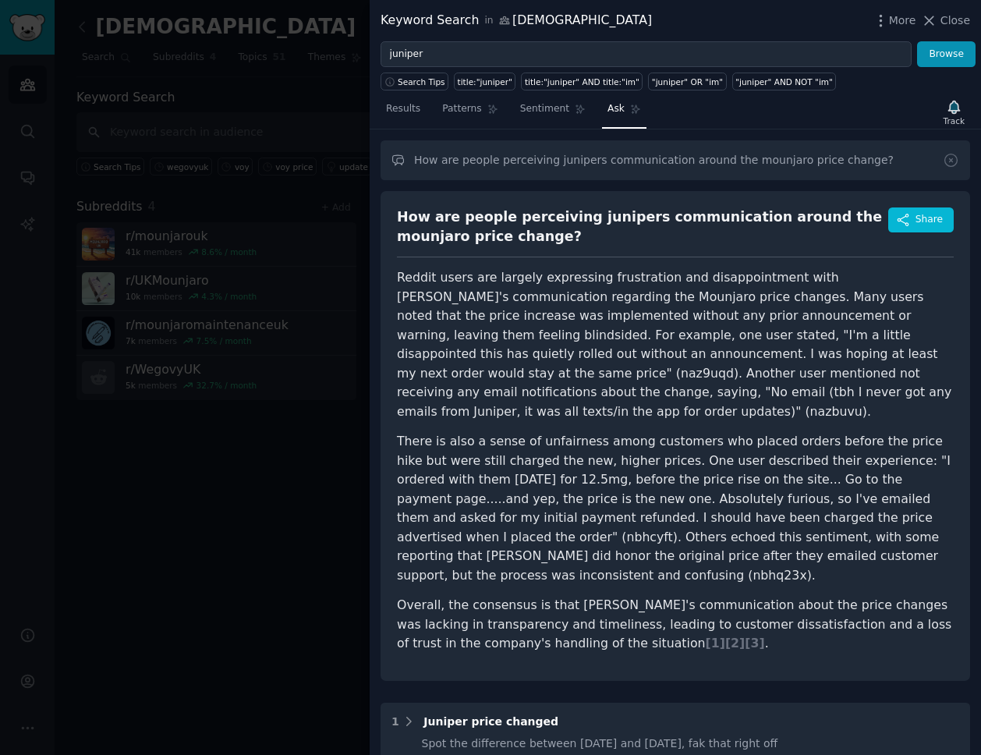
click at [440, 225] on div "How are people perceiving junipers communication around the mounjaro price chan…" at bounding box center [642, 226] width 491 height 38
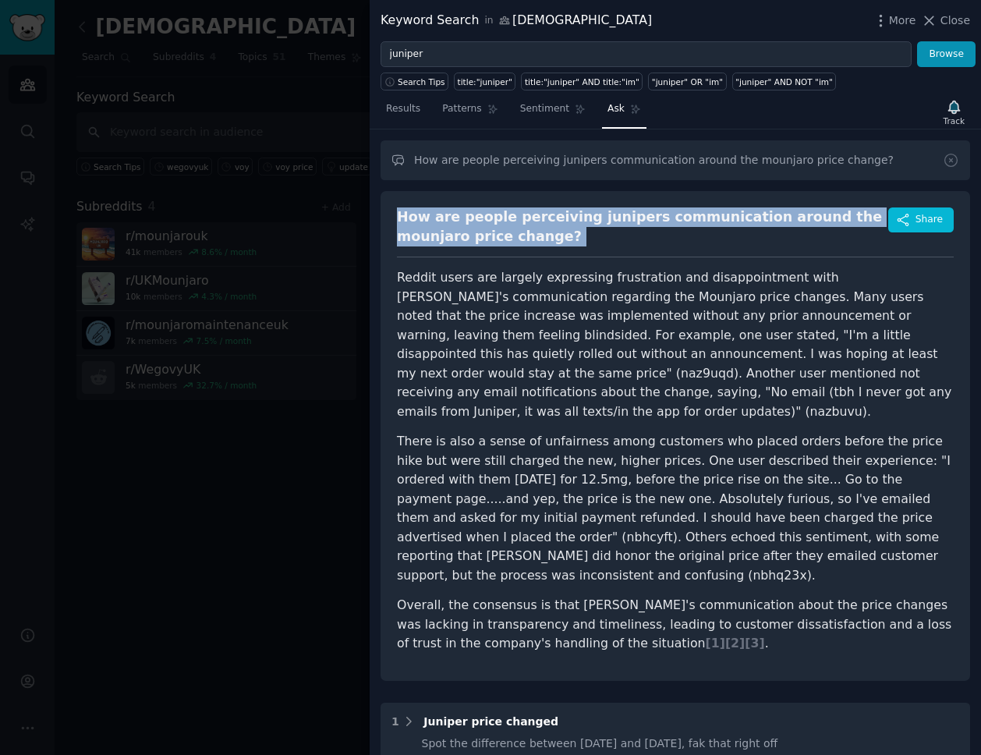
click at [440, 225] on div "How are people perceiving junipers communication around the mounjaro price chan…" at bounding box center [642, 226] width 491 height 38
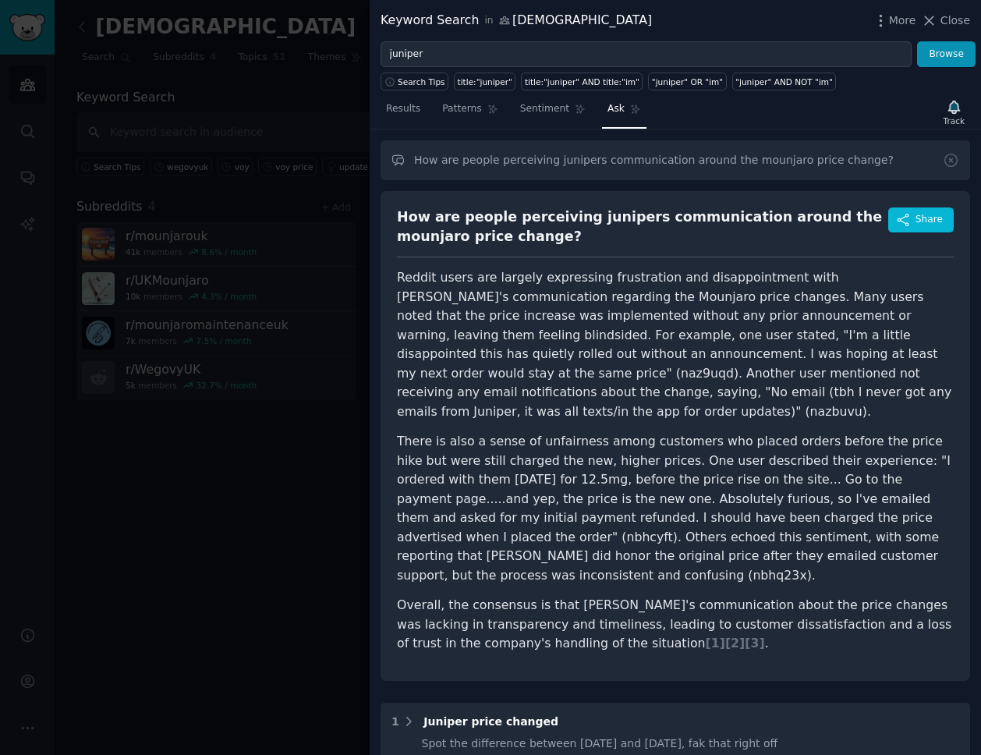
click at [516, 289] on p "Reddit users are largely expressing frustration and disappointment with [PERSON…" at bounding box center [675, 344] width 557 height 153
drag, startPoint x: 491, startPoint y: 278, endPoint x: 767, endPoint y: 278, distance: 276.1
click at [767, 278] on p "Reddit users are largely expressing frustration and disappointment with [PERSON…" at bounding box center [675, 344] width 557 height 153
click at [741, 366] on p "Reddit users are largely expressing frustration and disappointment with [PERSON…" at bounding box center [675, 344] width 557 height 153
click at [924, 224] on span "Share" at bounding box center [929, 220] width 27 height 14
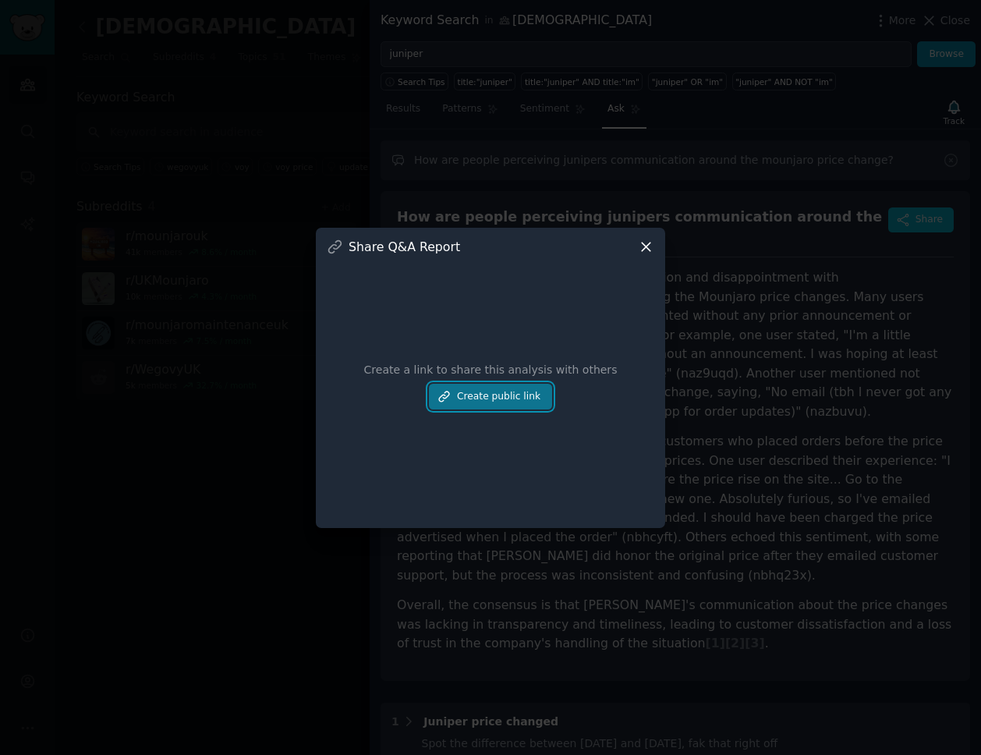
click at [497, 385] on button "Create public link" at bounding box center [490, 397] width 123 height 27
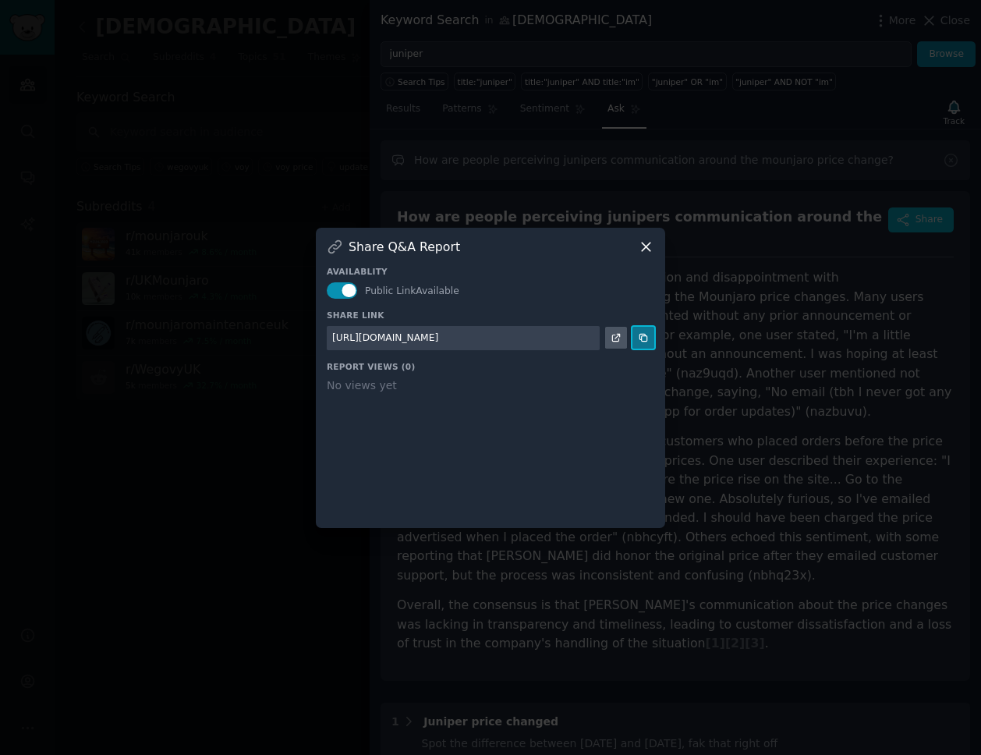
click at [643, 338] on icon at bounding box center [643, 337] width 11 height 11
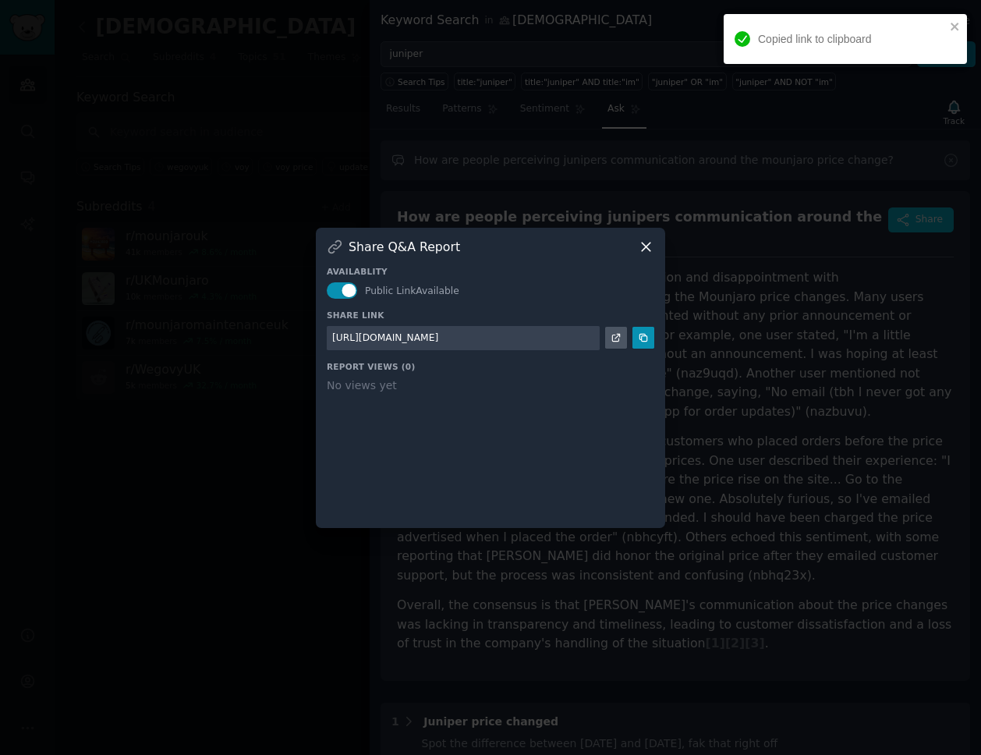
click at [637, 244] on div "Share Q&A Report" at bounding box center [491, 247] width 328 height 16
click at [643, 243] on icon at bounding box center [646, 247] width 9 height 9
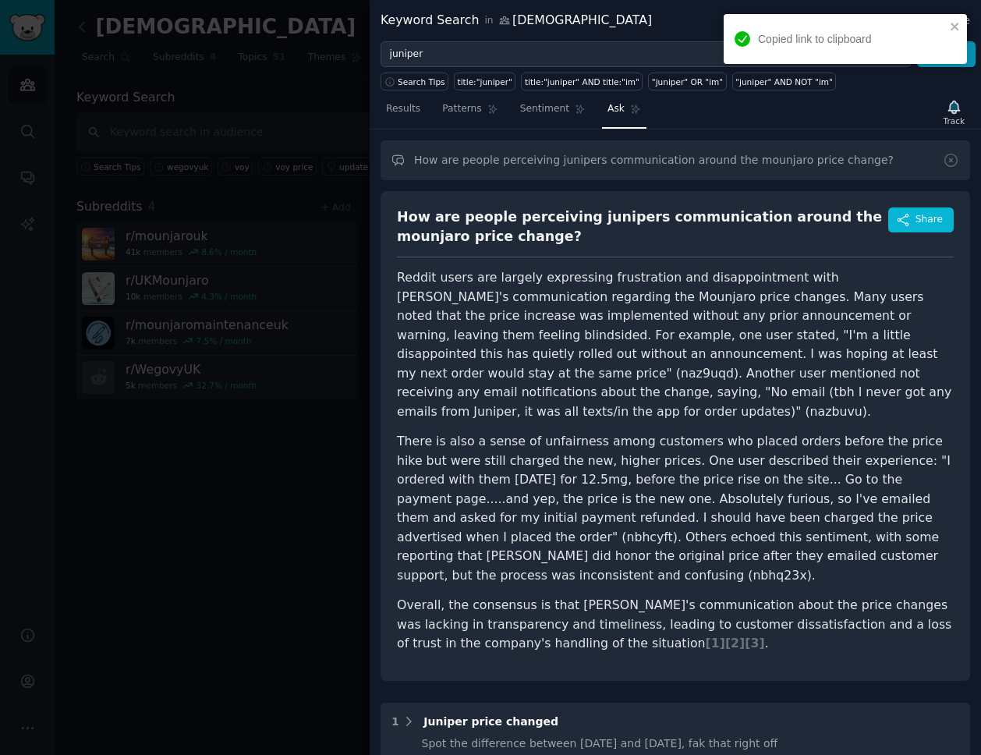
click at [436, 220] on div "How are people perceiving junipers communication around the mounjaro price chan…" at bounding box center [642, 226] width 491 height 38
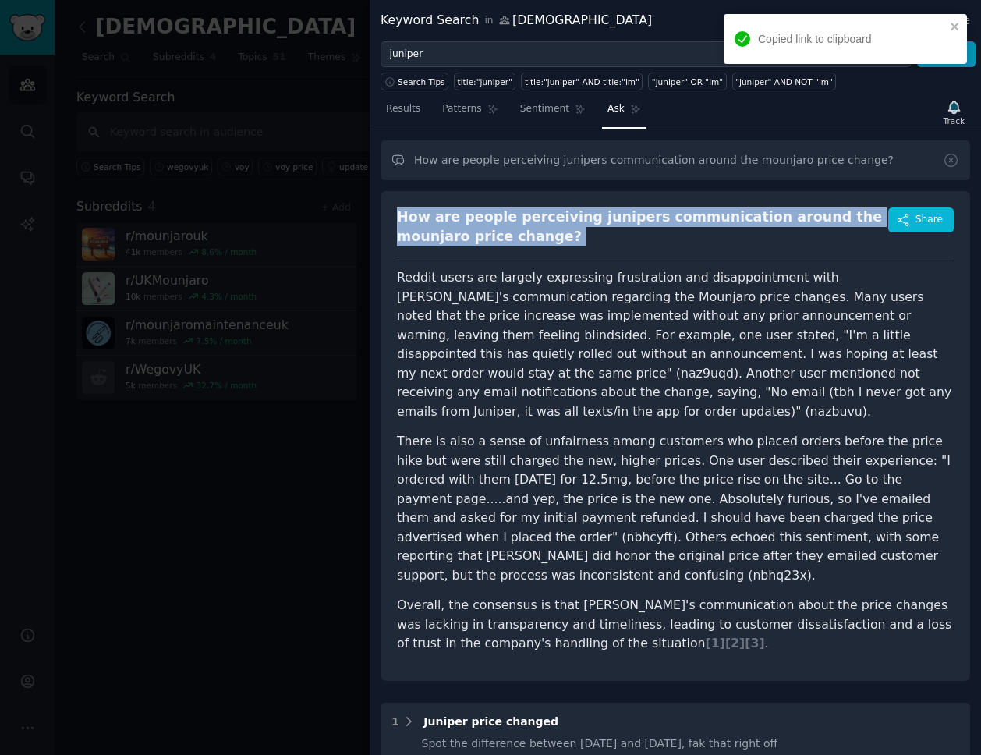
click at [436, 220] on div "How are people perceiving junipers communication around the mounjaro price chan…" at bounding box center [642, 226] width 491 height 38
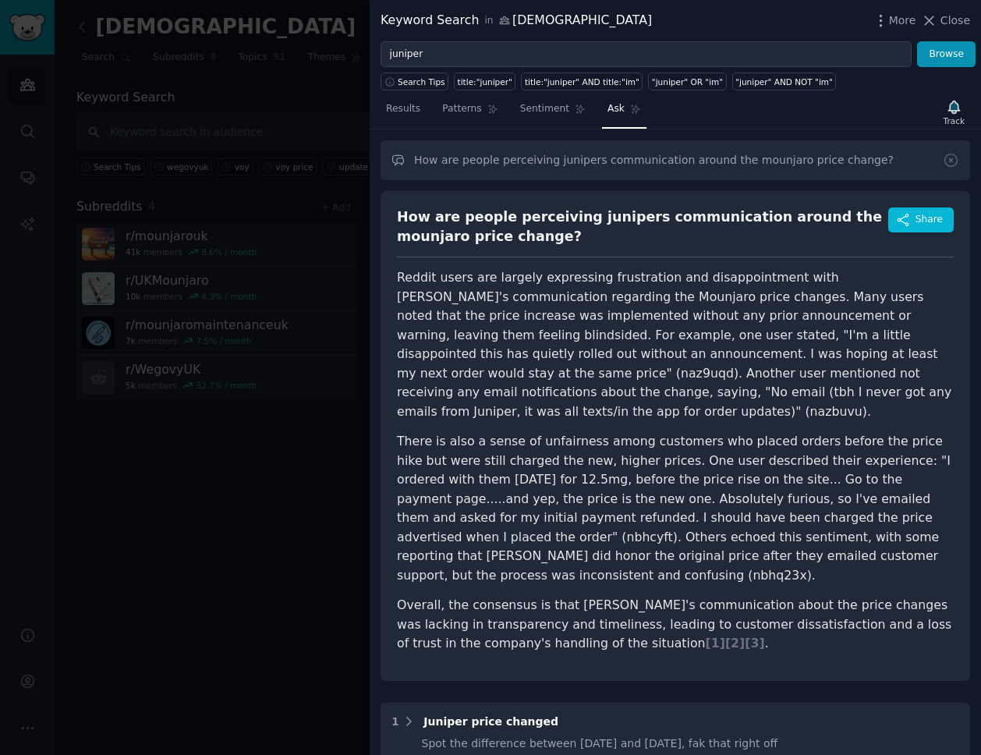
click at [496, 67] on div "Search Tips title:"juniper" title:"juniper" AND title:"im" "juniper" OR "im" "j…" at bounding box center [675, 78] width 611 height 23
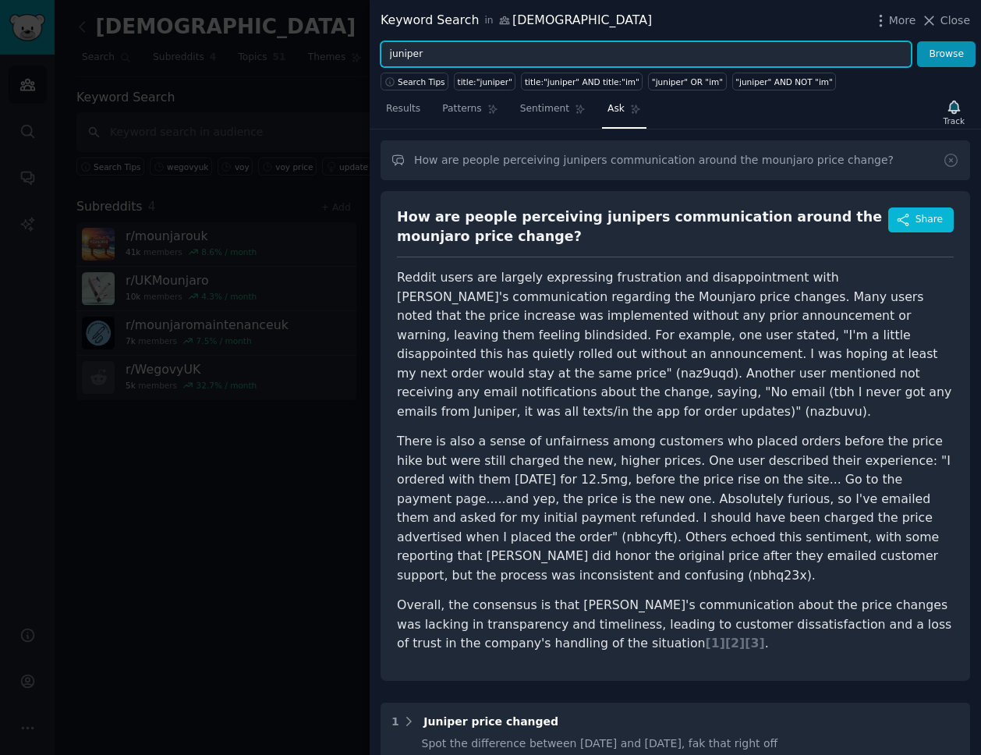
click at [488, 51] on input "juniper" at bounding box center [646, 54] width 531 height 27
type input "numan"
click at [917, 41] on button "Browse" at bounding box center [946, 54] width 58 height 27
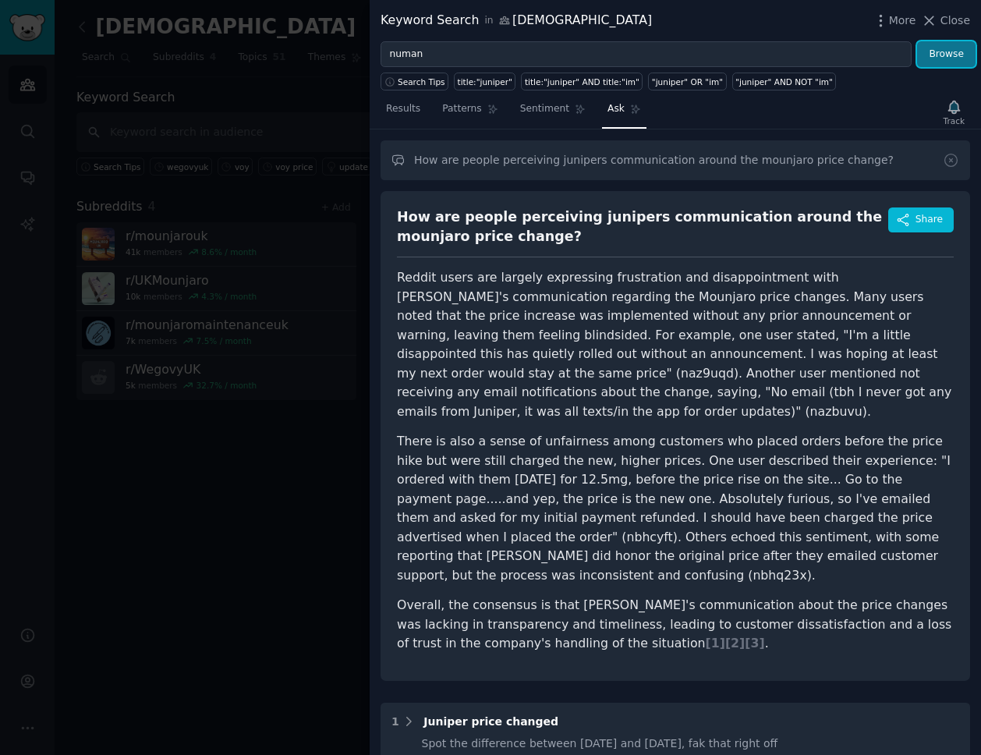
click at [934, 51] on button "Browse" at bounding box center [946, 54] width 58 height 27
click at [594, 161] on input "How are people perceiving junipers communication around the mounjaro price chan…" at bounding box center [676, 160] width 590 height 40
click at [571, 161] on input "How are people perceiving junipers communication around the mounjaro price chan…" at bounding box center [676, 160] width 590 height 40
type input "How are people perceiving numans communication around the mounjaro price change?"
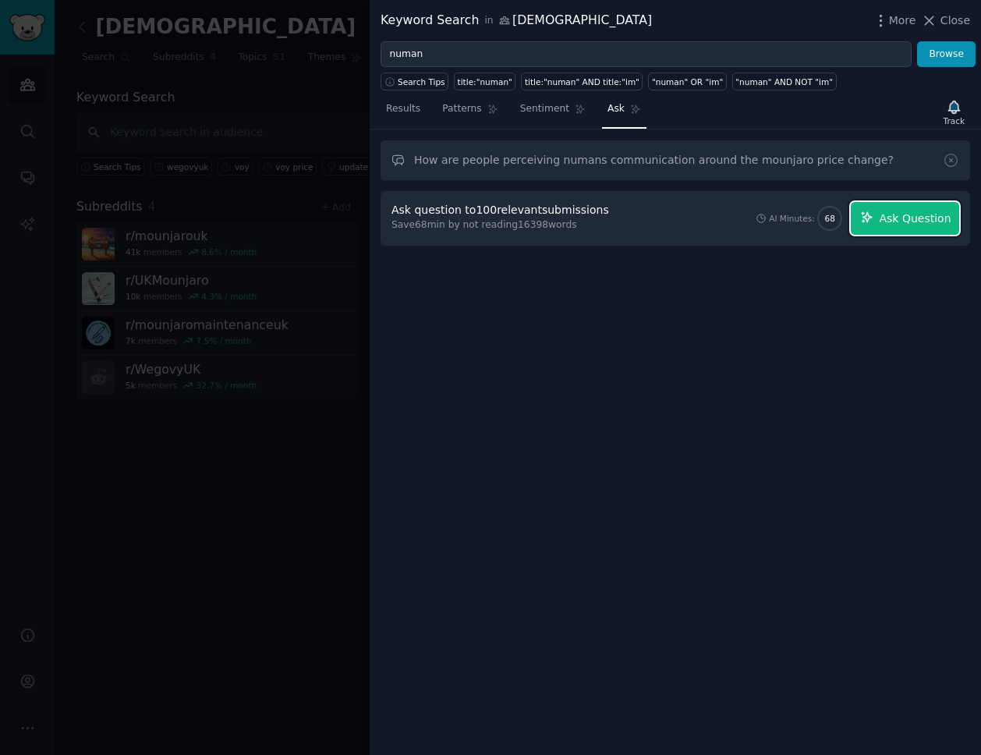
click at [904, 214] on span "Ask Question" at bounding box center [915, 219] width 72 height 16
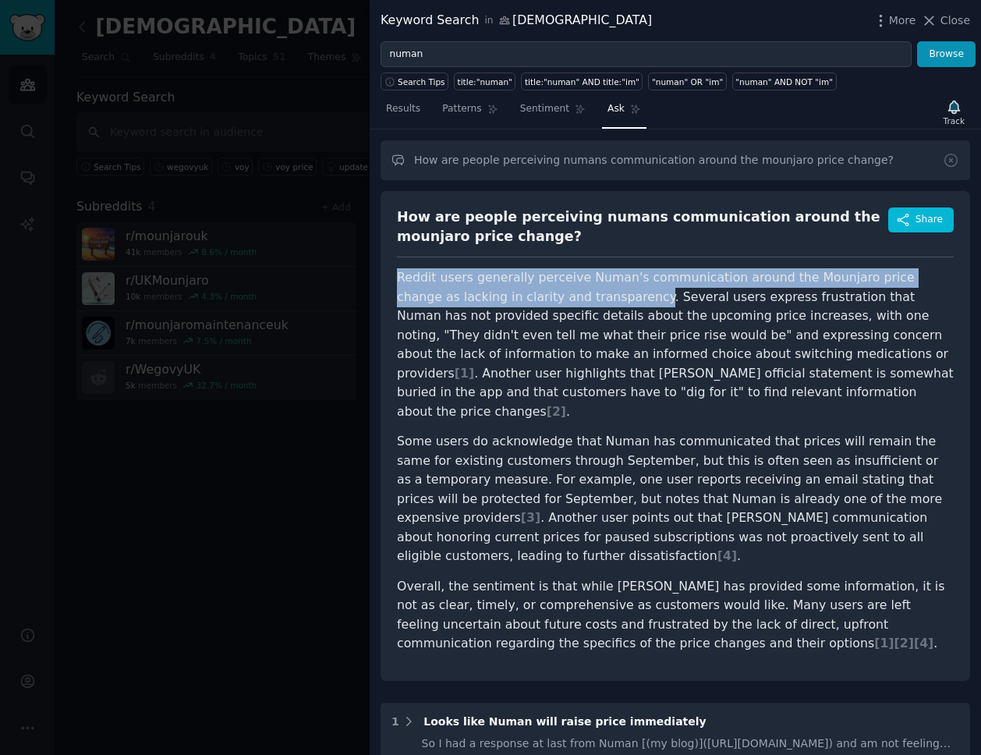
drag, startPoint x: 400, startPoint y: 276, endPoint x: 587, endPoint y: 292, distance: 187.9
click at [587, 292] on p "Reddit users generally perceive Numan's communication around the Mounjaro price…" at bounding box center [675, 344] width 557 height 153
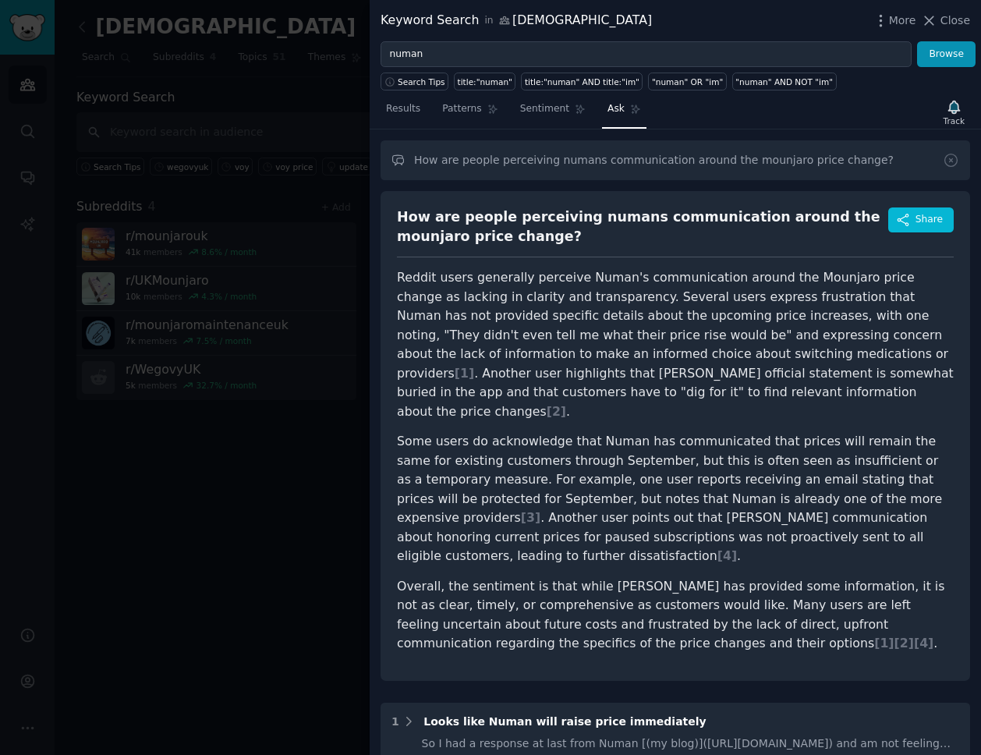
click at [533, 217] on div "How are people perceiving numans communication around the mounjaro price change?" at bounding box center [642, 226] width 491 height 38
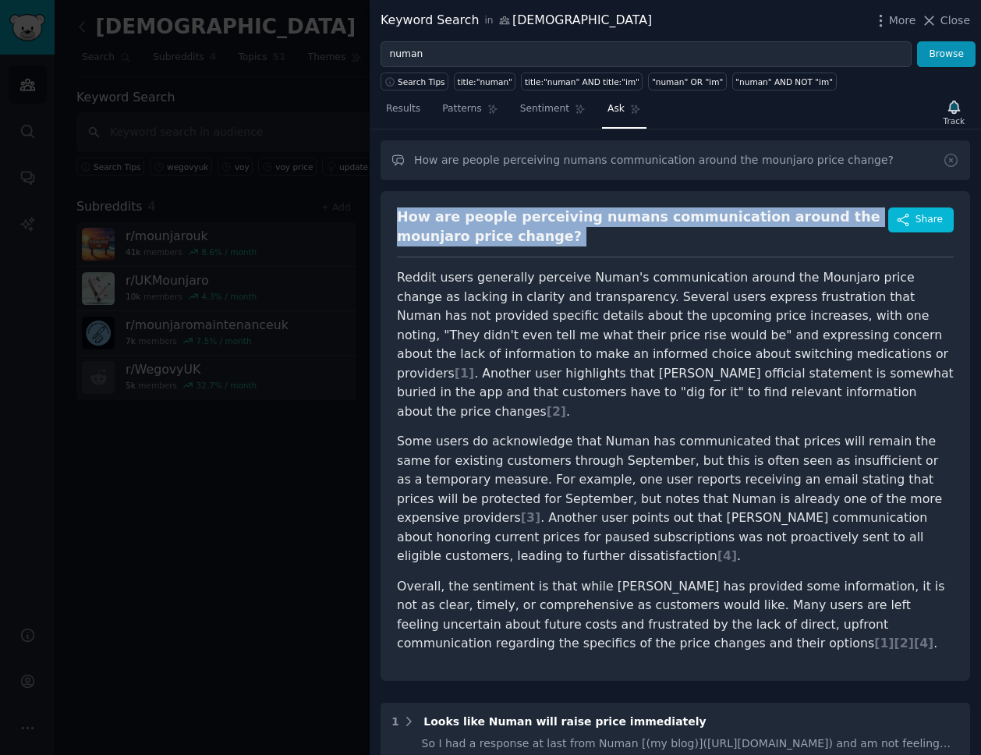
click at [533, 217] on div "How are people perceiving numans communication around the mounjaro price change?" at bounding box center [642, 226] width 491 height 38
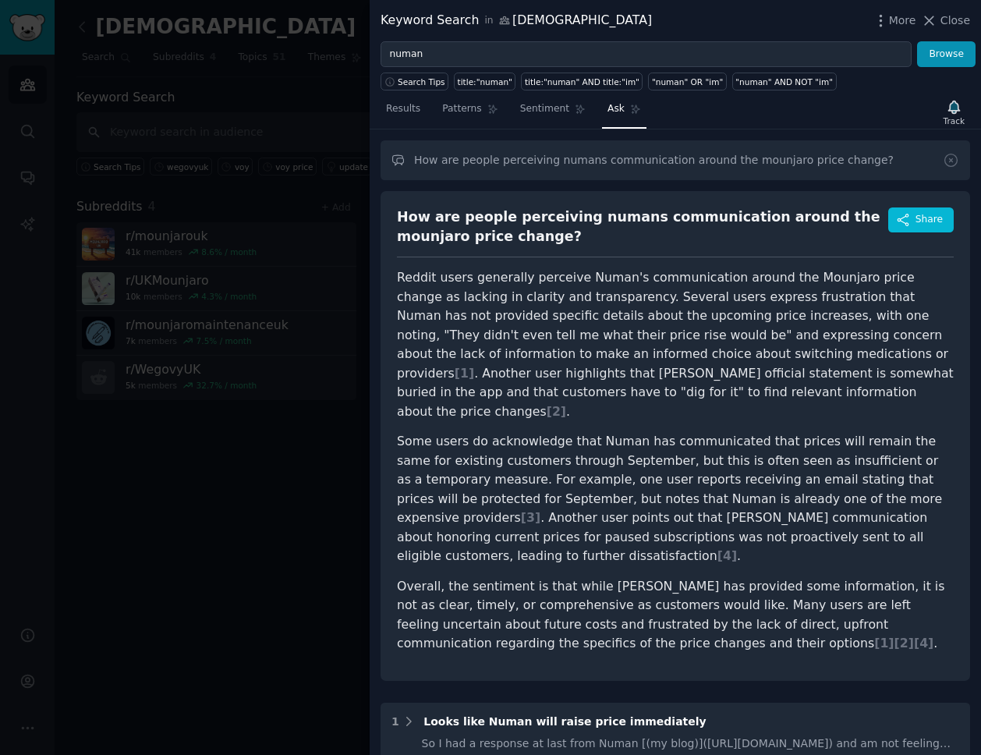
click at [693, 346] on p "Reddit users generally perceive Numan's communication around the Mounjaro price…" at bounding box center [675, 344] width 557 height 153
click at [541, 200] on div "How are people perceiving numans communication around the mounjaro price change…" at bounding box center [676, 436] width 590 height 490
click at [541, 212] on div "How are people perceiving numans communication around the mounjaro price change?" at bounding box center [642, 226] width 491 height 38
click at [611, 284] on p "Reddit users generally perceive Numan's communication around the Mounjaro price…" at bounding box center [675, 344] width 557 height 153
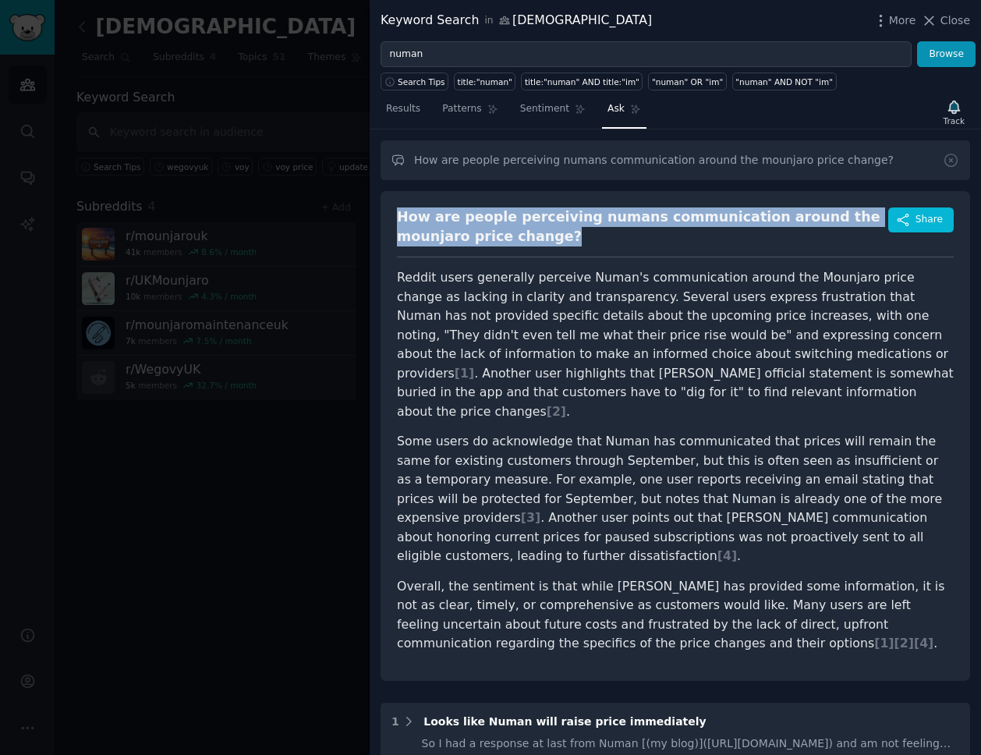
drag, startPoint x: 495, startPoint y: 233, endPoint x: 386, endPoint y: 220, distance: 110.0
click at [386, 220] on div "How are people perceiving numans communication around the mounjaro price change…" at bounding box center [676, 436] width 590 height 490
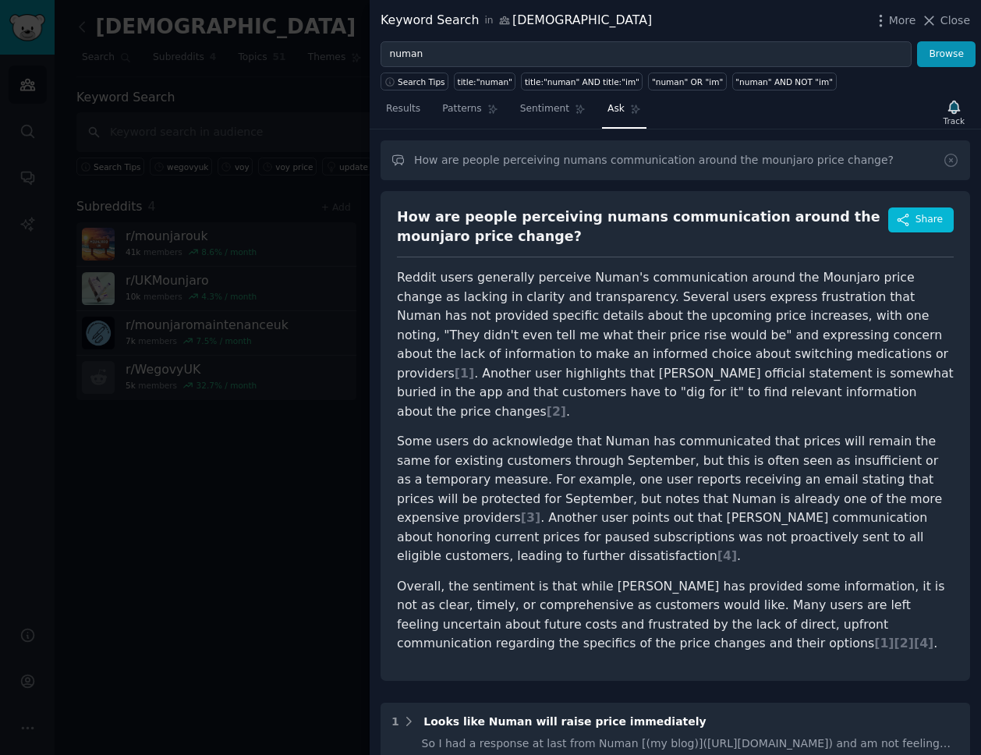
click at [786, 337] on p "Reddit users generally perceive Numan's communication around the Mounjaro price…" at bounding box center [675, 344] width 557 height 153
click at [899, 223] on icon "button" at bounding box center [903, 220] width 14 height 14
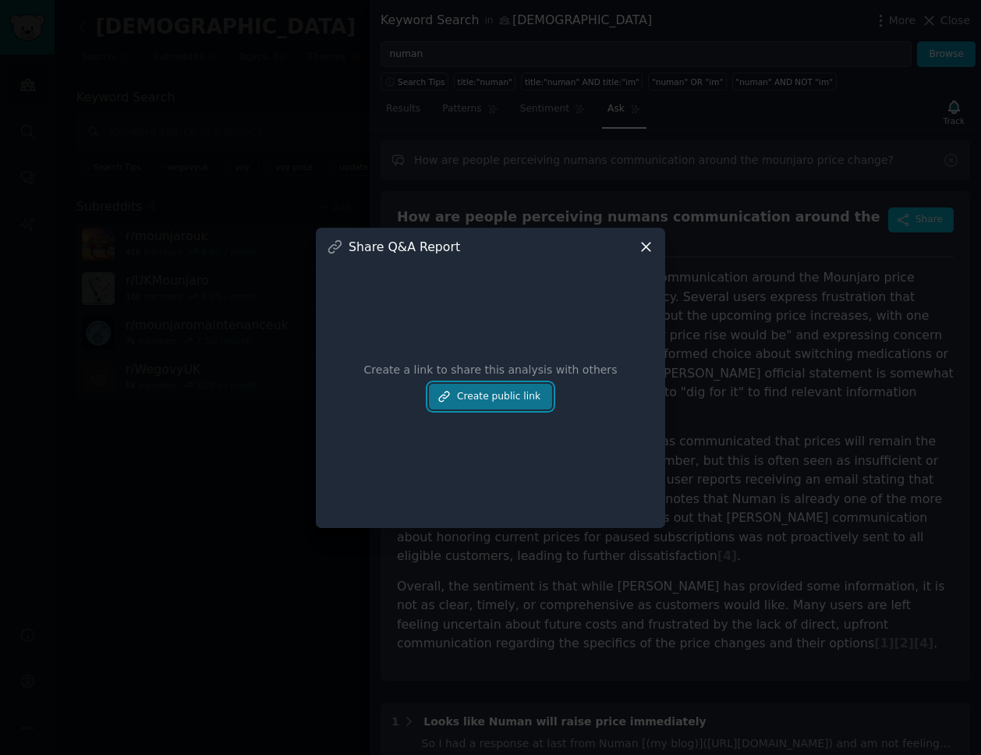
click at [460, 402] on button "Create public link" at bounding box center [490, 397] width 123 height 27
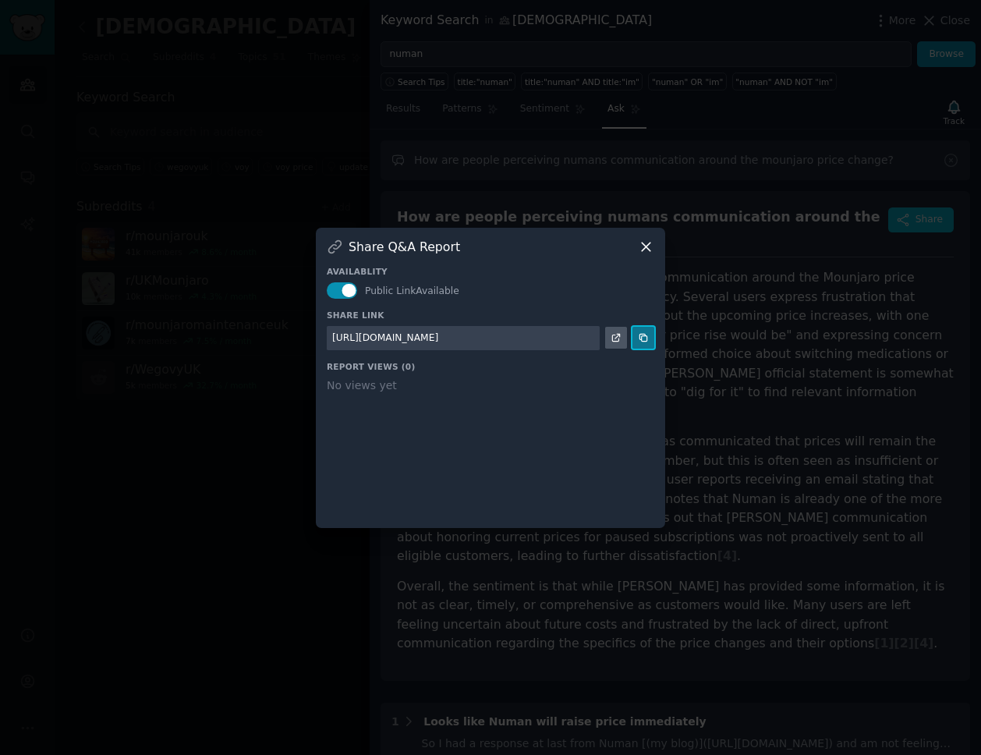
click at [643, 338] on icon at bounding box center [643, 337] width 11 height 11
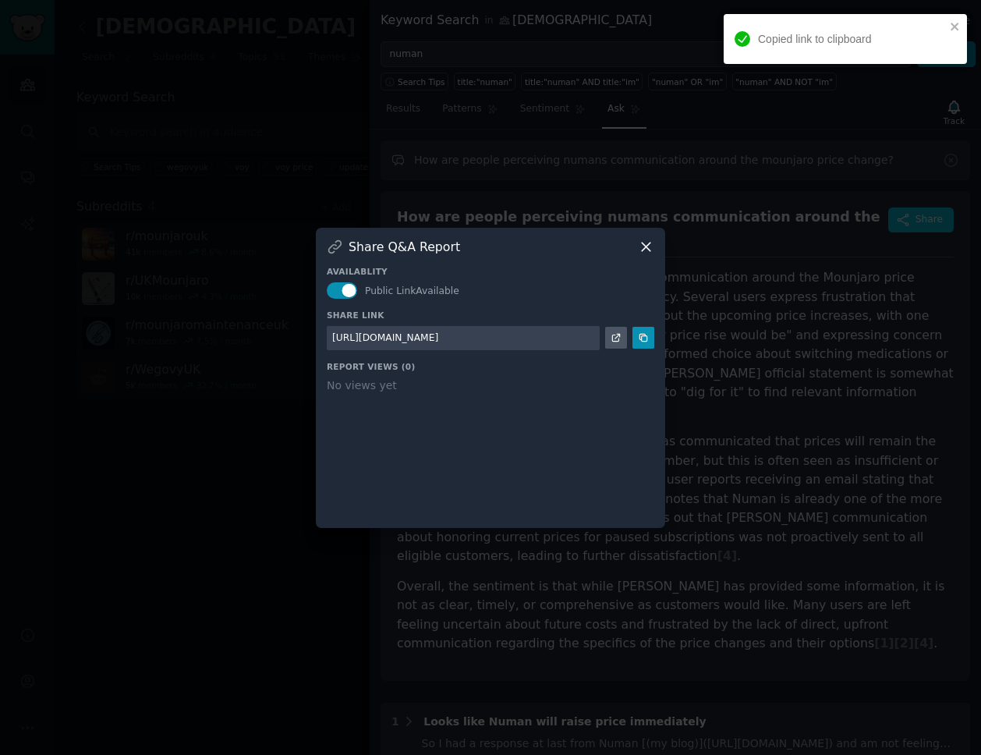
click at [798, 345] on div at bounding box center [490, 377] width 981 height 755
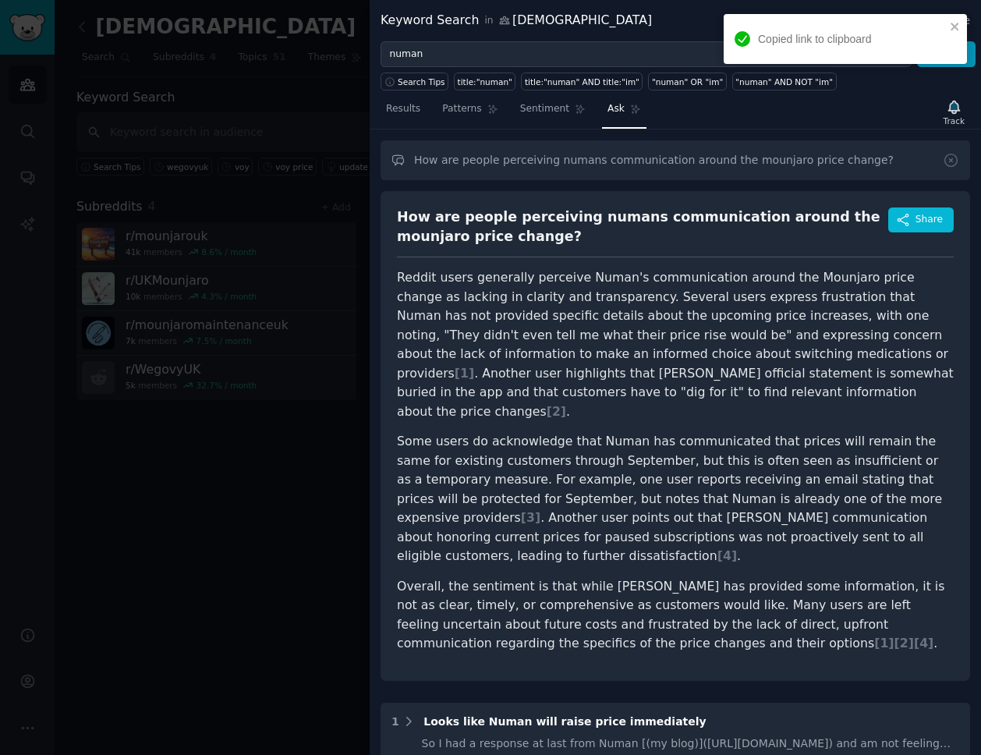
click at [480, 216] on div "How are people perceiving numans communication around the mounjaro price change?" at bounding box center [642, 226] width 491 height 38
click at [454, 226] on div "How are people perceiving numans communication around the mounjaro price change?" at bounding box center [642, 226] width 491 height 38
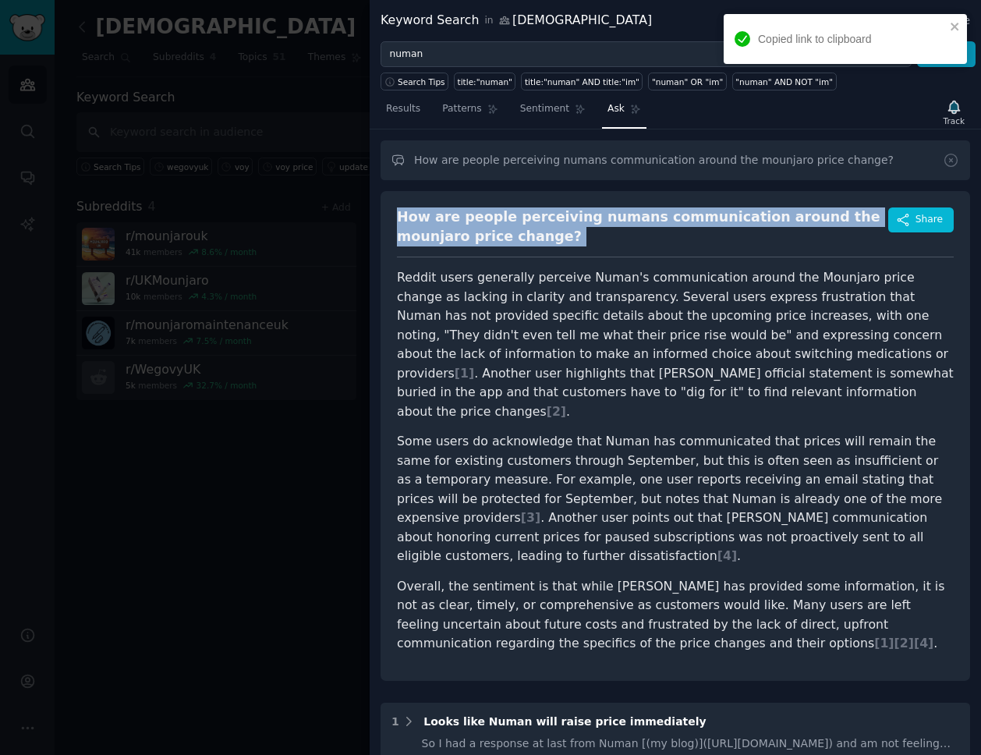
click at [454, 226] on div "How are people perceiving numans communication around the mounjaro price change?" at bounding box center [642, 226] width 491 height 38
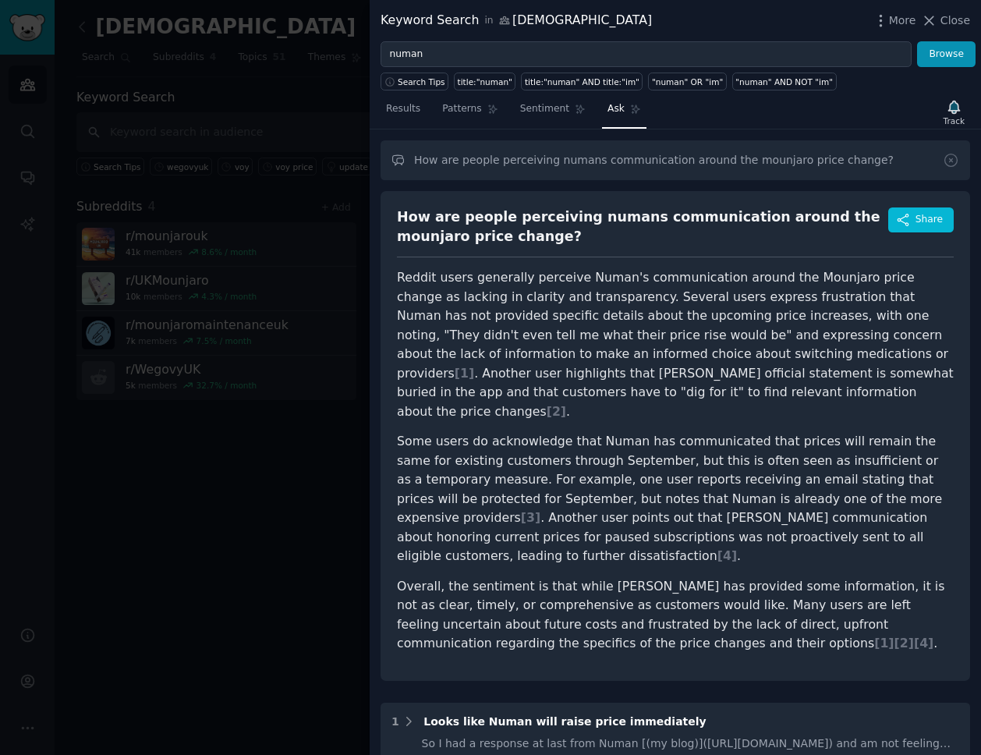
click at [679, 303] on p "Reddit users generally perceive Numan's communication around the Mounjaro price…" at bounding box center [675, 344] width 557 height 153
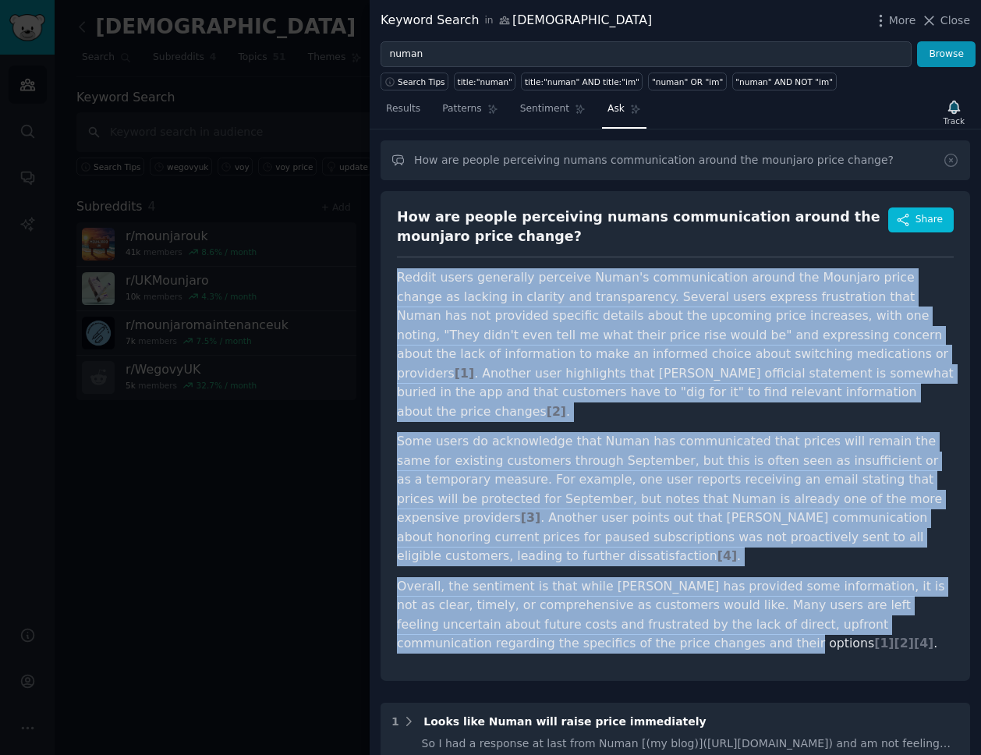
drag, startPoint x: 394, startPoint y: 282, endPoint x: 540, endPoint y: 601, distance: 351.5
click at [540, 601] on div "How are people perceiving numans communication around the mounjaro price change…" at bounding box center [676, 436] width 590 height 490
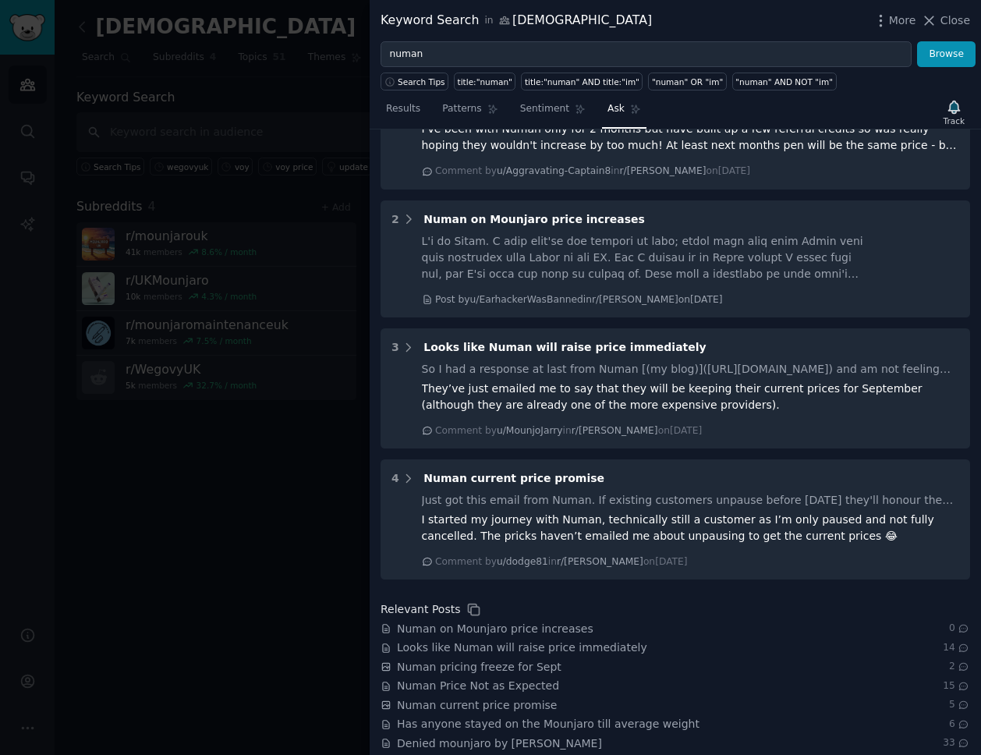
scroll to position [660, 0]
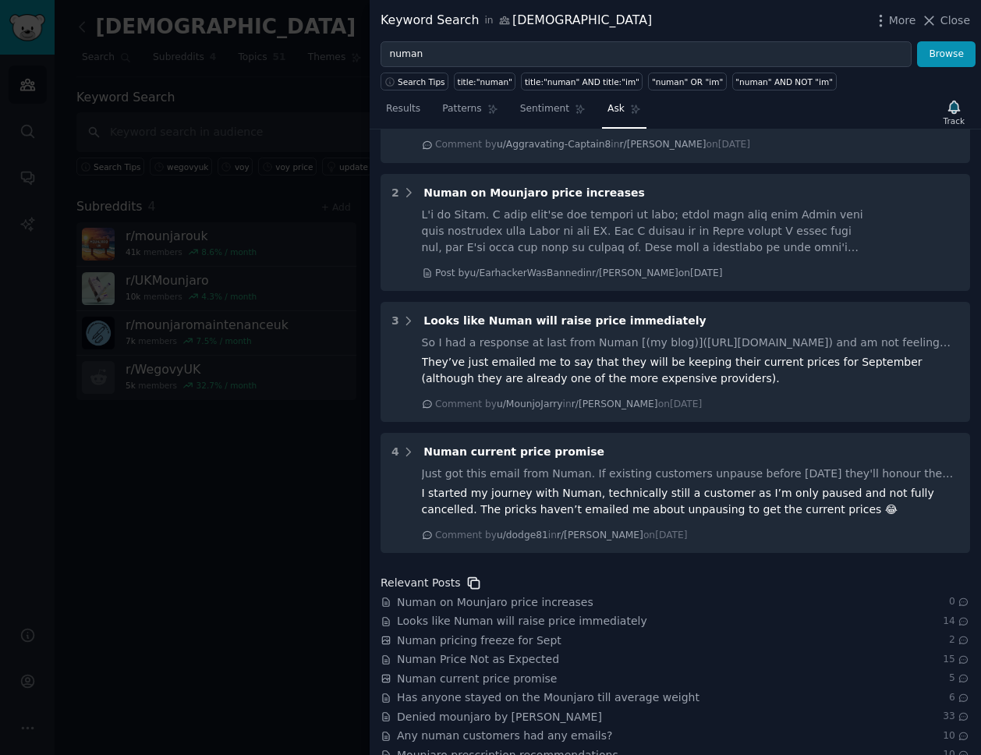
click at [466, 575] on icon at bounding box center [474, 583] width 16 height 16
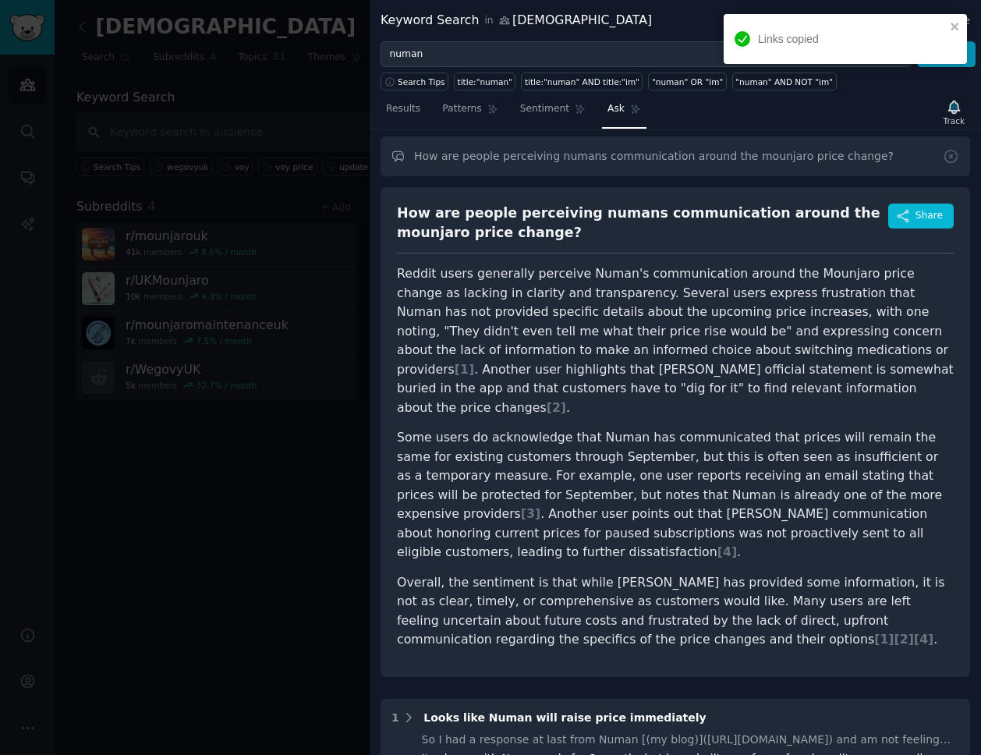
scroll to position [0, 0]
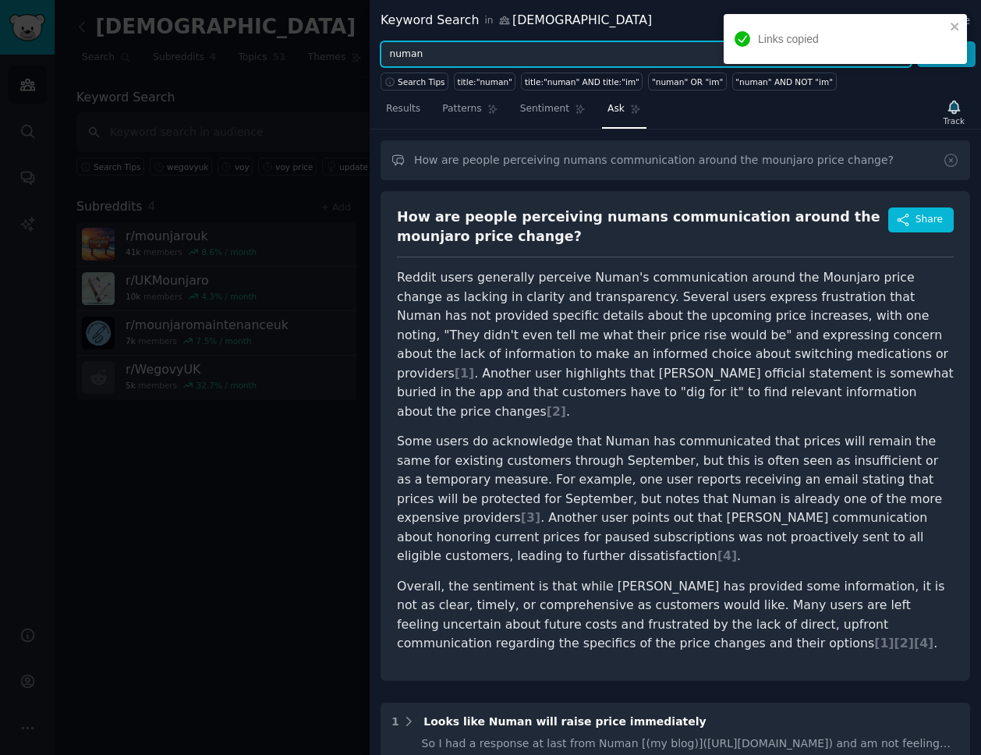
click at [451, 55] on input "numan" at bounding box center [646, 54] width 531 height 27
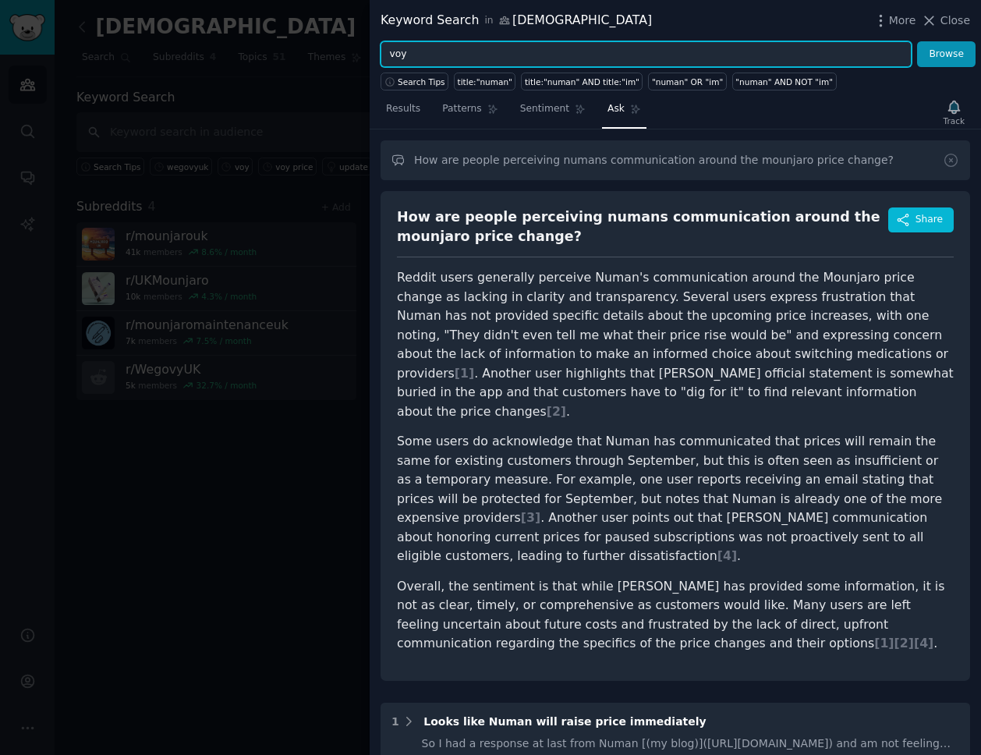
type input "voy"
click at [917, 41] on button "Browse" at bounding box center [946, 54] width 58 height 27
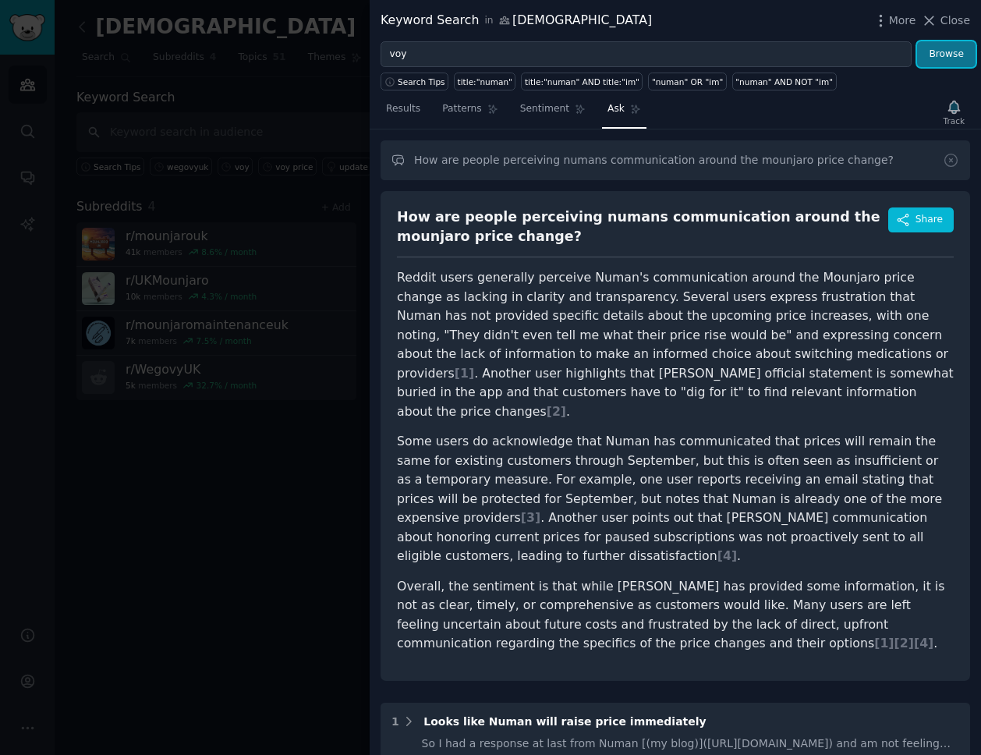
click at [932, 58] on button "Browse" at bounding box center [946, 54] width 58 height 27
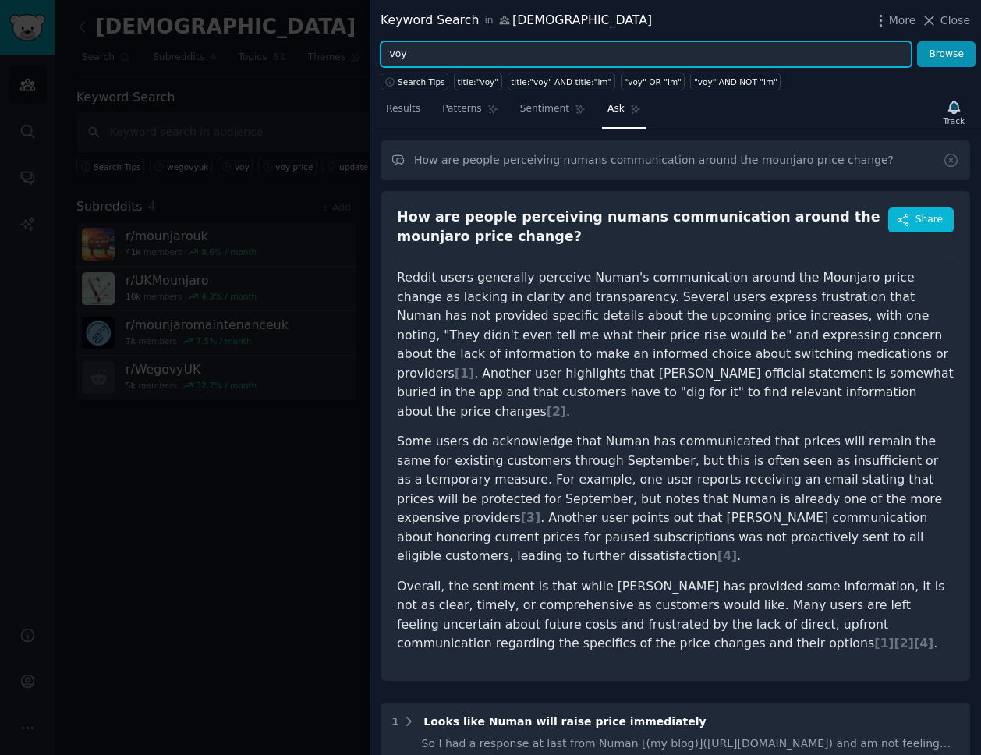
click at [562, 53] on input "voy" at bounding box center [646, 54] width 531 height 27
click at [430, 83] on span "Search Tips" at bounding box center [422, 81] width 48 height 11
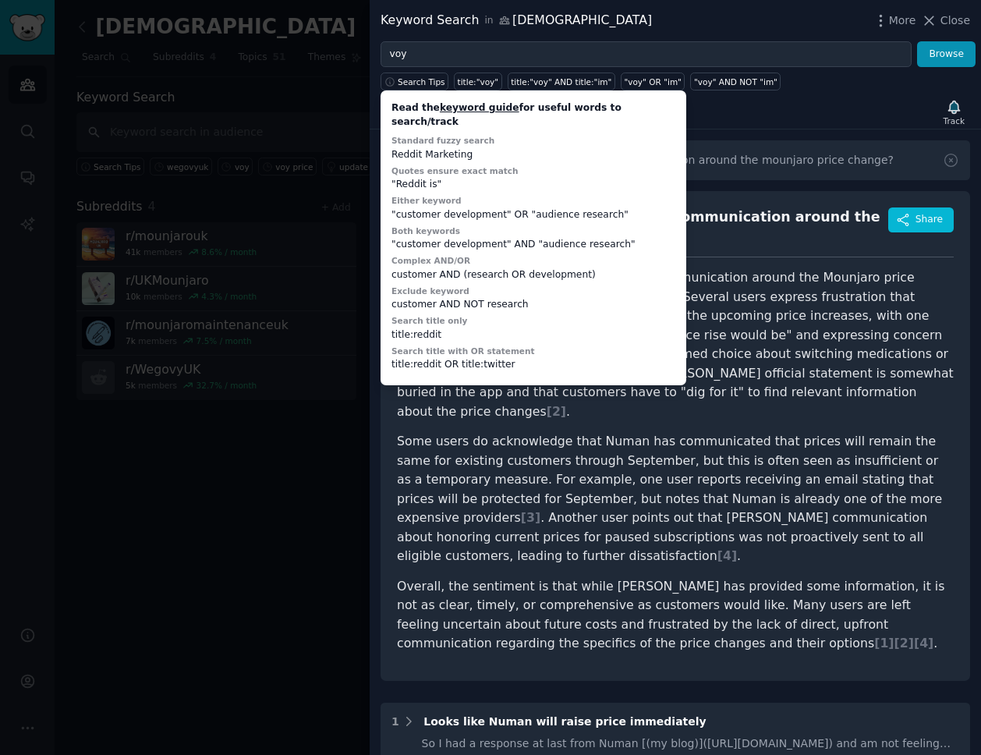
click at [739, 269] on p "Reddit users generally perceive Numan's communication around the Mounjaro price…" at bounding box center [675, 344] width 557 height 153
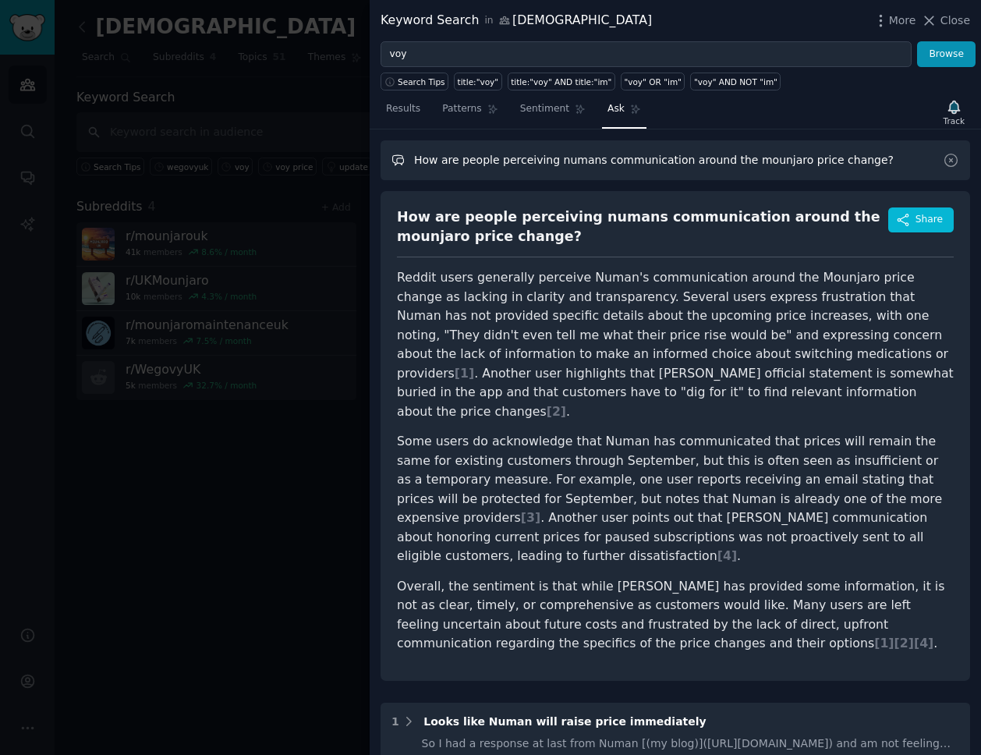
click at [621, 166] on input "How are people perceiving numans communication around the mounjaro price change?" at bounding box center [676, 160] width 590 height 40
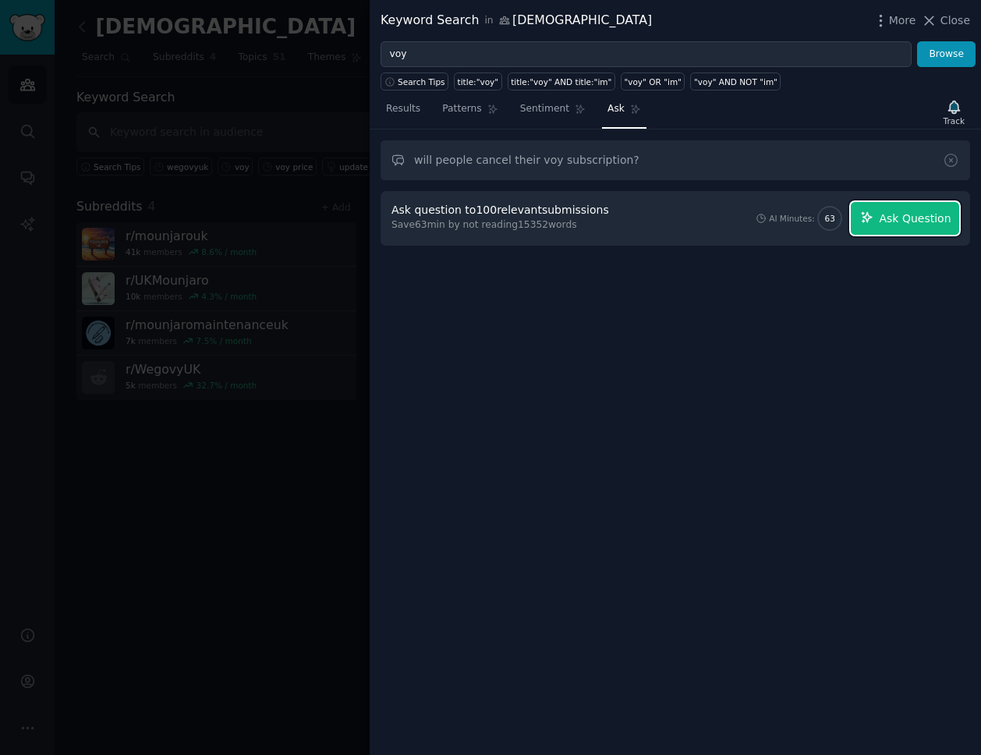
click at [905, 214] on span "Ask Question" at bounding box center [915, 219] width 72 height 16
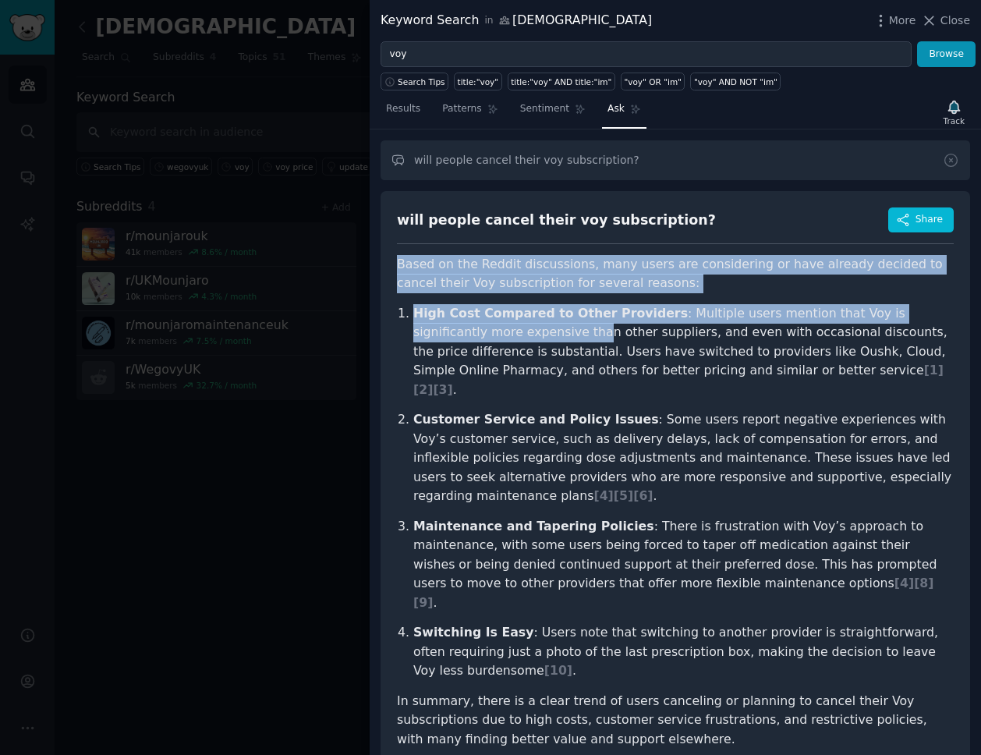
drag, startPoint x: 392, startPoint y: 262, endPoint x: 487, endPoint y: 324, distance: 114.0
click at [487, 324] on div "will people cancel their voy subscription? Share Based on the Reddit discussion…" at bounding box center [676, 483] width 590 height 585
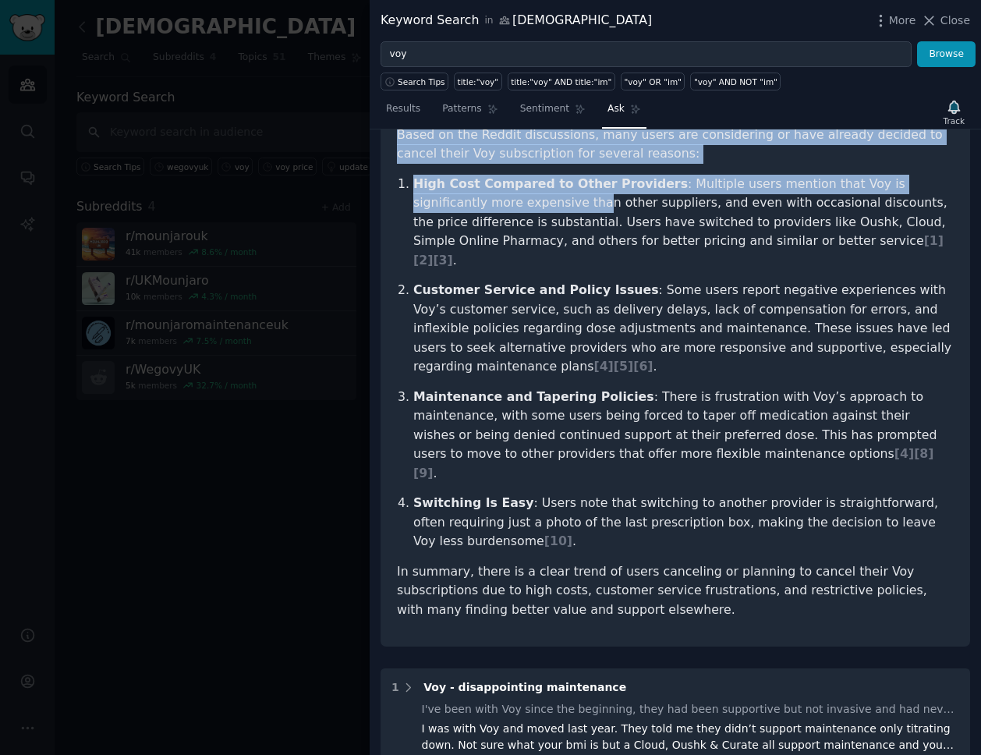
scroll to position [133, 0]
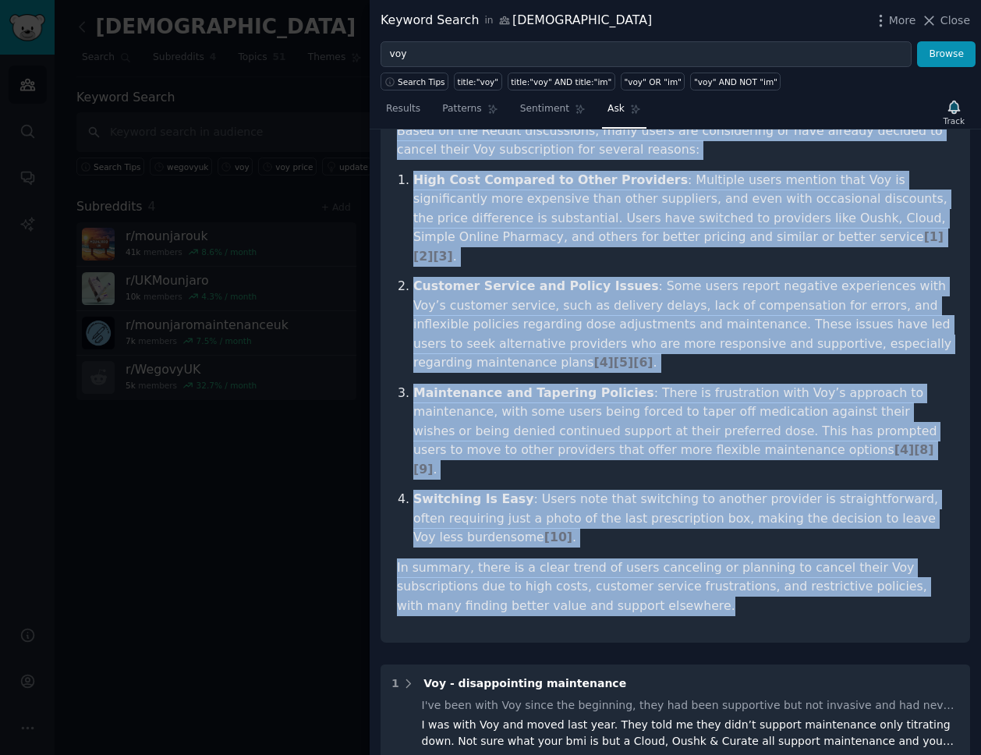
click at [607, 577] on div "will people cancel their voy subscription? Share Based on the Reddit discussion…" at bounding box center [676, 350] width 590 height 585
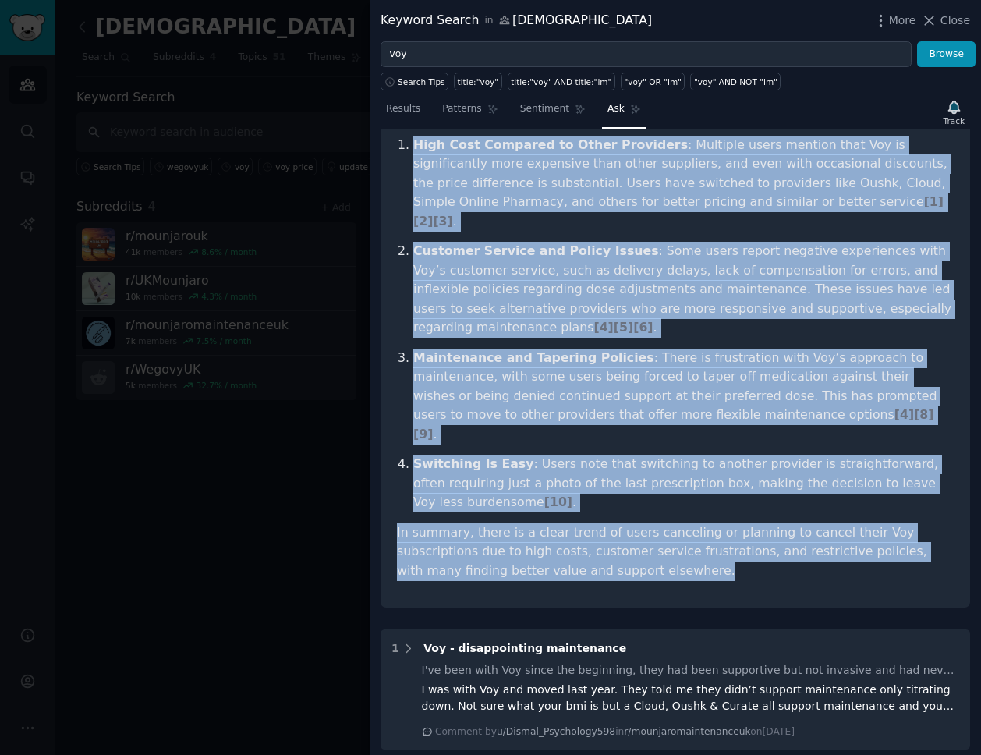
scroll to position [0, 0]
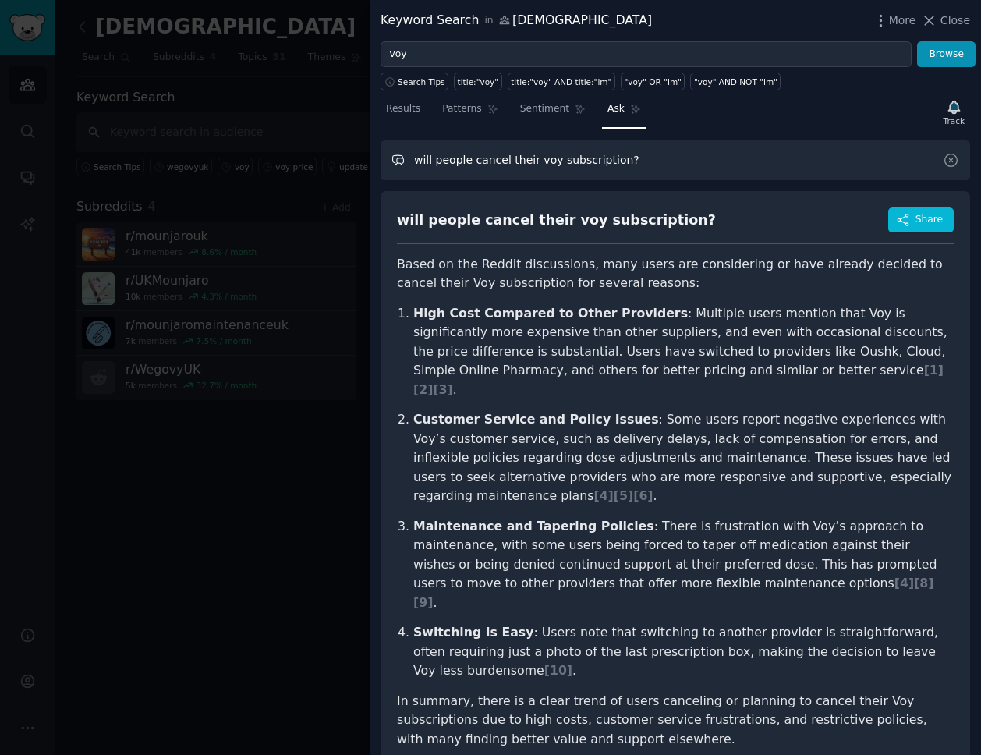
click at [629, 156] on input "will people cancel their voy subscription?" at bounding box center [676, 160] width 590 height 40
type input "will people cancel their voy subscription in response to price changes?"
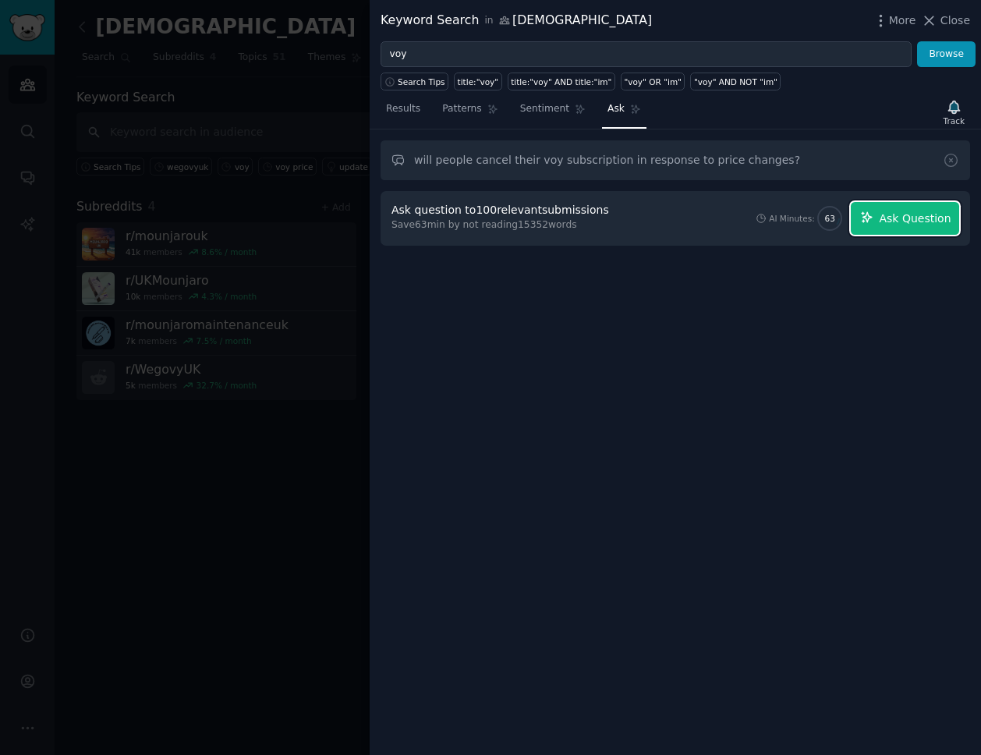
click at [901, 207] on button "Ask Question" at bounding box center [905, 218] width 108 height 33
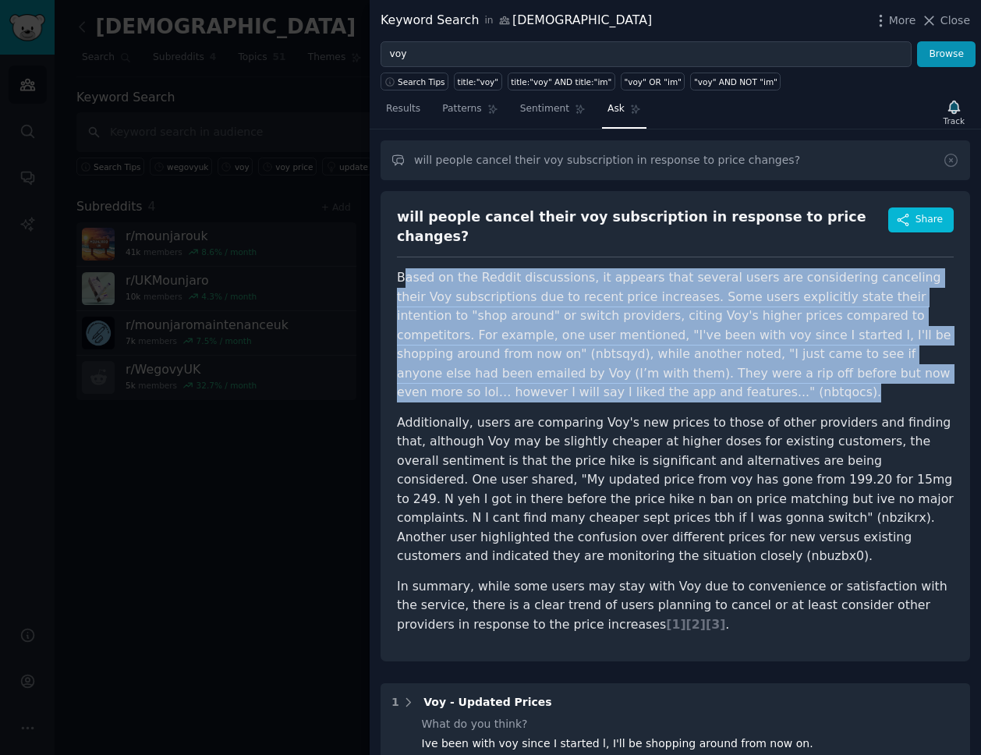
drag, startPoint x: 405, startPoint y: 265, endPoint x: 563, endPoint y: 381, distance: 195.9
click at [563, 381] on p "Based on the Reddit discussions, it appears that several users are considering …" at bounding box center [675, 335] width 557 height 134
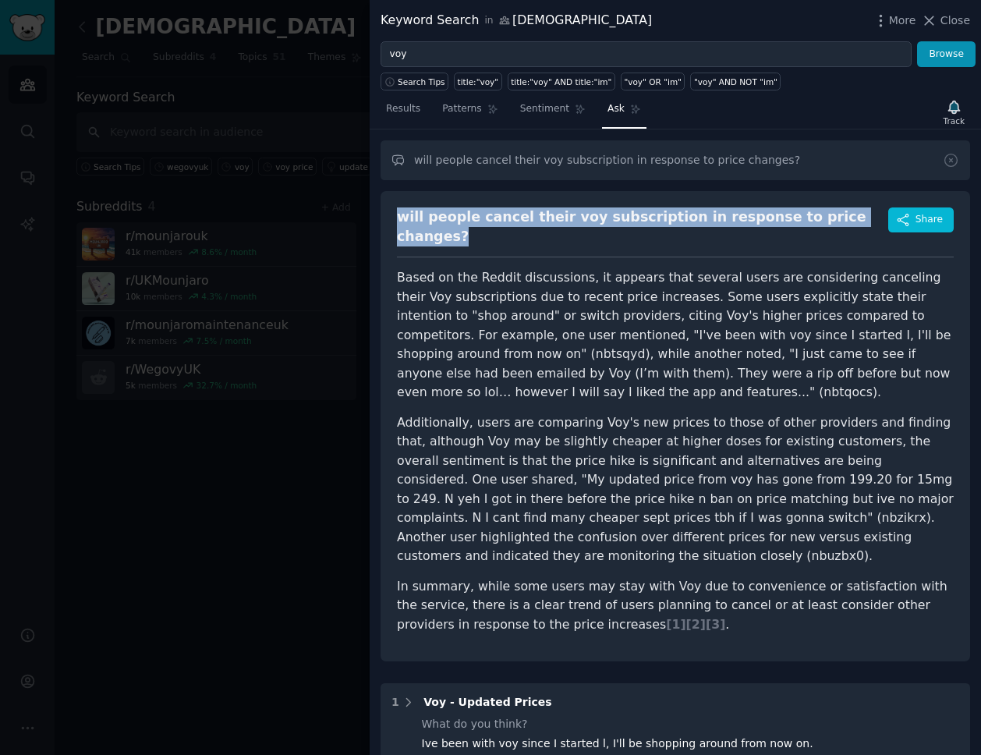
drag, startPoint x: 849, startPoint y: 220, endPoint x: 396, endPoint y: 217, distance: 453.1
click at [396, 217] on div "will people cancel their voy subscription in response to price changes? Share B…" at bounding box center [676, 426] width 590 height 470
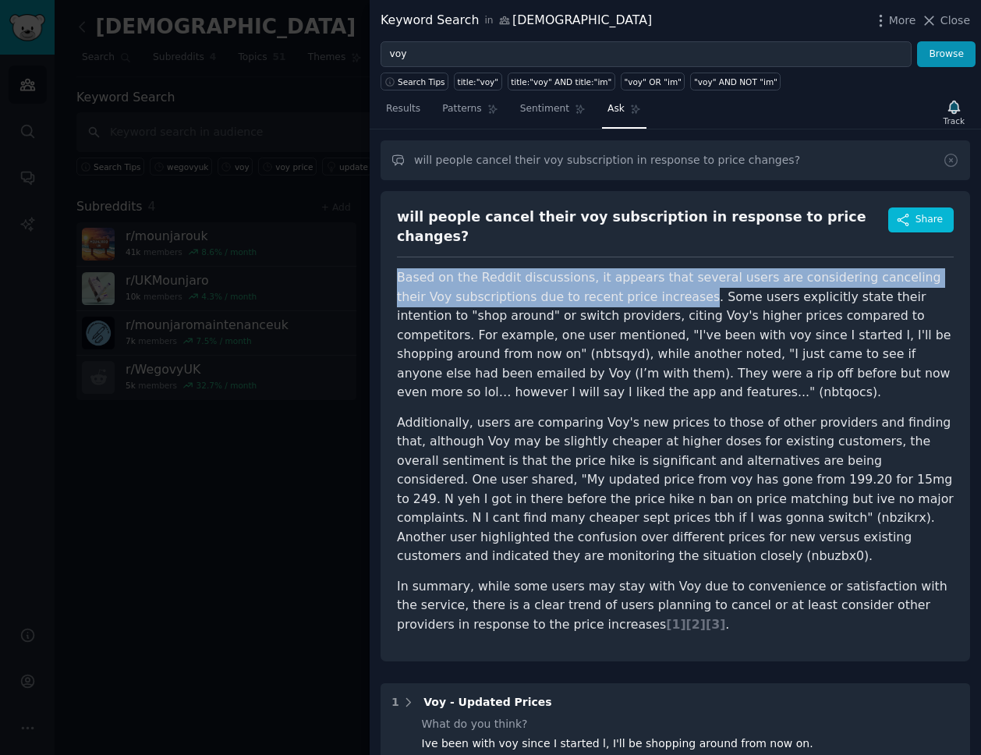
drag, startPoint x: 392, startPoint y: 253, endPoint x: 636, endPoint y: 281, distance: 246.4
click at [636, 281] on div "will people cancel their voy subscription in response to price changes? Share B…" at bounding box center [676, 426] width 590 height 470
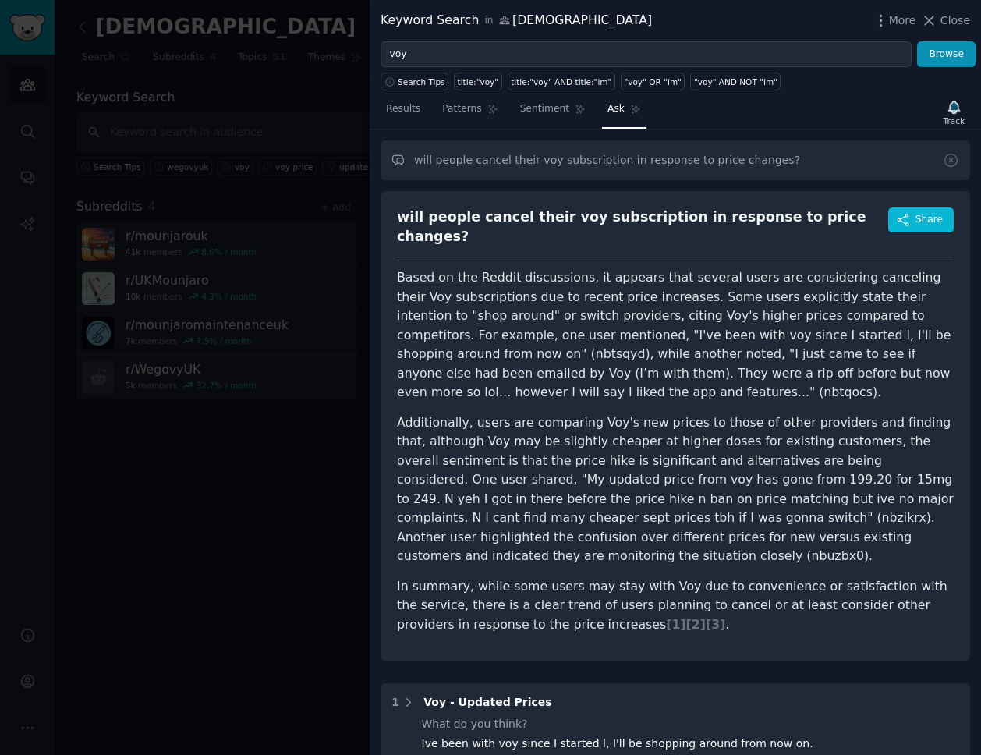
click at [464, 218] on div "will people cancel their voy subscription in response to price changes?" at bounding box center [642, 226] width 491 height 38
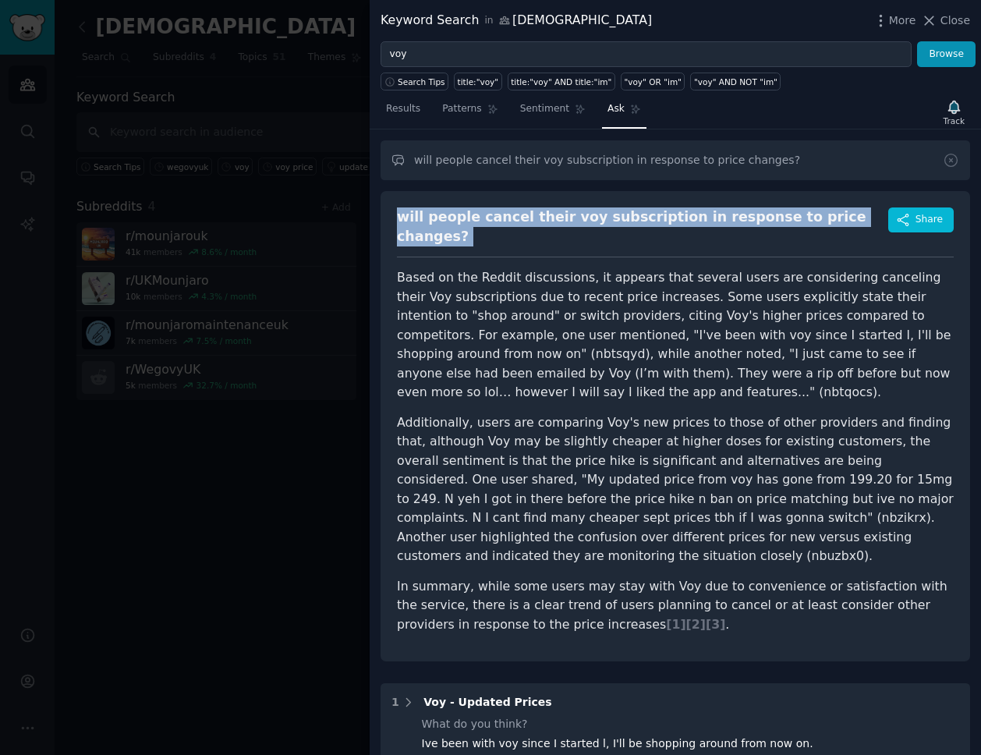
click at [464, 218] on div "will people cancel their voy subscription in response to price changes?" at bounding box center [642, 226] width 491 height 38
click at [927, 220] on span "Share" at bounding box center [929, 220] width 27 height 14
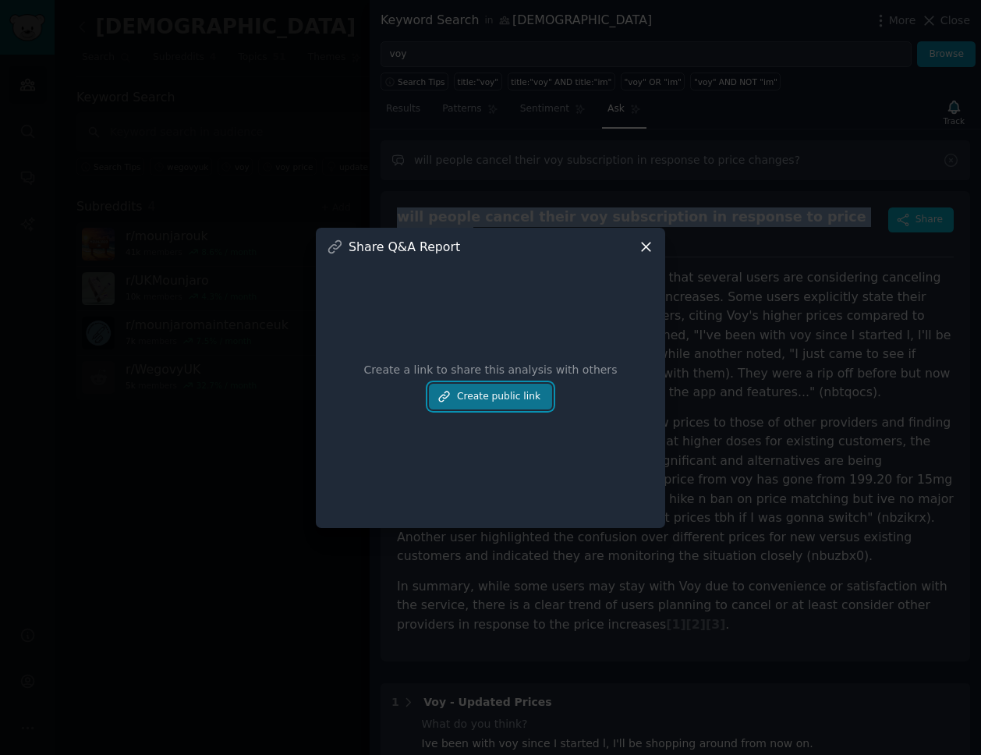
click at [487, 400] on button "Create public link" at bounding box center [490, 397] width 123 height 27
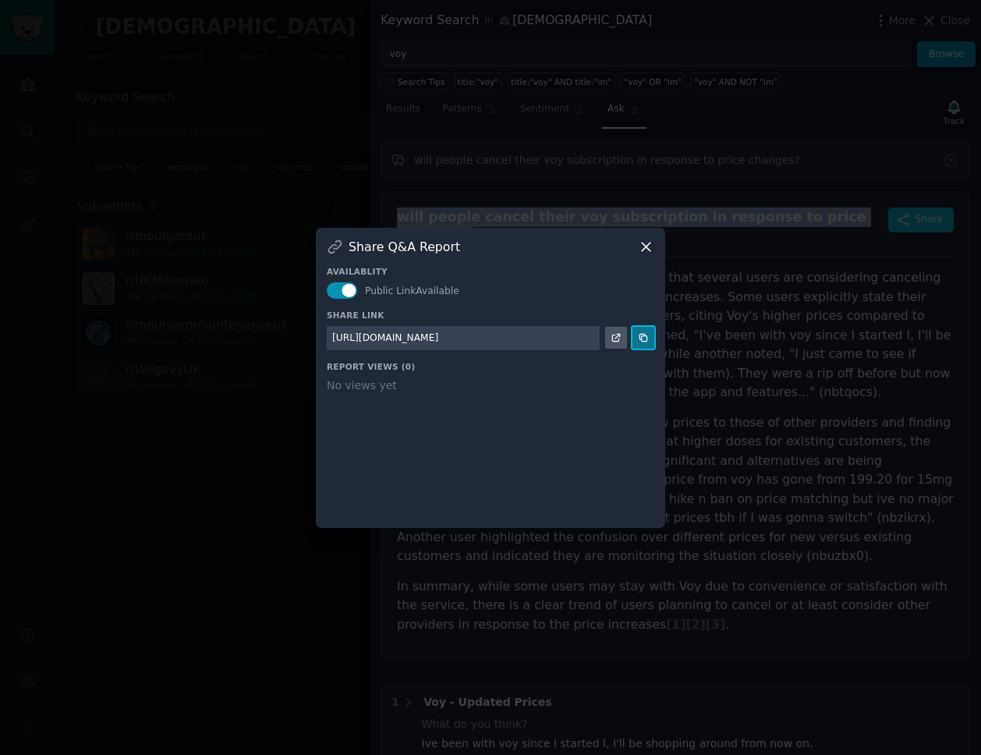
click at [642, 341] on icon at bounding box center [643, 337] width 11 height 11
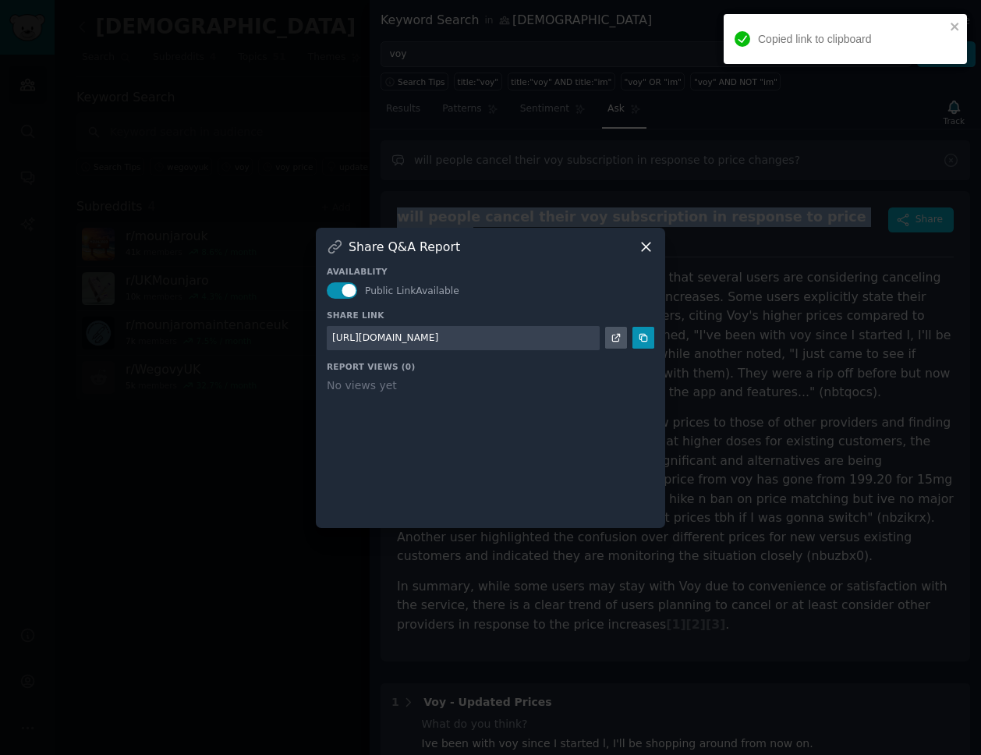
click at [650, 247] on icon at bounding box center [646, 247] width 16 height 16
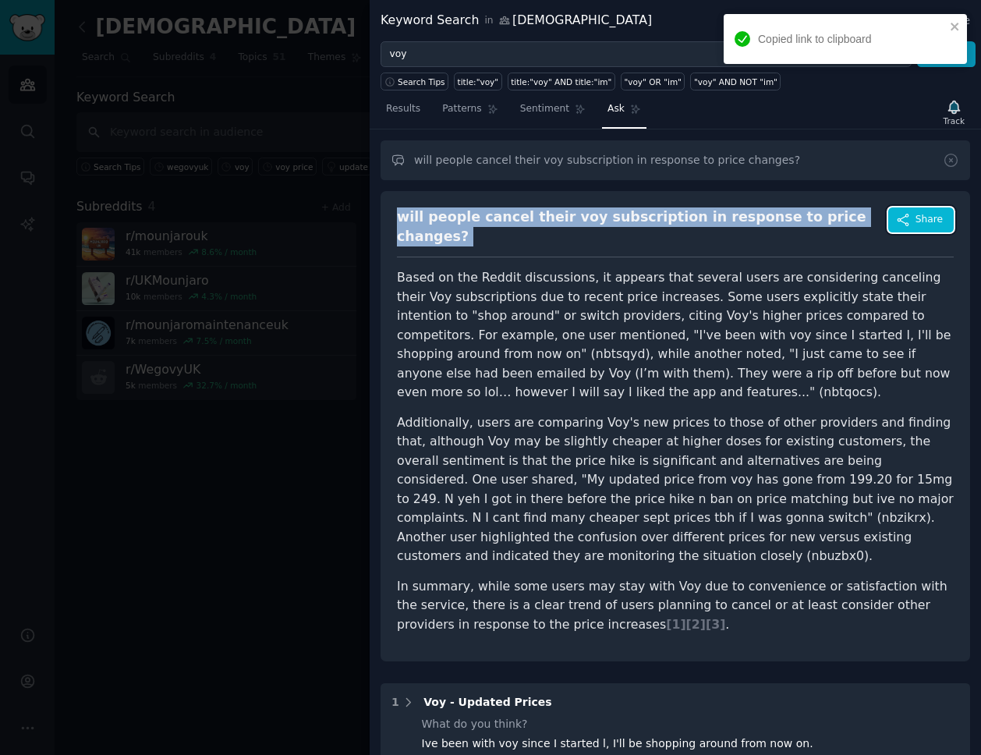
scroll to position [498, 0]
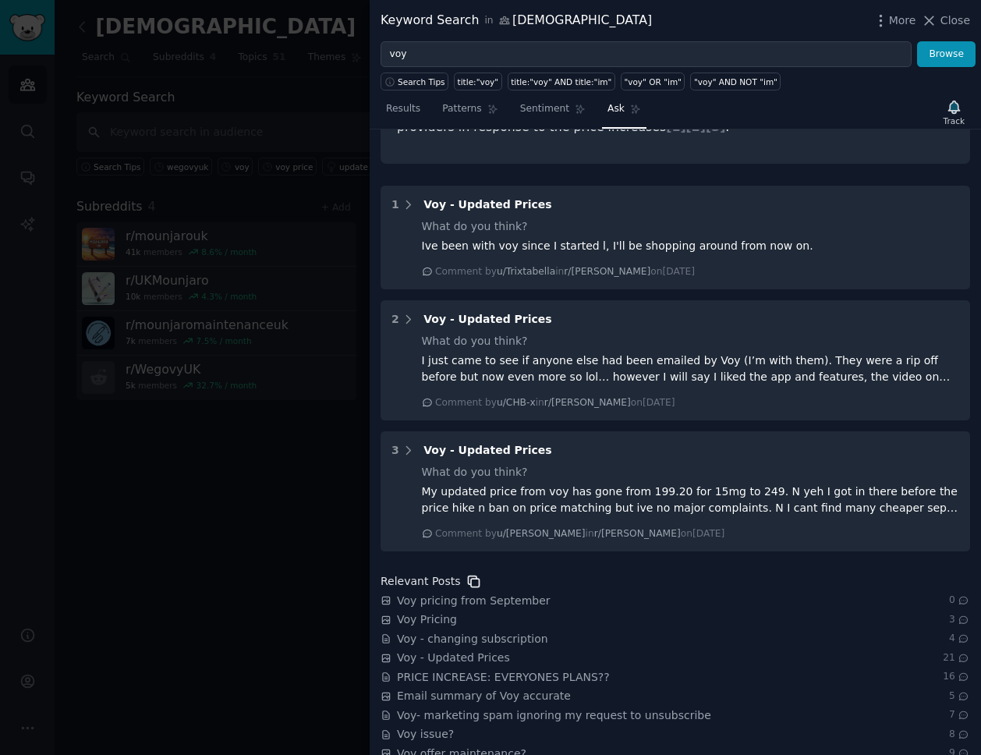
click at [467, 573] on icon at bounding box center [474, 581] width 16 height 16
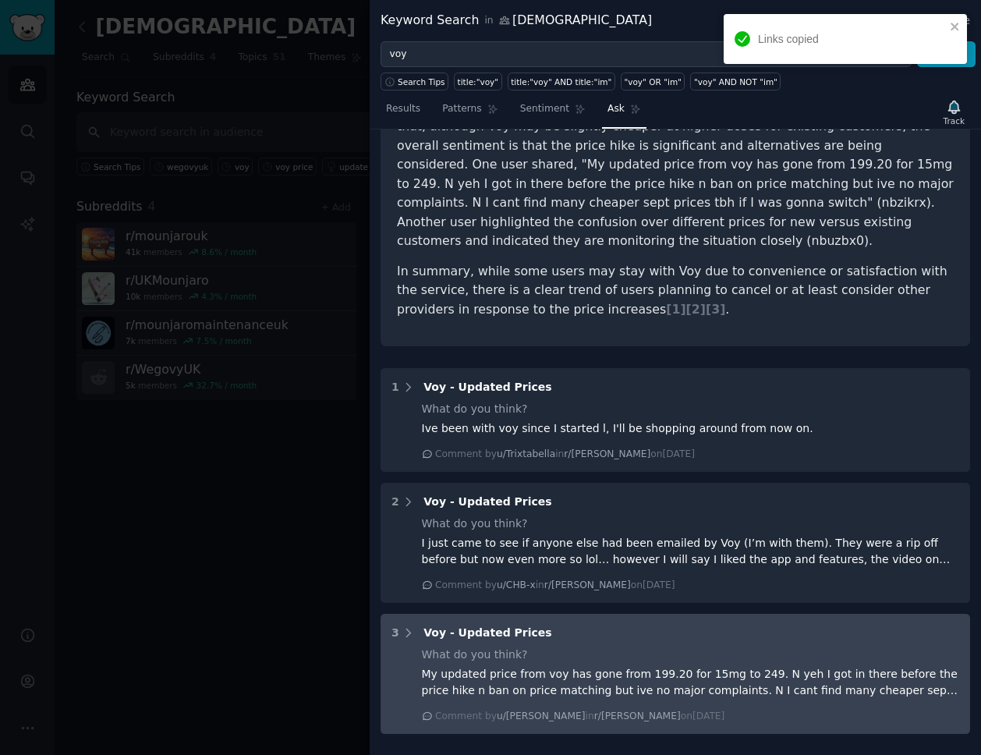
scroll to position [0, 0]
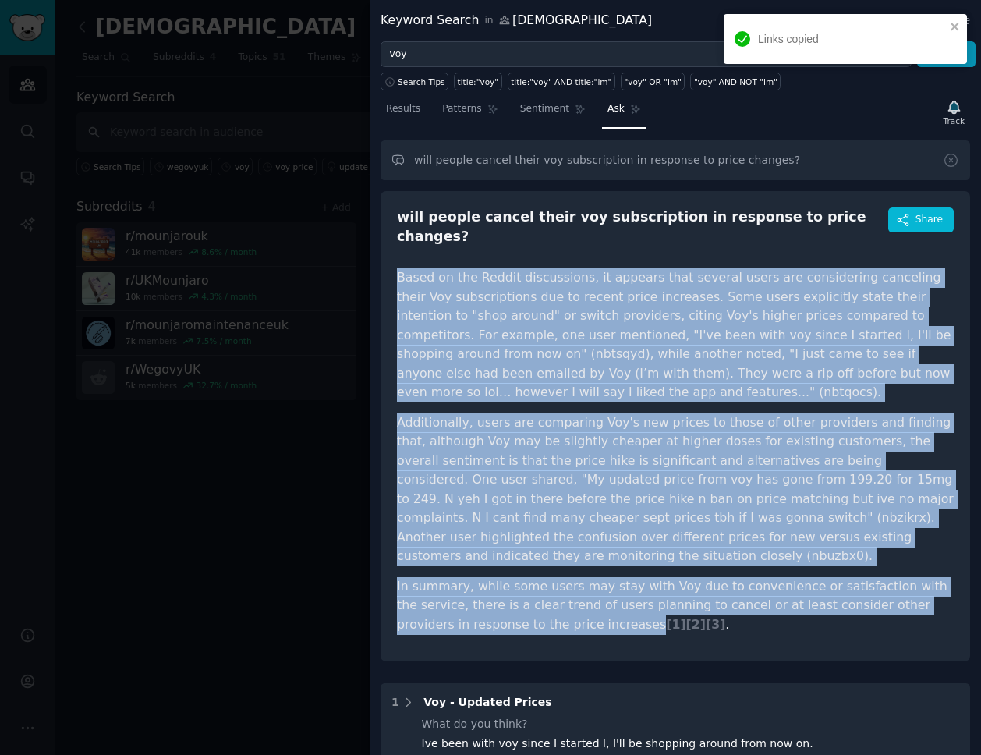
drag, startPoint x: 395, startPoint y: 261, endPoint x: 569, endPoint y: 587, distance: 369.5
click at [569, 587] on div "will people cancel their voy subscription in response to price changes? Share B…" at bounding box center [676, 426] width 590 height 470
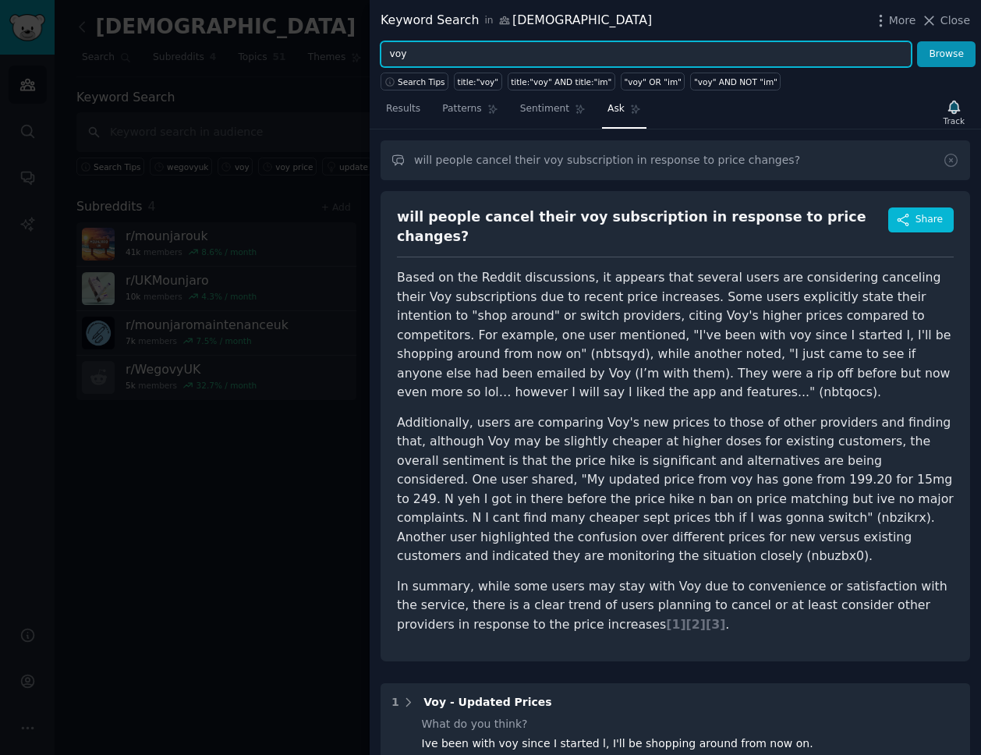
click at [448, 59] on input "voy" at bounding box center [646, 54] width 531 height 27
type input "juniper"
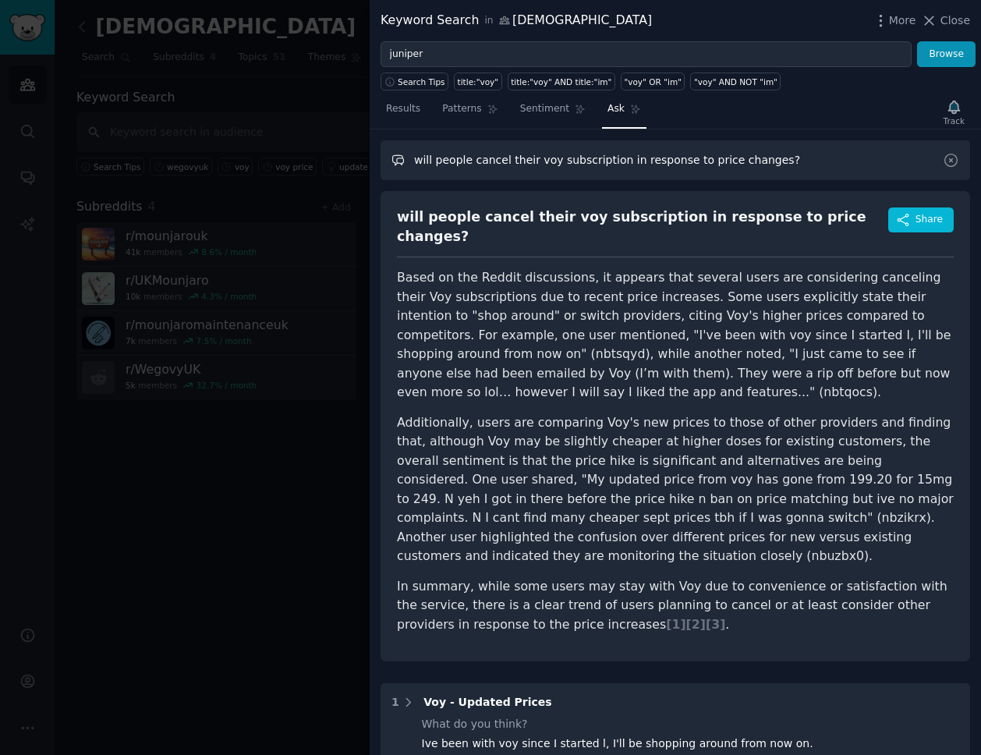
click at [535, 160] on input "will people cancel their voy subscription in response to price changes?" at bounding box center [676, 160] width 590 height 40
type input "will people cancel their juniper subscription in response to price changes?"
click at [941, 63] on button "Browse" at bounding box center [946, 54] width 58 height 27
click at [941, 56] on button "Browse" at bounding box center [946, 54] width 58 height 27
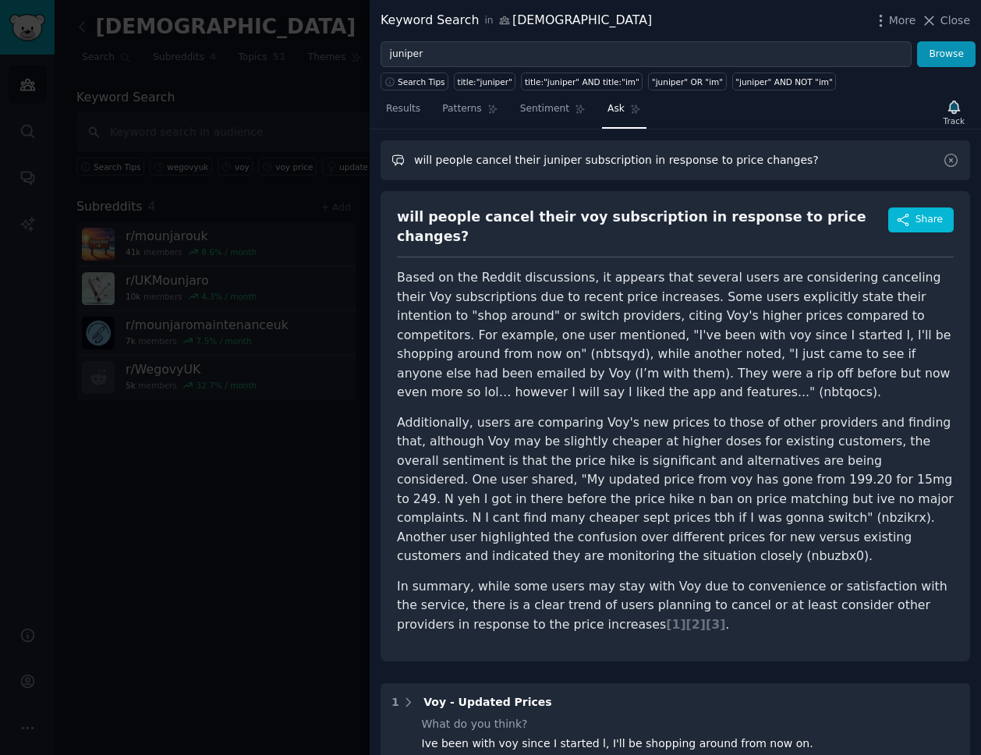
click at [806, 153] on input "will people cancel their juniper subscription in response to price changes?" at bounding box center [676, 160] width 590 height 40
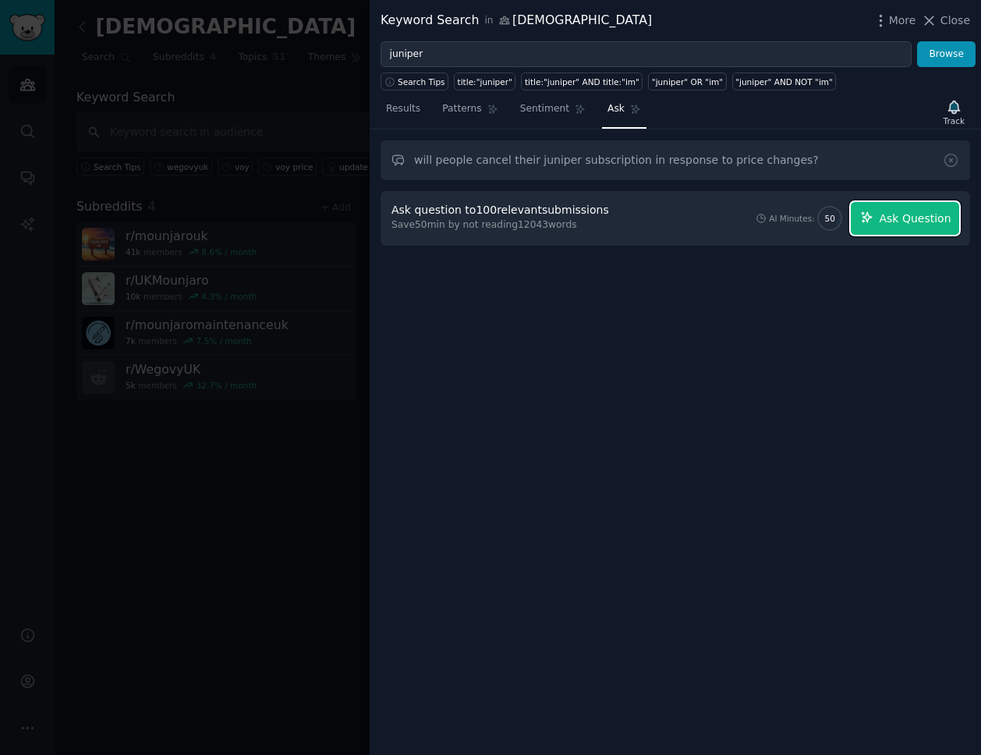
click at [890, 220] on span "Ask Question" at bounding box center [915, 219] width 72 height 16
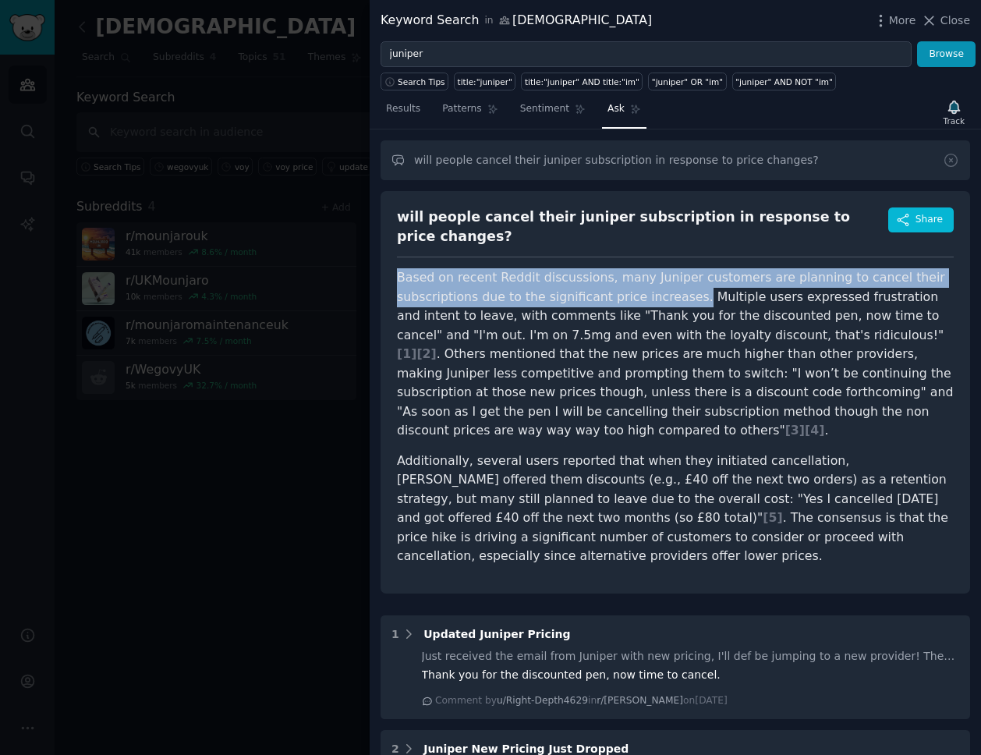
drag, startPoint x: 397, startPoint y: 264, endPoint x: 683, endPoint y: 278, distance: 286.6
click at [683, 278] on p "Based on recent Reddit discussions, many Juniper customers are planning to canc…" at bounding box center [675, 354] width 557 height 172
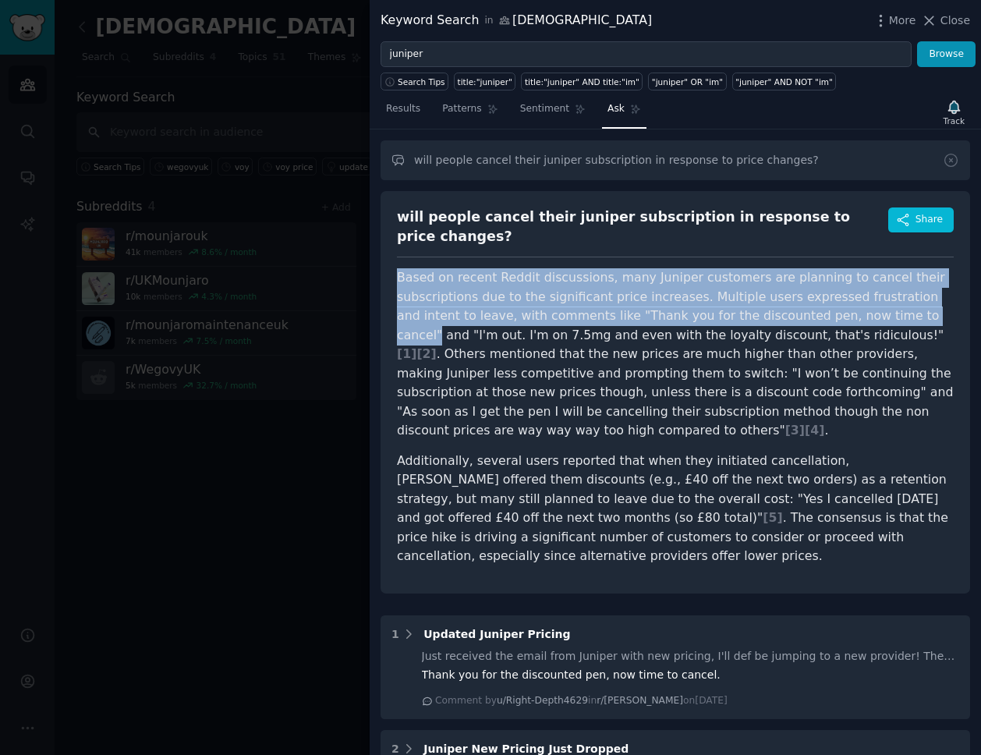
click at [865, 300] on p "Based on recent Reddit discussions, many Juniper customers are planning to canc…" at bounding box center [675, 354] width 557 height 172
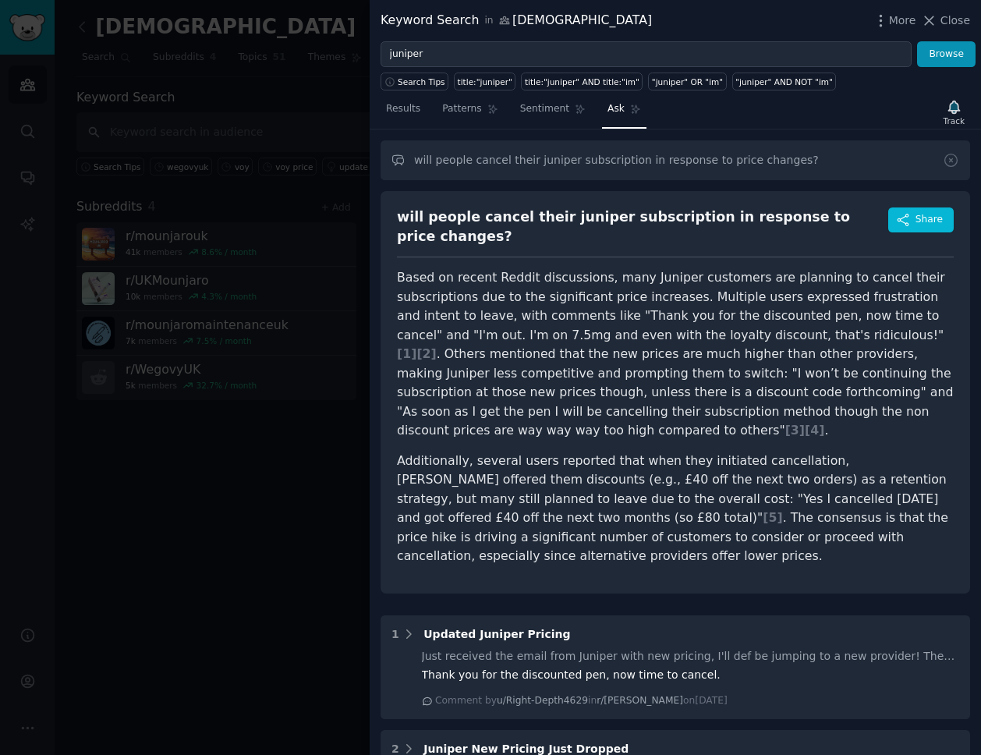
click at [711, 340] on p "Based on recent Reddit discussions, many Juniper customers are planning to canc…" at bounding box center [675, 354] width 557 height 172
click at [909, 214] on button "Share" at bounding box center [921, 219] width 66 height 25
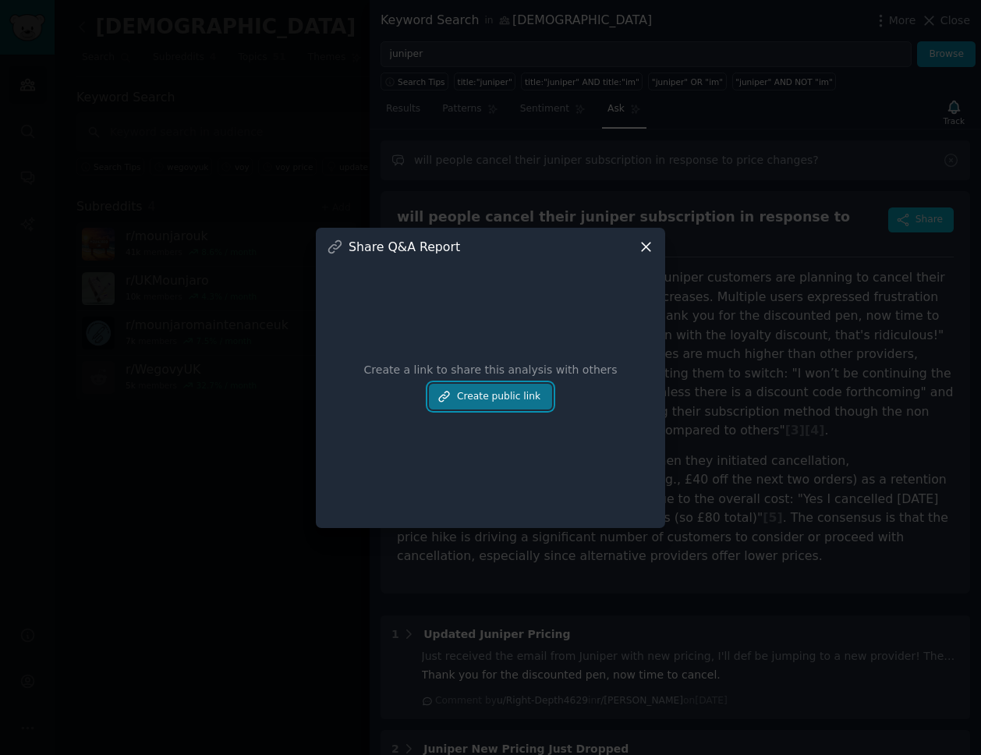
click at [477, 399] on button "Create public link" at bounding box center [490, 397] width 123 height 27
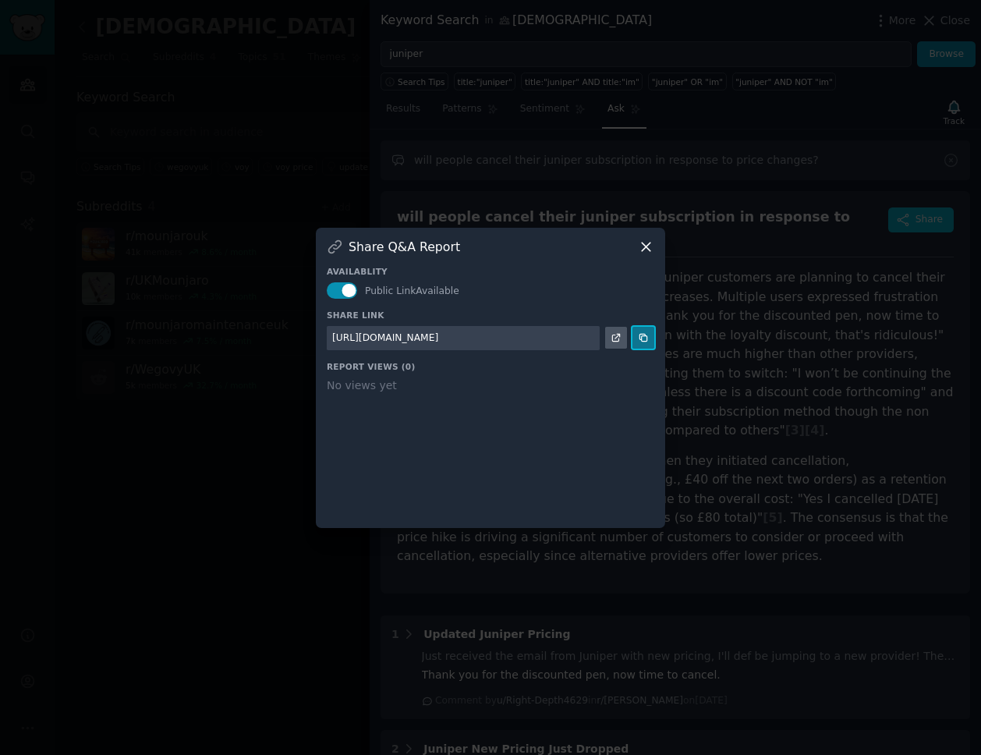
click at [645, 338] on icon at bounding box center [643, 337] width 11 height 11
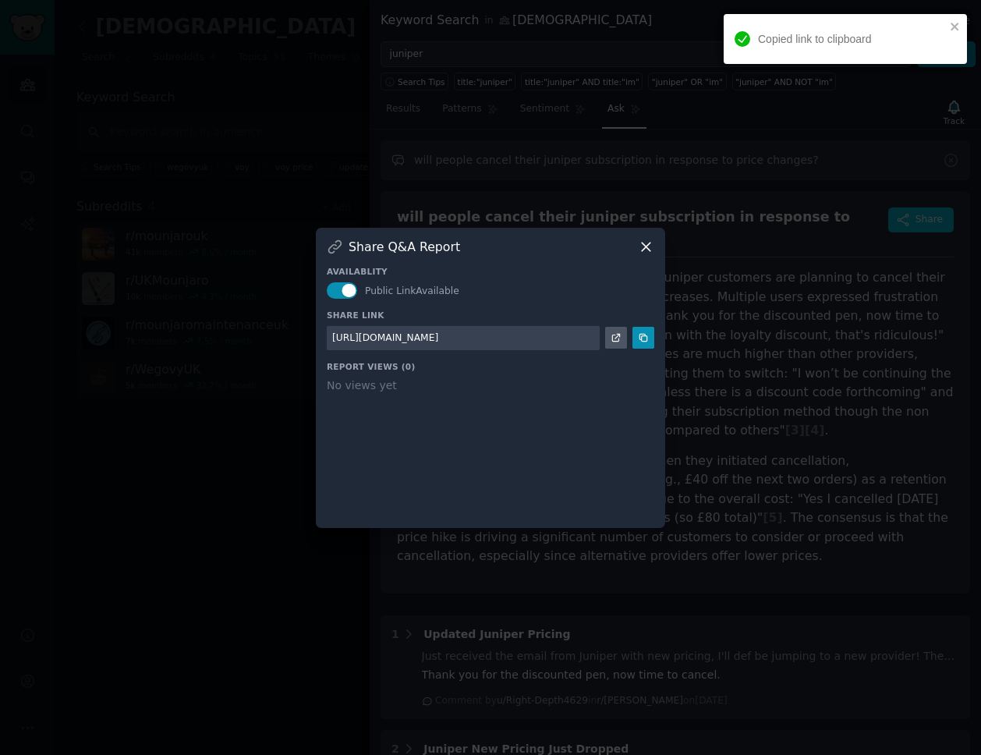
click at [647, 243] on icon at bounding box center [646, 247] width 16 height 16
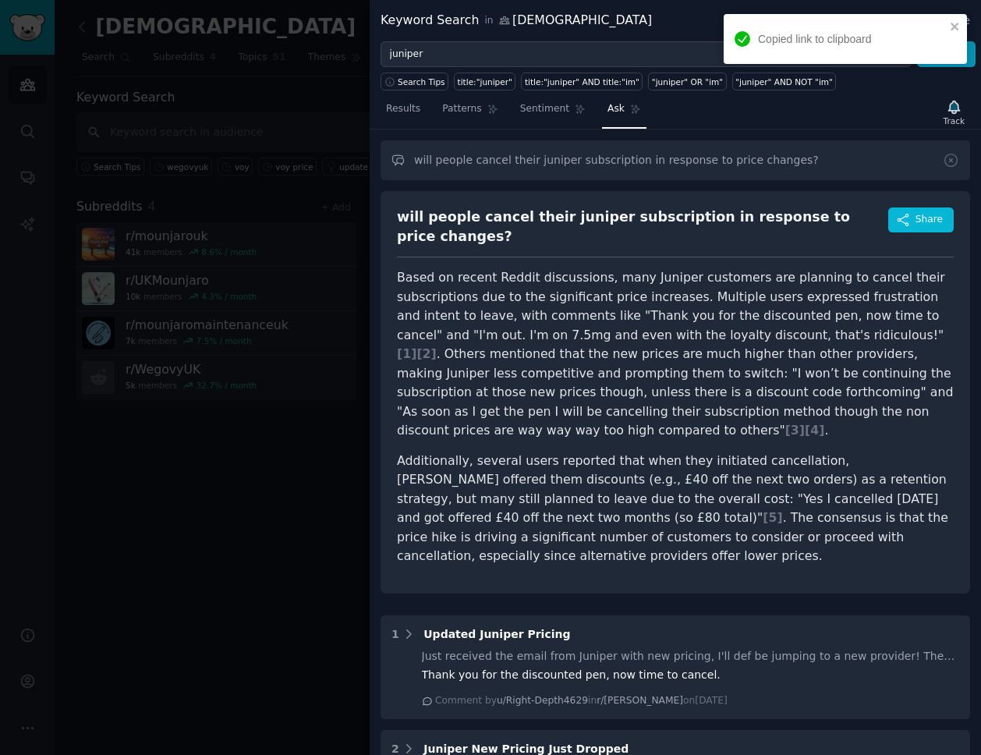
click at [498, 220] on div "will people cancel their juniper subscription in response to price changes?" at bounding box center [642, 226] width 491 height 38
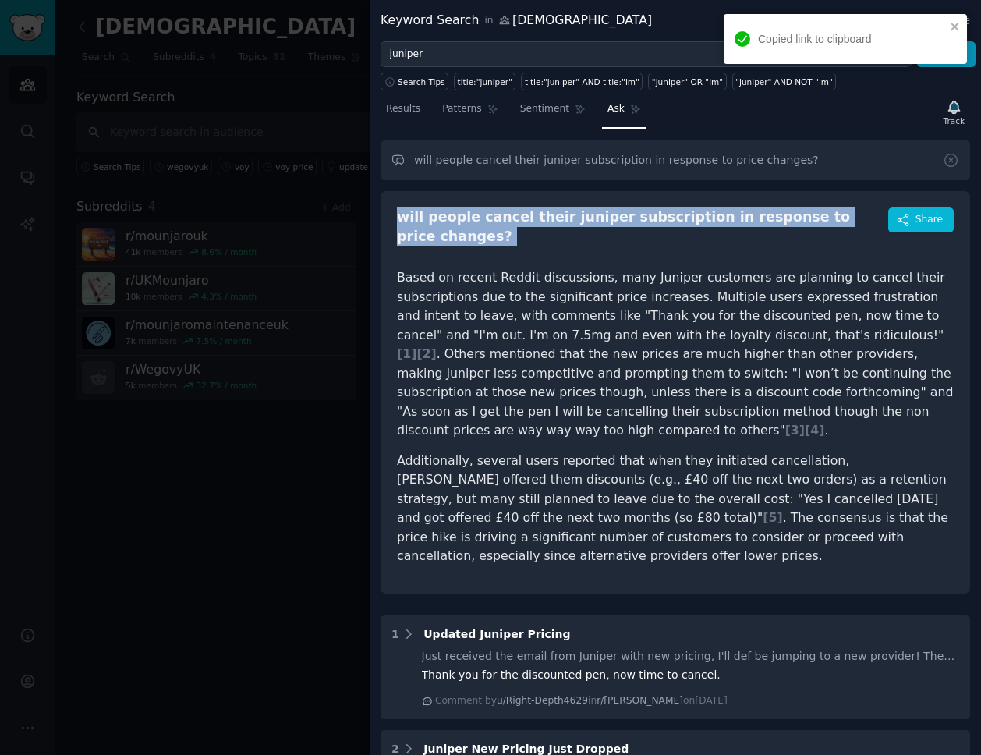
click at [498, 220] on div "will people cancel their juniper subscription in response to price changes?" at bounding box center [642, 226] width 491 height 38
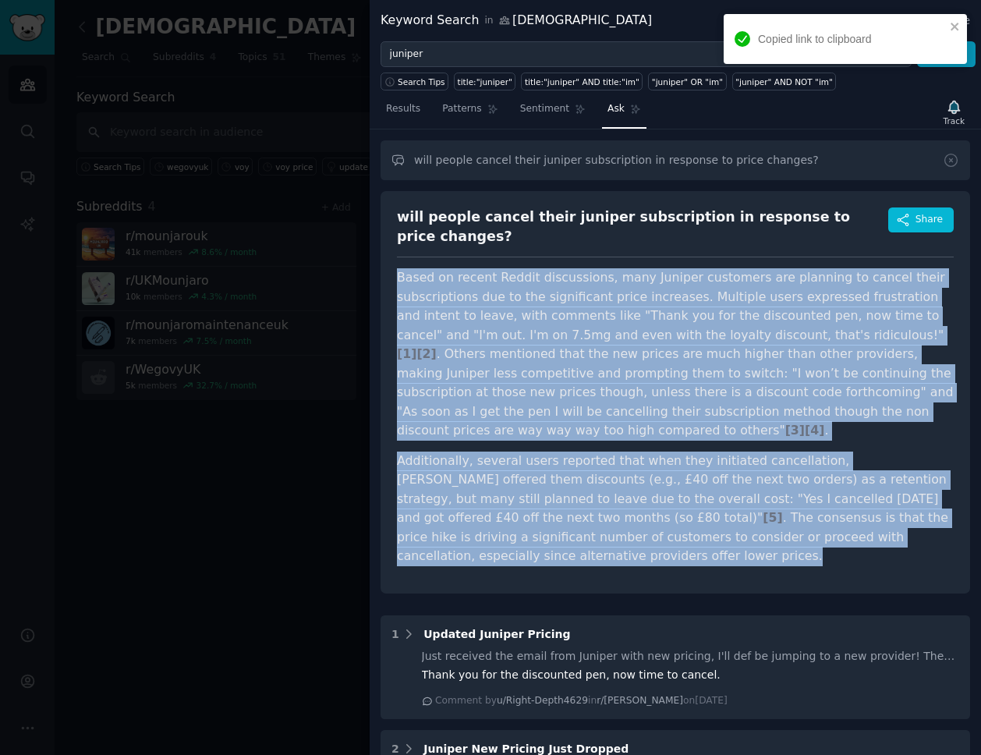
drag, startPoint x: 395, startPoint y: 261, endPoint x: 476, endPoint y: 543, distance: 293.0
click at [476, 543] on div "will people cancel their juniper subscription in response to price changes? Sha…" at bounding box center [676, 392] width 590 height 402
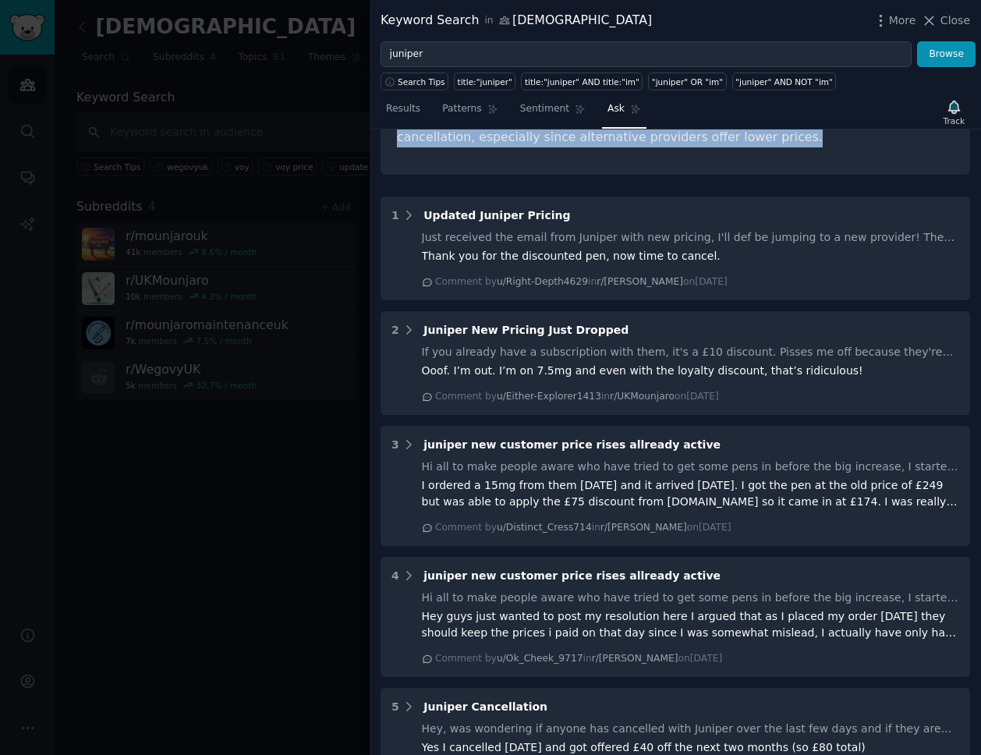
scroll to position [682, 0]
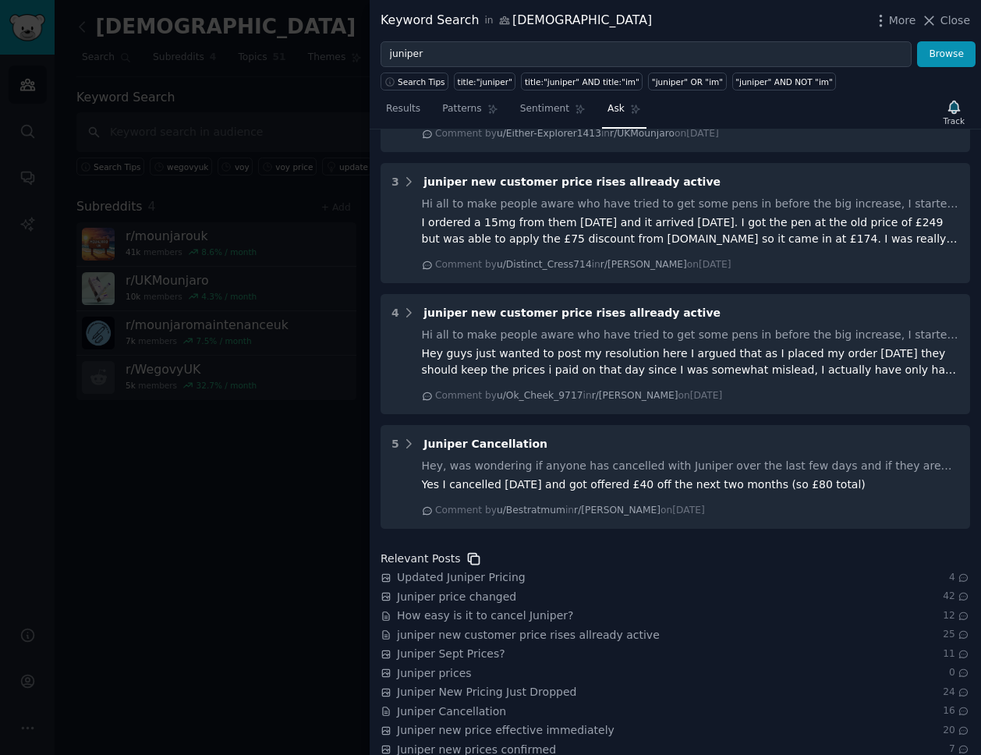
click at [467, 551] on icon at bounding box center [474, 559] width 16 height 16
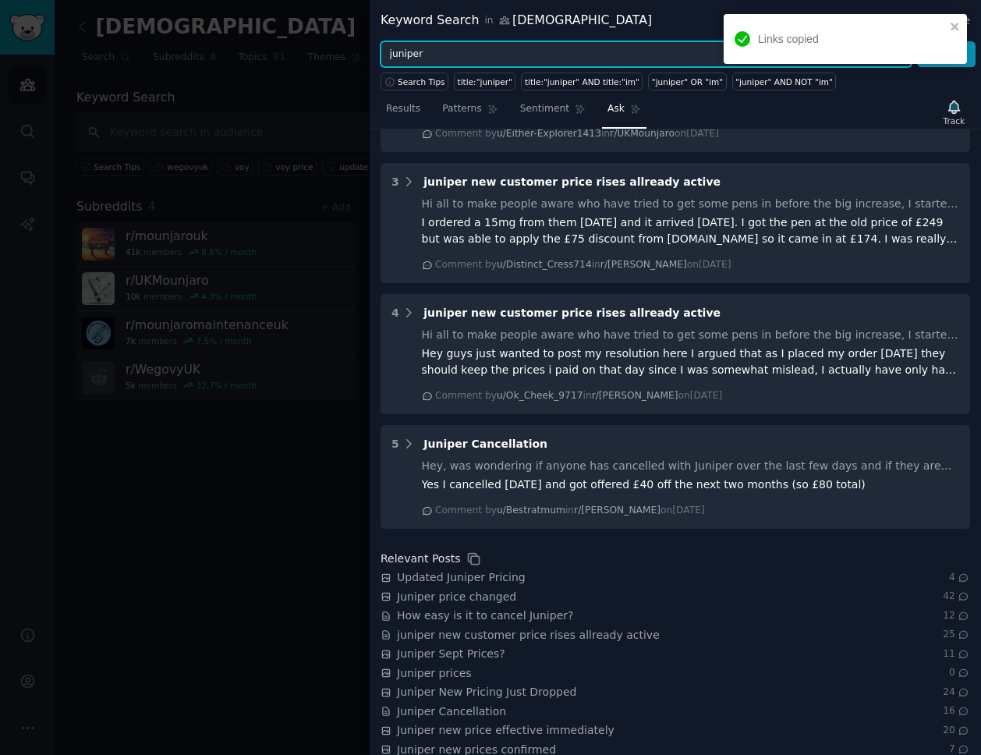
click at [431, 52] on input "juniper" at bounding box center [646, 54] width 531 height 27
type input "numan"
click at [917, 41] on button "Browse" at bounding box center [946, 54] width 58 height 27
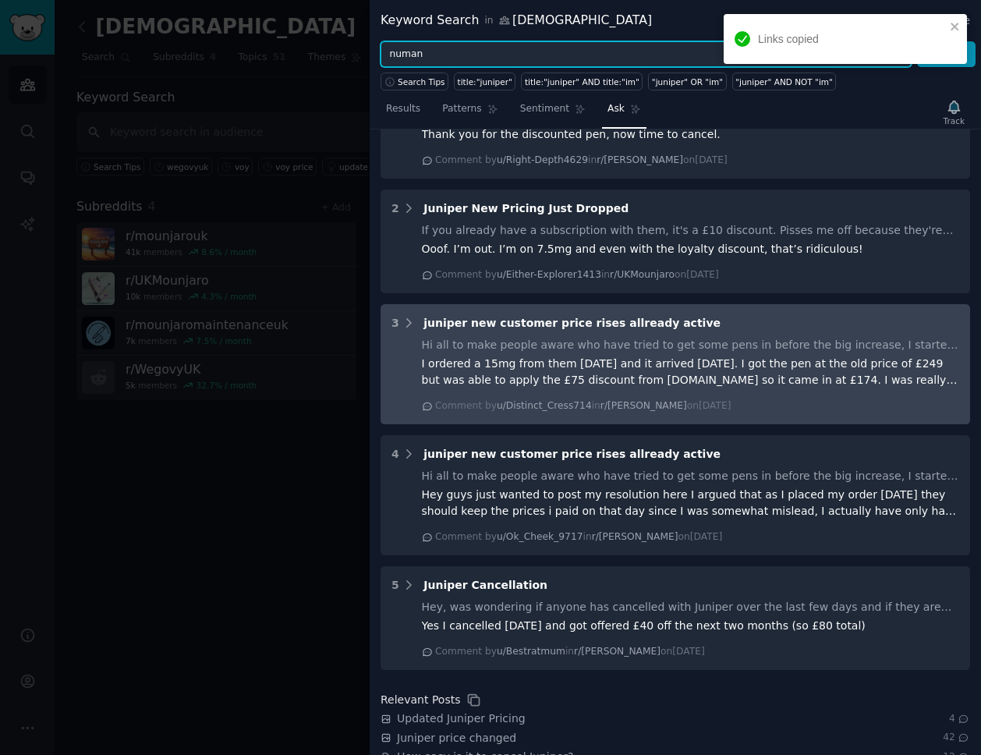
scroll to position [0, 0]
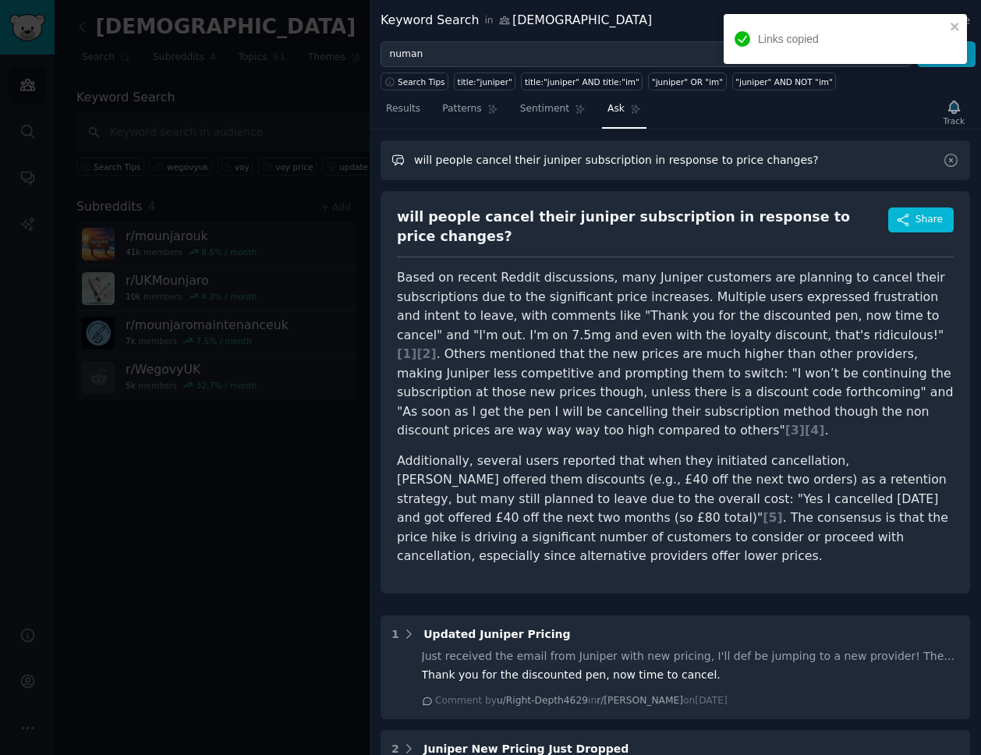
click at [548, 165] on input "will people cancel their juniper subscription in response to price changes?" at bounding box center [676, 160] width 590 height 40
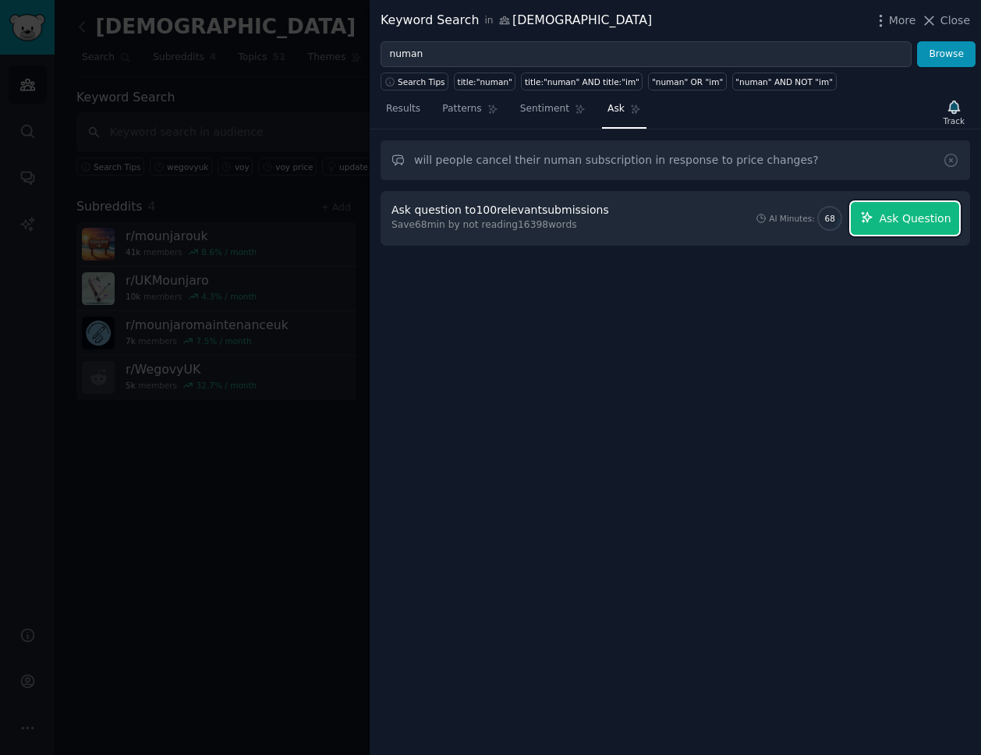
click at [912, 223] on span "Ask Question" at bounding box center [915, 219] width 72 height 16
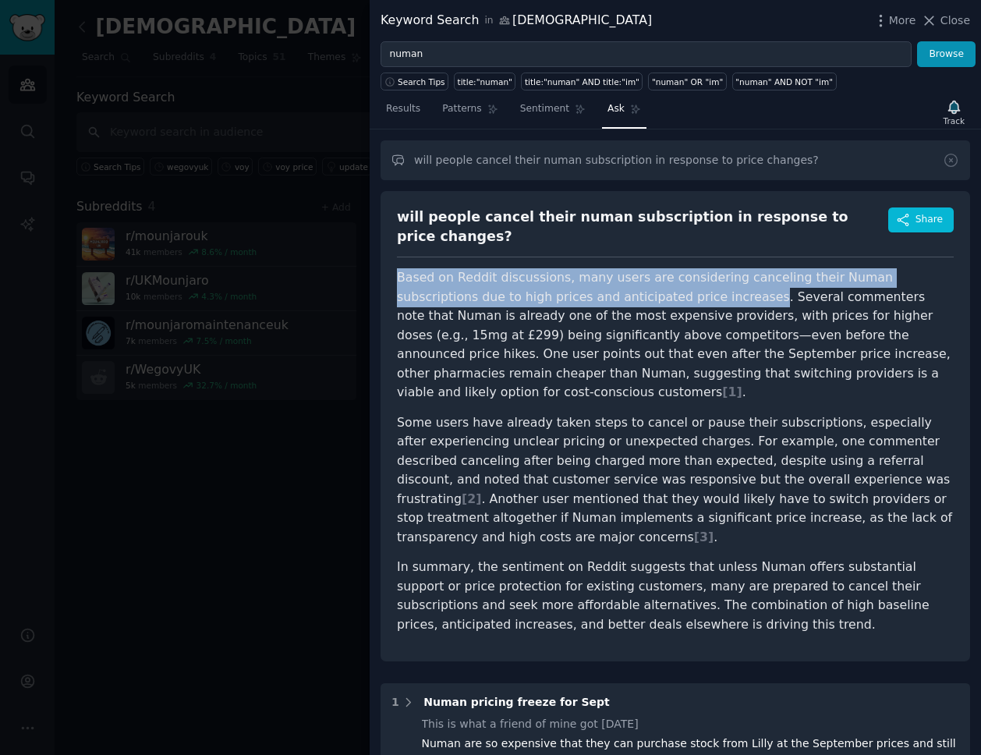
drag, startPoint x: 395, startPoint y: 261, endPoint x: 649, endPoint y: 281, distance: 255.0
click at [649, 281] on div "will people cancel their numan subscription in response to price changes? Share…" at bounding box center [676, 426] width 590 height 470
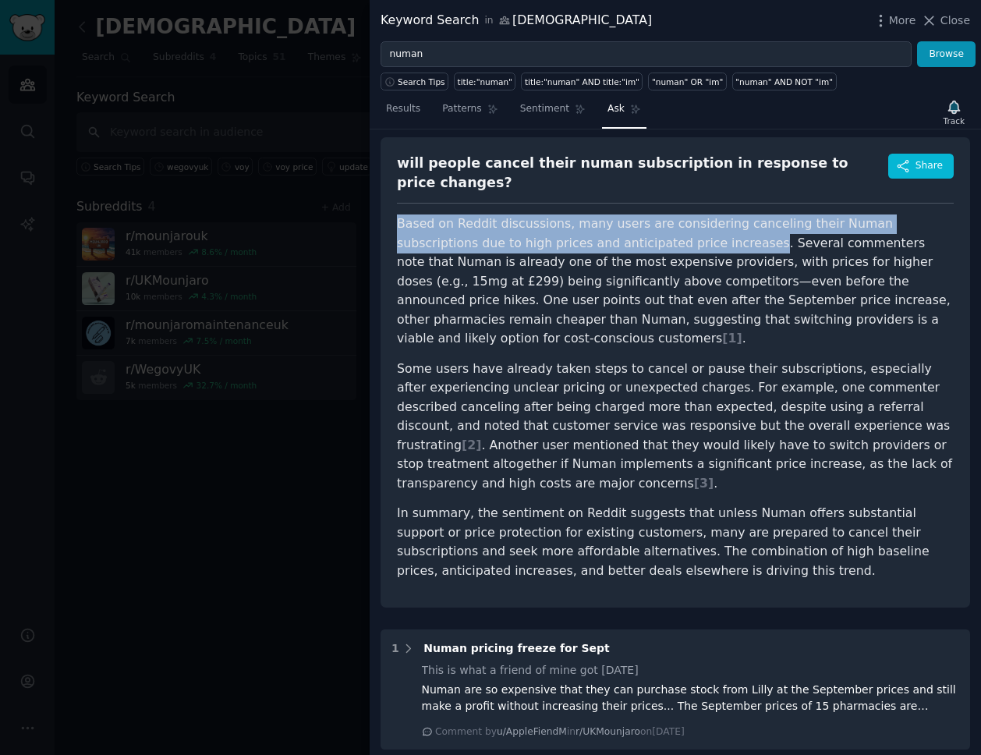
scroll to position [92, 0]
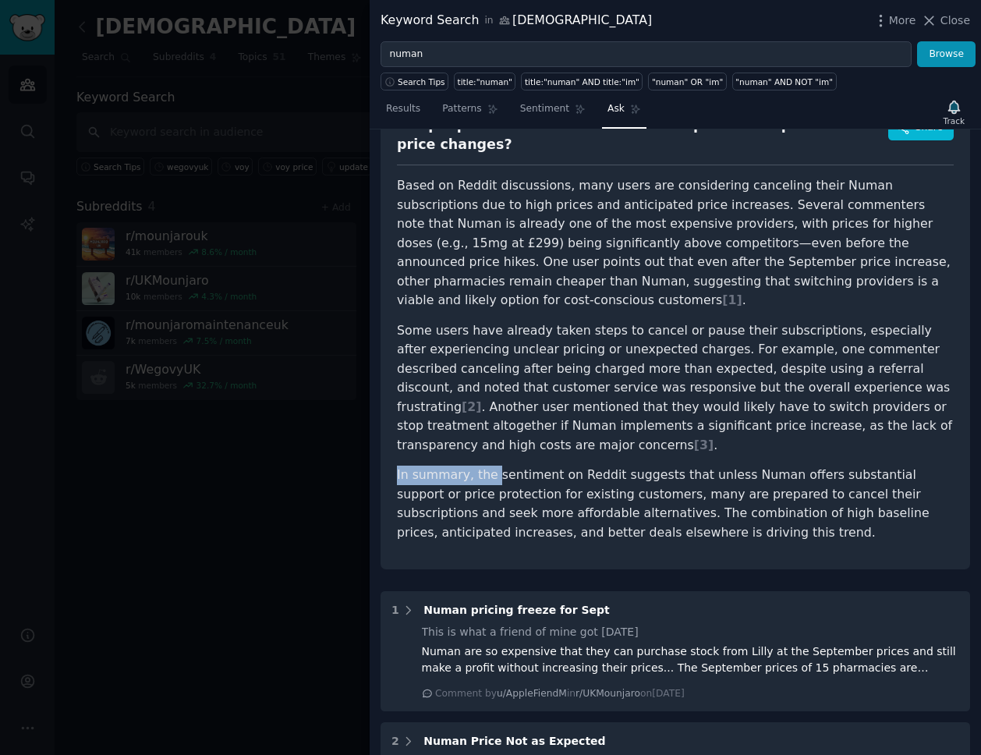
drag, startPoint x: 397, startPoint y: 440, endPoint x: 487, endPoint y: 443, distance: 90.5
click at [487, 466] on p "In summary, the sentiment on Reddit suggests that unless Numan offers substanti…" at bounding box center [675, 504] width 557 height 76
click at [472, 466] on p "In summary, the sentiment on Reddit suggests that unless Numan offers substanti…" at bounding box center [675, 504] width 557 height 76
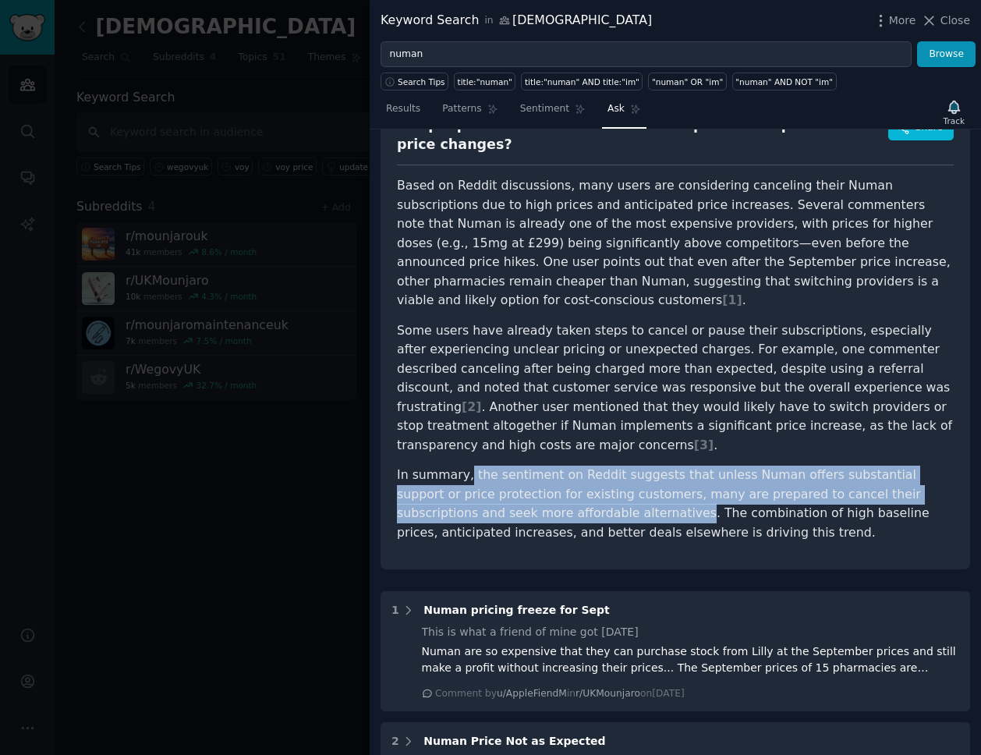
drag, startPoint x: 465, startPoint y: 439, endPoint x: 554, endPoint y: 477, distance: 96.8
click at [554, 478] on p "In summary, the sentiment on Reddit suggests that unless Numan offers substanti…" at bounding box center [675, 504] width 557 height 76
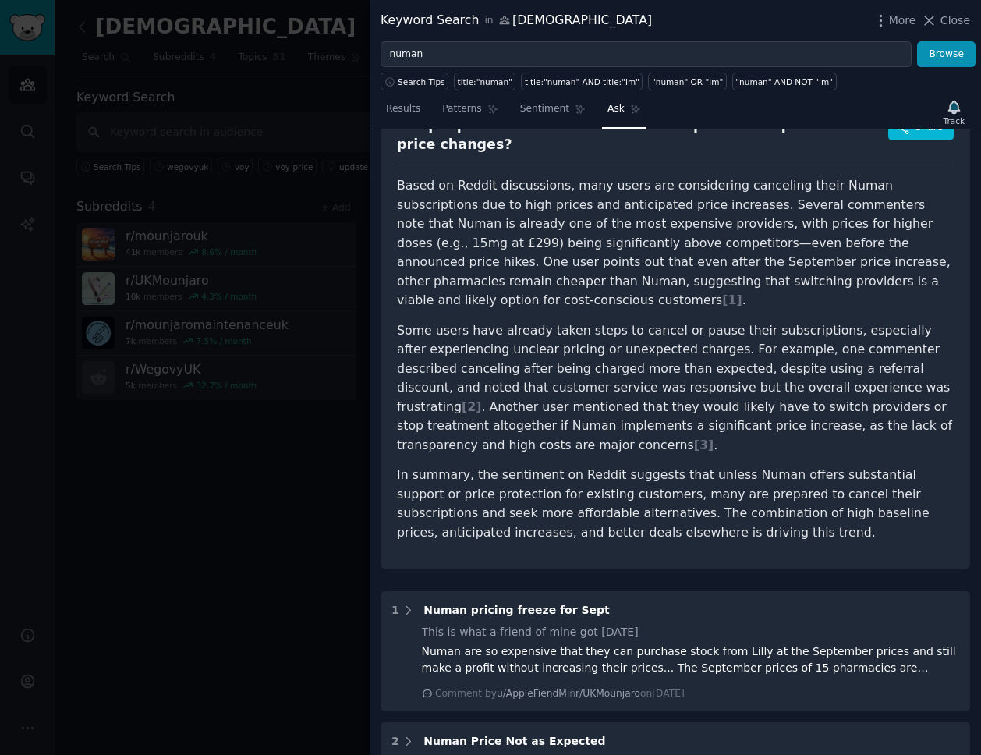
click at [588, 286] on article "Based on Reddit discussions, many users are considering canceling their Numan s…" at bounding box center [675, 359] width 557 height 366
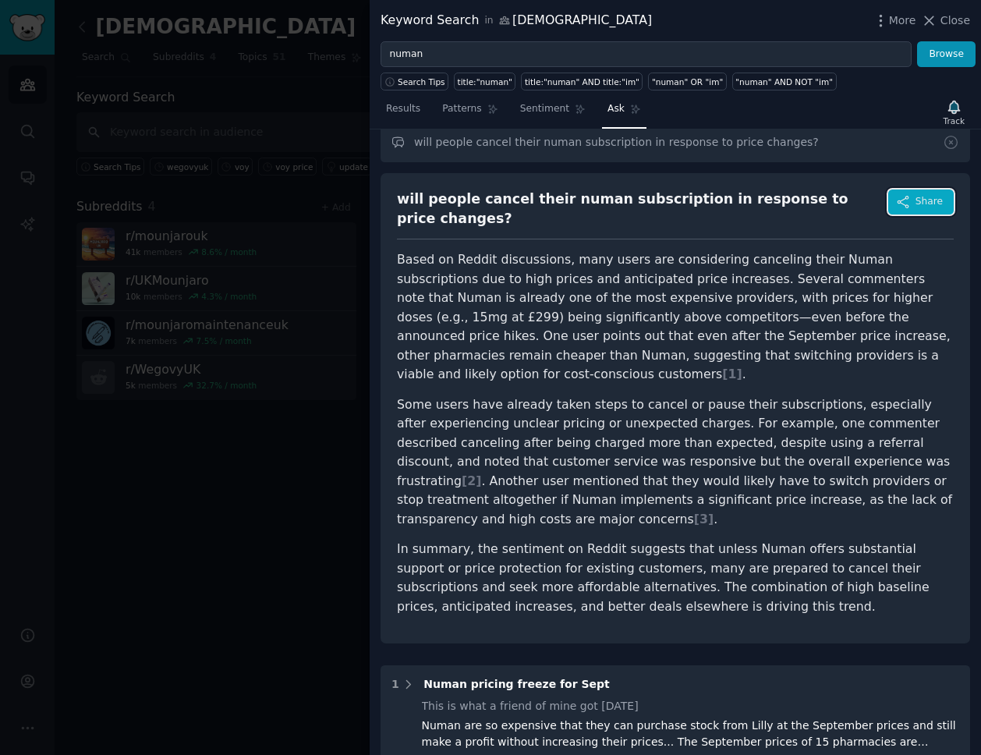
click at [905, 202] on icon "button" at bounding box center [903, 202] width 14 height 14
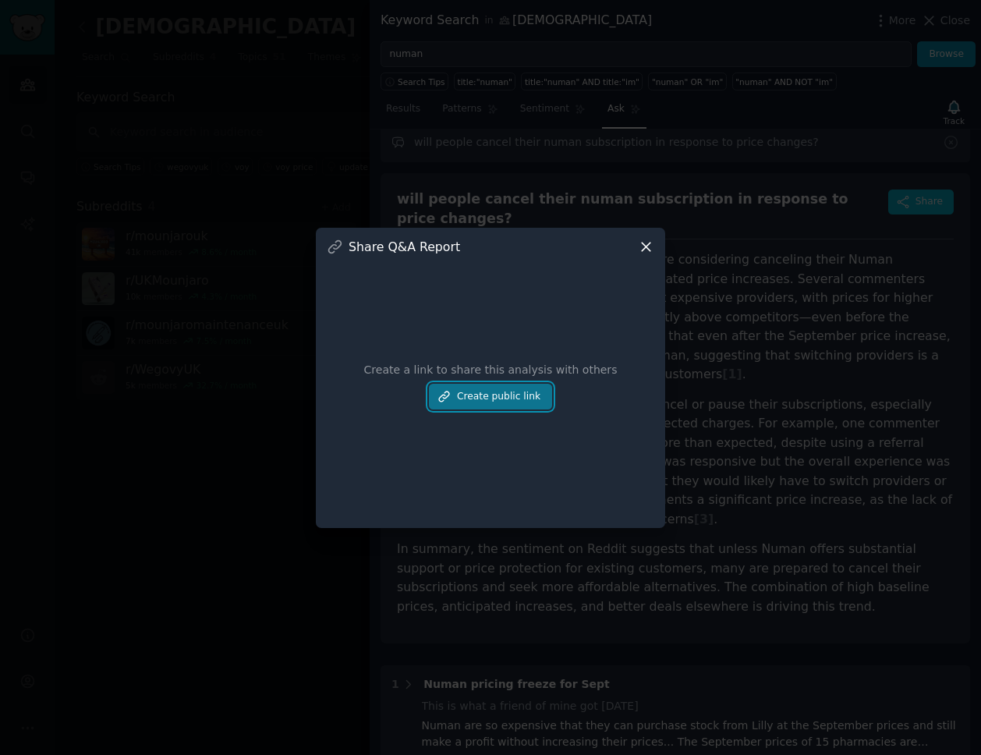
click at [483, 402] on button "Create public link" at bounding box center [490, 397] width 123 height 27
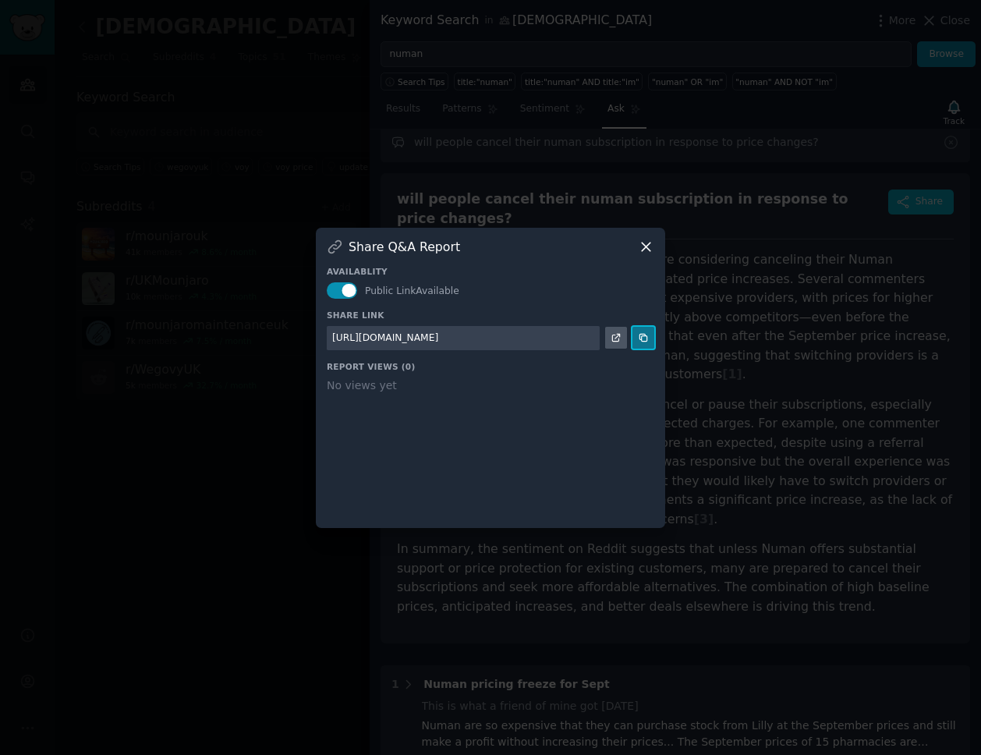
click at [643, 341] on icon at bounding box center [643, 338] width 7 height 7
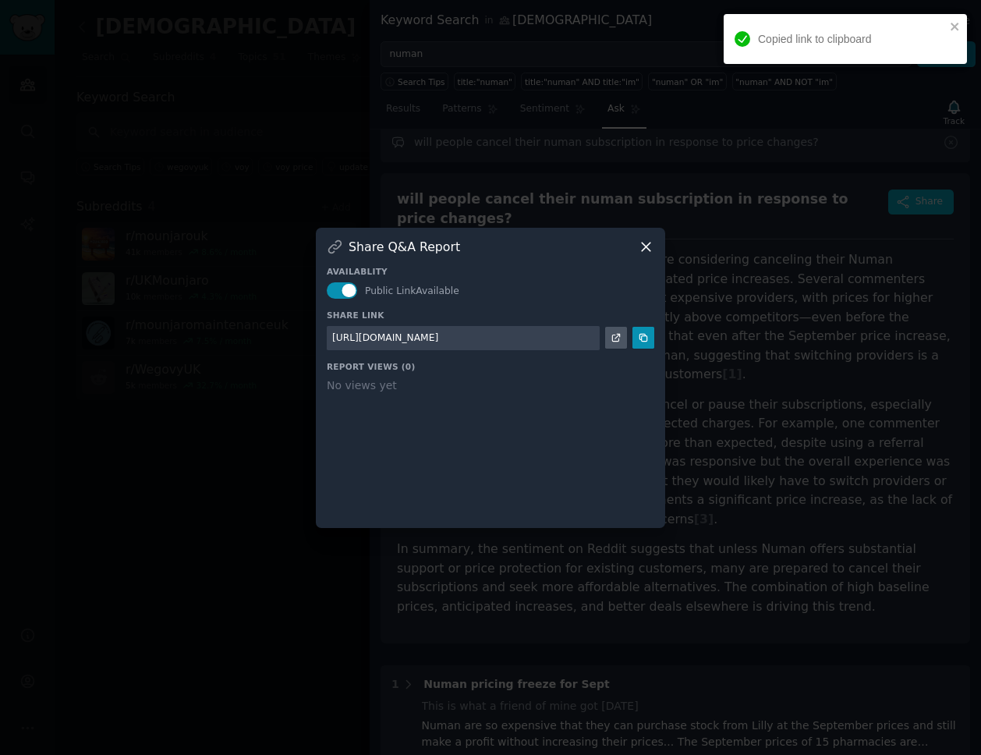
click at [631, 243] on div "Share Q&A Report" at bounding box center [491, 247] width 328 height 16
click at [643, 243] on icon at bounding box center [646, 247] width 9 height 9
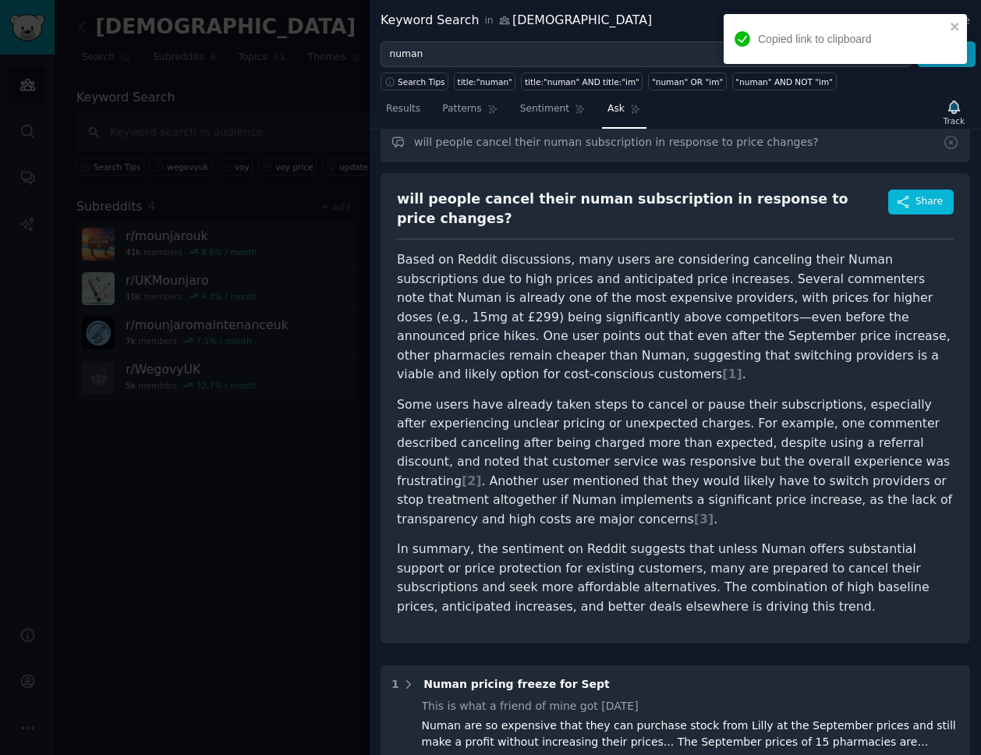
click at [399, 250] on p "Based on Reddit discussions, many users are considering canceling their Numan s…" at bounding box center [675, 317] width 557 height 134
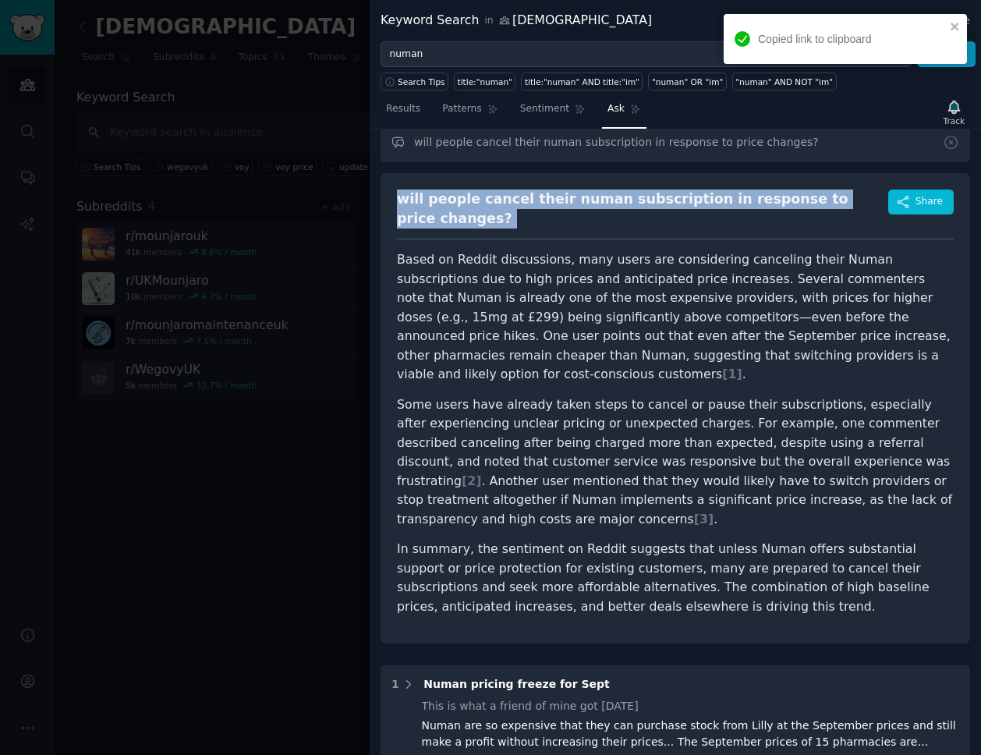
drag, startPoint x: 398, startPoint y: 200, endPoint x: 876, endPoint y: 204, distance: 478.1
click at [876, 204] on div "will people cancel their numan subscription in response to price changes? Share" at bounding box center [675, 215] width 557 height 50
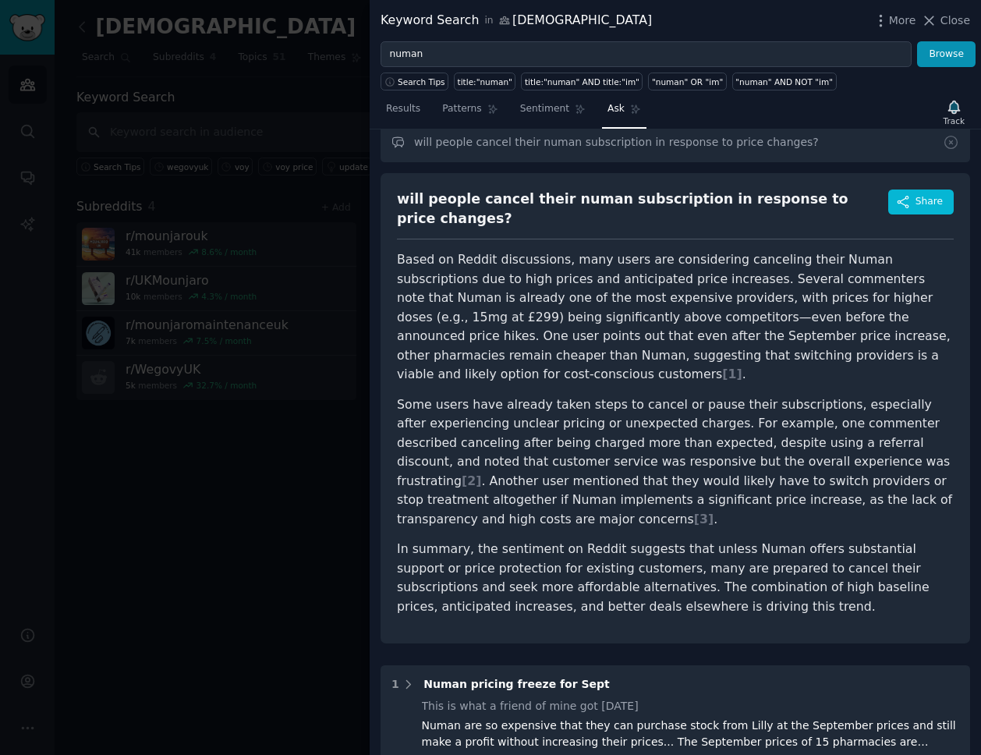
click at [400, 234] on div "will people cancel their numan subscription in response to price changes? Share…" at bounding box center [676, 408] width 590 height 470
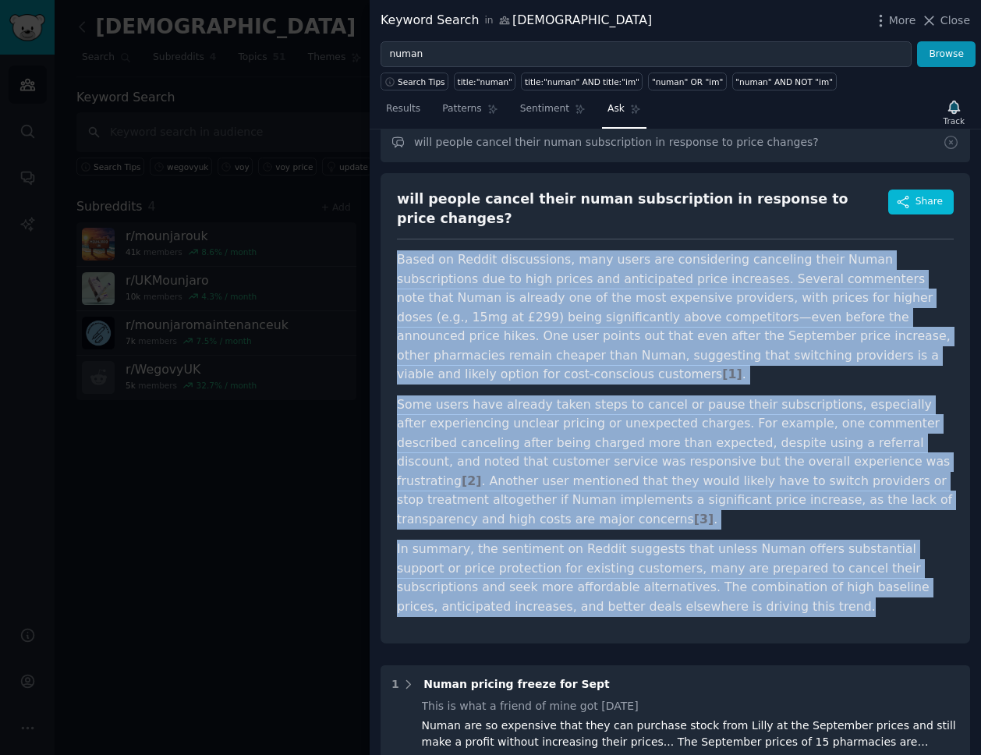
drag, startPoint x: 400, startPoint y: 244, endPoint x: 671, endPoint y: 584, distance: 434.6
click at [671, 584] on div "will people cancel their numan subscription in response to price changes? Share…" at bounding box center [676, 408] width 590 height 470
click at [558, 460] on p "Some users have already taken steps to cancel or pause their subscriptions, esp…" at bounding box center [675, 462] width 557 height 134
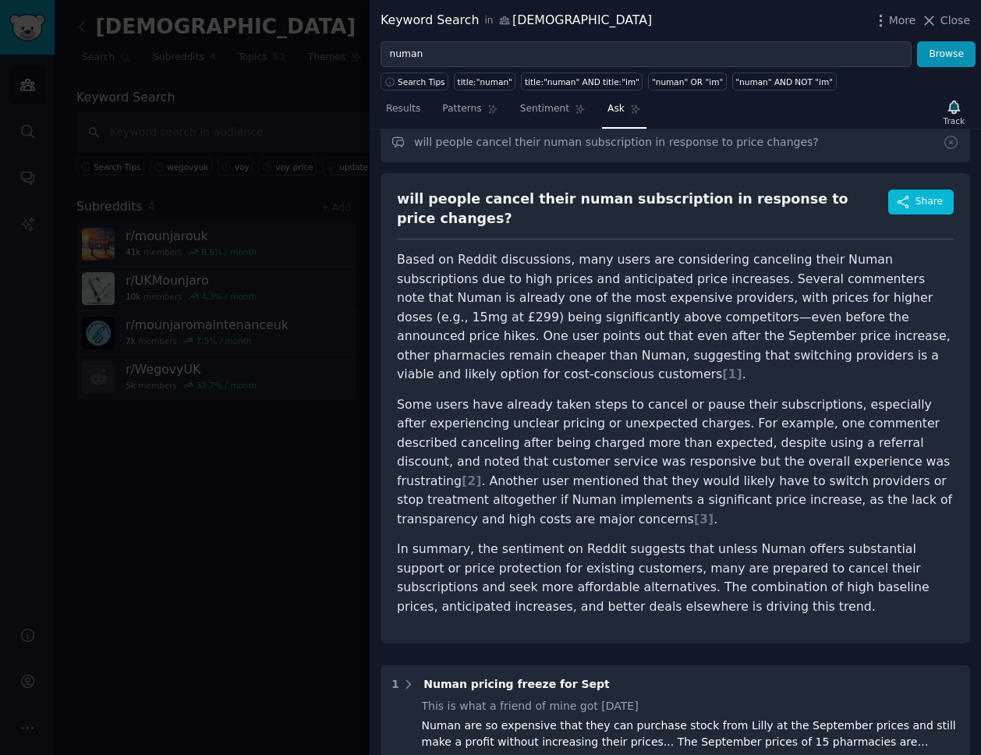
scroll to position [518, 0]
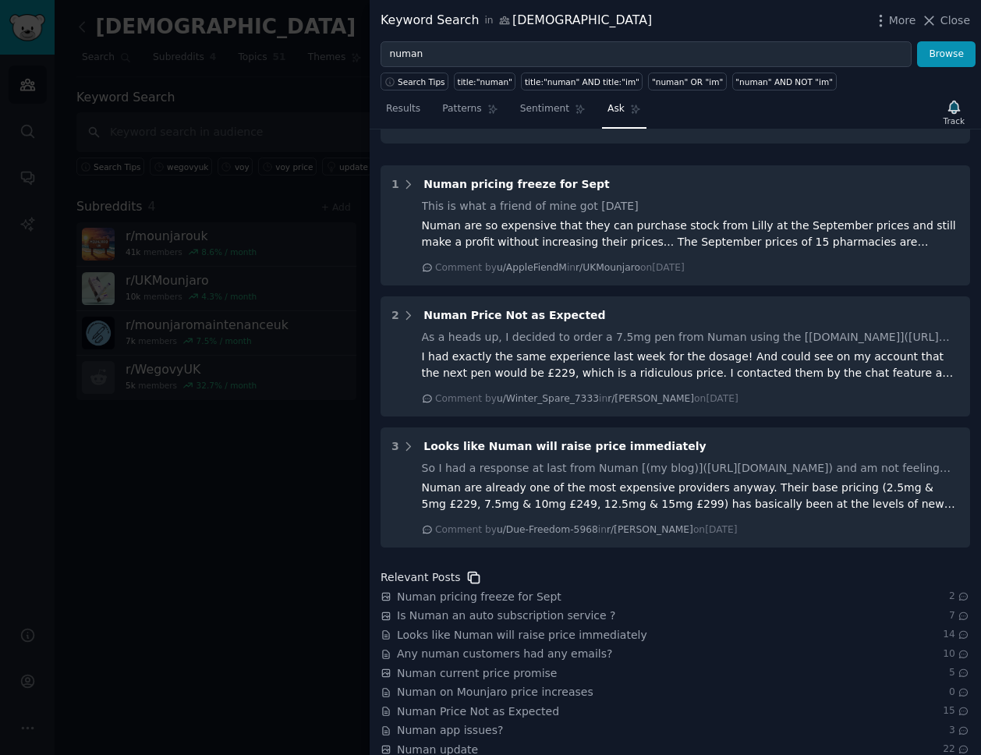
click at [469, 572] on icon at bounding box center [474, 577] width 11 height 11
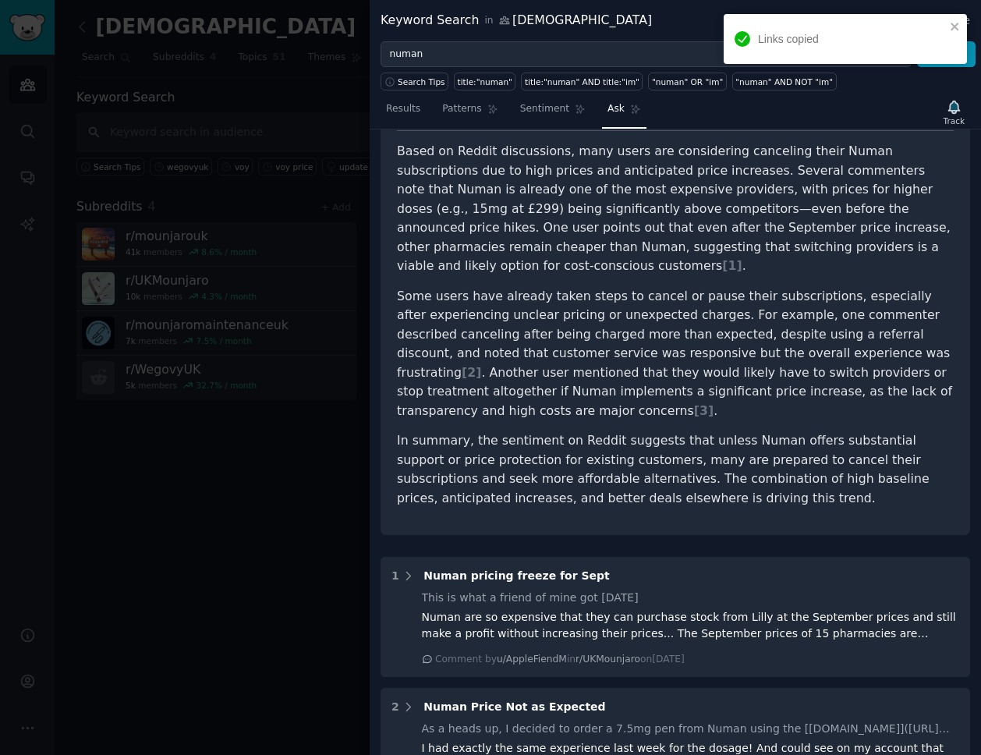
scroll to position [0, 0]
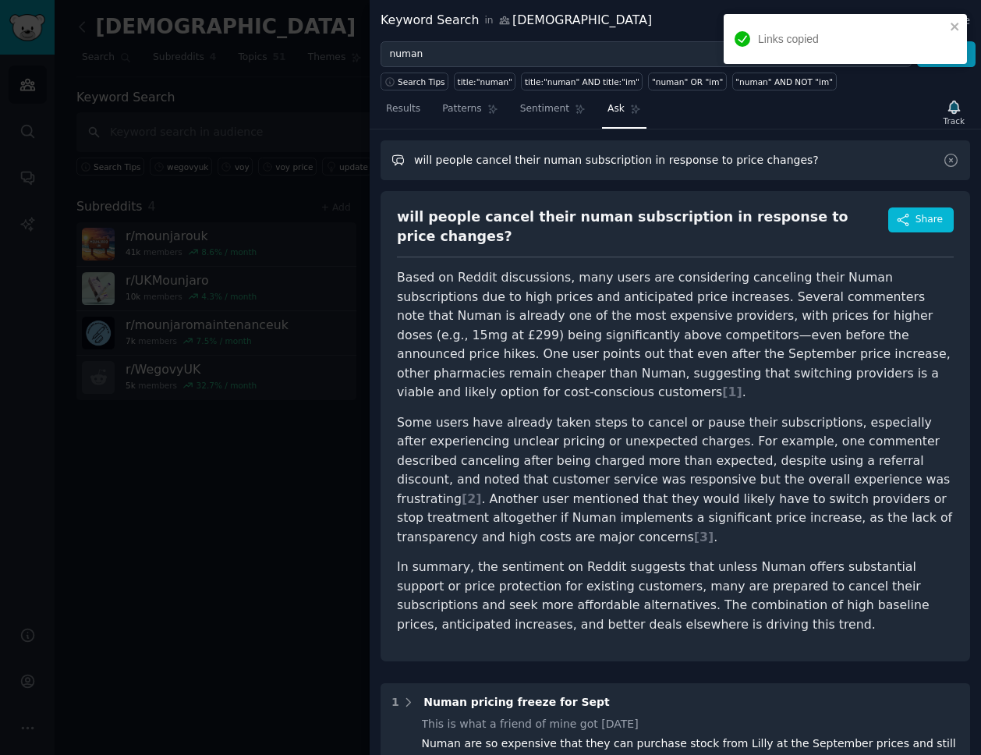
click at [572, 169] on input "will people cancel their numan subscription in response to price changes?" at bounding box center [676, 160] width 590 height 40
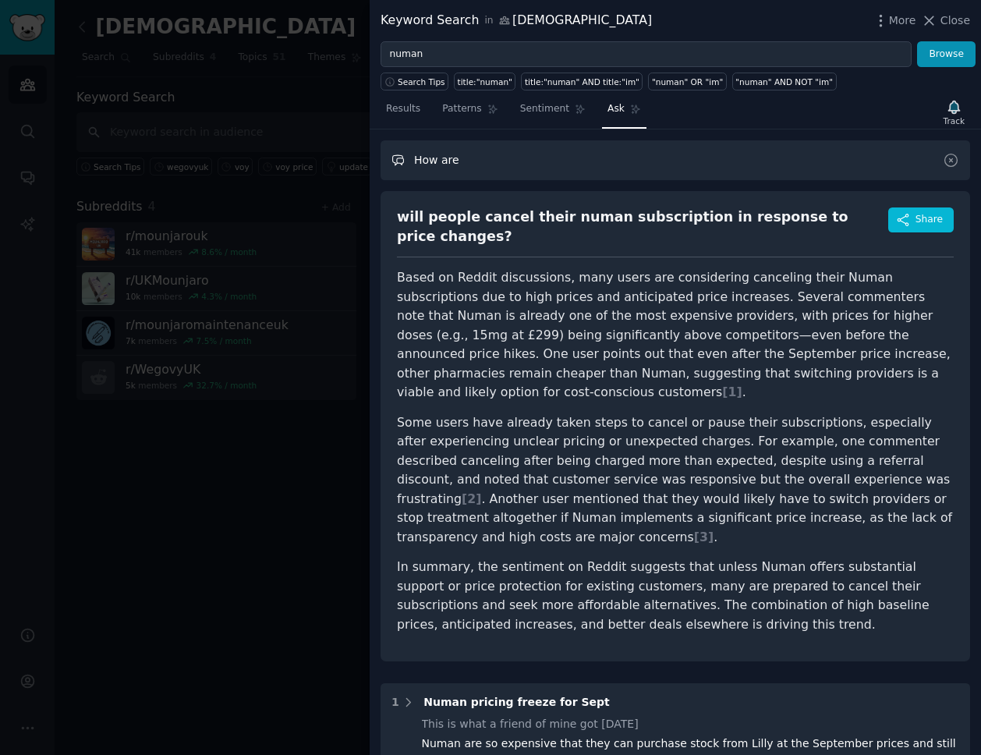
type input "How are"
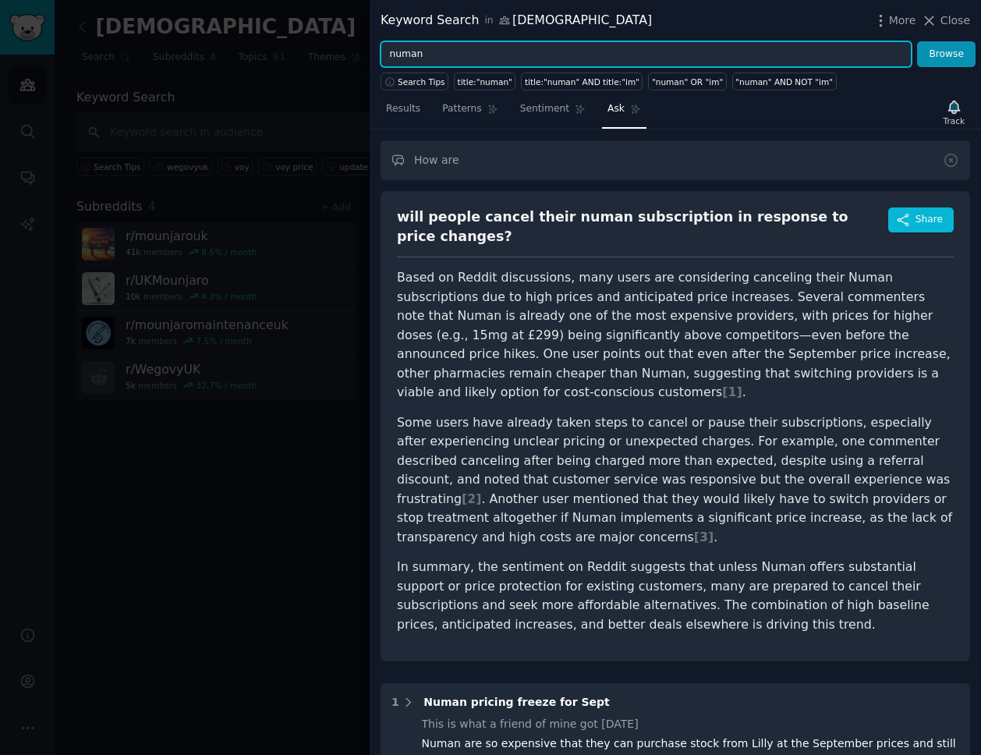
click at [503, 59] on input "numan" at bounding box center [646, 54] width 531 height 27
type input "voy"
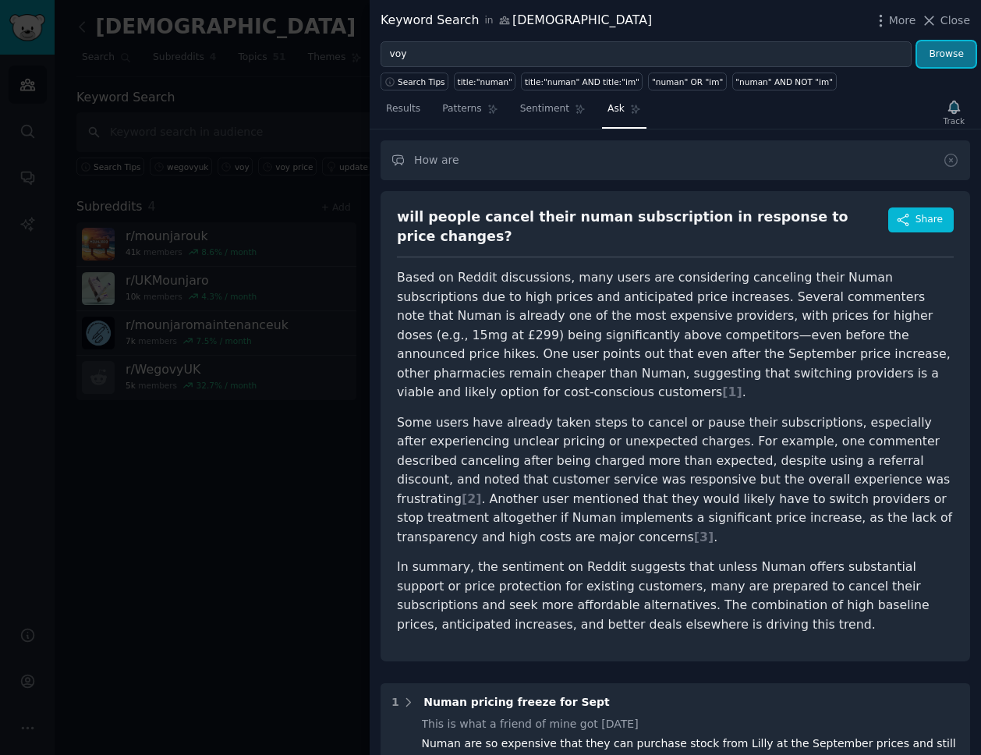
click at [944, 55] on button "Browse" at bounding box center [946, 54] width 58 height 27
click at [494, 163] on input "How are" at bounding box center [676, 160] width 590 height 40
type input "How are voy perceived as a service?"
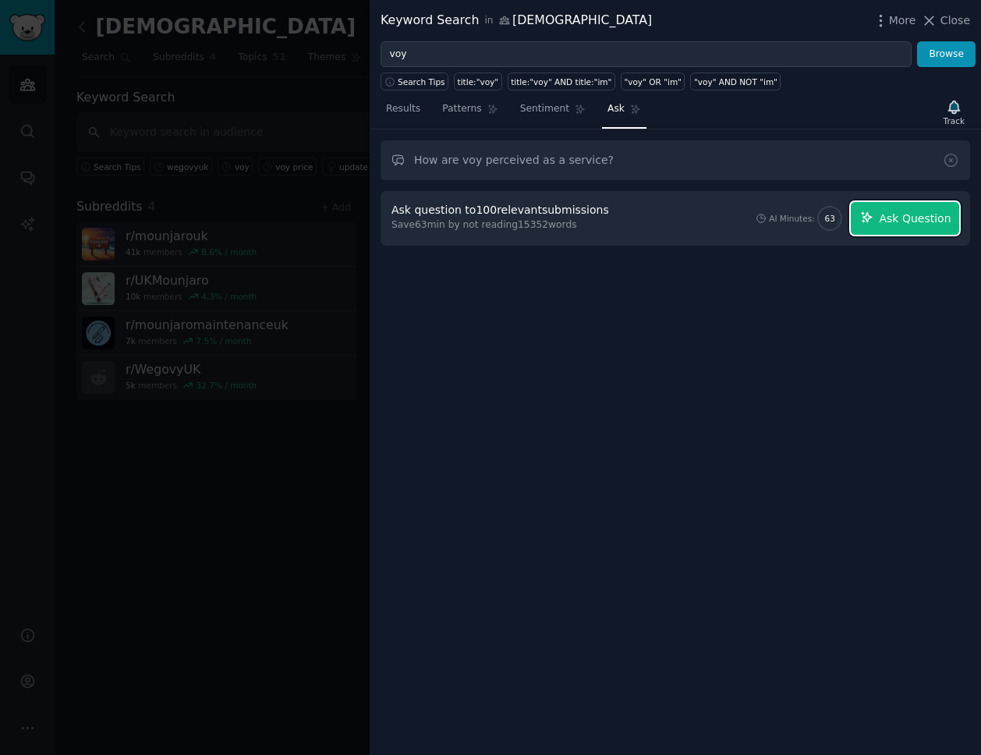
click at [891, 214] on span "Ask Question" at bounding box center [915, 219] width 72 height 16
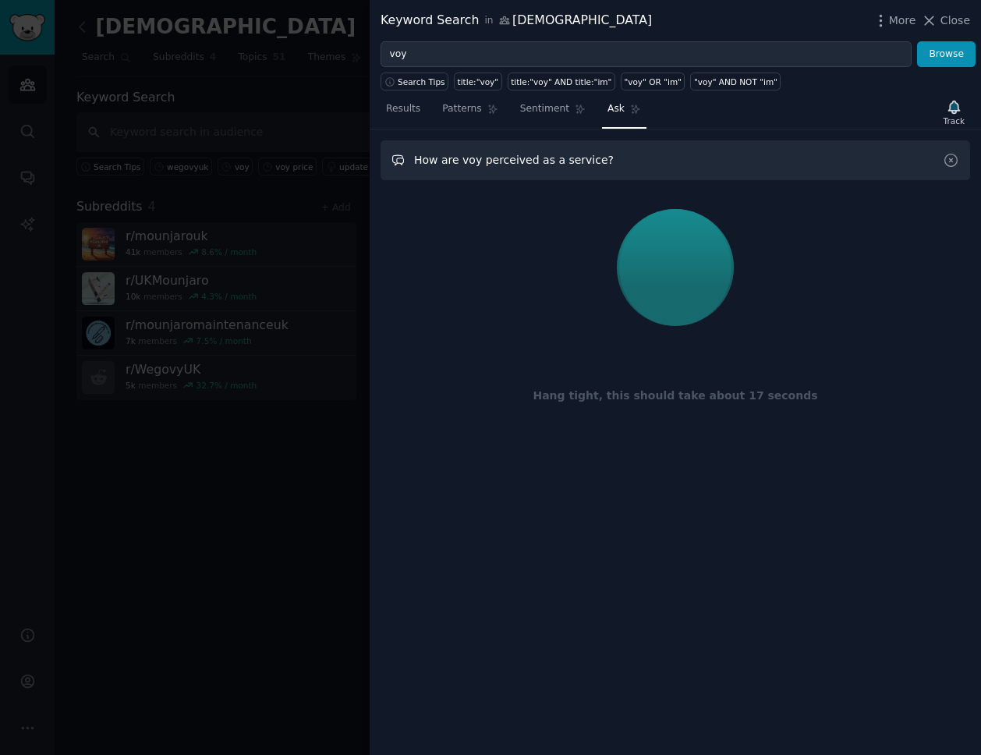
click at [533, 158] on input "How are voy perceived as a service?" at bounding box center [676, 160] width 590 height 40
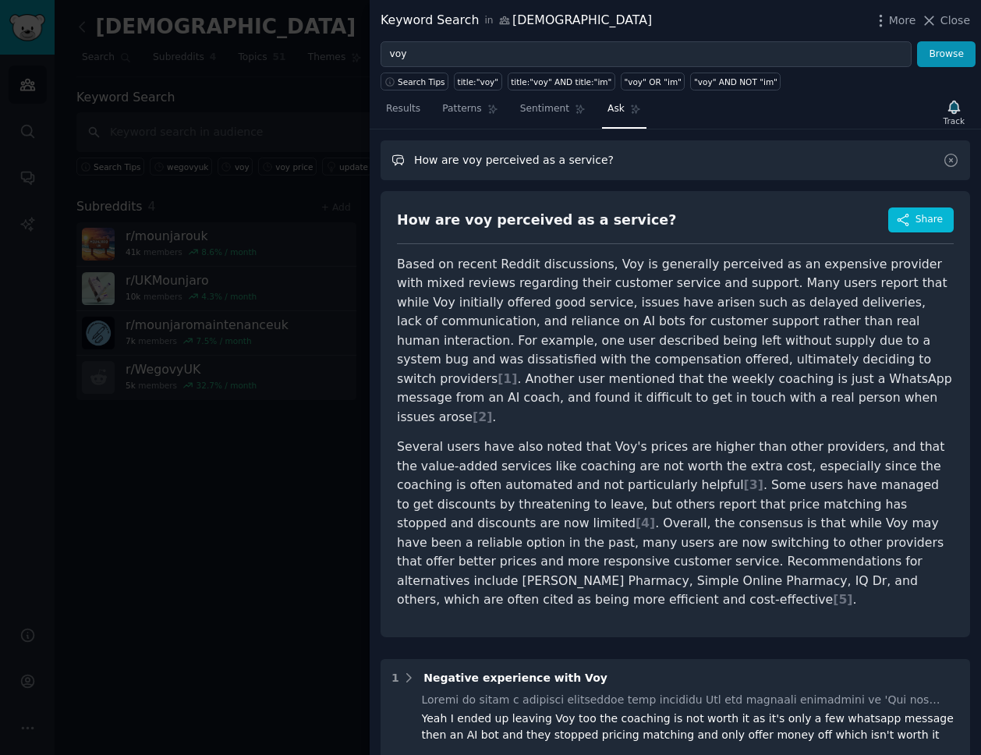
scroll to position [23, 0]
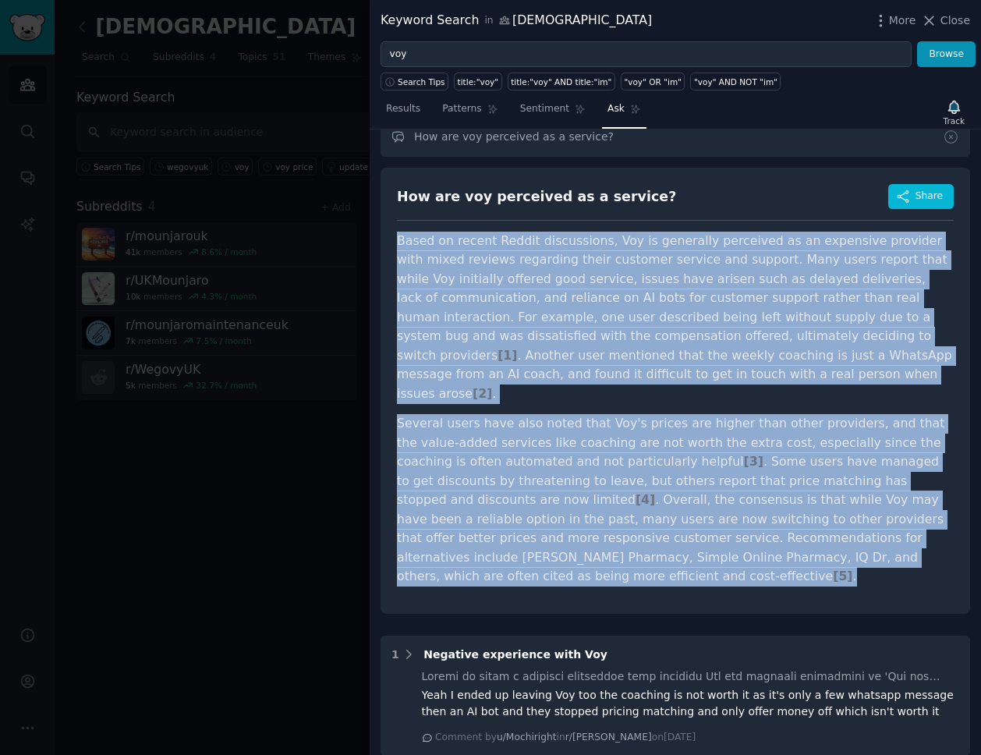
drag, startPoint x: 400, startPoint y: 236, endPoint x: 631, endPoint y: 569, distance: 405.2
click at [631, 569] on div "How are voy perceived as a service? Share Based on recent Reddit discussions, V…" at bounding box center [676, 391] width 590 height 446
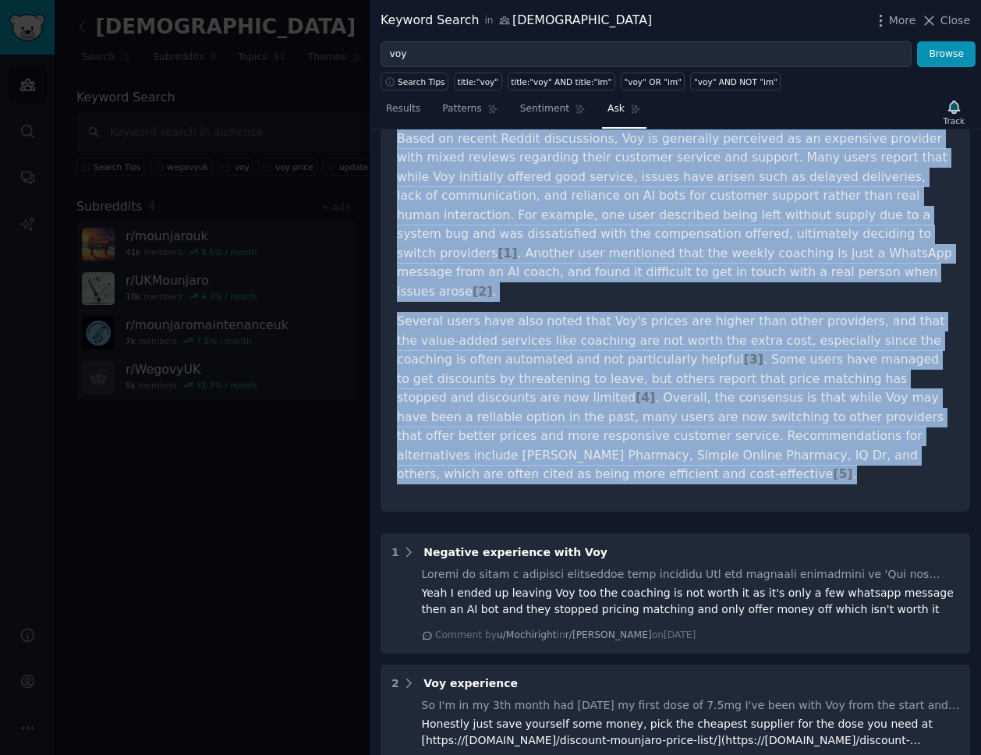
scroll to position [0, 0]
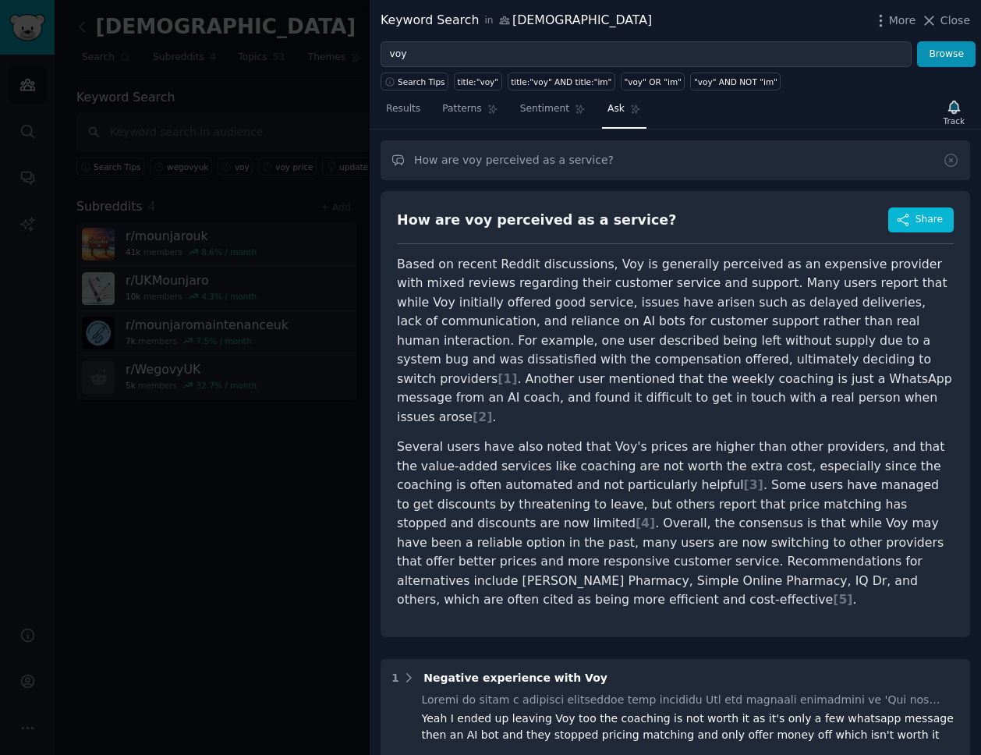
click at [481, 218] on div "How are voy perceived as a service?" at bounding box center [536, 220] width 279 height 19
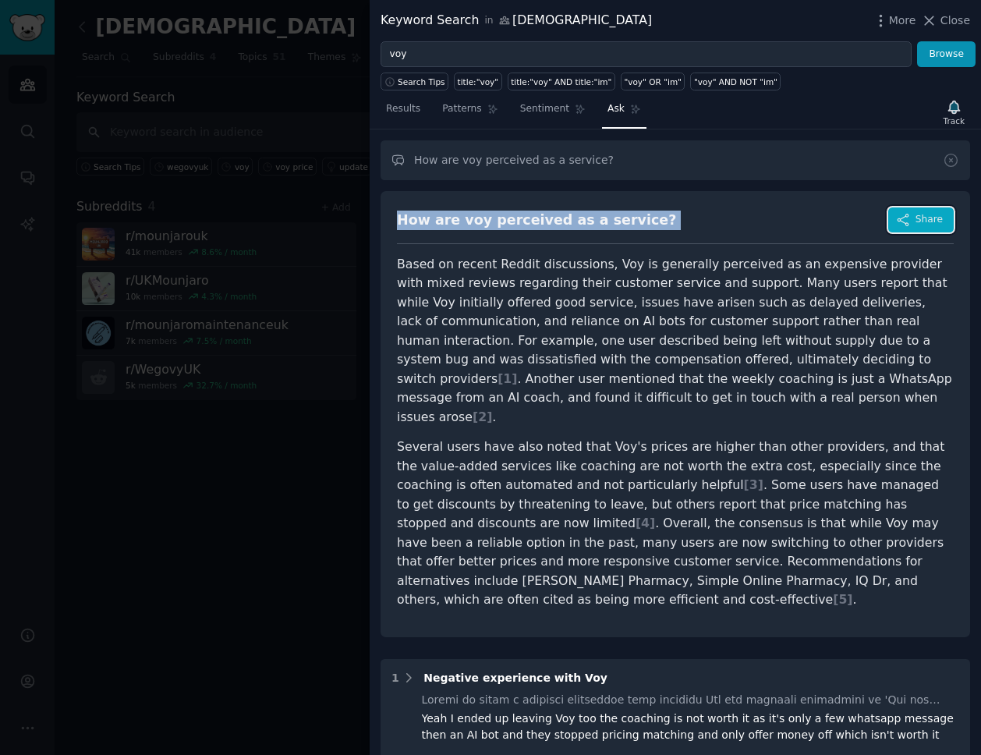
click at [905, 225] on icon "button" at bounding box center [903, 220] width 14 height 14
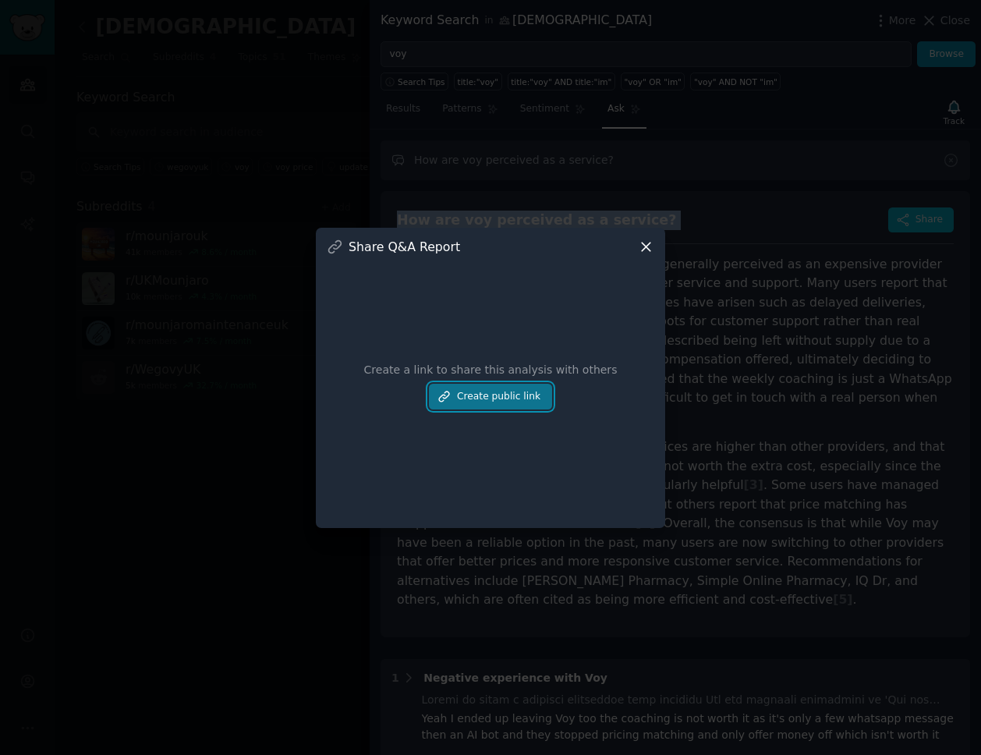
click at [479, 404] on button "Create public link" at bounding box center [490, 397] width 123 height 27
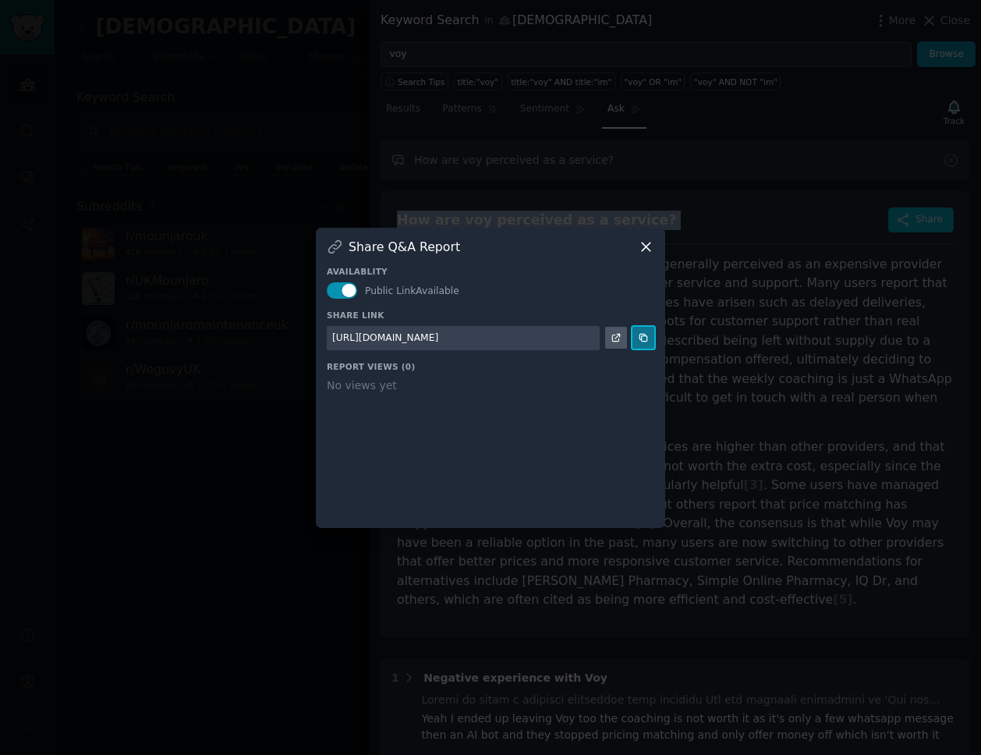
click at [647, 338] on icon at bounding box center [643, 337] width 11 height 11
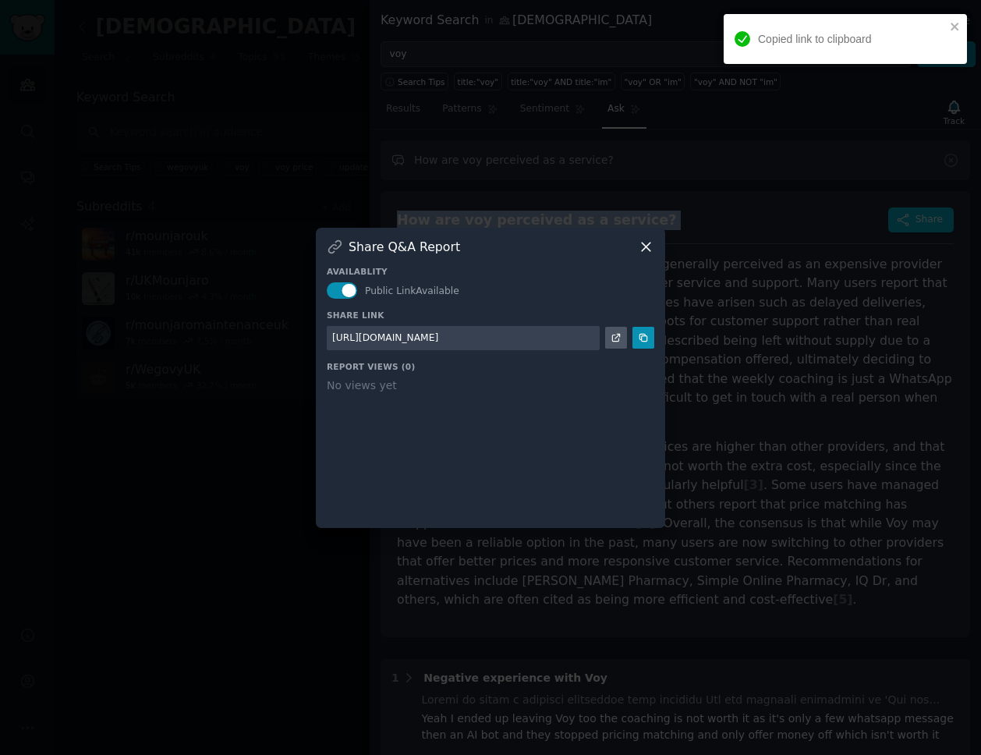
click at [640, 250] on icon at bounding box center [646, 247] width 16 height 16
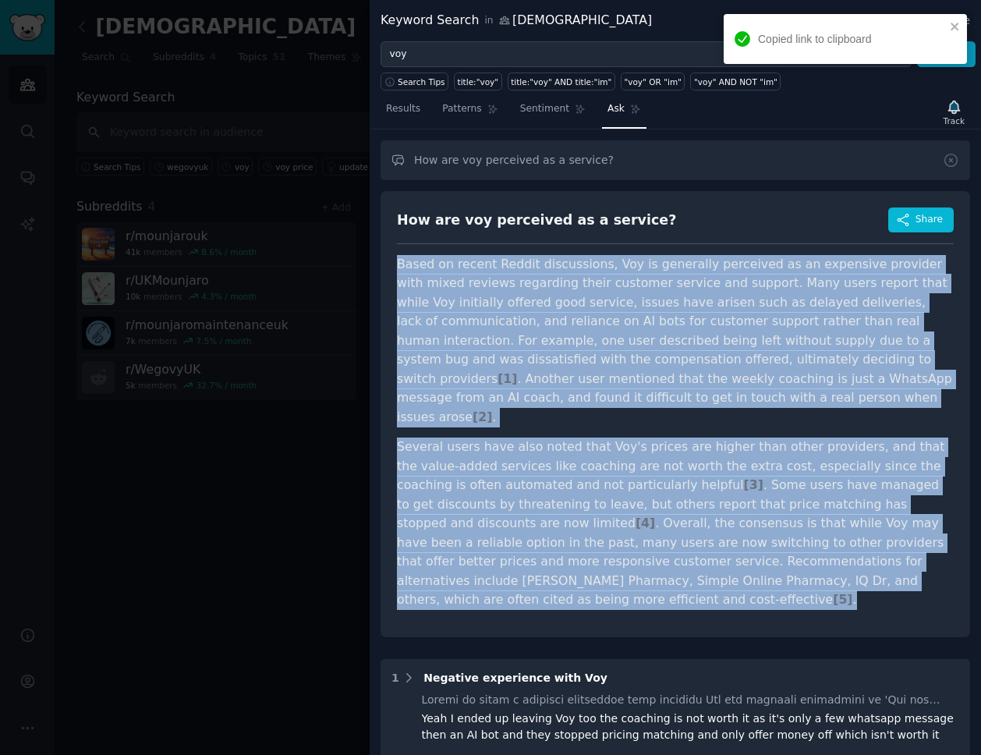
drag, startPoint x: 399, startPoint y: 260, endPoint x: 944, endPoint y: 561, distance: 623.5
click at [944, 561] on article "Based on recent Reddit discussions, Voy is generally perceived as an expensive …" at bounding box center [675, 432] width 557 height 355
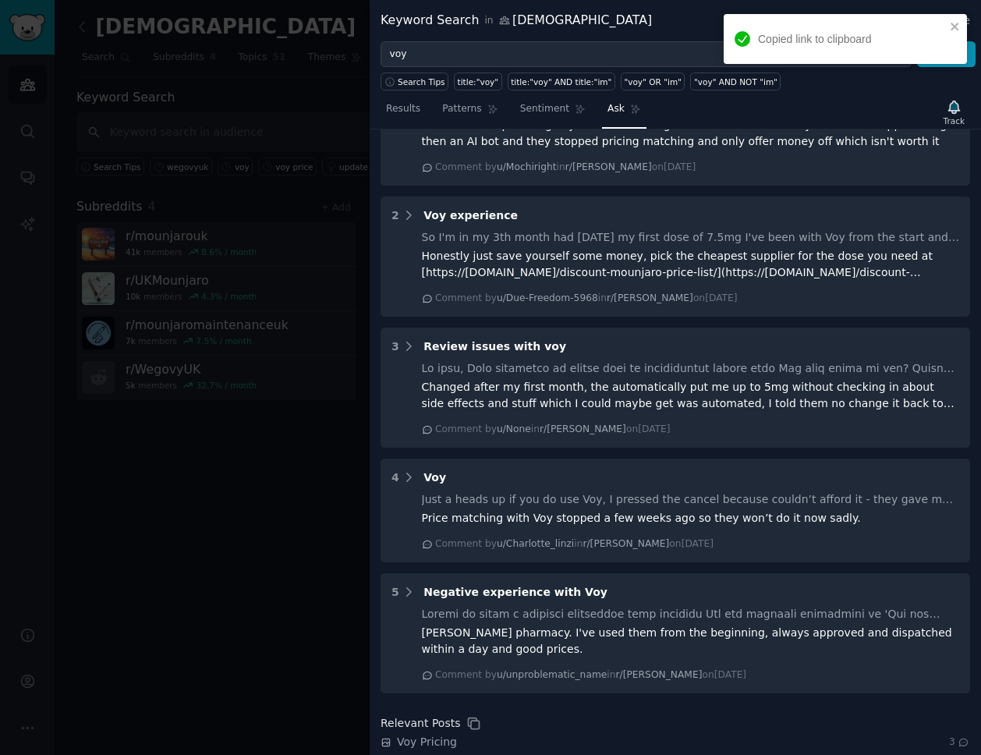
scroll to position [733, 0]
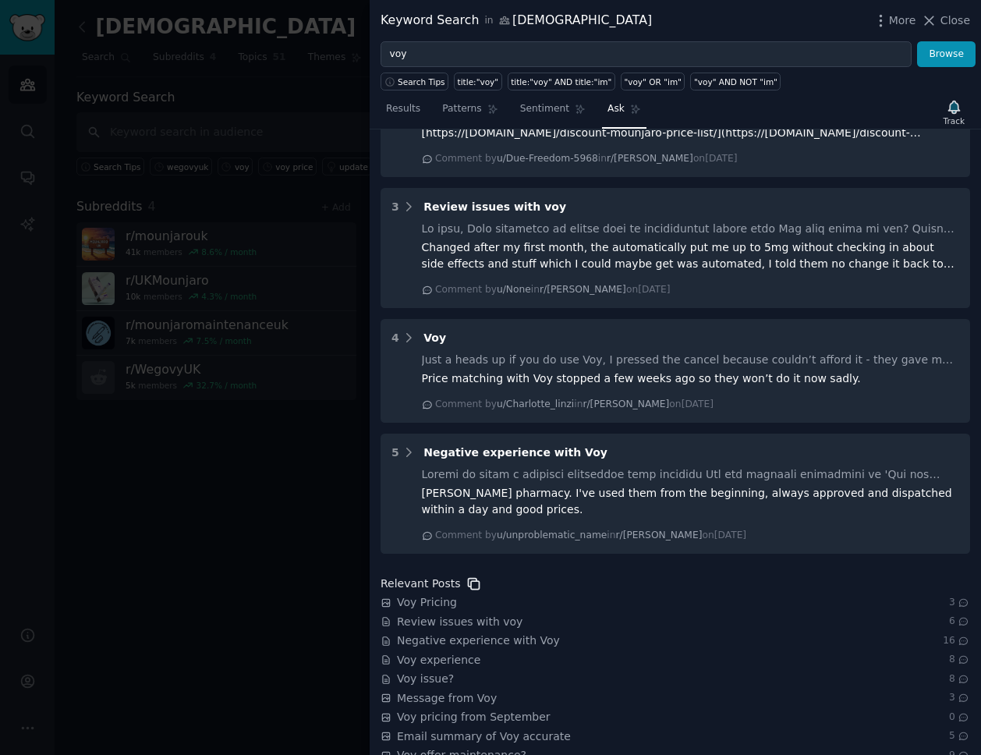
click at [470, 576] on icon at bounding box center [474, 584] width 16 height 16
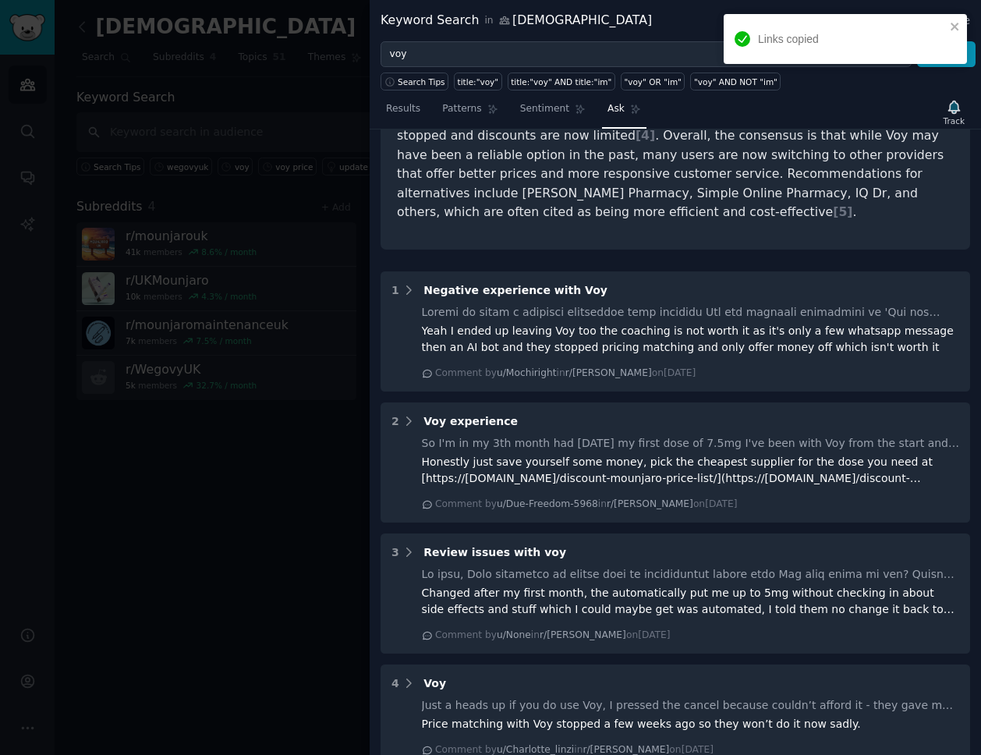
scroll to position [0, 0]
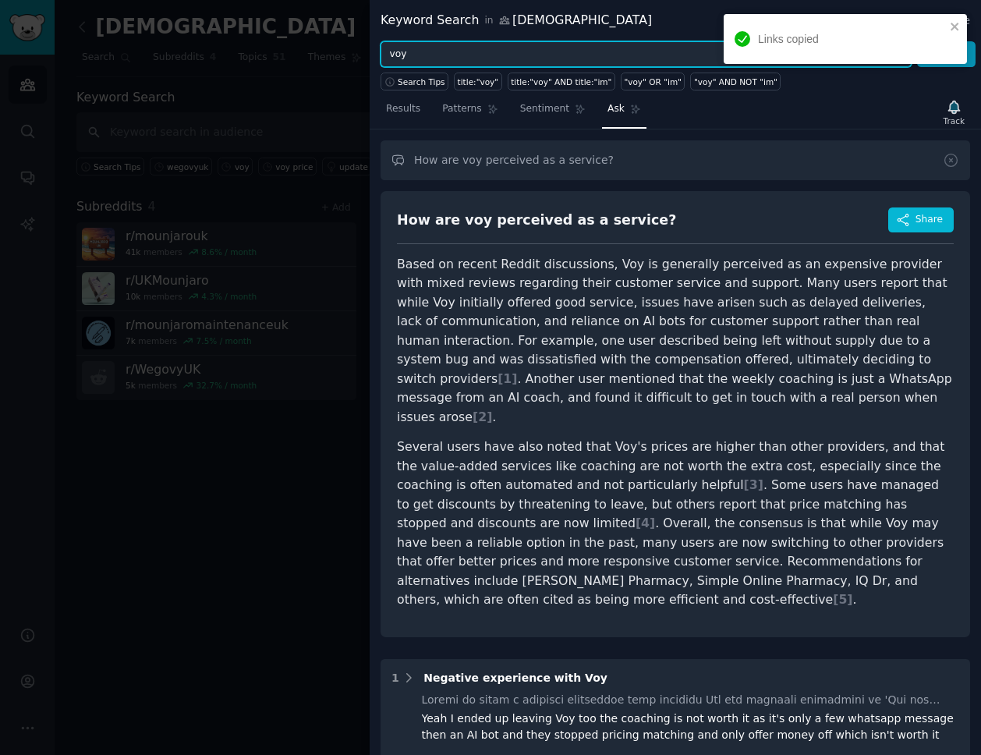
click at [409, 58] on input "voy" at bounding box center [646, 54] width 531 height 27
type input "juniper"
click at [917, 41] on button "Browse" at bounding box center [946, 54] width 58 height 27
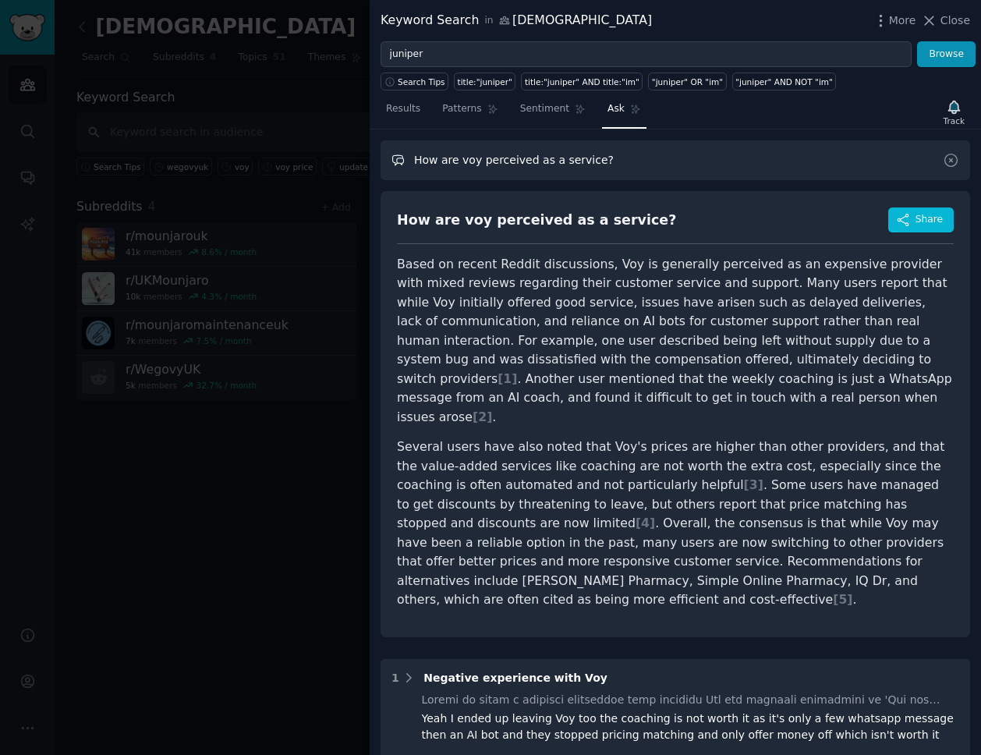
click at [472, 163] on input "How are voy perceived as a service?" at bounding box center [676, 160] width 590 height 40
type input "How are juniper perceived as a service?"
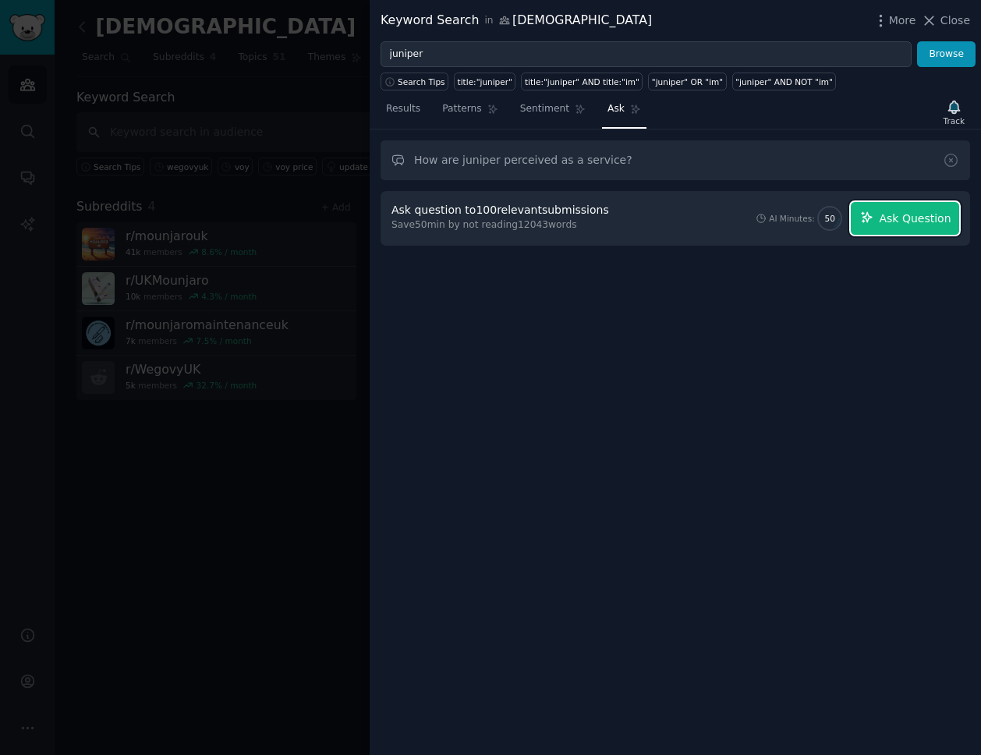
click at [901, 218] on span "Ask Question" at bounding box center [915, 219] width 72 height 16
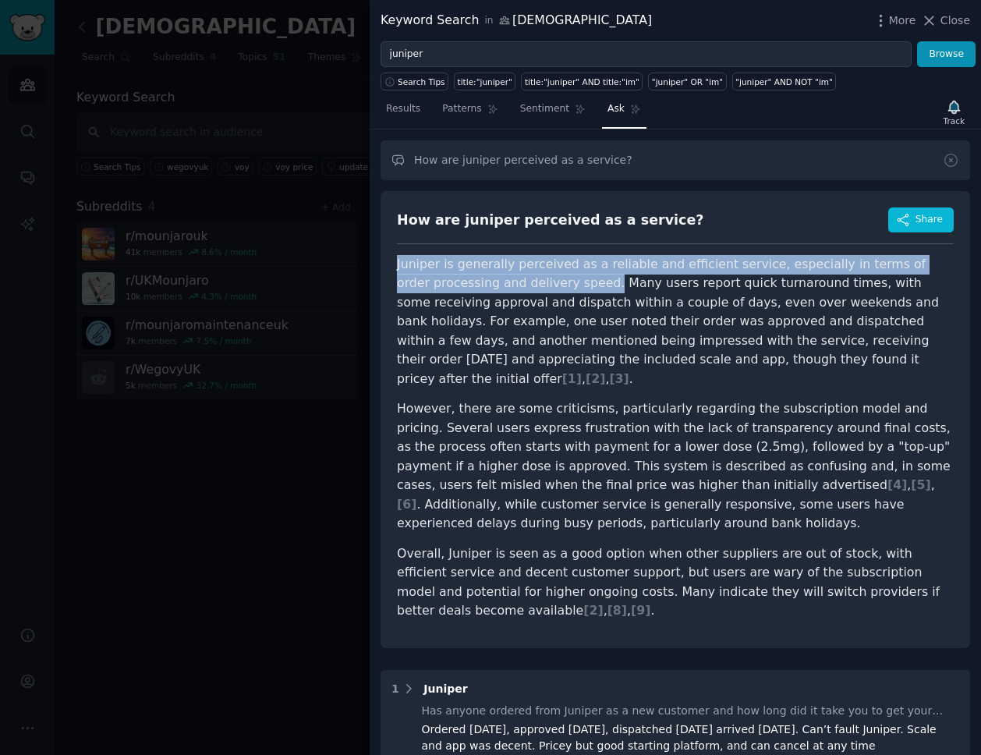
drag, startPoint x: 395, startPoint y: 263, endPoint x: 572, endPoint y: 288, distance: 178.8
click at [572, 288] on div "How are juniper perceived as a service? Share Juniper is generally perceived as…" at bounding box center [676, 419] width 590 height 457
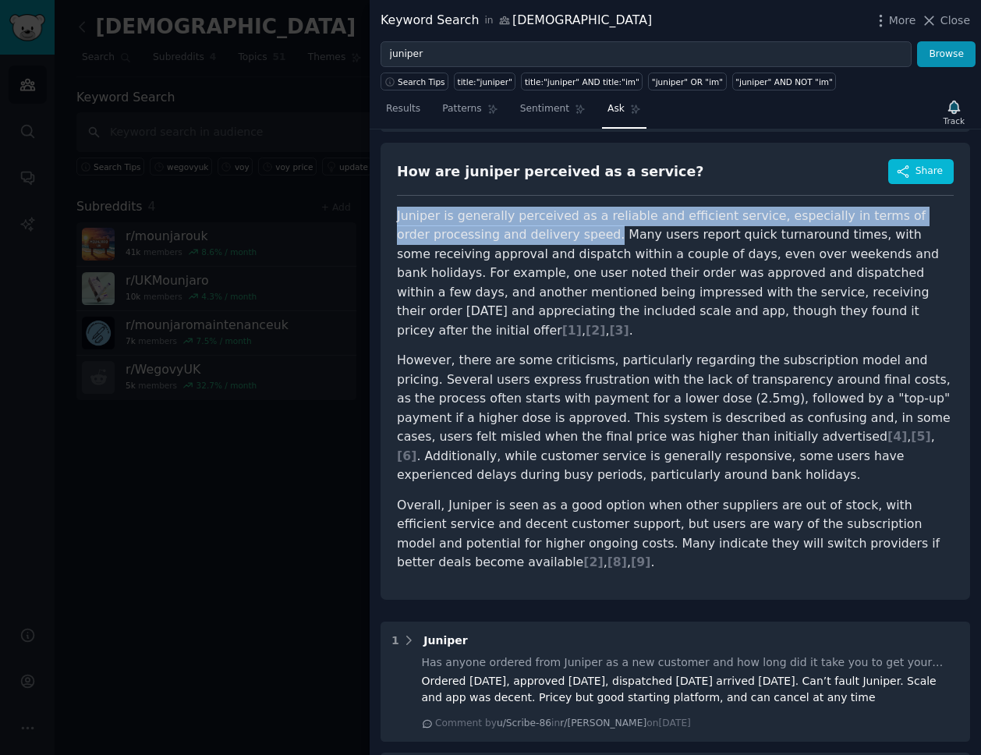
scroll to position [48, 0]
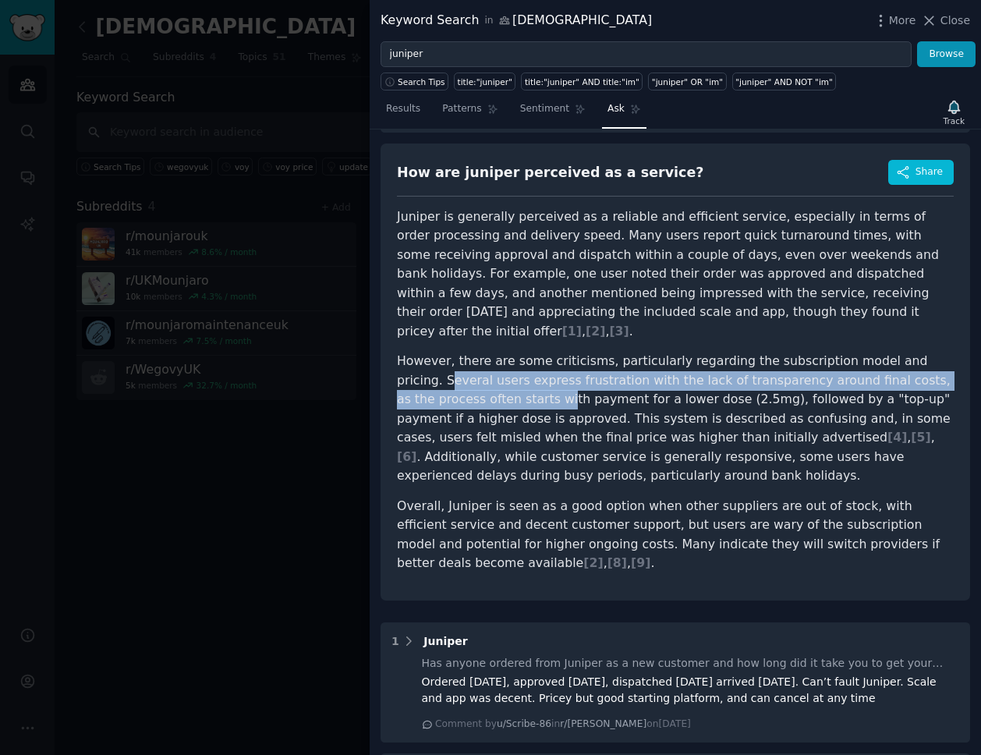
drag, startPoint x: 405, startPoint y: 386, endPoint x: 472, endPoint y: 397, distance: 68.0
click at [473, 399] on p "However, there are some criticisms, particularly regarding the subscription mod…" at bounding box center [675, 419] width 557 height 134
click at [403, 382] on p "However, there are some criticisms, particularly regarding the subscription mod…" at bounding box center [675, 419] width 557 height 134
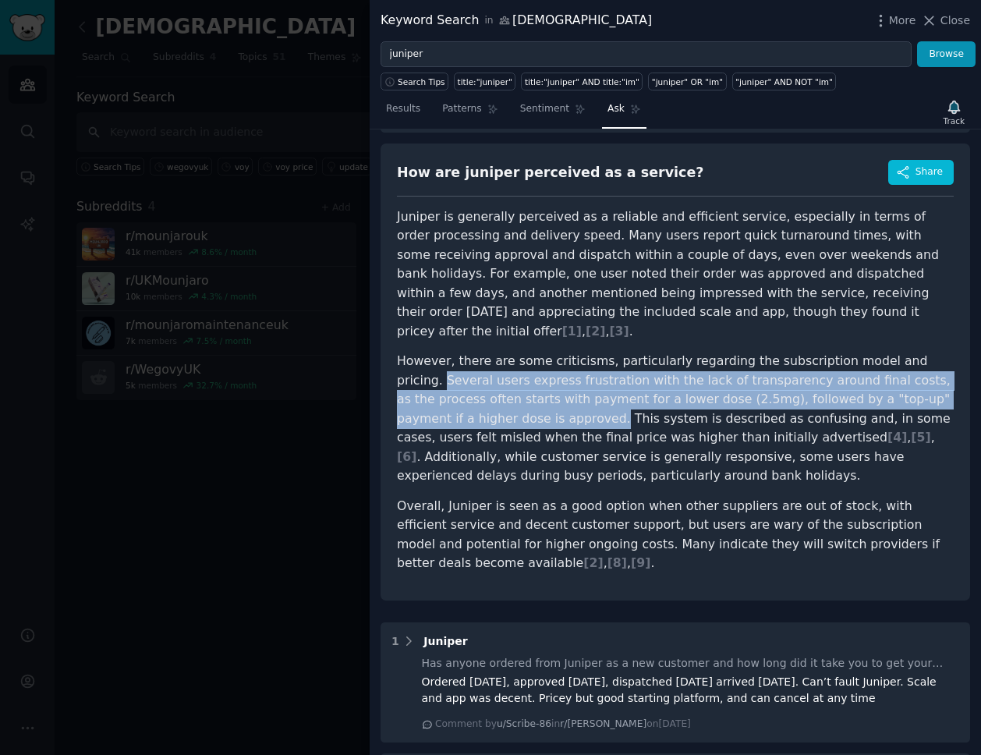
drag, startPoint x: 398, startPoint y: 379, endPoint x: 497, endPoint y: 413, distance: 104.8
click at [497, 413] on p "However, there are some criticisms, particularly regarding the subscription mod…" at bounding box center [675, 419] width 557 height 134
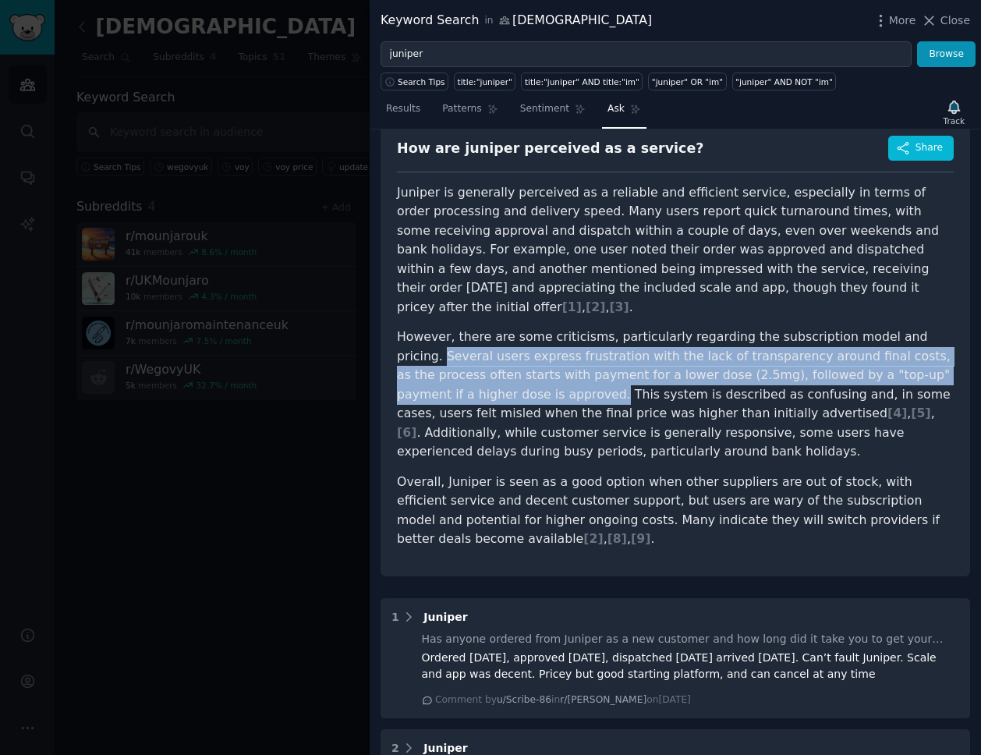
scroll to position [66, 0]
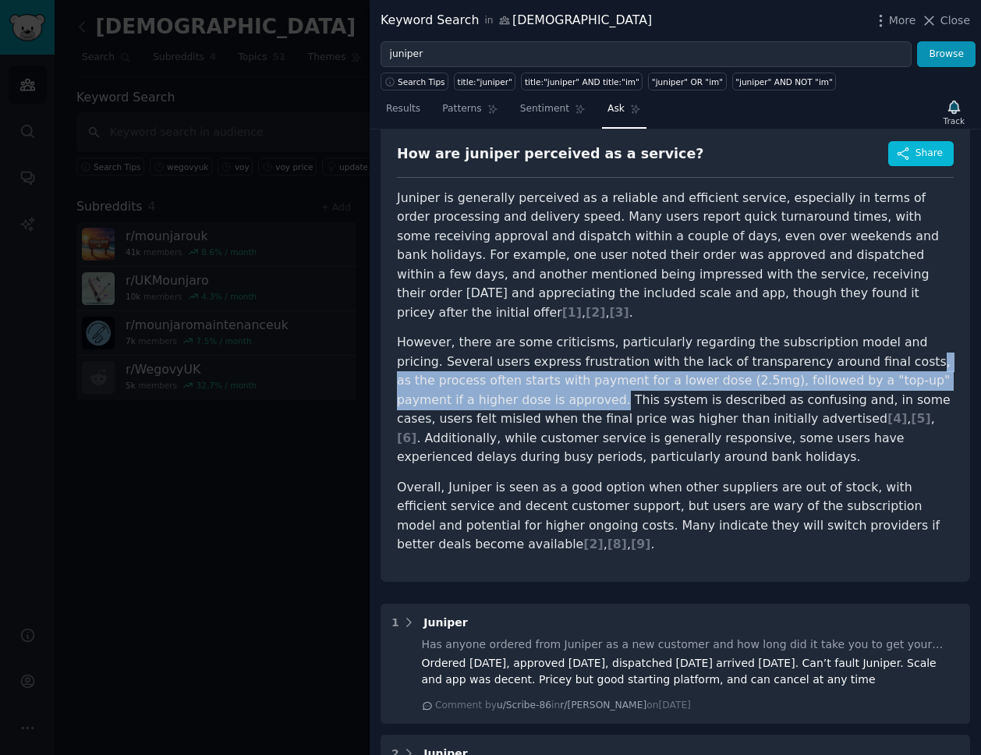
click at [845, 360] on p "However, there are some criticisms, particularly regarding the subscription mod…" at bounding box center [675, 400] width 557 height 134
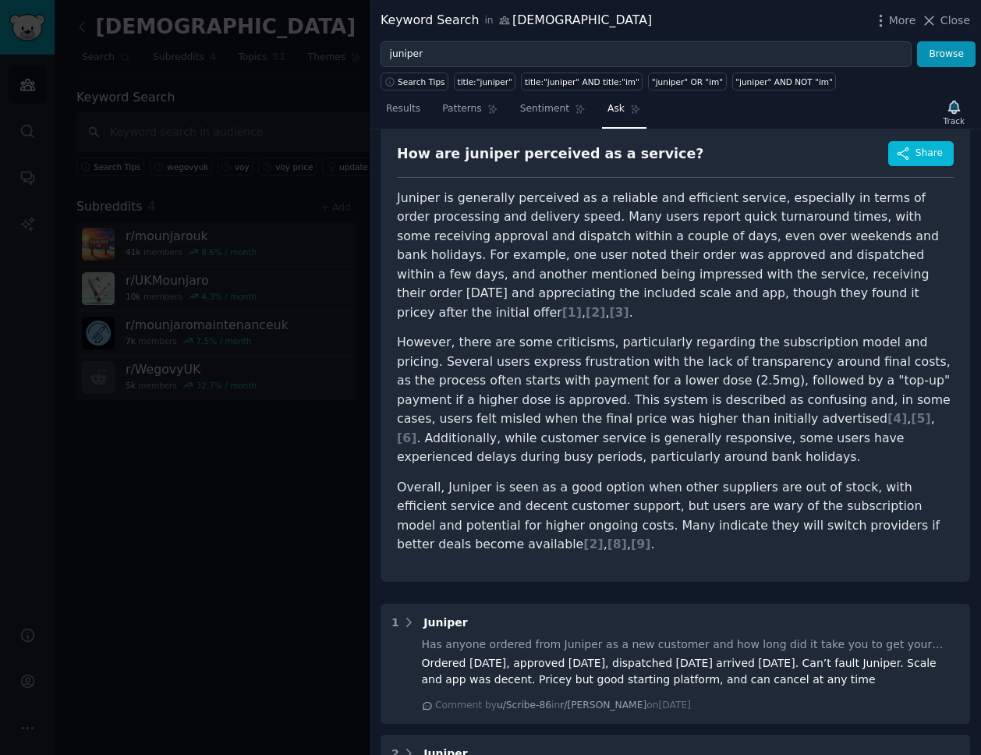
click at [474, 367] on p "However, there are some criticisms, particularly regarding the subscription mod…" at bounding box center [675, 400] width 557 height 134
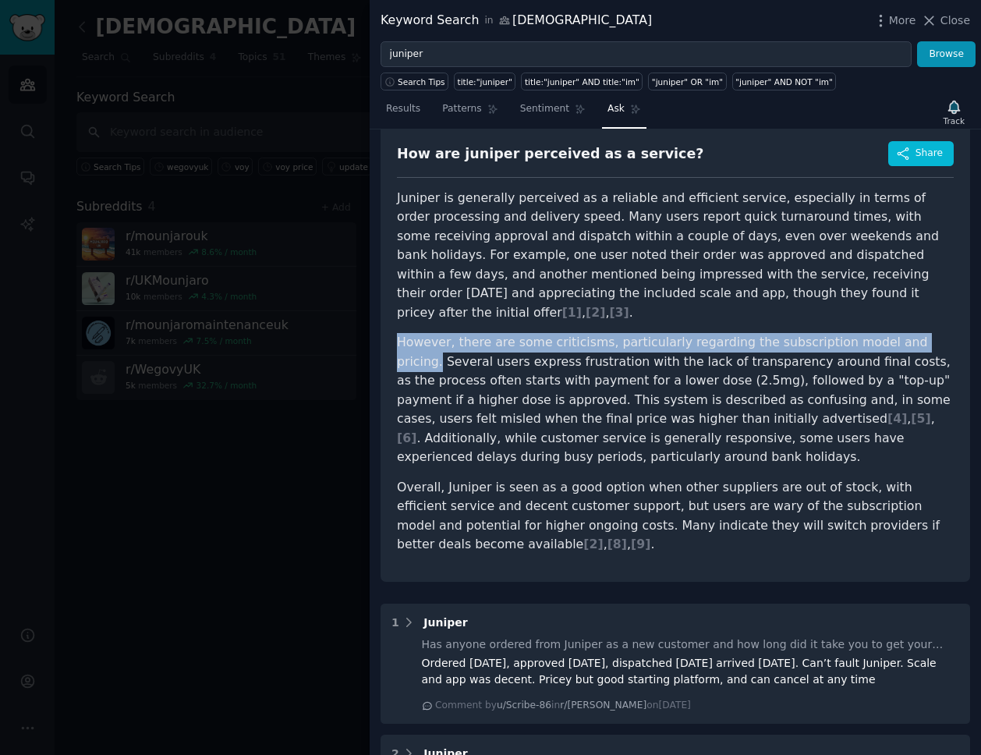
drag, startPoint x: 396, startPoint y: 346, endPoint x: 942, endPoint y: 342, distance: 546.0
click at [942, 342] on p "However, there are some criticisms, particularly regarding the subscription mod…" at bounding box center [675, 400] width 557 height 134
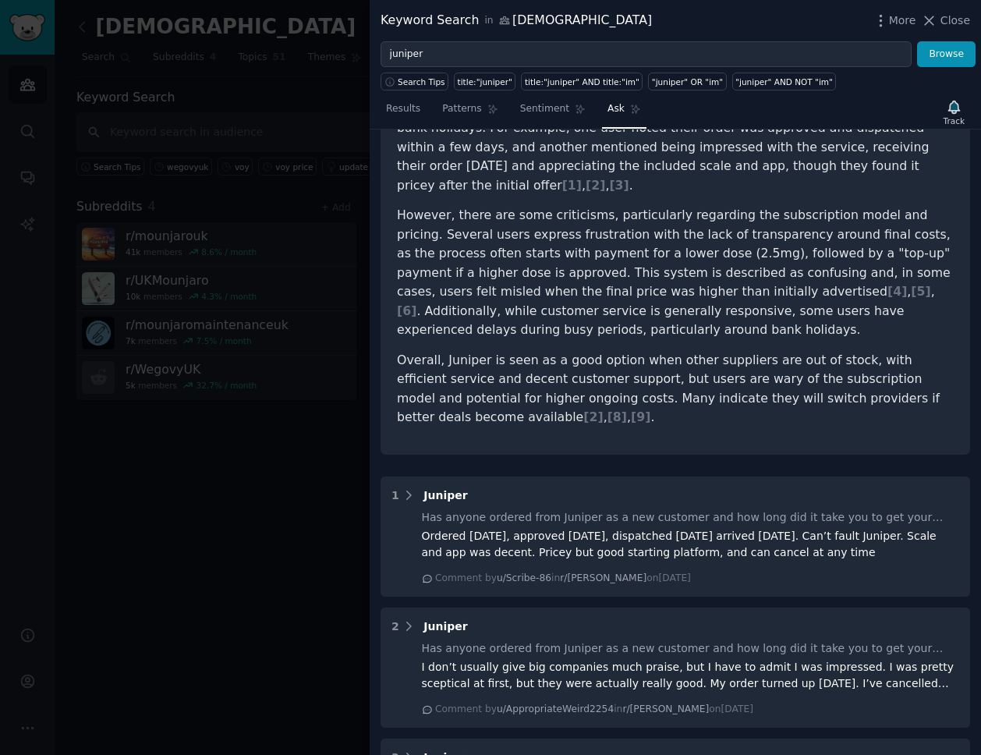
click at [672, 406] on p "Overall, Juniper is seen as a good option when other suppliers are out of stock…" at bounding box center [675, 389] width 557 height 76
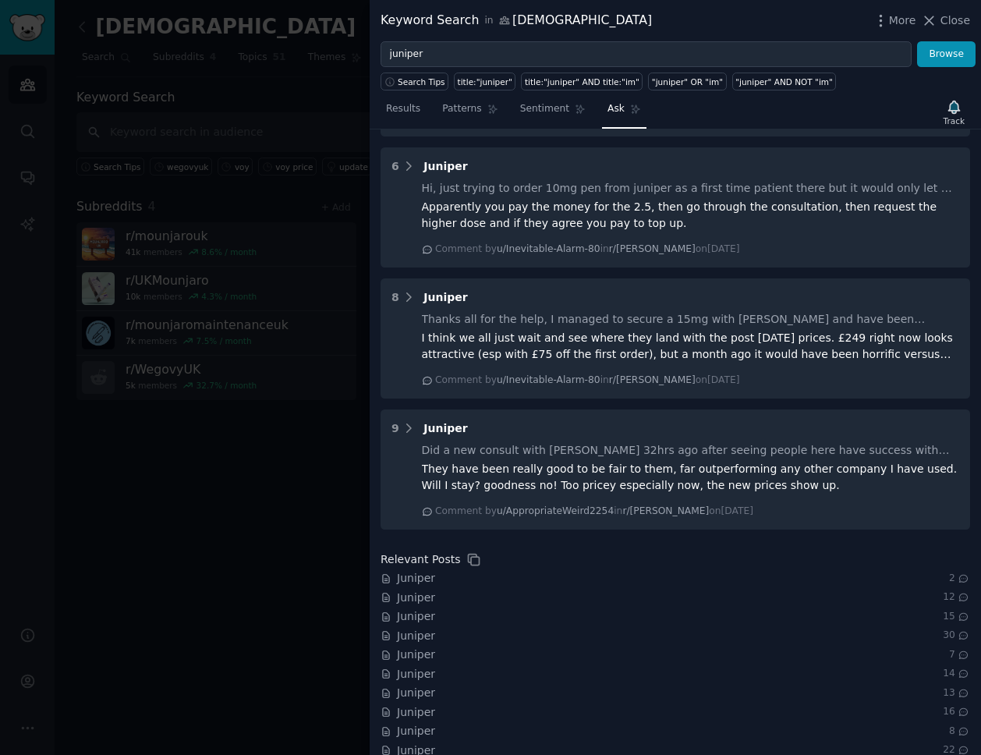
scroll to position [1192, 0]
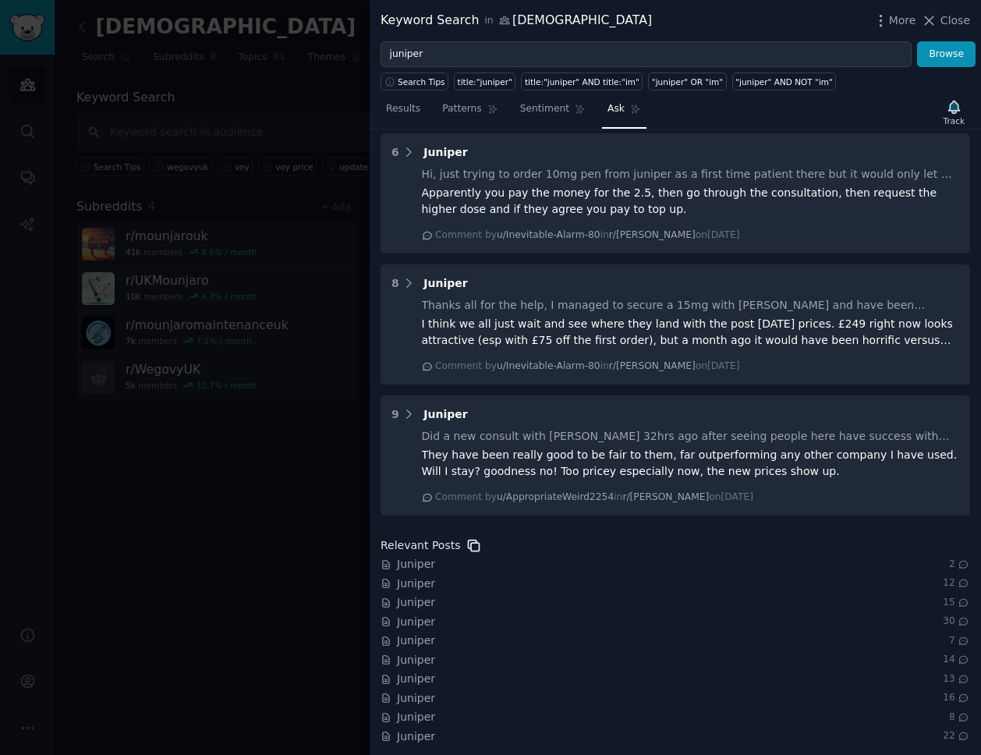
click at [466, 544] on icon at bounding box center [474, 545] width 16 height 16
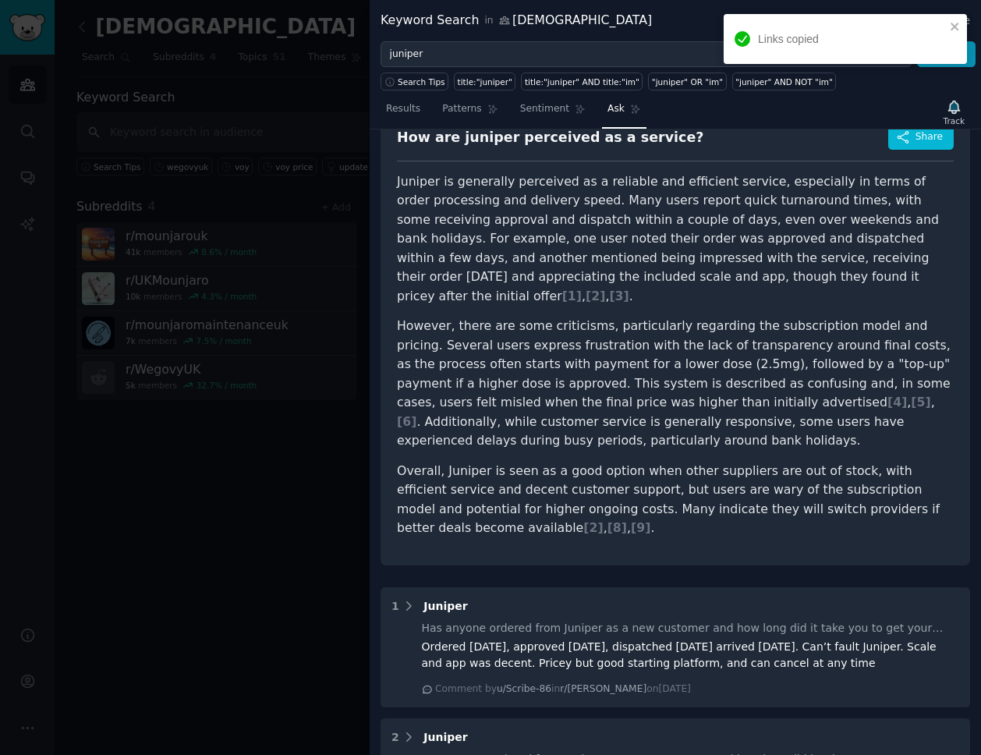
scroll to position [0, 0]
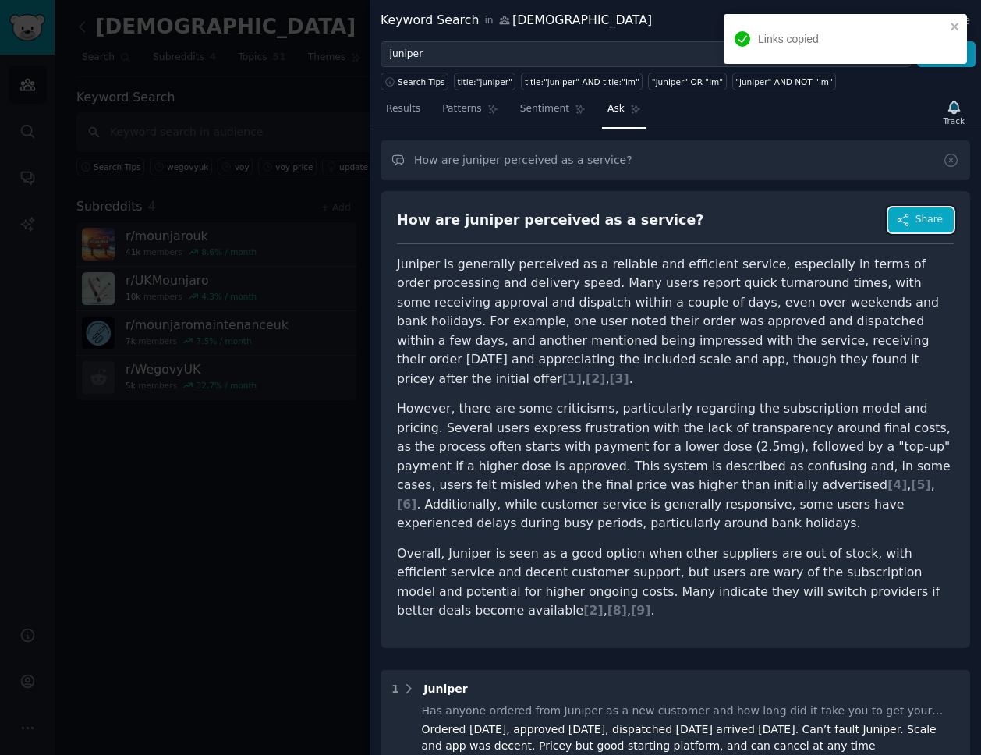
click at [916, 216] on span "Share" at bounding box center [929, 220] width 27 height 14
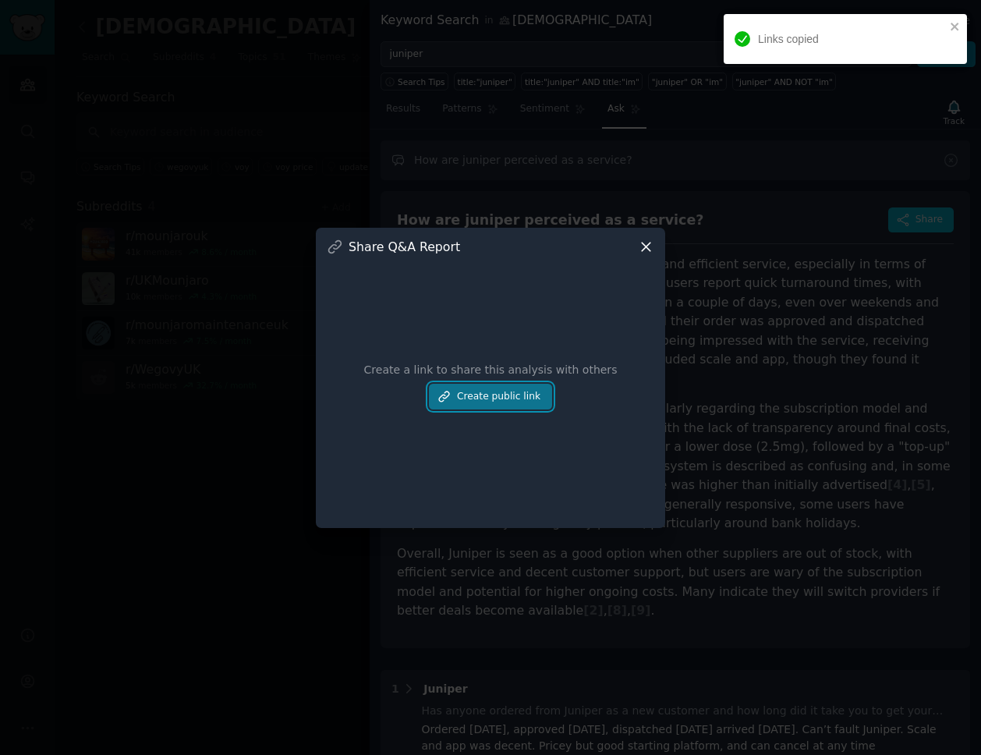
click at [470, 401] on button "Create public link" at bounding box center [490, 397] width 123 height 27
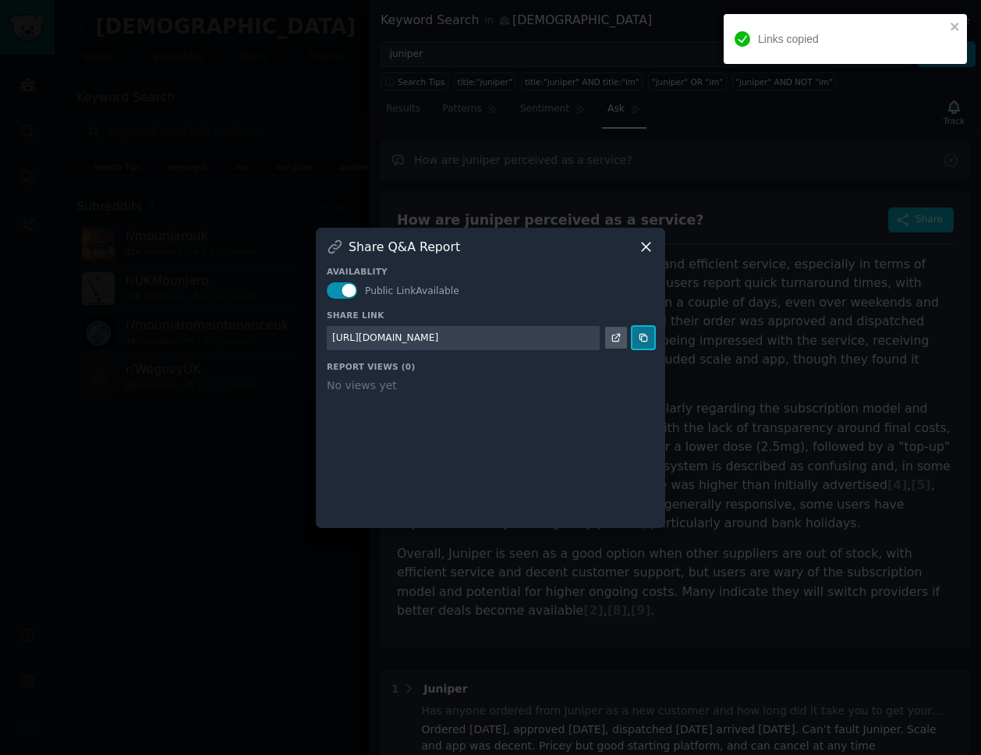
click at [639, 338] on icon at bounding box center [643, 337] width 11 height 11
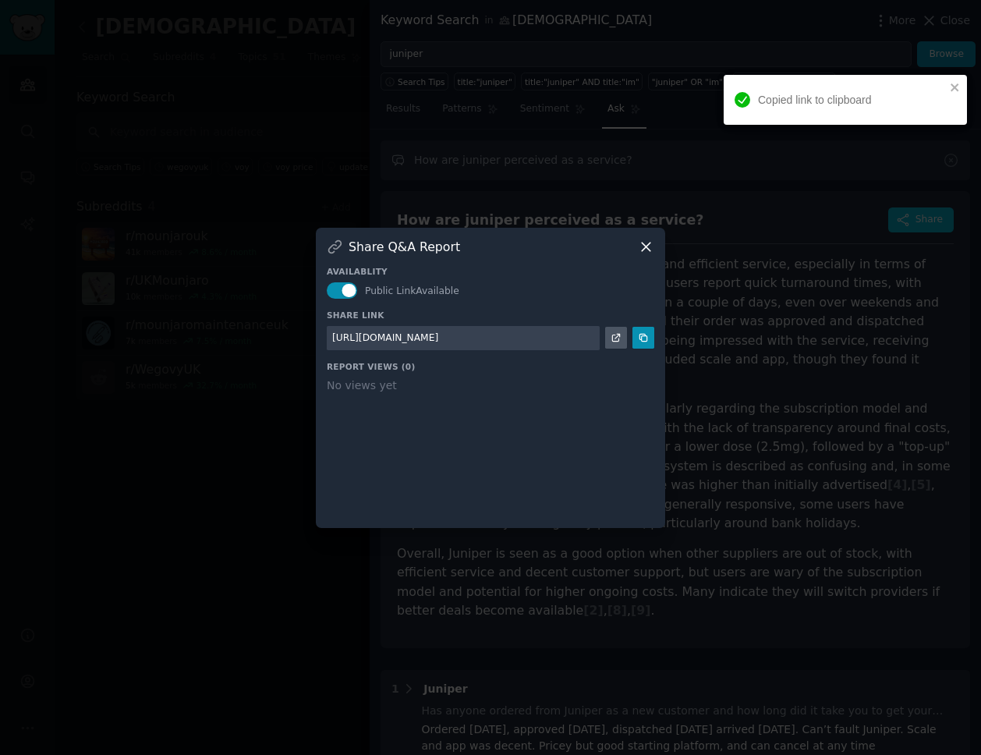
click at [497, 545] on div at bounding box center [490, 377] width 981 height 755
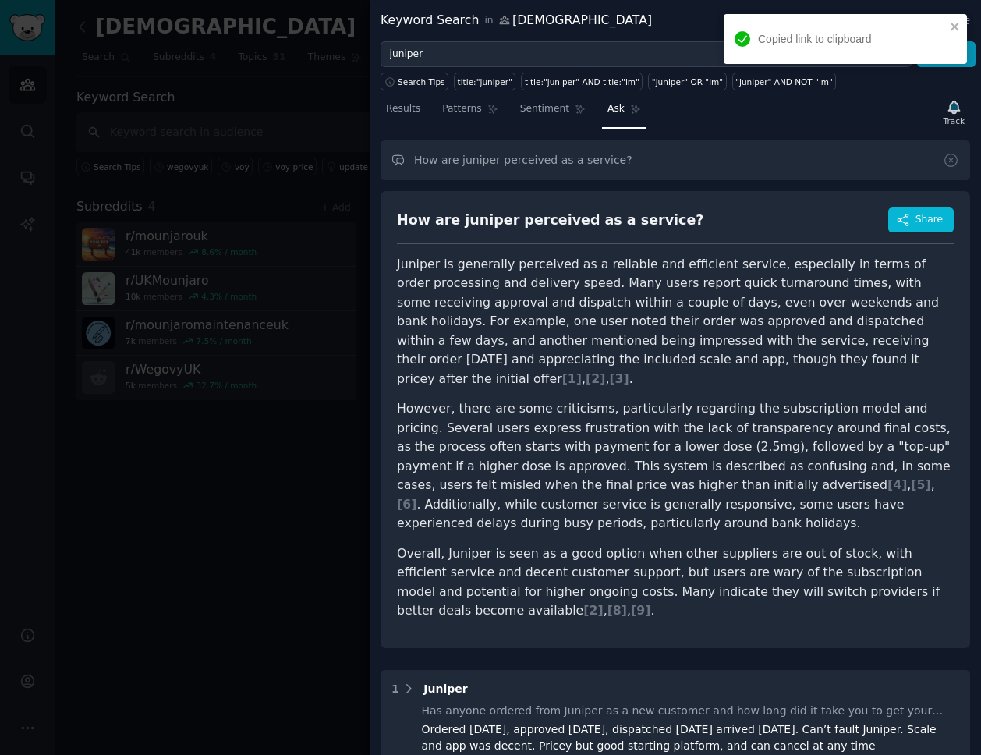
click at [524, 215] on div "How are juniper perceived as a service?" at bounding box center [550, 220] width 307 height 19
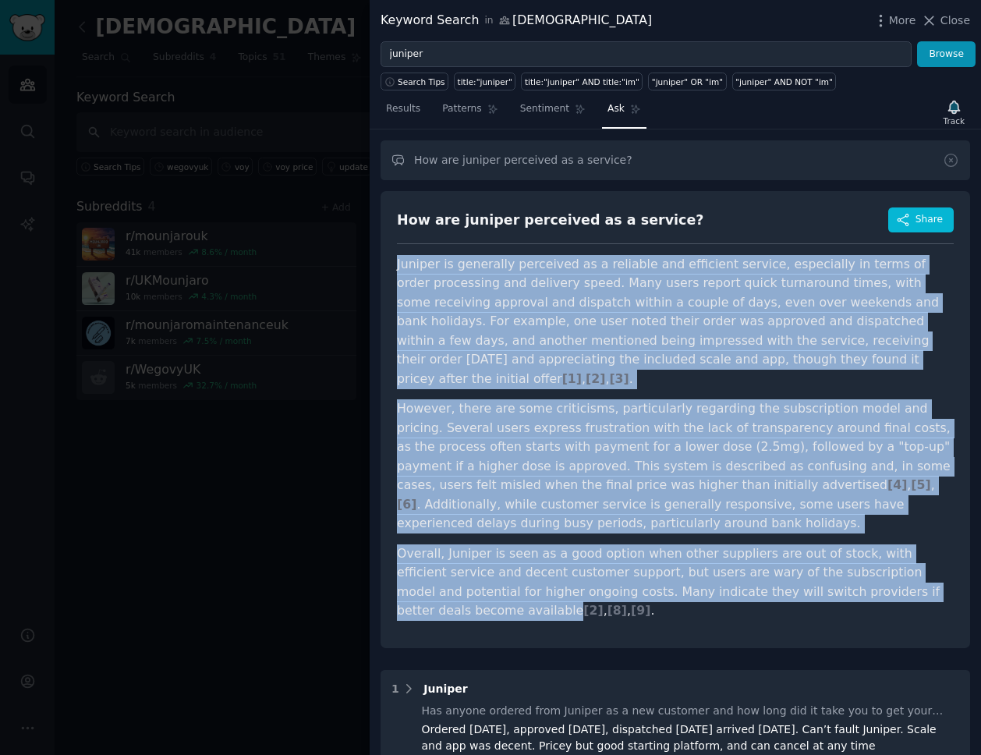
drag, startPoint x: 396, startPoint y: 262, endPoint x: 443, endPoint y: 605, distance: 346.3
click at [443, 605] on div "How are juniper perceived as a service? Share Juniper is generally perceived as…" at bounding box center [676, 419] width 590 height 457
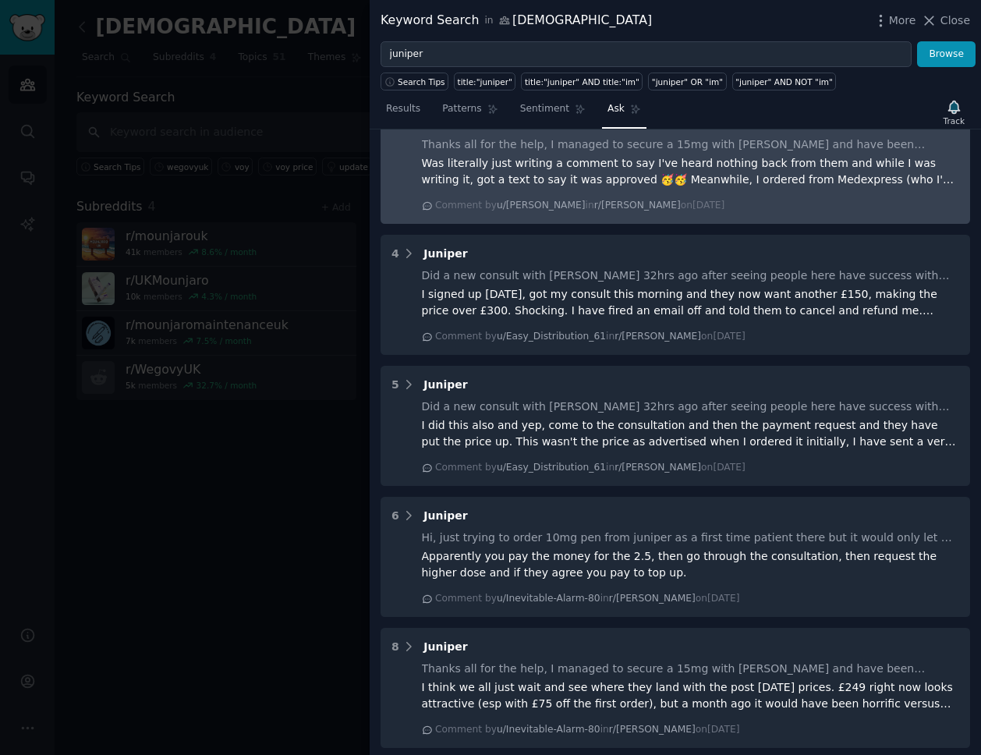
scroll to position [1192, 0]
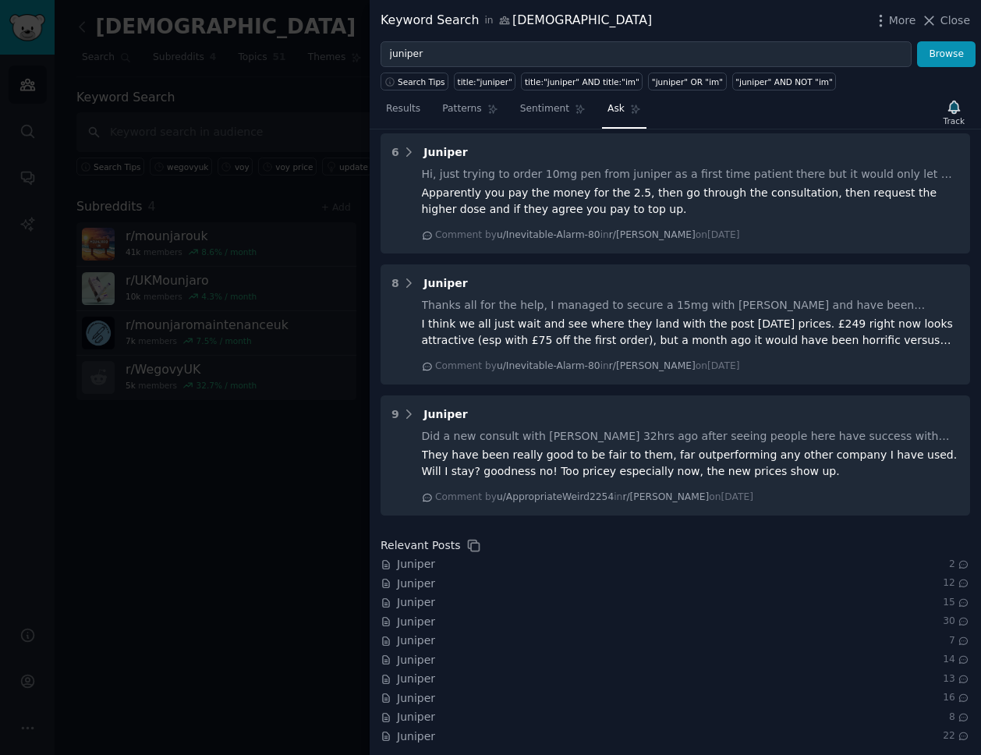
click at [816, 528] on div "1 Juniper Has anyone ordered from Juniper as a new customer and how long did it…" at bounding box center [676, 111] width 590 height 1267
click at [466, 544] on icon at bounding box center [474, 545] width 16 height 16
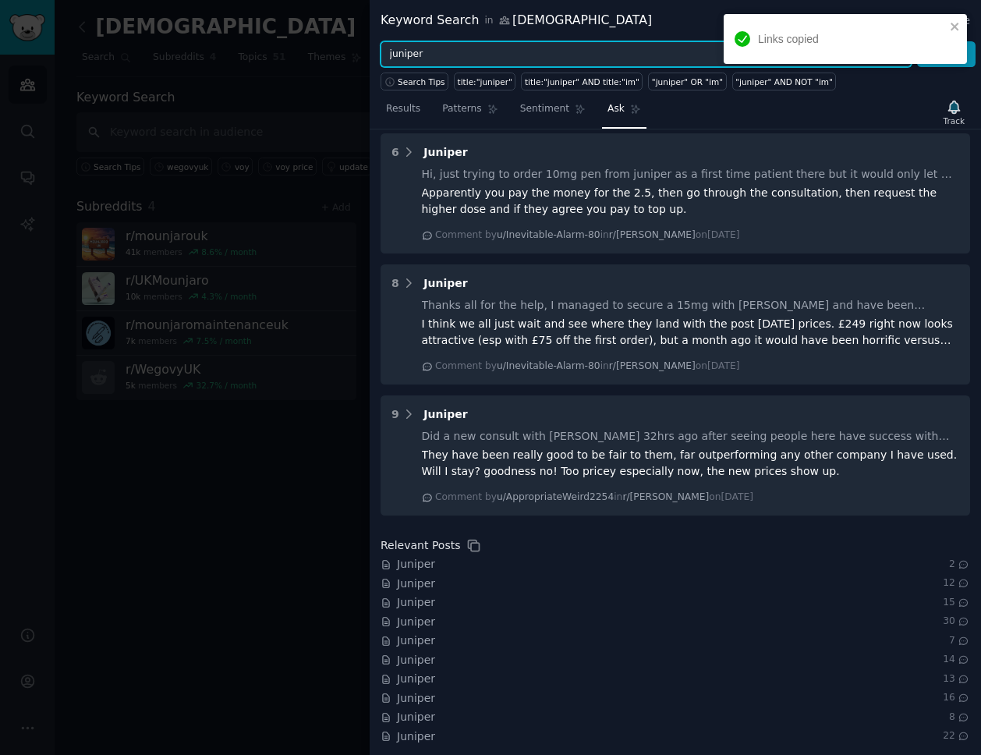
click at [464, 58] on input "juniper" at bounding box center [646, 54] width 531 height 27
type input "Numan"
click at [917, 41] on button "Browse" at bounding box center [946, 54] width 58 height 27
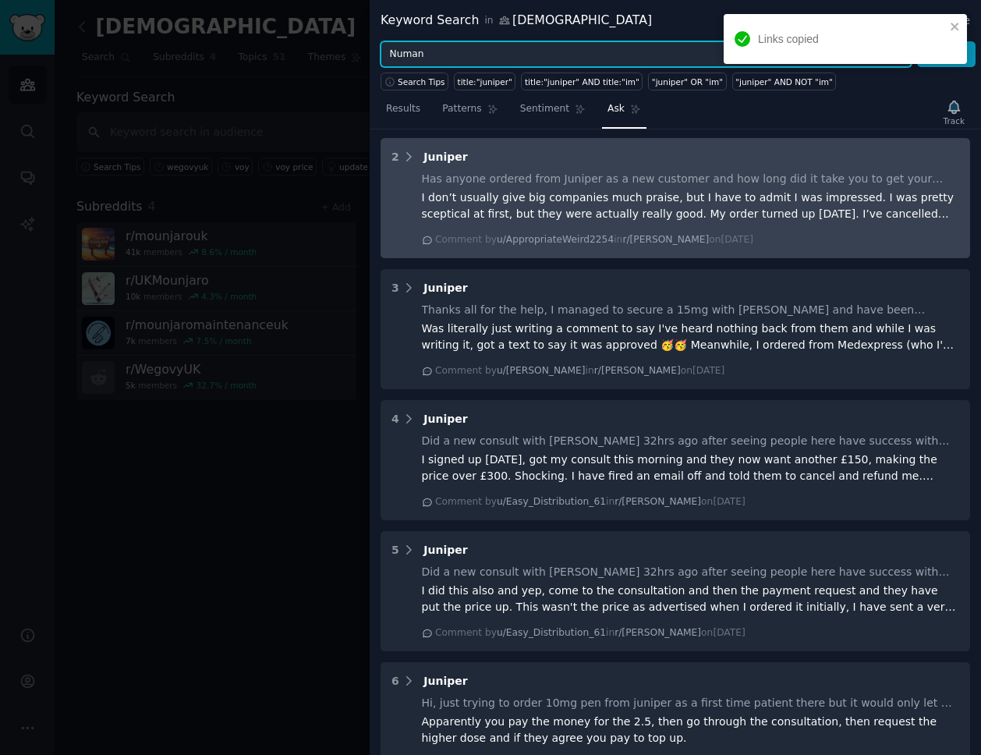
scroll to position [0, 0]
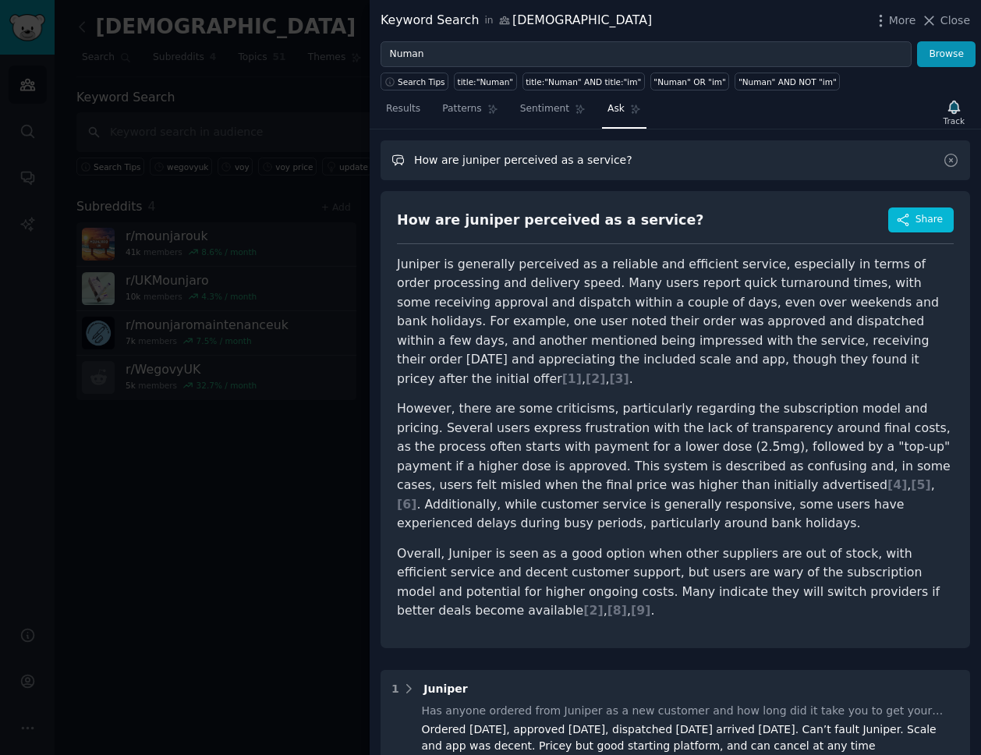
click at [474, 160] on input "How are juniper perceived as a service?" at bounding box center [676, 160] width 590 height 40
type input "How are numan perceived as a service?"
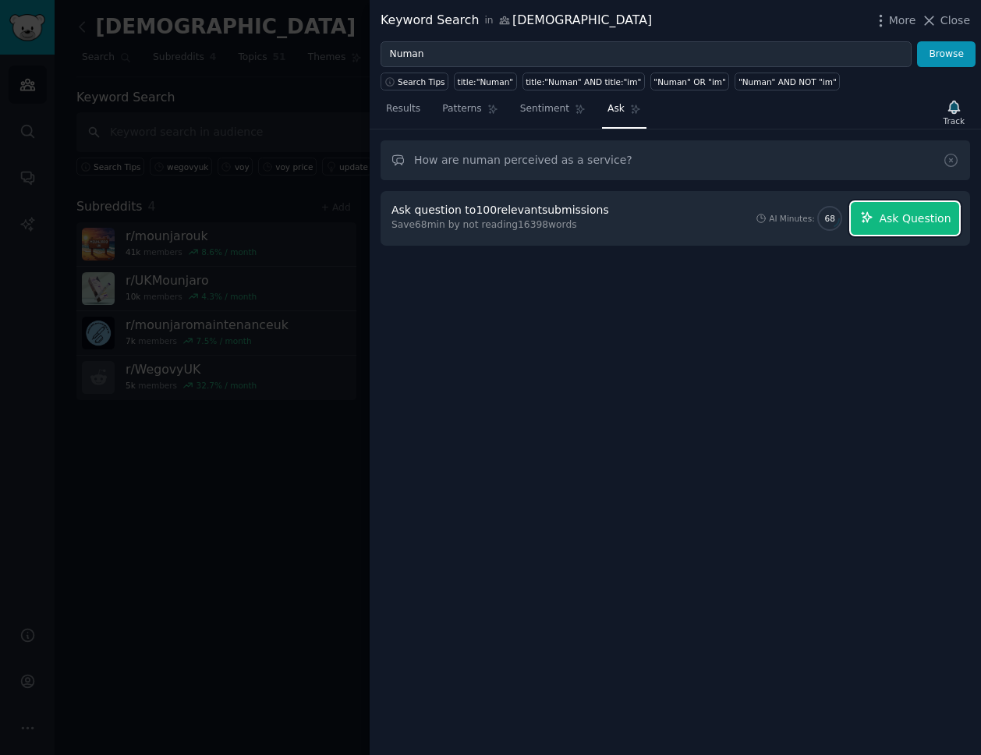
click at [898, 211] on span "Ask Question" at bounding box center [915, 219] width 72 height 16
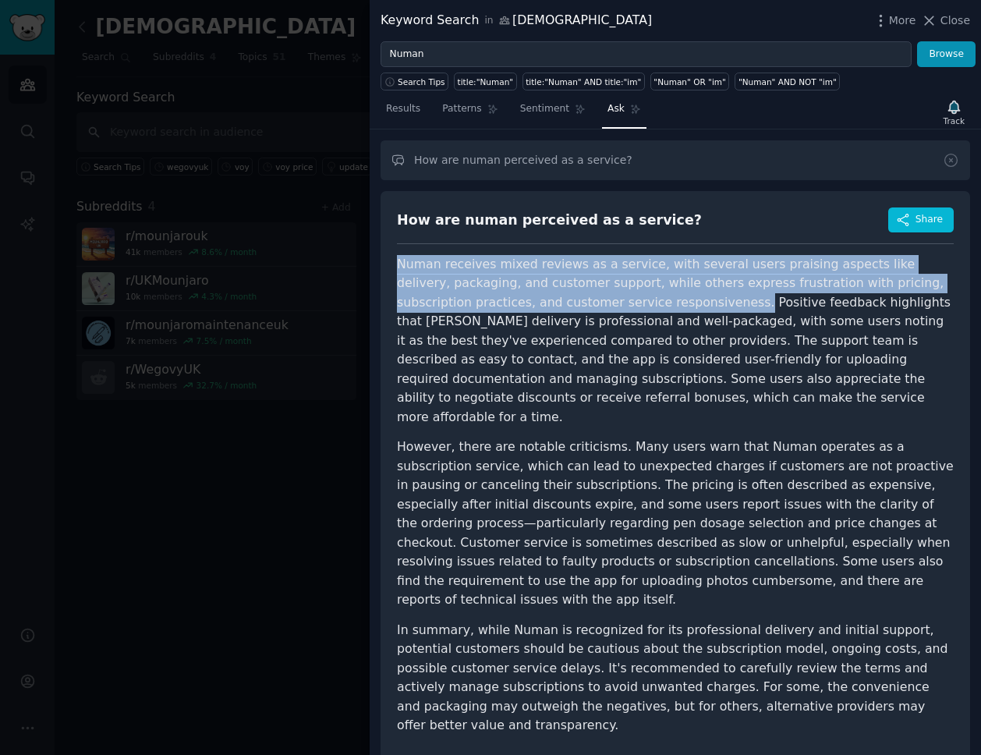
drag, startPoint x: 400, startPoint y: 264, endPoint x: 668, endPoint y: 303, distance: 271.1
click at [668, 303] on p "Numan receives mixed reviews as a service, with several users praising aspects …" at bounding box center [675, 341] width 557 height 172
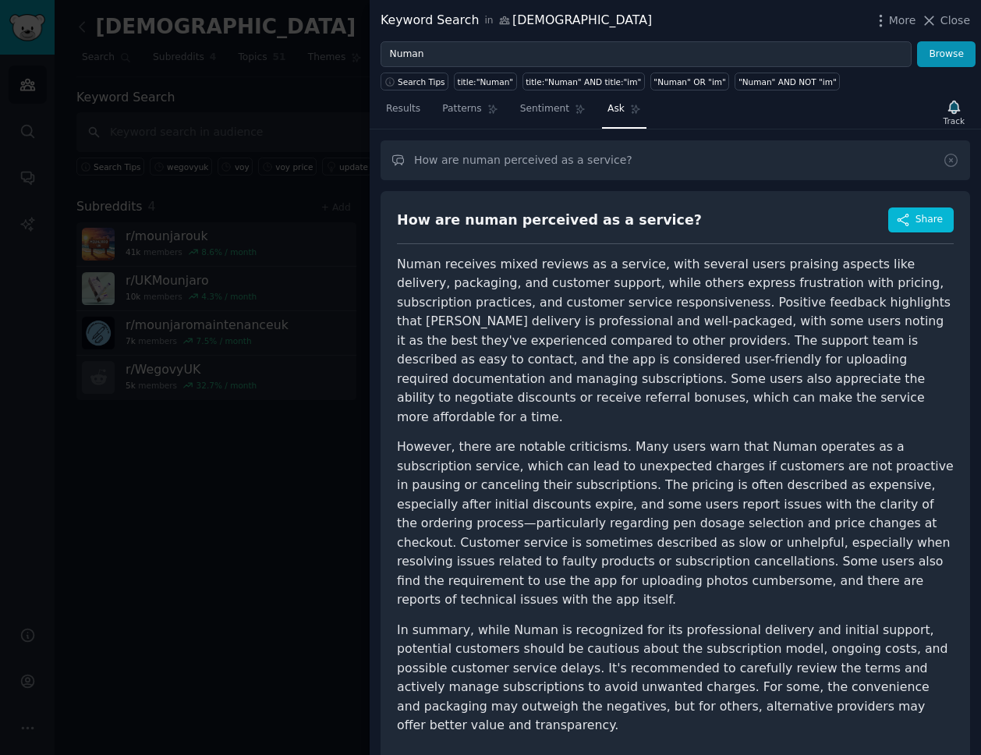
click at [567, 357] on p "Numan receives mixed reviews as a service, with several users praising aspects …" at bounding box center [675, 341] width 557 height 172
click at [908, 211] on button "Share" at bounding box center [921, 219] width 66 height 25
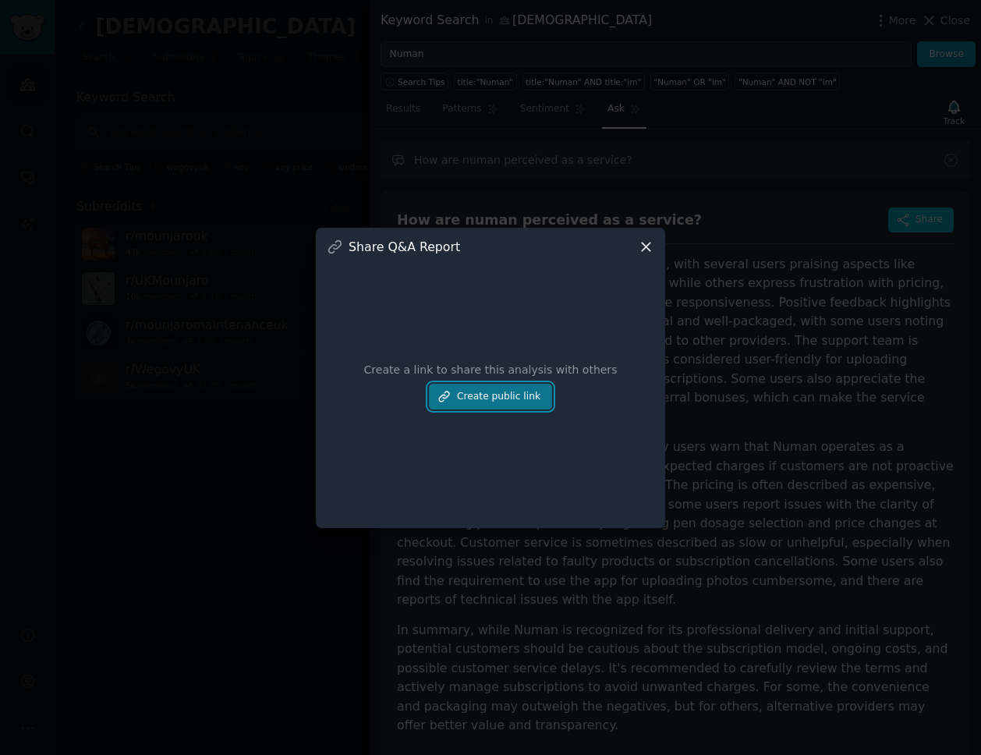
click at [470, 402] on button "Create public link" at bounding box center [490, 397] width 123 height 27
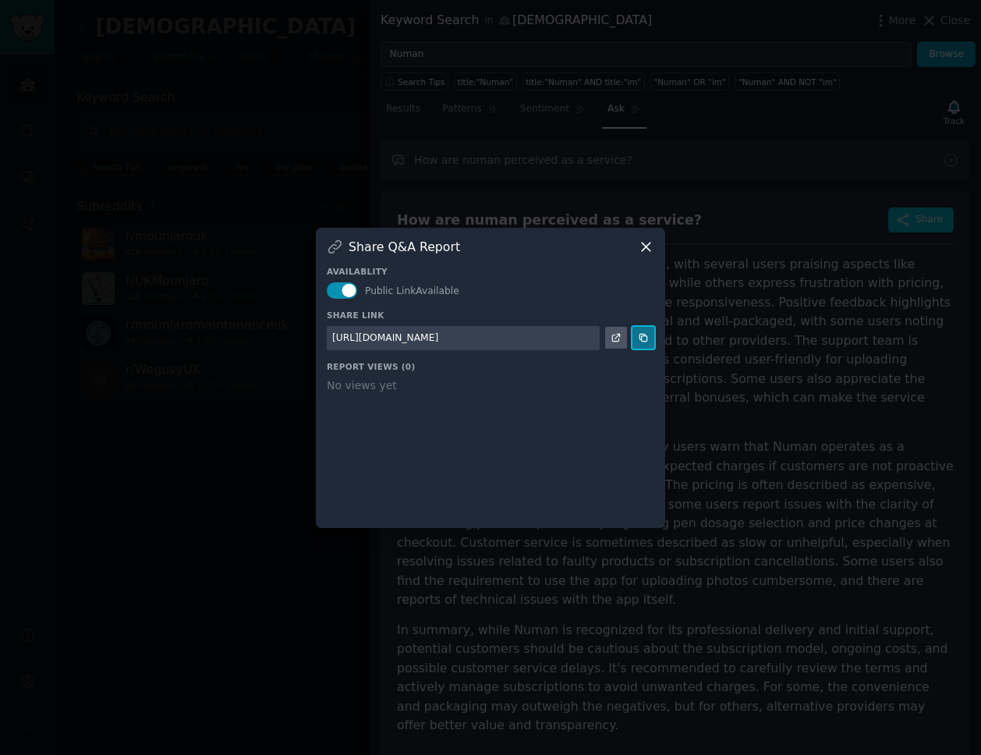
click at [647, 332] on icon at bounding box center [643, 337] width 11 height 11
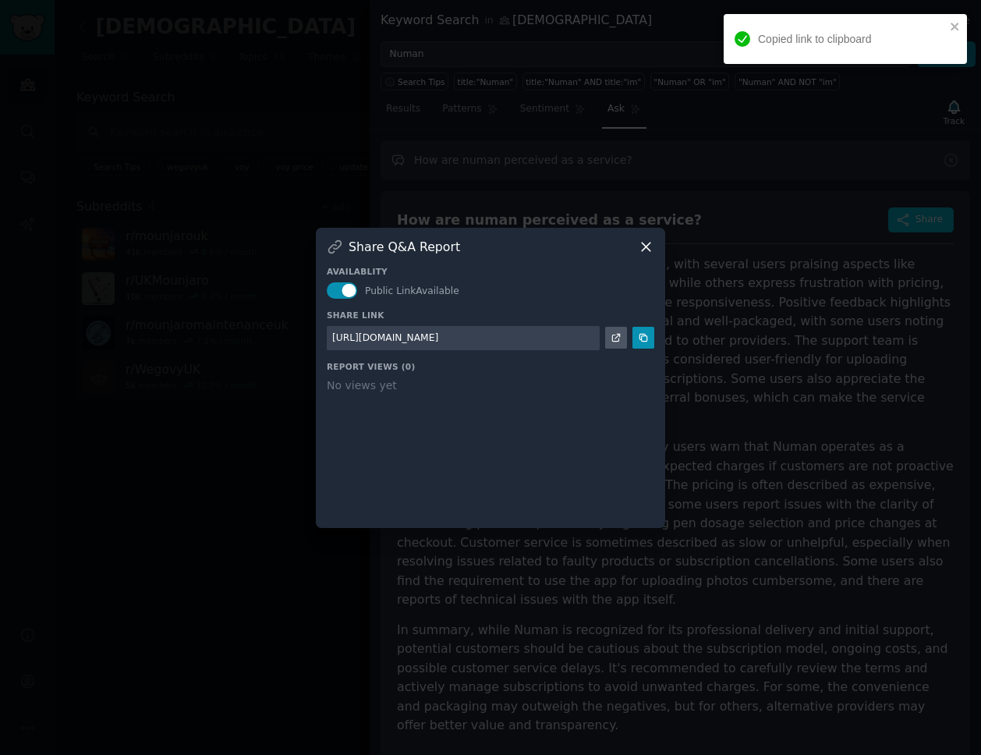
click at [647, 240] on icon at bounding box center [646, 247] width 16 height 16
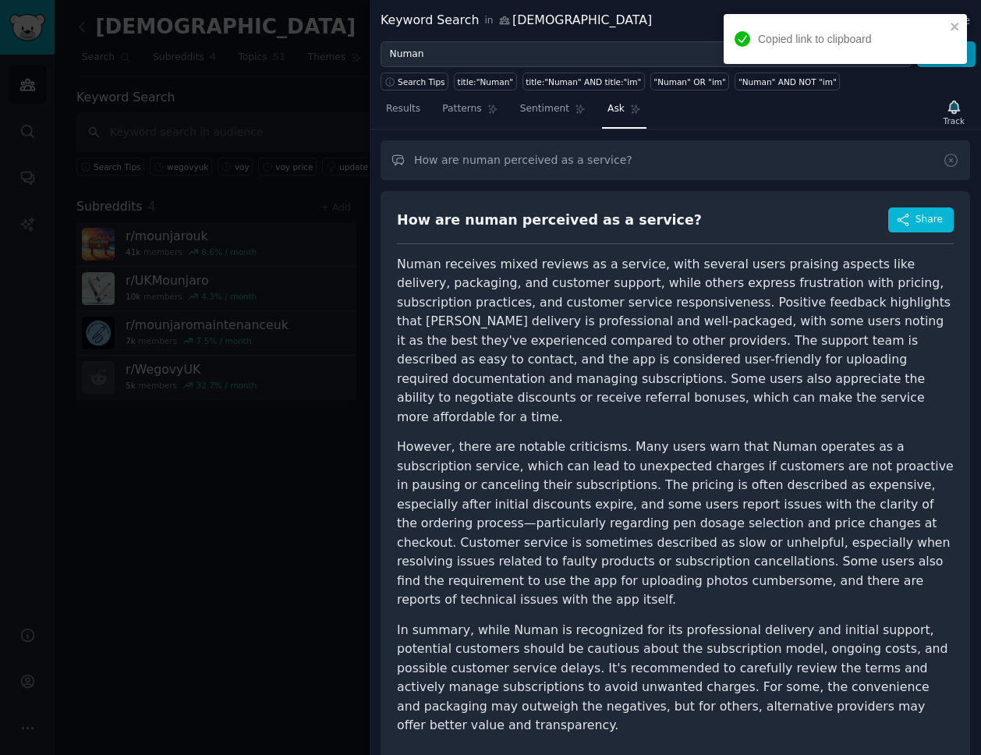
click at [509, 232] on h2 "How are numan perceived as a service?" at bounding box center [549, 219] width 305 height 25
click at [497, 214] on div "How are numan perceived as a service?" at bounding box center [549, 220] width 305 height 19
click at [400, 272] on p "Numan receives mixed reviews as a service, with several users praising aspects …" at bounding box center [675, 341] width 557 height 172
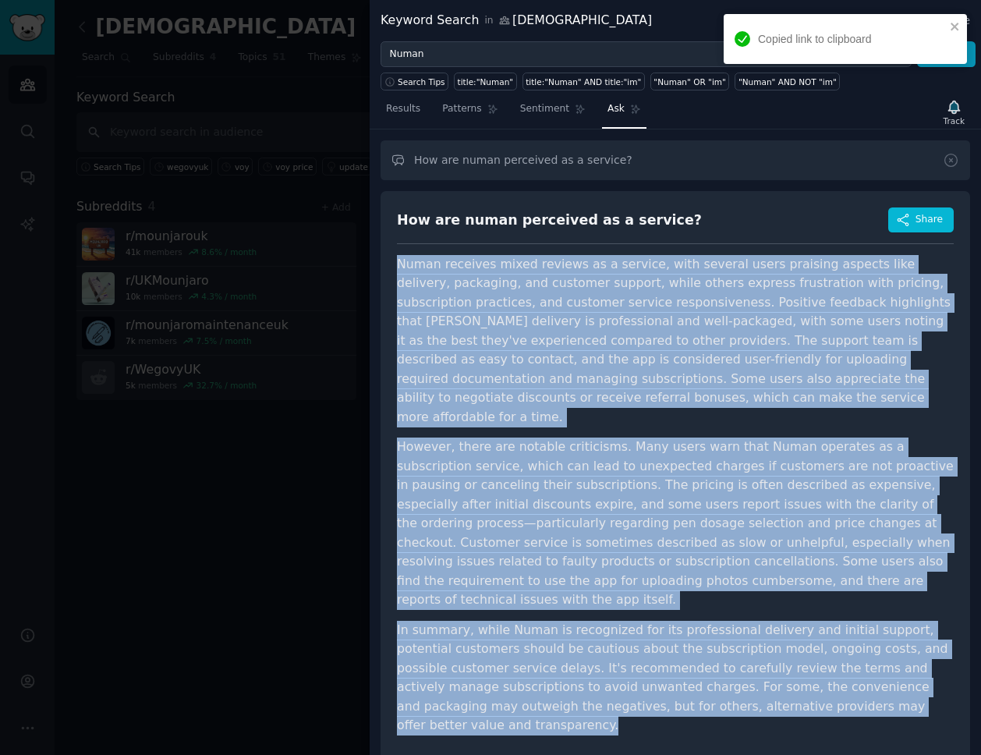
drag, startPoint x: 400, startPoint y: 264, endPoint x: 923, endPoint y: 663, distance: 658.3
click at [923, 663] on article "Numan receives mixed reviews as a service, with several users praising aspects …" at bounding box center [675, 495] width 557 height 480
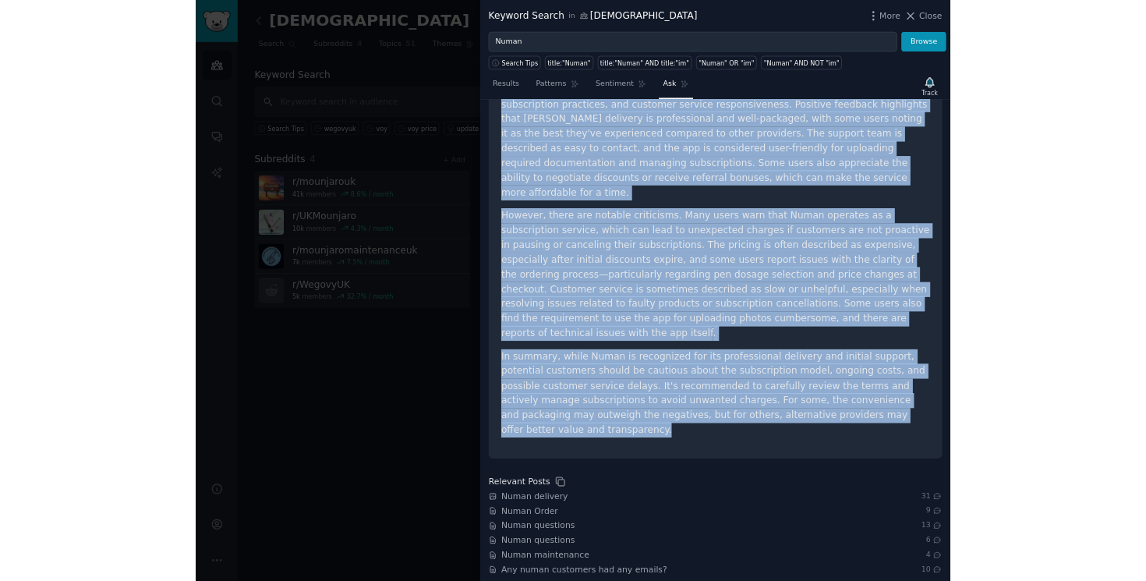
scroll to position [190, 0]
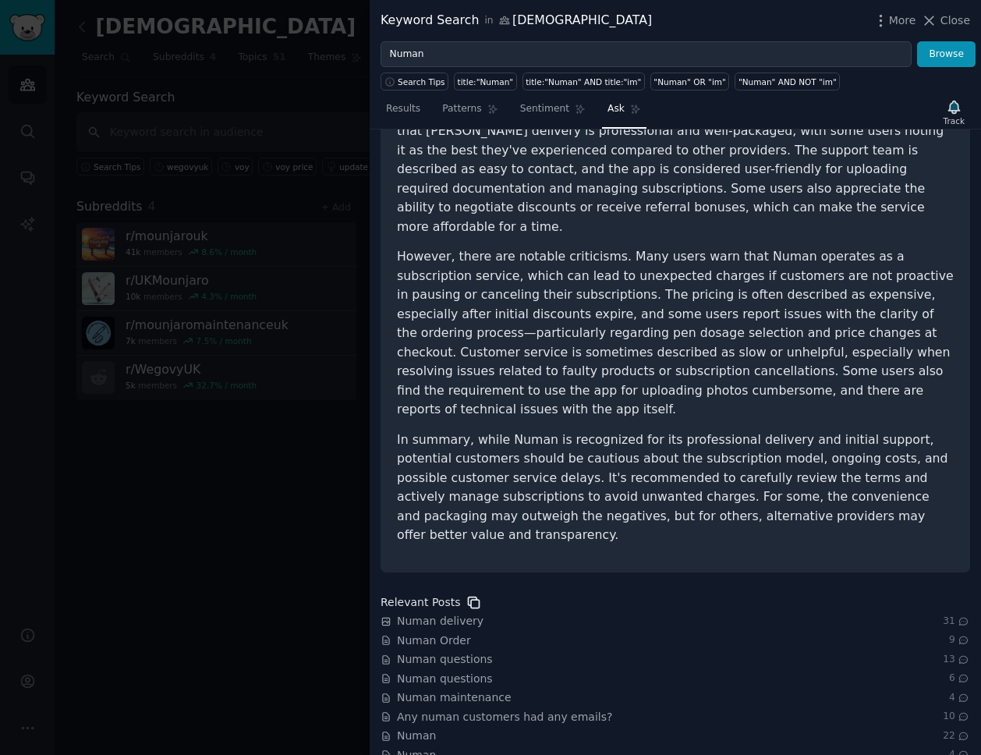
click at [473, 594] on icon at bounding box center [474, 602] width 16 height 16
